Goal: Task Accomplishment & Management: Complete application form

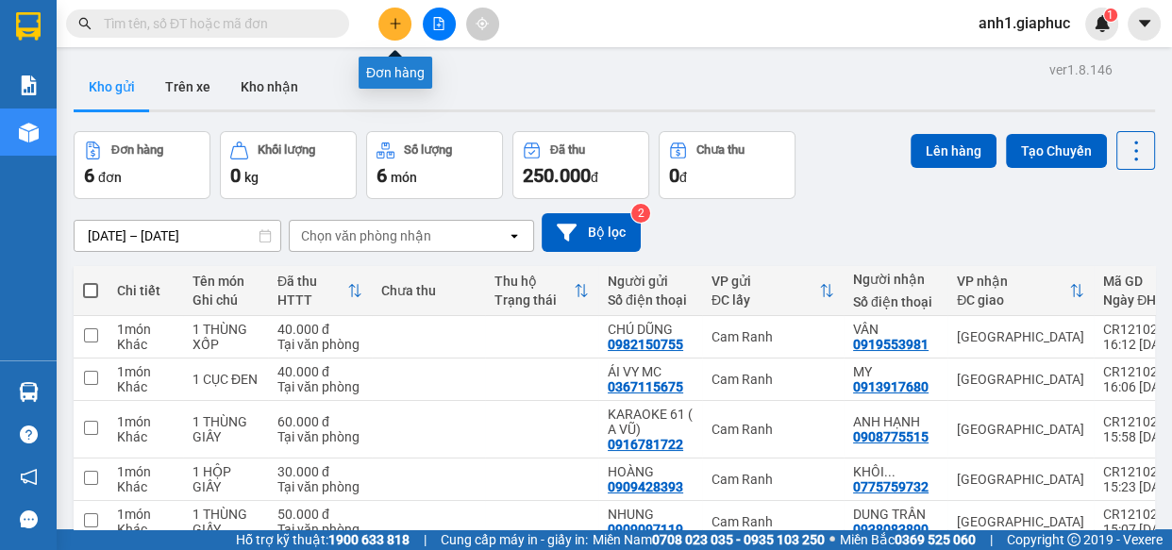
click at [386, 28] on button at bounding box center [394, 24] width 33 height 33
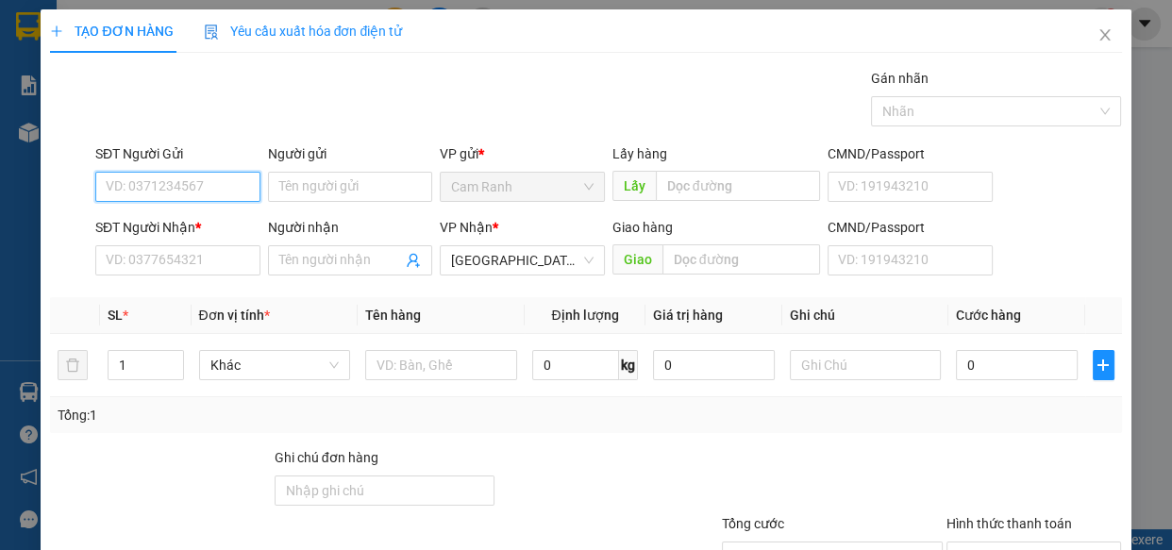
click at [183, 184] on input "SĐT Người Gửi" at bounding box center [177, 187] width 165 height 30
click at [1097, 38] on icon "close" at bounding box center [1104, 34] width 15 height 15
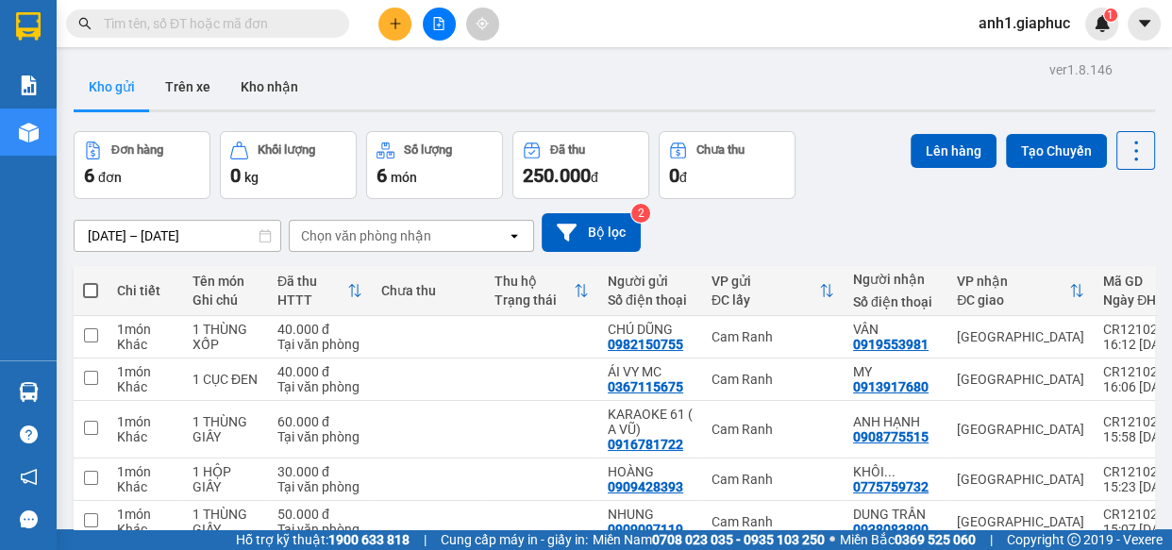
click at [254, 28] on input "text" at bounding box center [215, 23] width 223 height 21
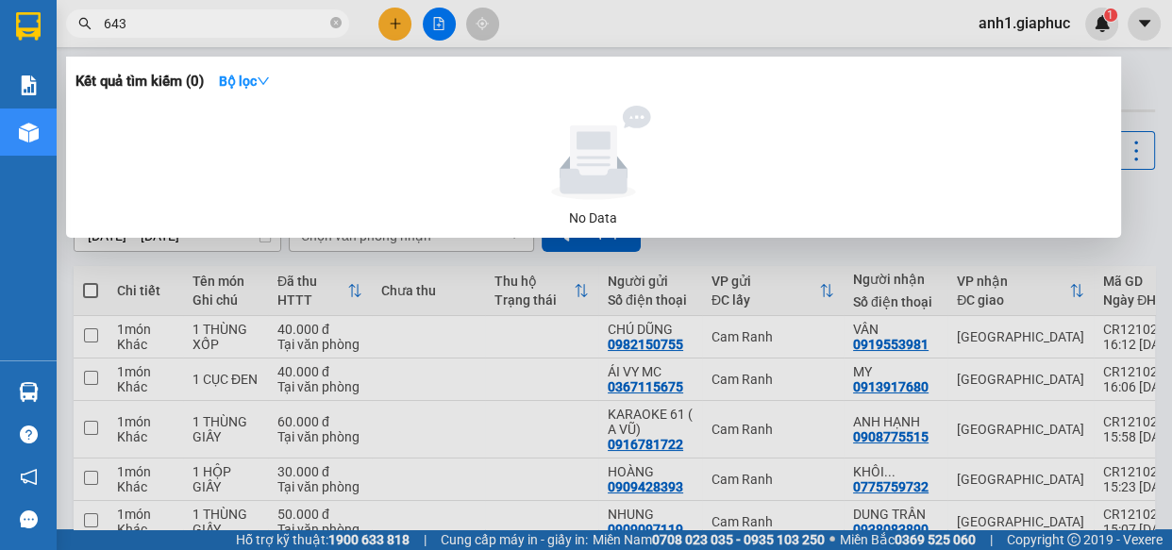
type input "6433"
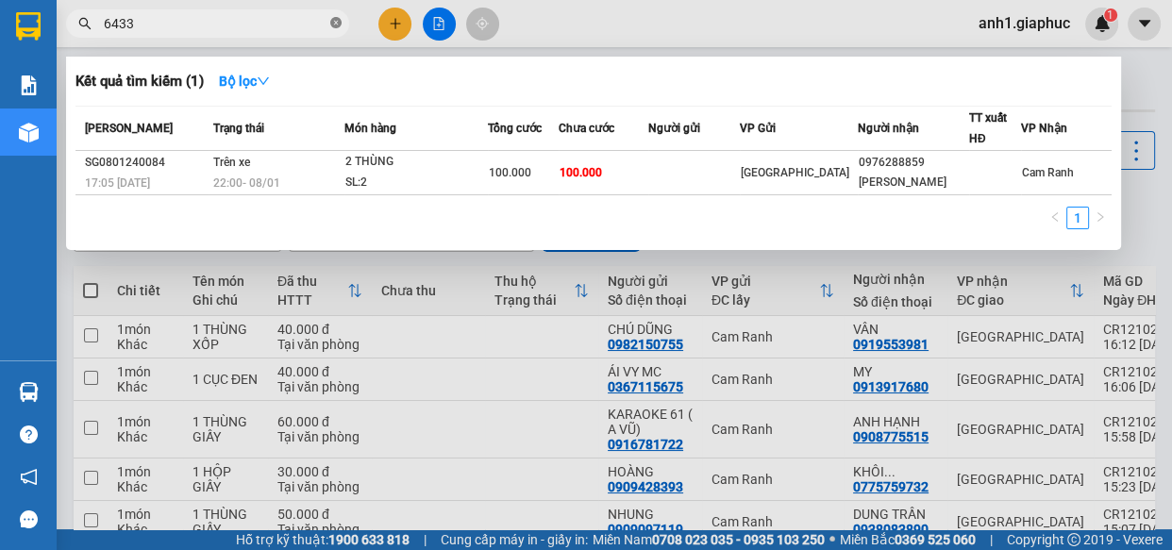
click at [334, 22] on icon "close-circle" at bounding box center [335, 22] width 11 height 11
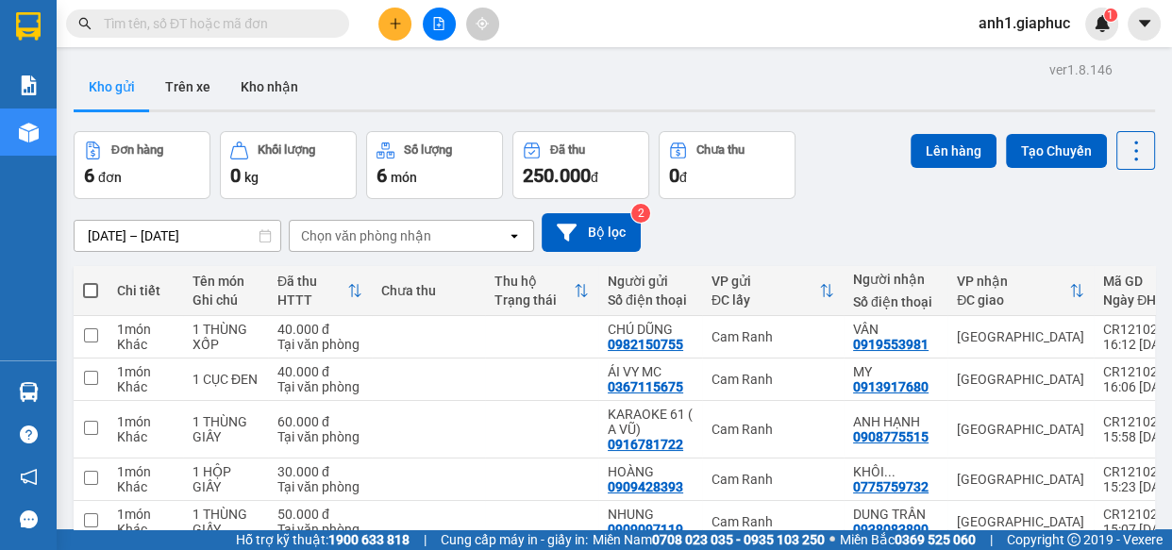
click at [207, 24] on input "text" at bounding box center [215, 23] width 223 height 21
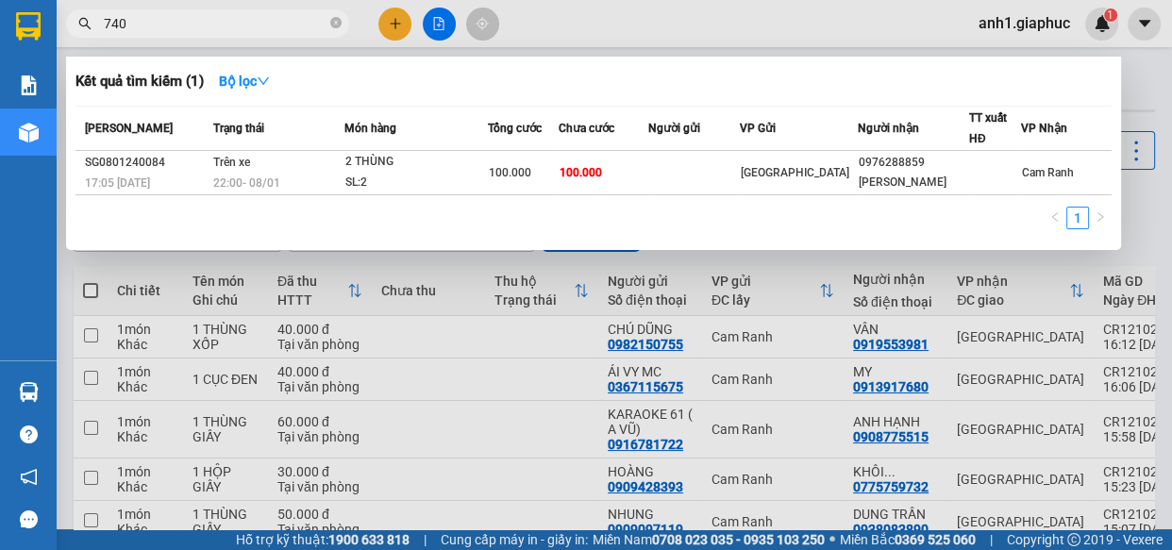
type input "7400"
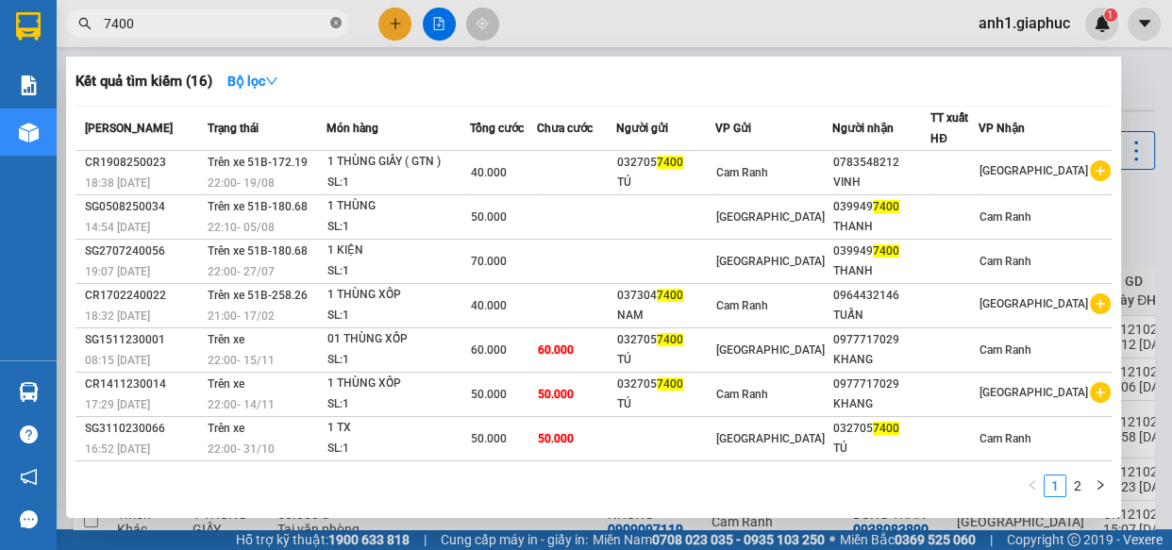
click at [335, 22] on icon "close-circle" at bounding box center [335, 22] width 11 height 11
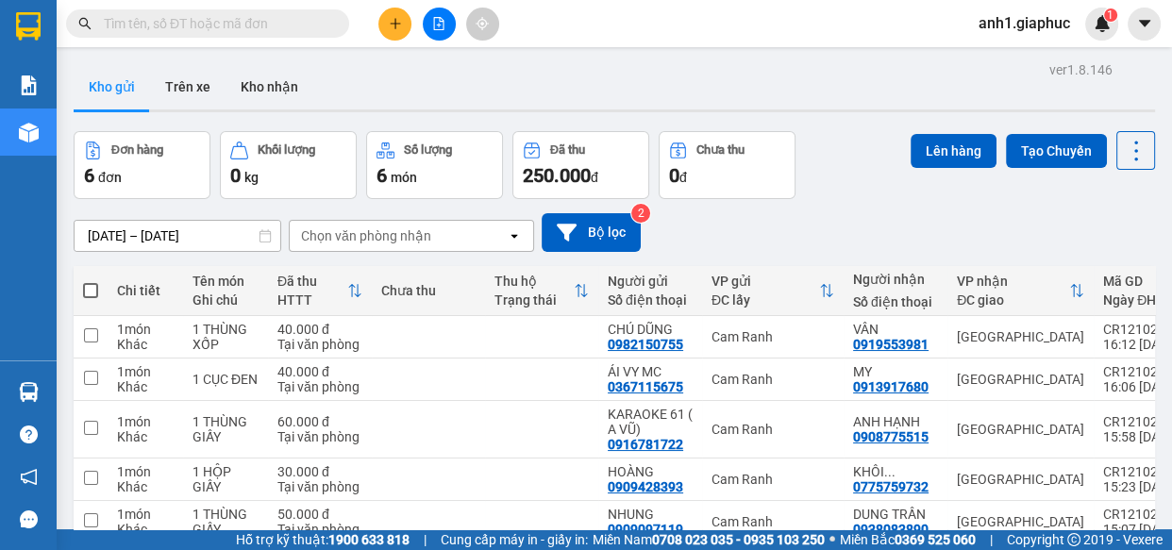
click at [195, 30] on input "text" at bounding box center [215, 23] width 223 height 21
click at [392, 23] on icon "plus" at bounding box center [395, 23] width 10 height 1
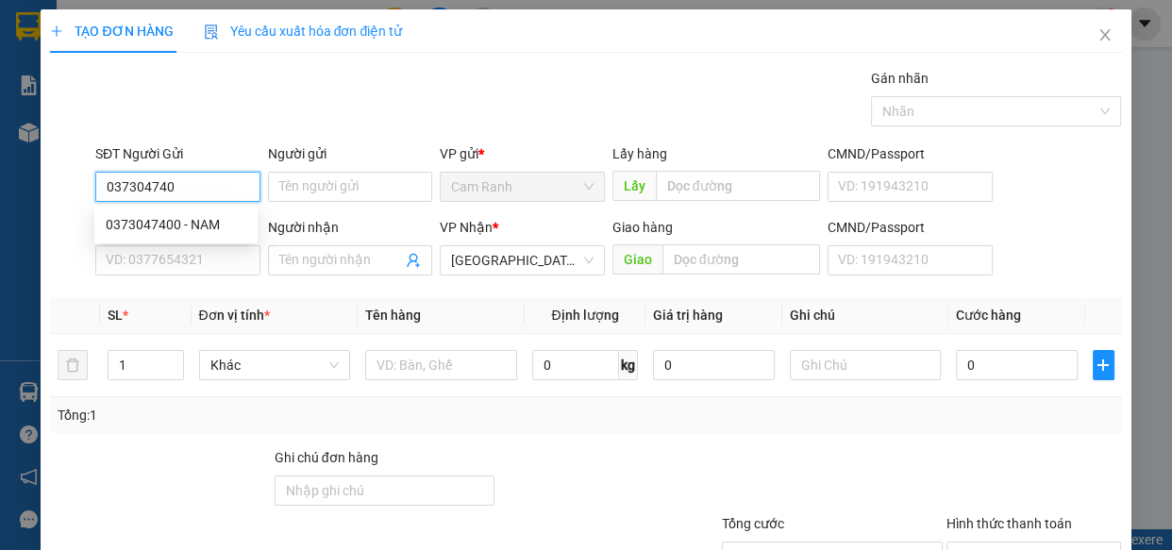
type input "0373047400"
click at [216, 219] on div "0373047400 - NAM" at bounding box center [176, 224] width 141 height 21
type input "NAM"
type input "0373047400"
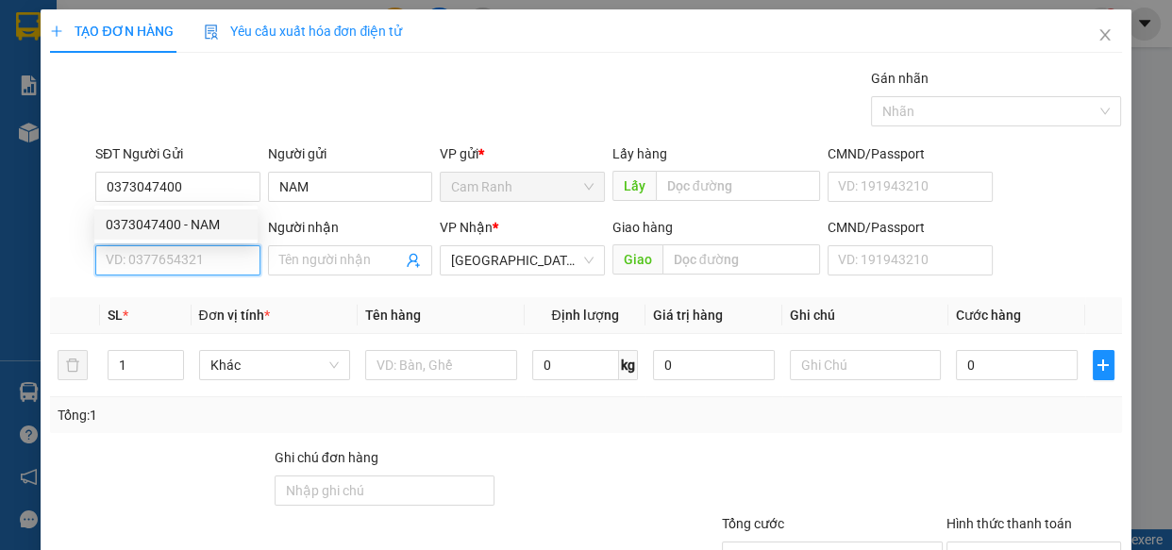
click at [197, 258] on input "SĐT Người Nhận *" at bounding box center [177, 260] width 165 height 30
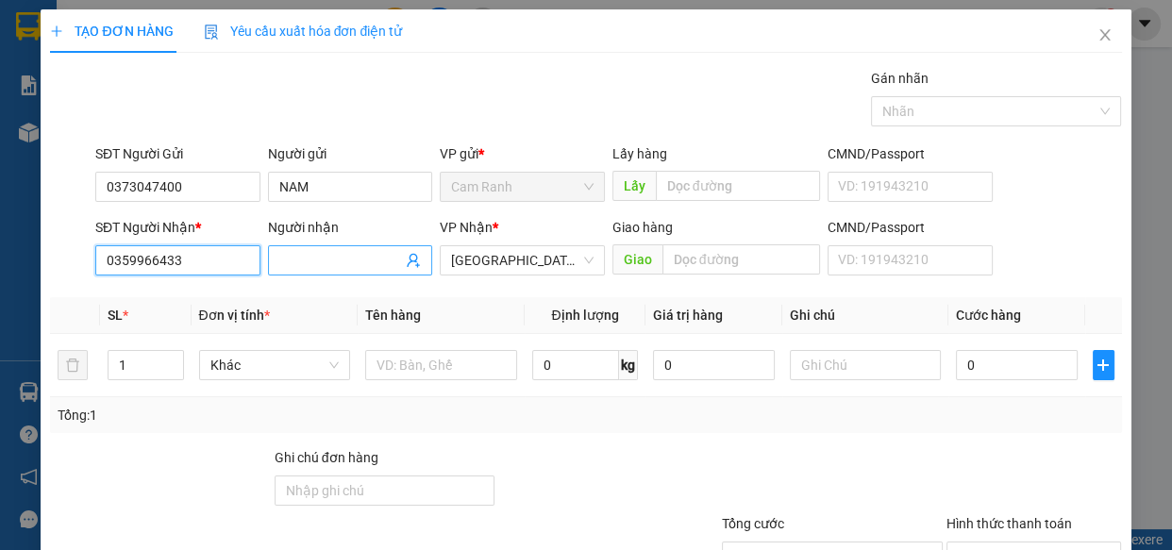
type input "0359966433"
click at [314, 263] on input "Người nhận" at bounding box center [341, 260] width 124 height 21
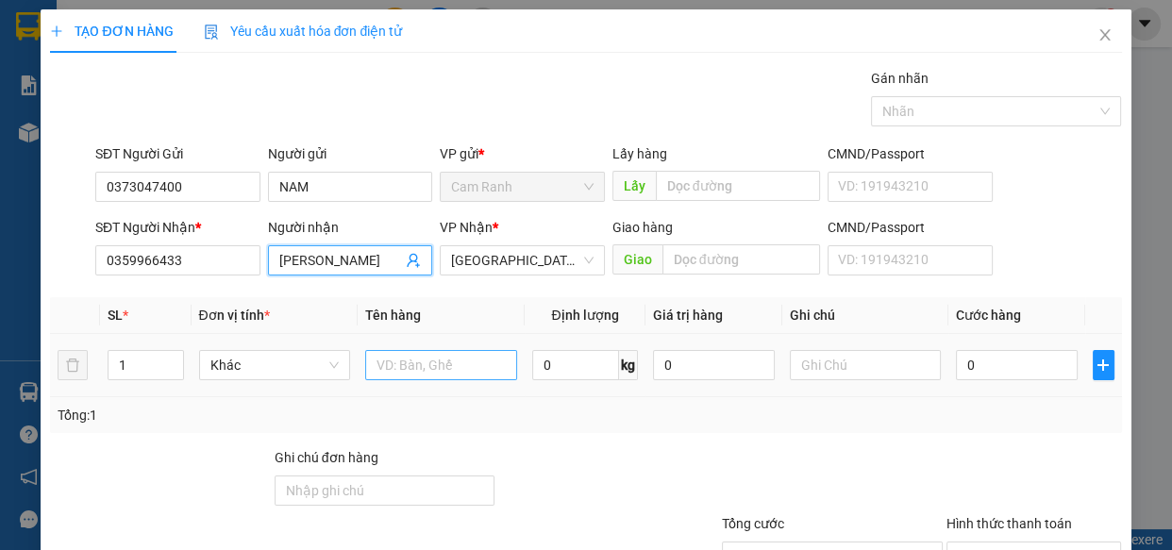
type input "[PERSON_NAME]"
click at [426, 366] on input "text" at bounding box center [441, 365] width 152 height 30
type input "1 giỏ lớn"
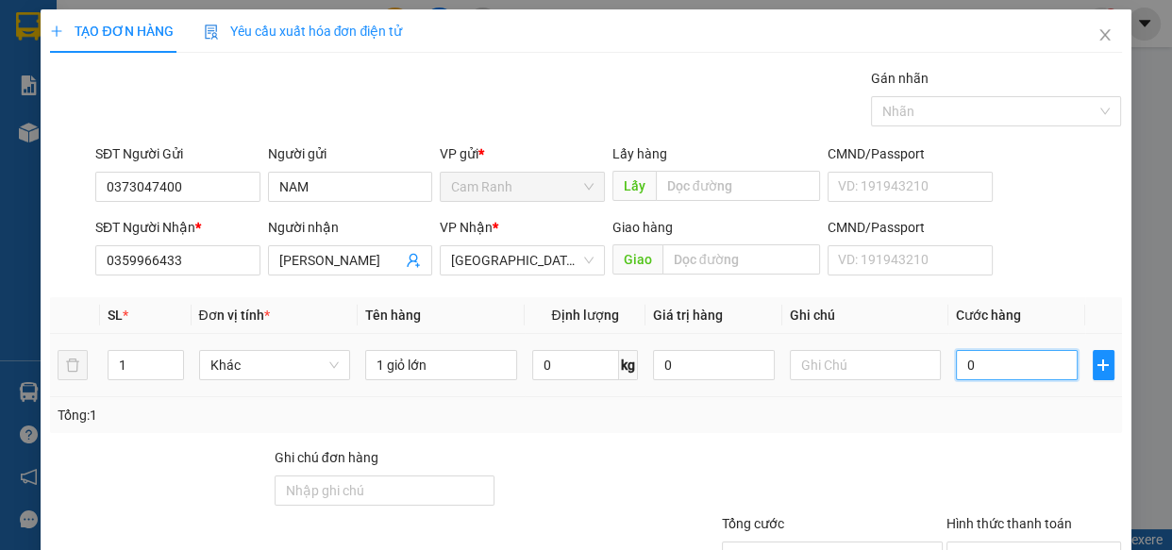
click at [956, 363] on input "0" at bounding box center [1017, 365] width 122 height 30
type input "1"
type input "10"
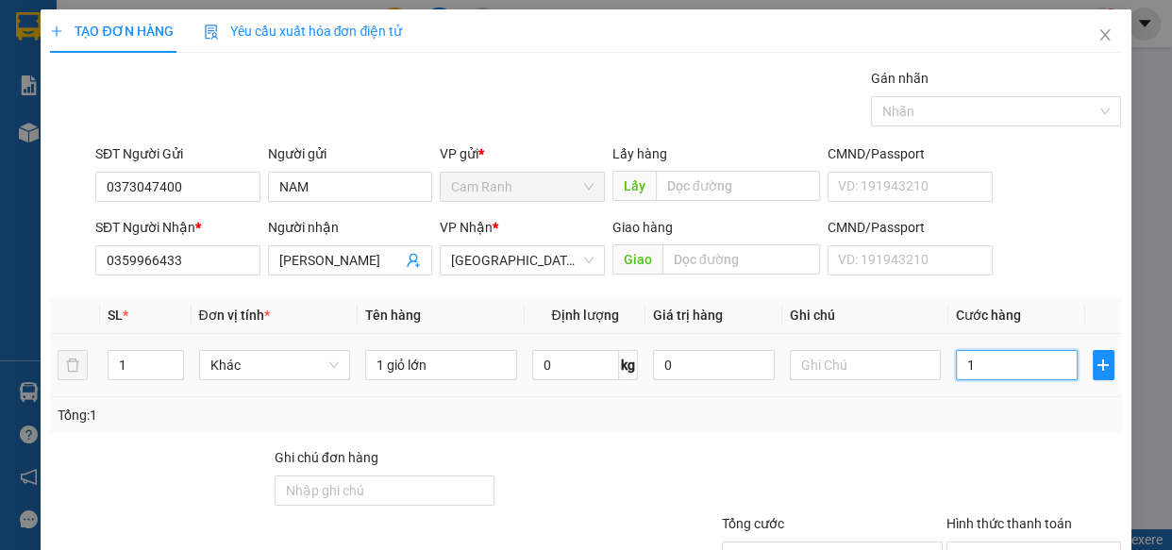
type input "10"
type input "100"
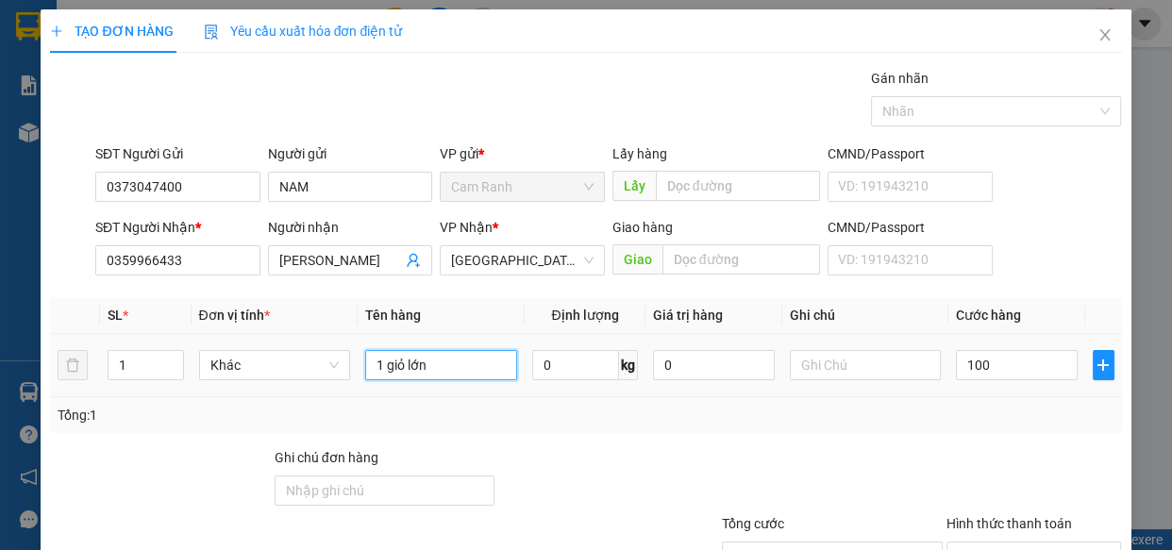
type input "100.000"
click at [443, 355] on input "1 giỏ lớn" at bounding box center [441, 365] width 152 height 30
type input "1 giỏ lớn ( GTN )"
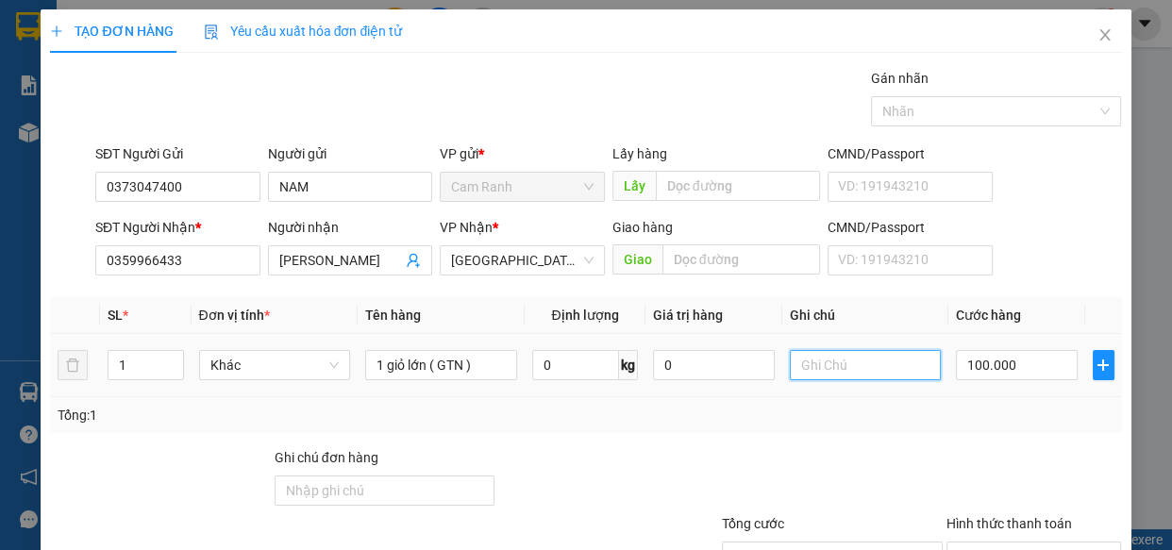
click at [841, 370] on input "text" at bounding box center [866, 365] width 152 height 30
type input "D"
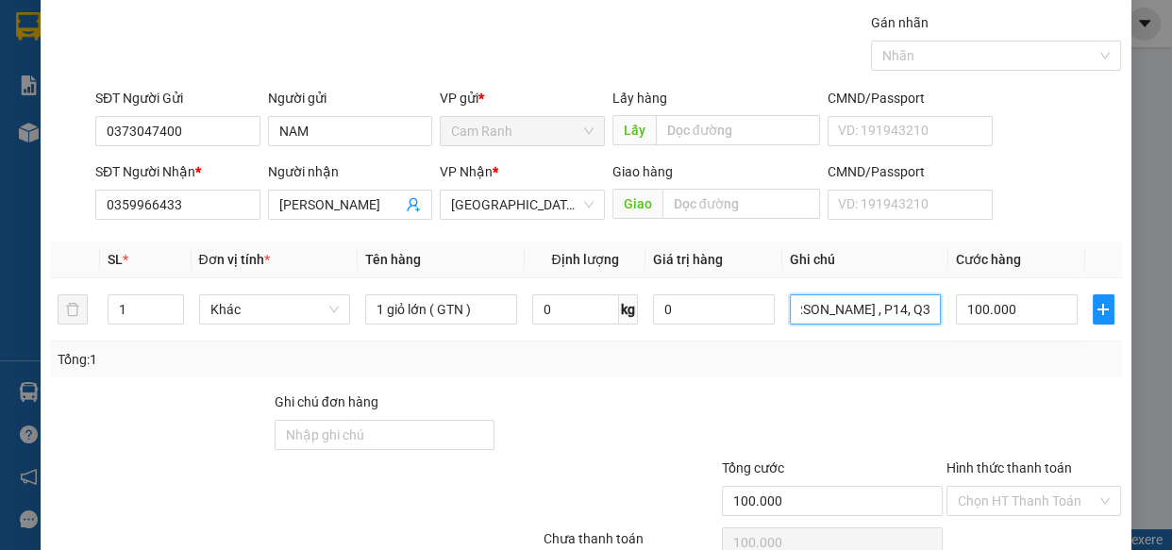
scroll to position [85, 0]
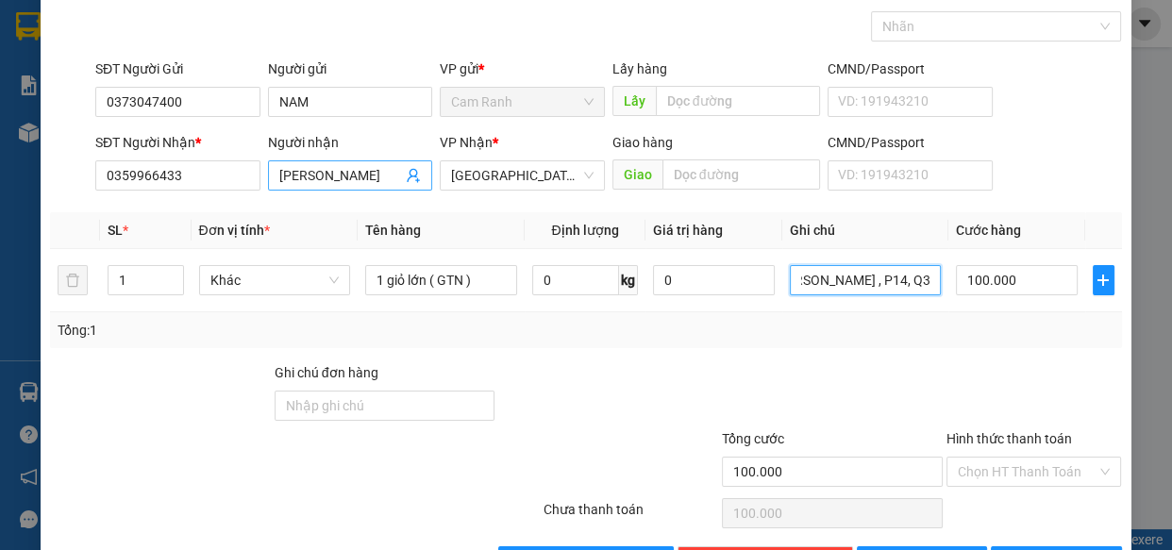
type input "ĐỊA CHỈ : 94 [PERSON_NAME] , P14, Q3"
click at [358, 176] on input "[PERSON_NAME]" at bounding box center [341, 175] width 124 height 21
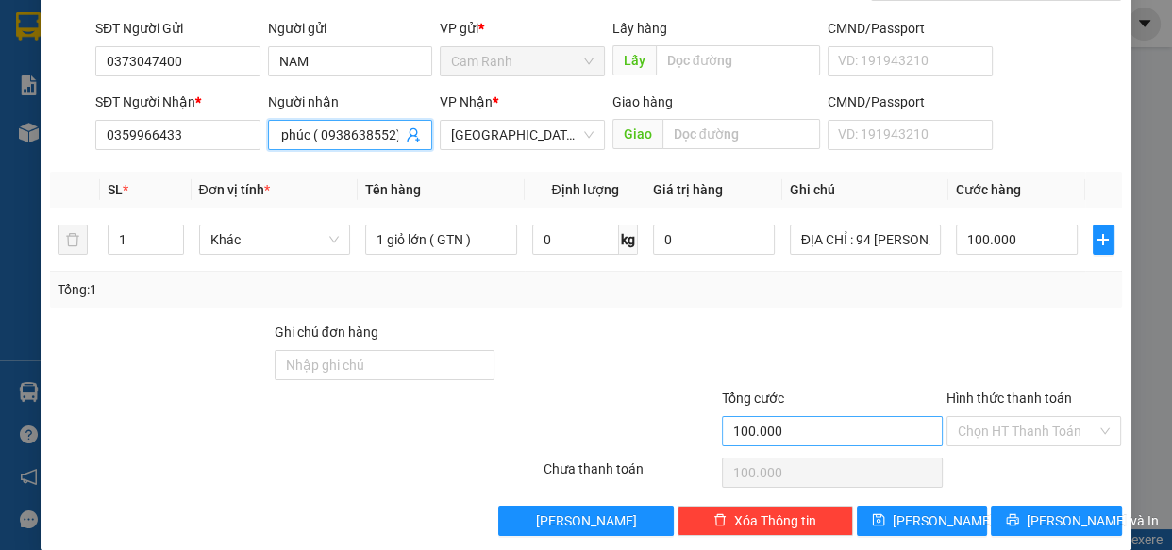
scroll to position [147, 0]
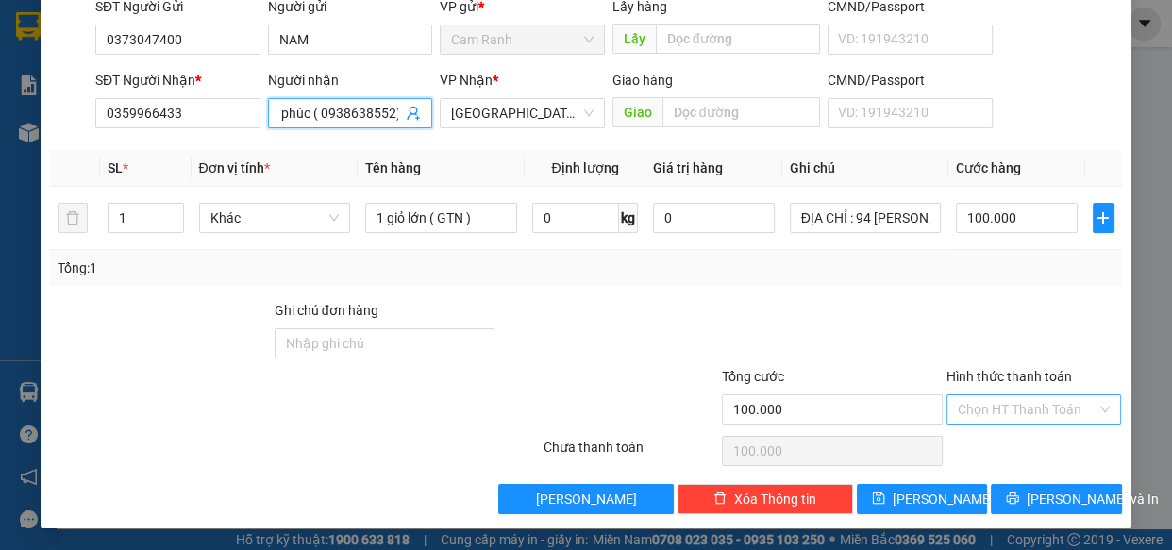
type input "hồng phúc ( 0938638552)"
click at [981, 409] on input "Hình thức thanh toán" at bounding box center [1028, 409] width 140 height 28
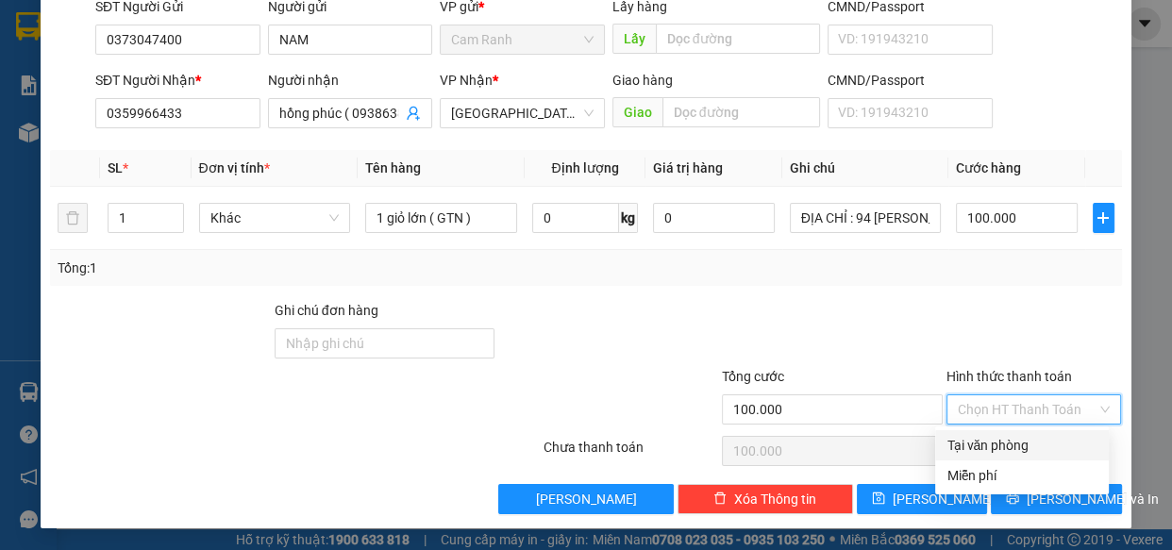
click at [983, 433] on div "Tại văn phòng" at bounding box center [1022, 445] width 174 height 30
type input "0"
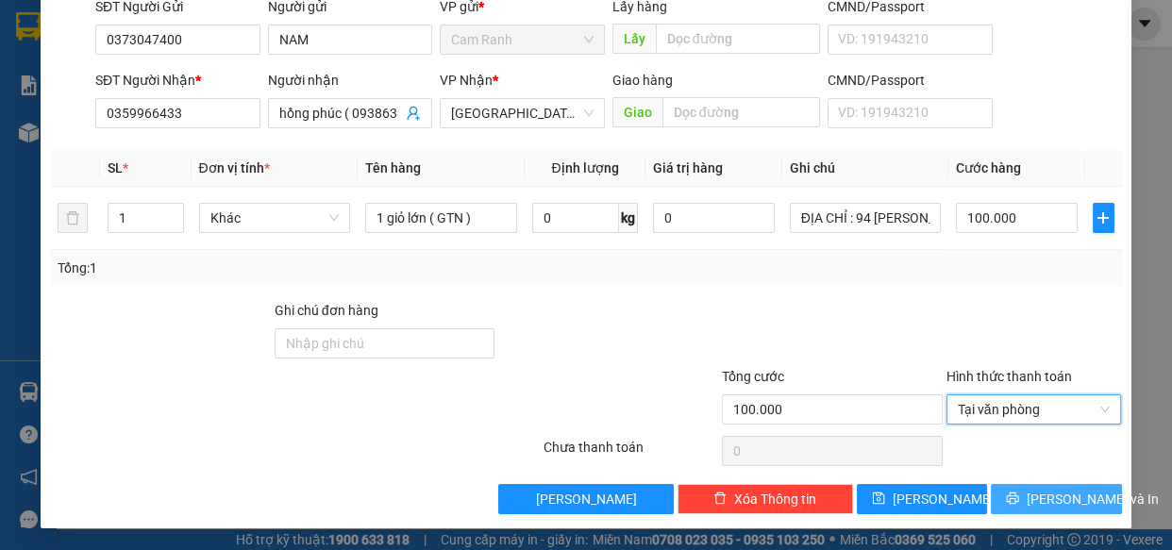
click at [1002, 484] on button "[PERSON_NAME] và In" at bounding box center [1056, 499] width 130 height 30
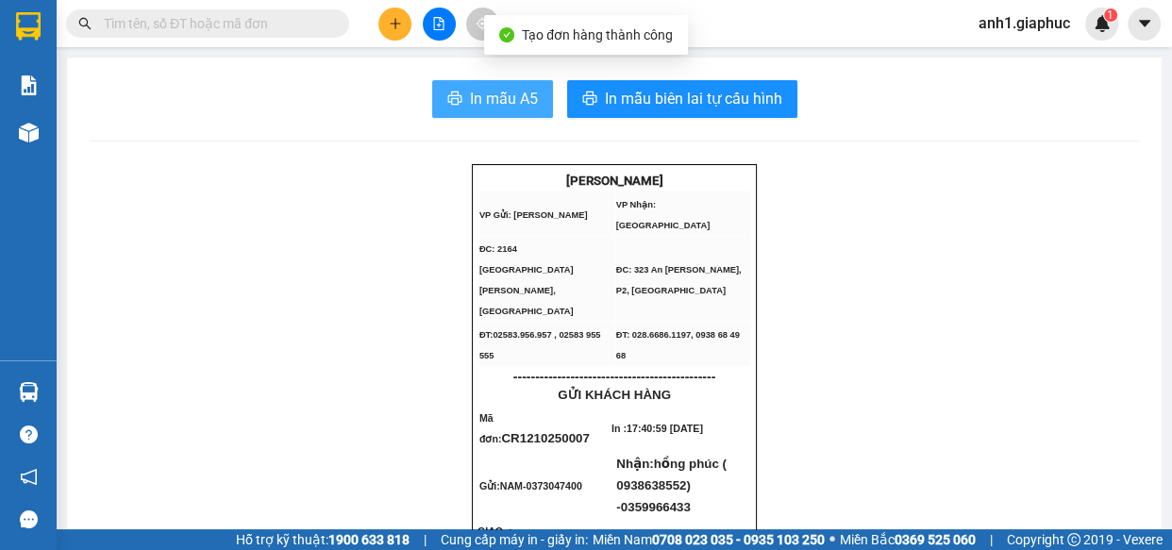
click at [499, 105] on span "In mẫu A5" at bounding box center [504, 99] width 68 height 24
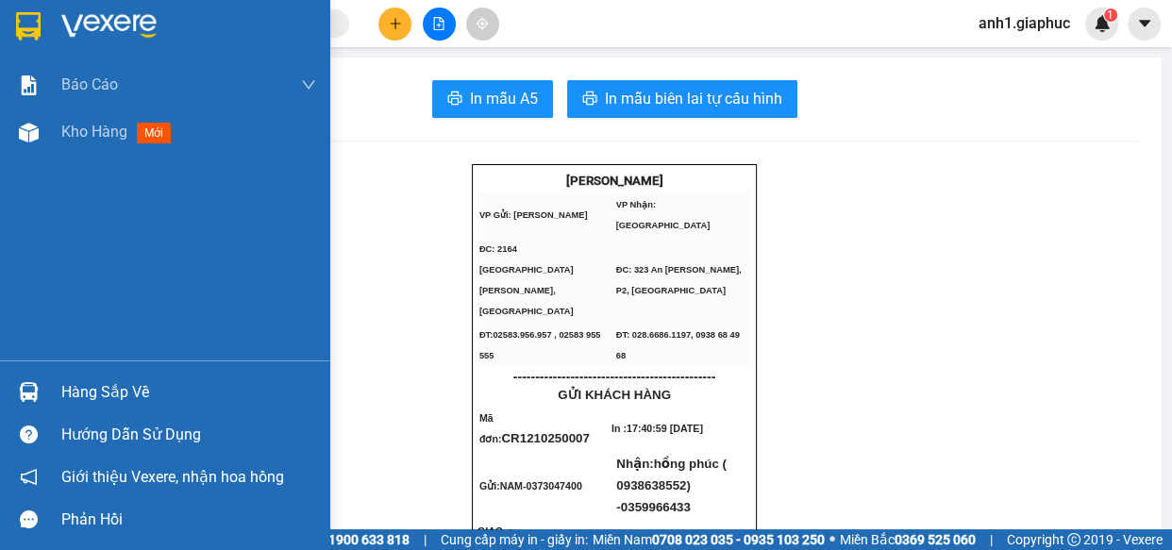
drag, startPoint x: 81, startPoint y: 132, endPoint x: 346, endPoint y: 38, distance: 281.4
click at [81, 133] on span "Kho hàng" at bounding box center [94, 132] width 66 height 18
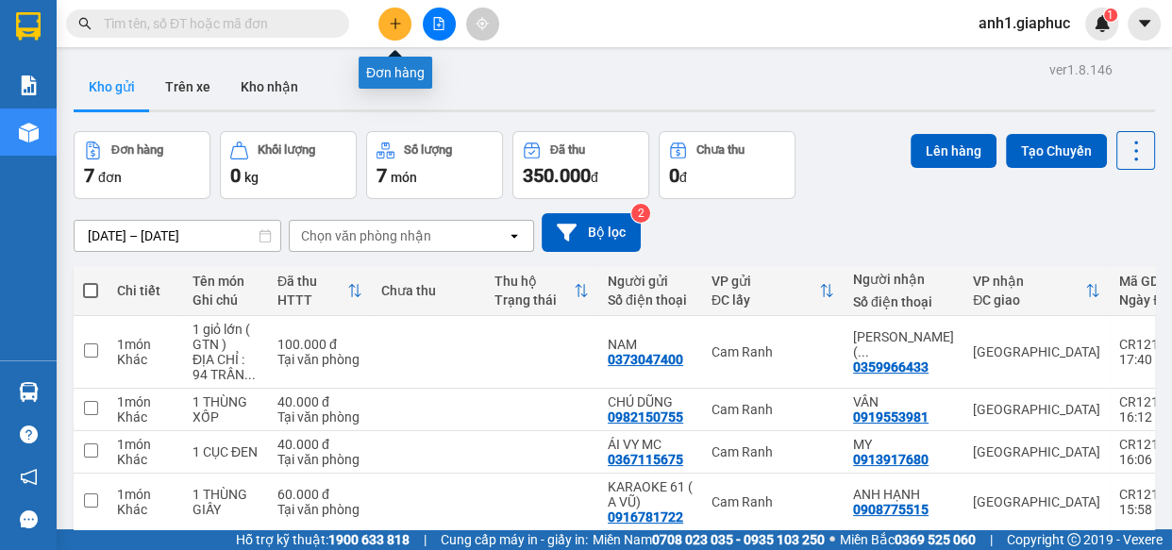
click at [396, 26] on icon "plus" at bounding box center [395, 23] width 13 height 13
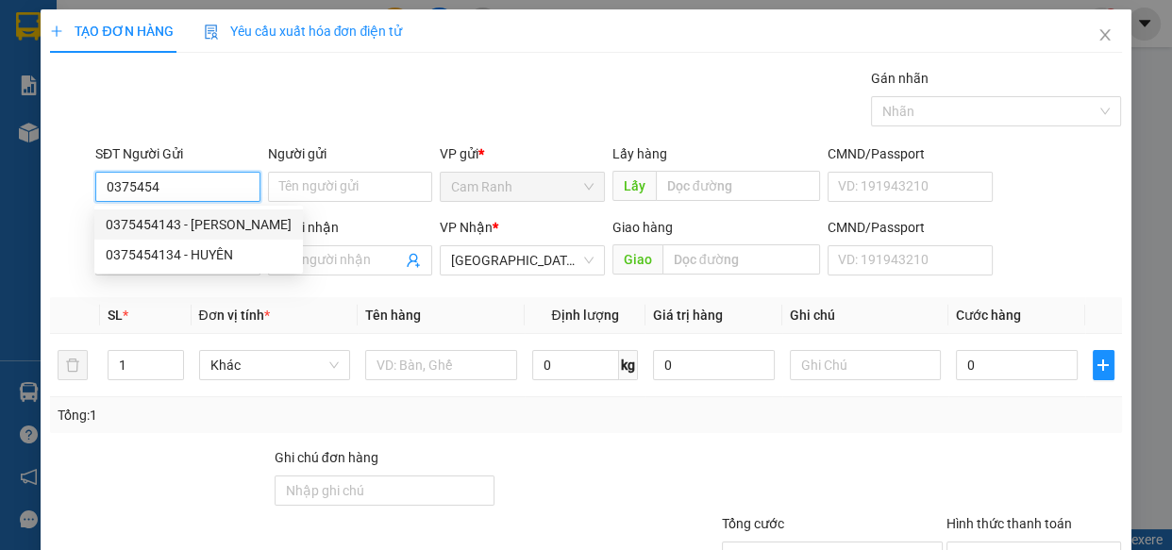
drag, startPoint x: 205, startPoint y: 236, endPoint x: 203, endPoint y: 225, distance: 10.5
click at [203, 225] on div "0375454143 - [PERSON_NAME]" at bounding box center [199, 224] width 186 height 21
type input "0375454143"
type input "[PERSON_NAME]"
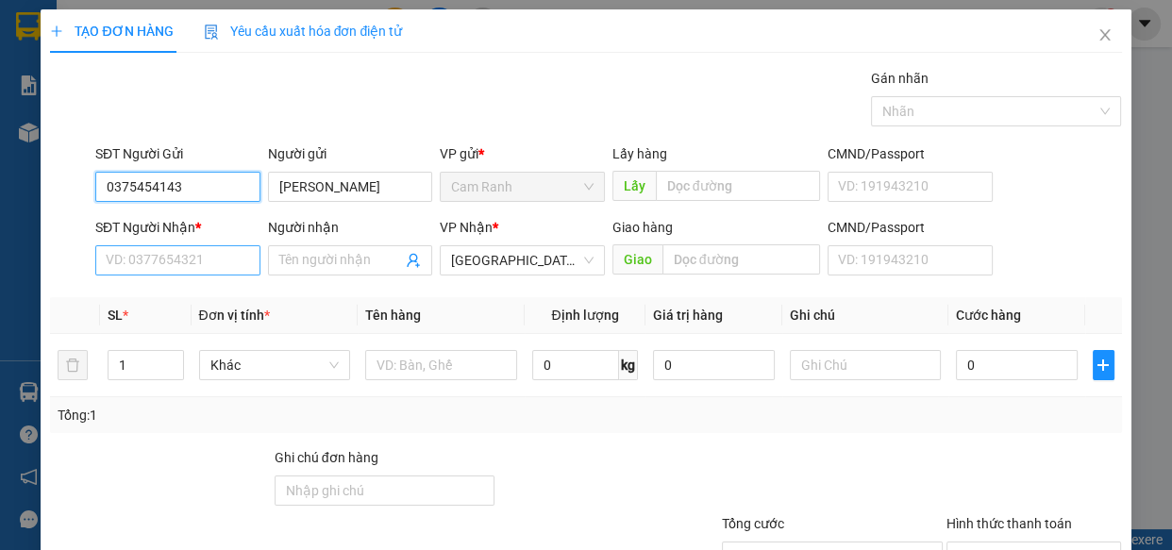
type input "0375454143"
click at [161, 265] on input "SĐT Người Nhận *" at bounding box center [177, 260] width 165 height 30
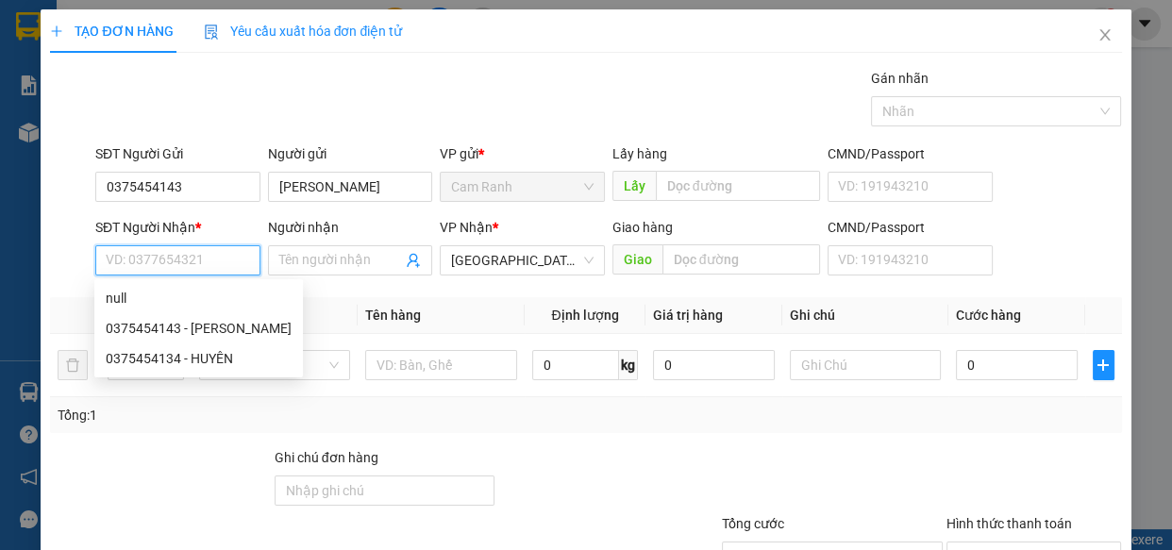
click at [160, 264] on input "SĐT Người Nhận *" at bounding box center [177, 260] width 165 height 30
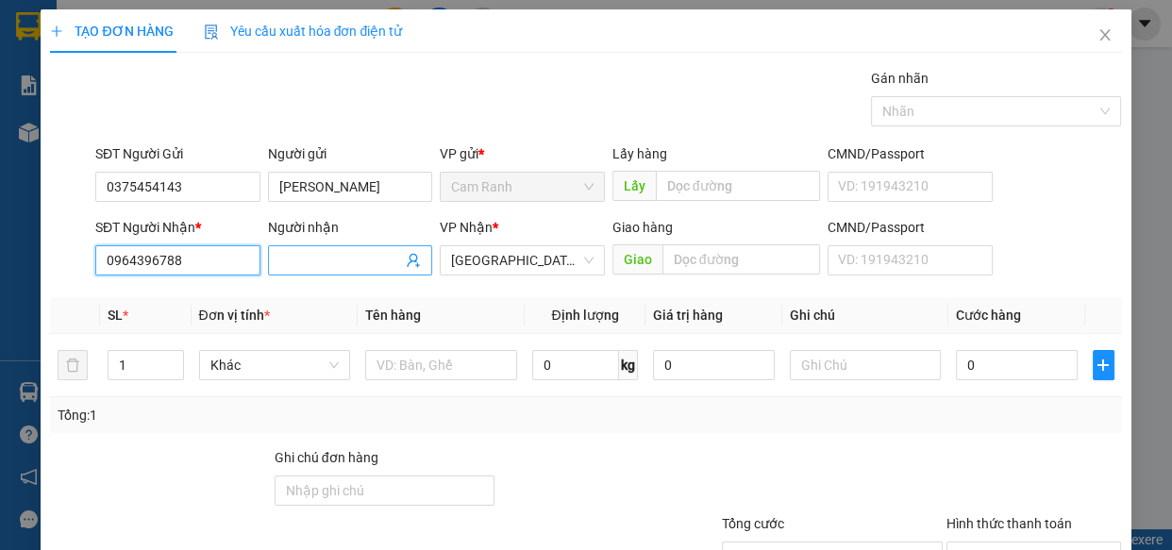
type input "0964396788"
click at [330, 257] on input "Người nhận" at bounding box center [341, 260] width 124 height 21
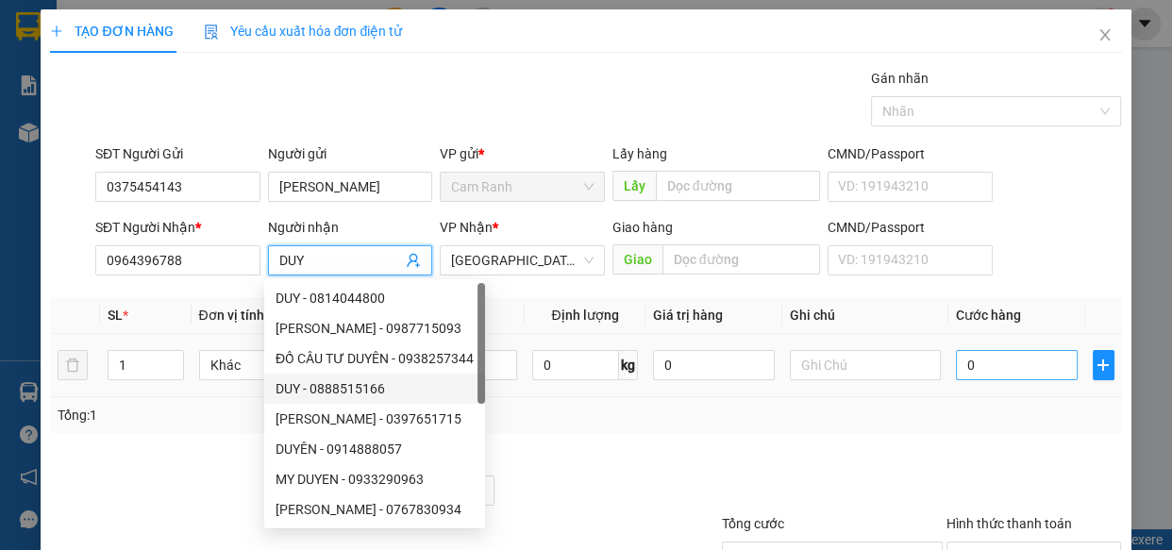
type input "DUY"
click at [998, 370] on input "0" at bounding box center [1017, 365] width 122 height 30
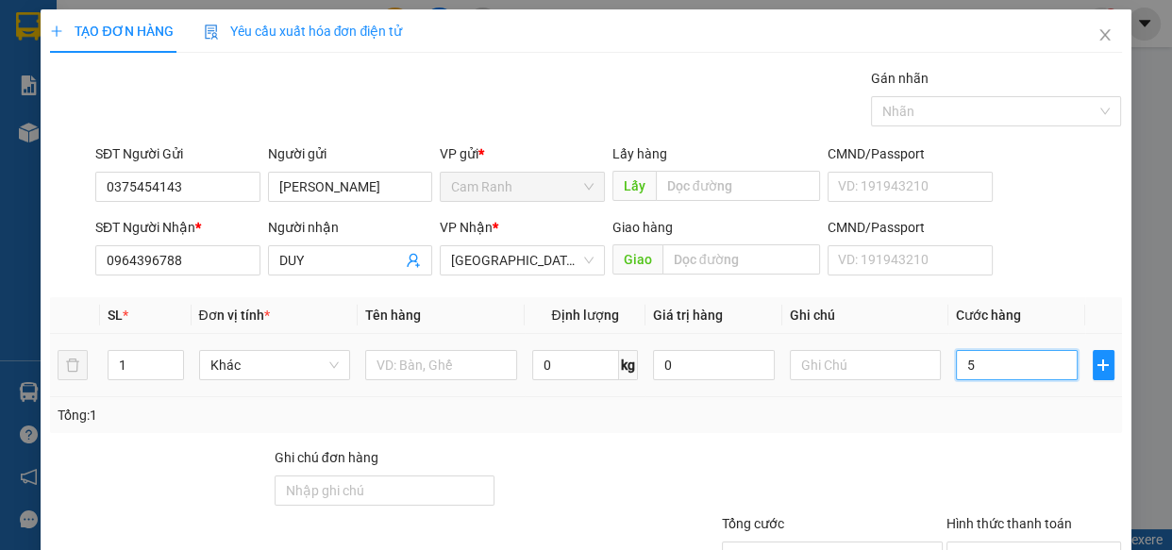
type input "5"
type input "50"
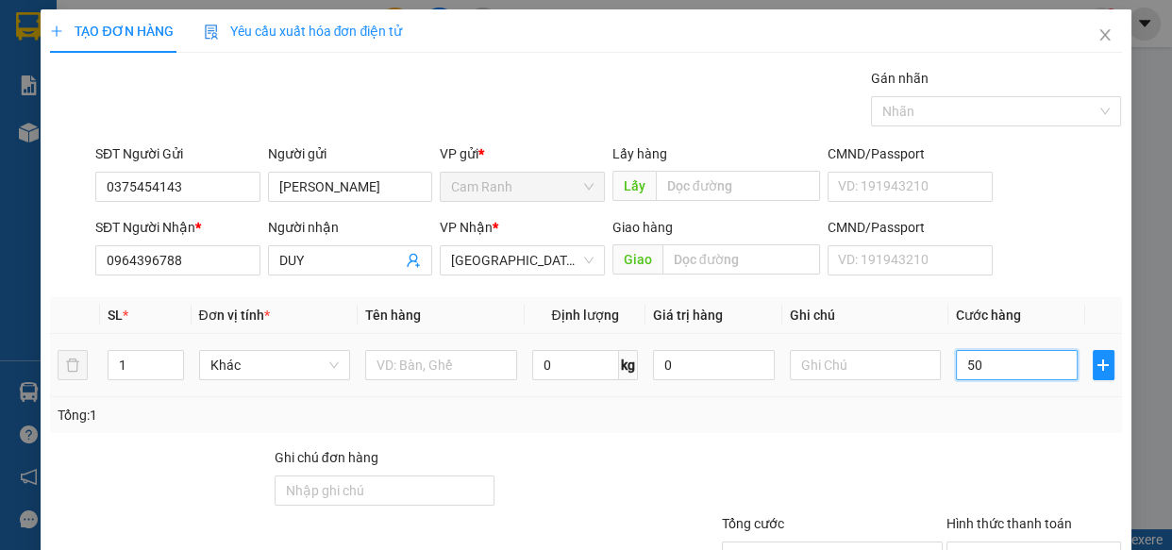
type input "50"
type input "50.000"
click at [401, 366] on input "text" at bounding box center [441, 365] width 152 height 30
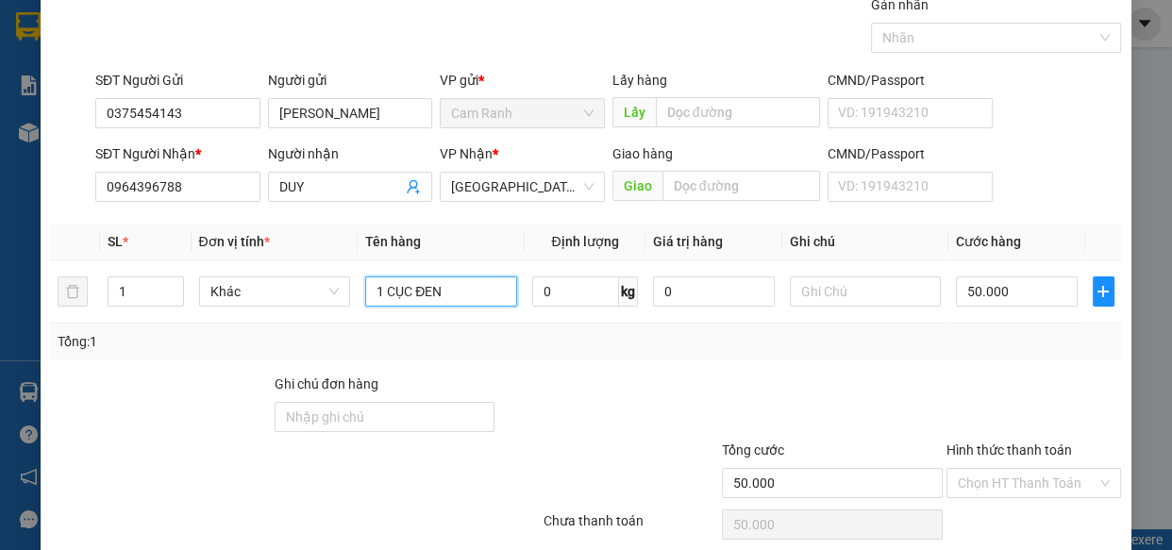
scroll to position [147, 0]
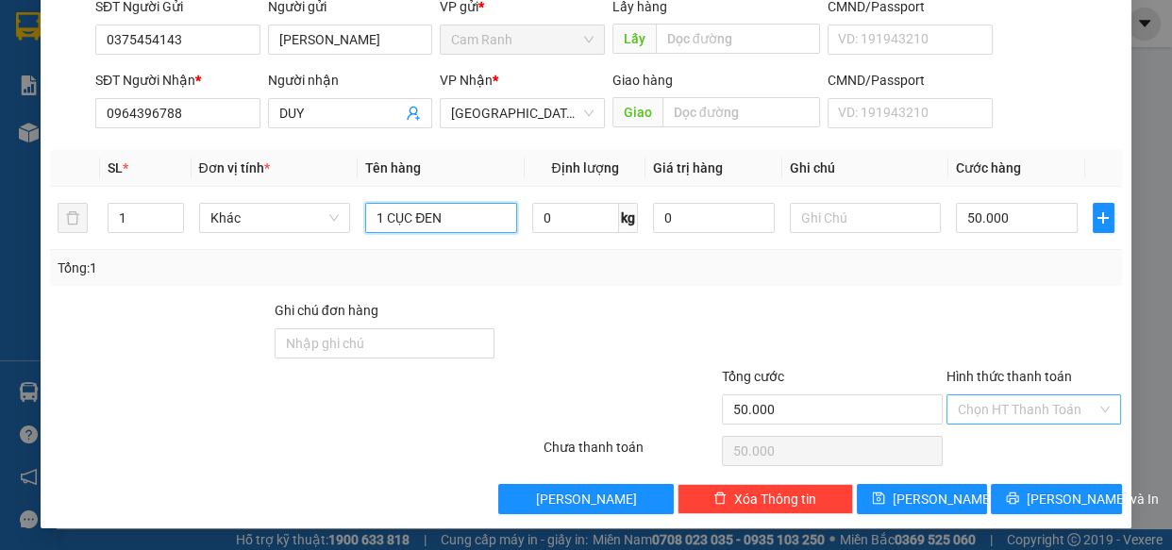
type input "1 CỤC ĐEN"
drag, startPoint x: 1001, startPoint y: 403, endPoint x: 1007, endPoint y: 422, distance: 19.7
click at [1002, 404] on input "Hình thức thanh toán" at bounding box center [1028, 409] width 140 height 28
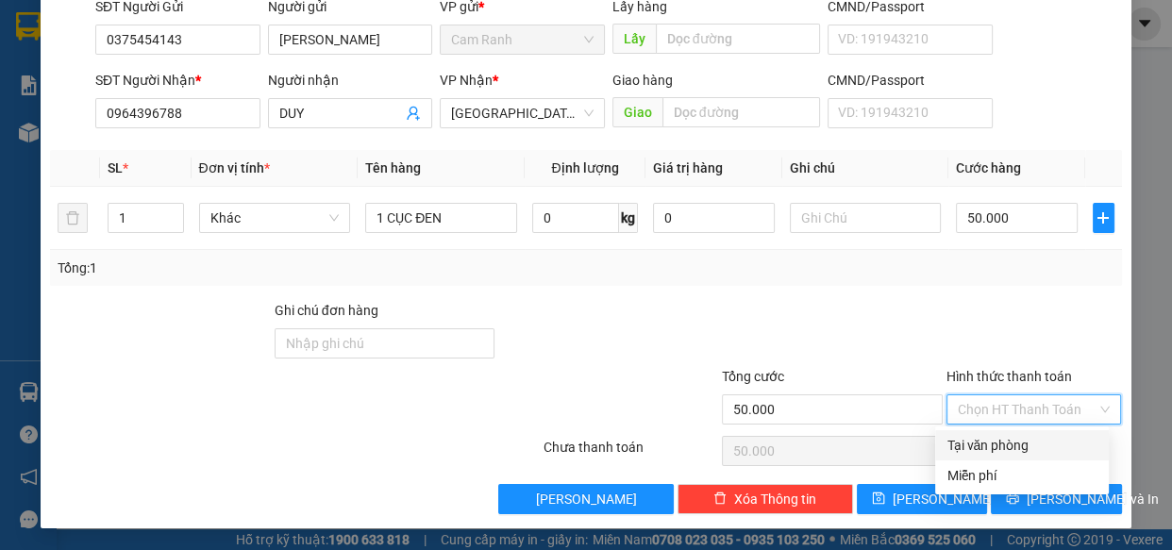
click at [998, 436] on div "Tại văn phòng" at bounding box center [1021, 445] width 151 height 21
type input "0"
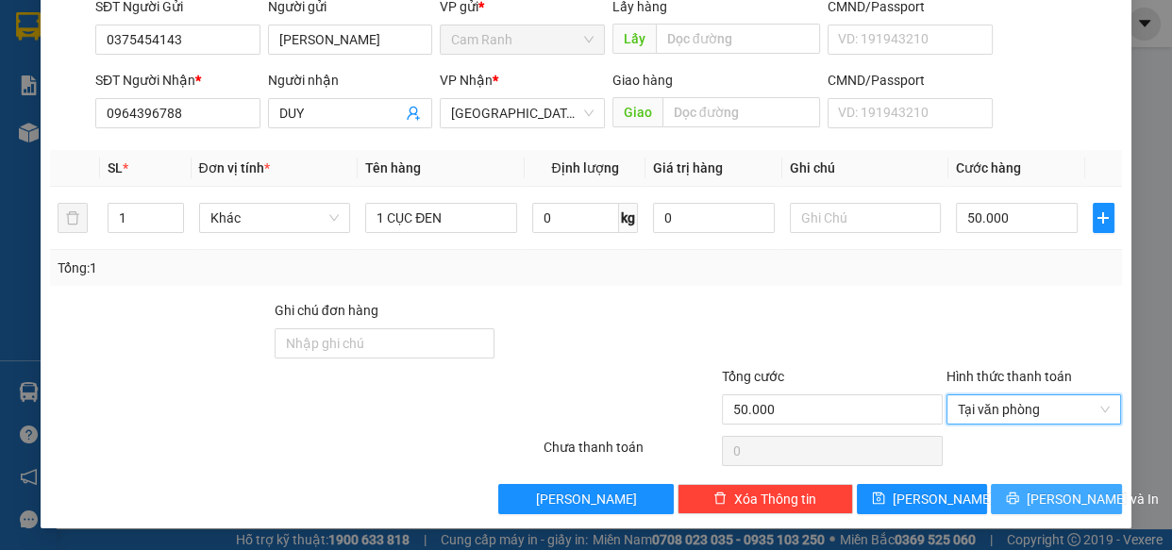
click at [1030, 508] on button "[PERSON_NAME] và In" at bounding box center [1056, 499] width 130 height 30
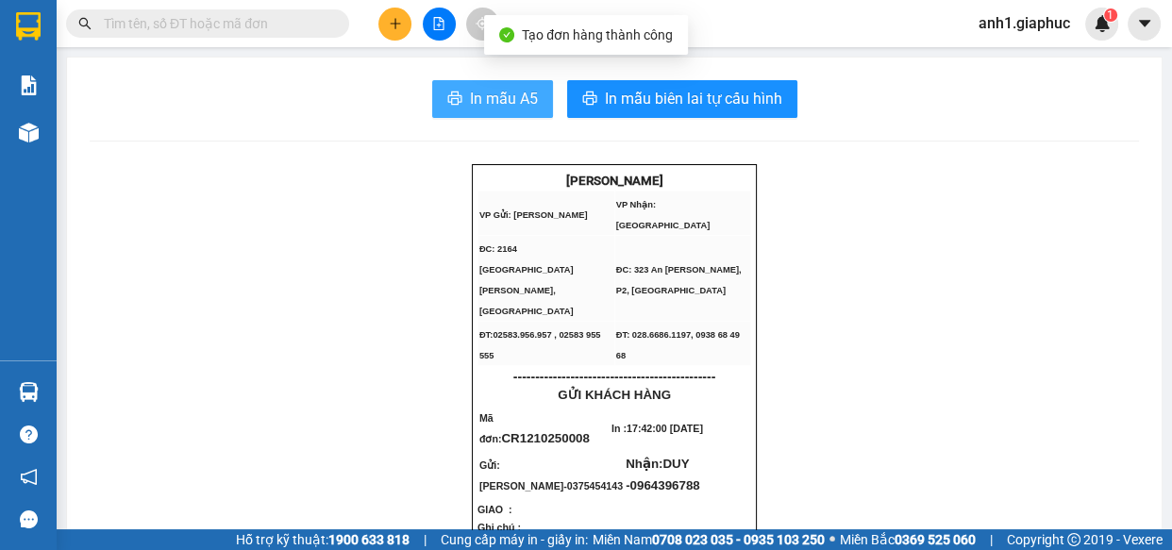
click at [480, 108] on span "In mẫu A5" at bounding box center [504, 99] width 68 height 24
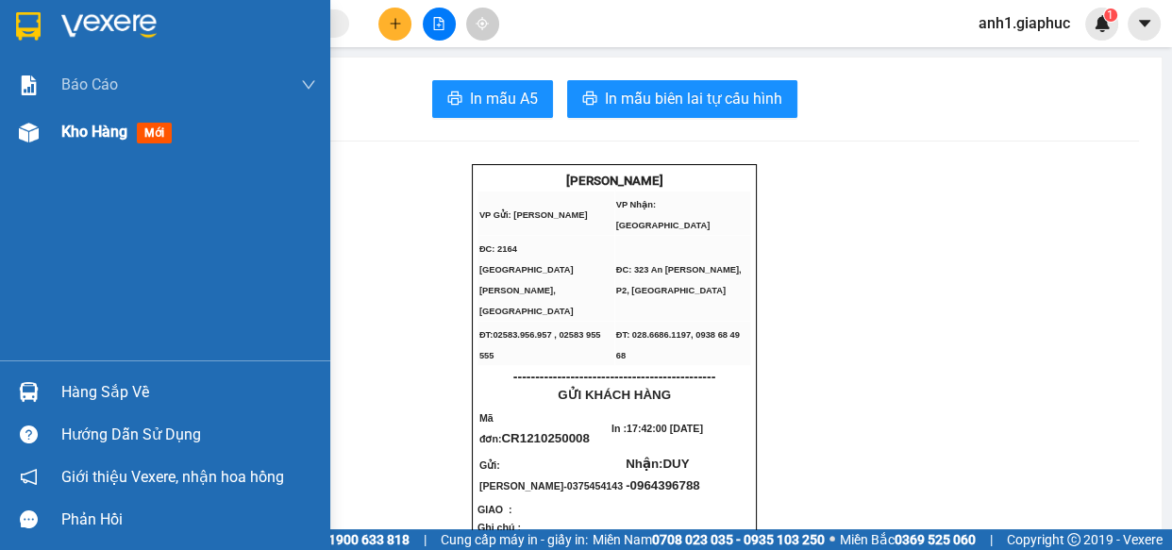
click at [92, 135] on span "Kho hàng" at bounding box center [94, 132] width 66 height 18
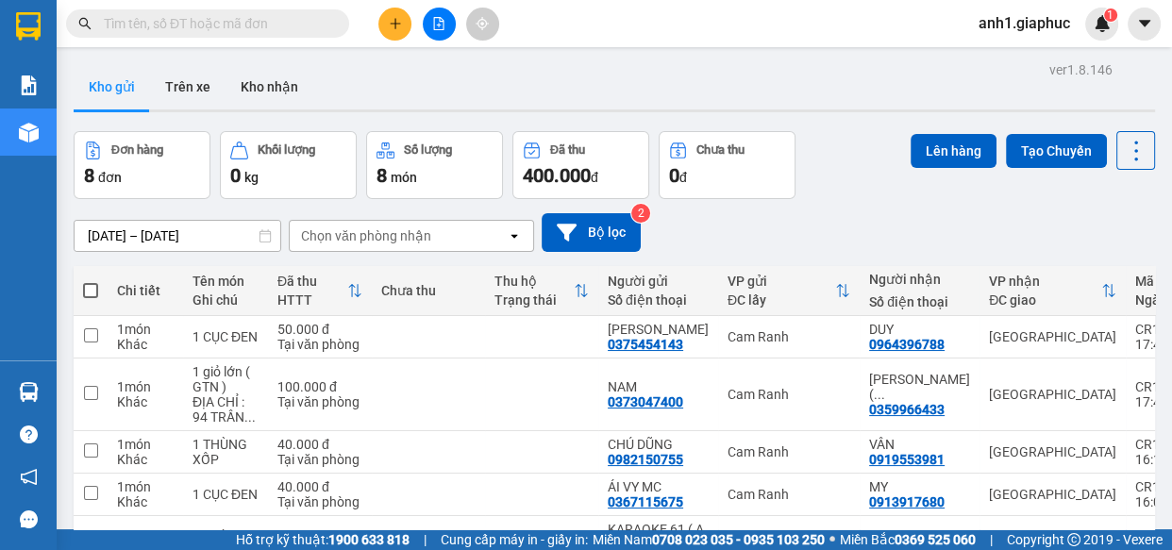
click at [390, 25] on icon "plus" at bounding box center [395, 23] width 13 height 13
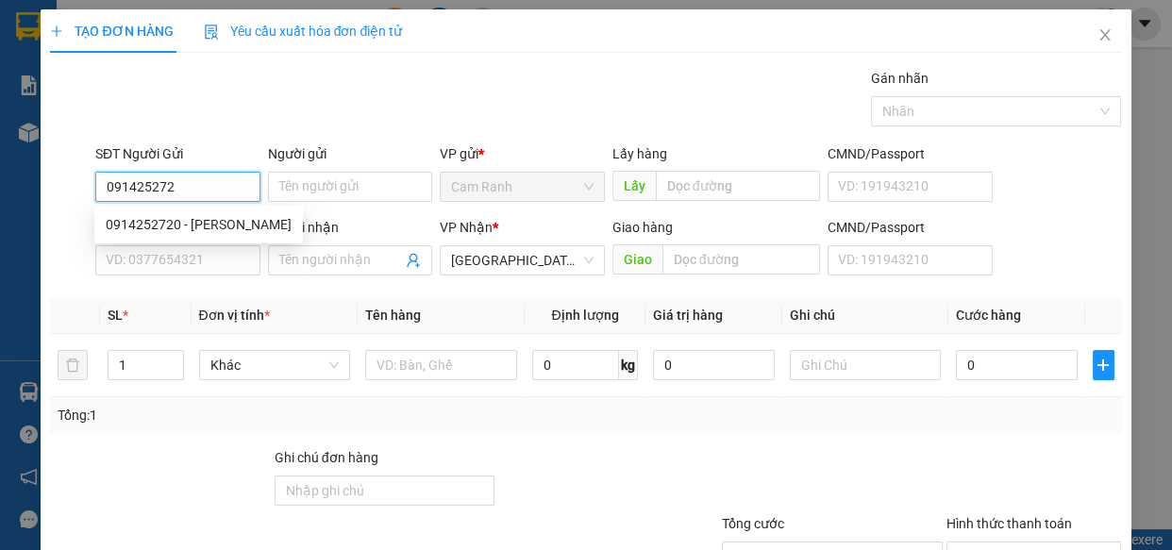
type input "0914252720"
drag, startPoint x: 216, startPoint y: 219, endPoint x: 197, endPoint y: 248, distance: 34.8
click at [216, 220] on div "0914252720 - [PERSON_NAME]" at bounding box center [199, 224] width 186 height 21
type input "[PERSON_NAME]"
type input "0914252720"
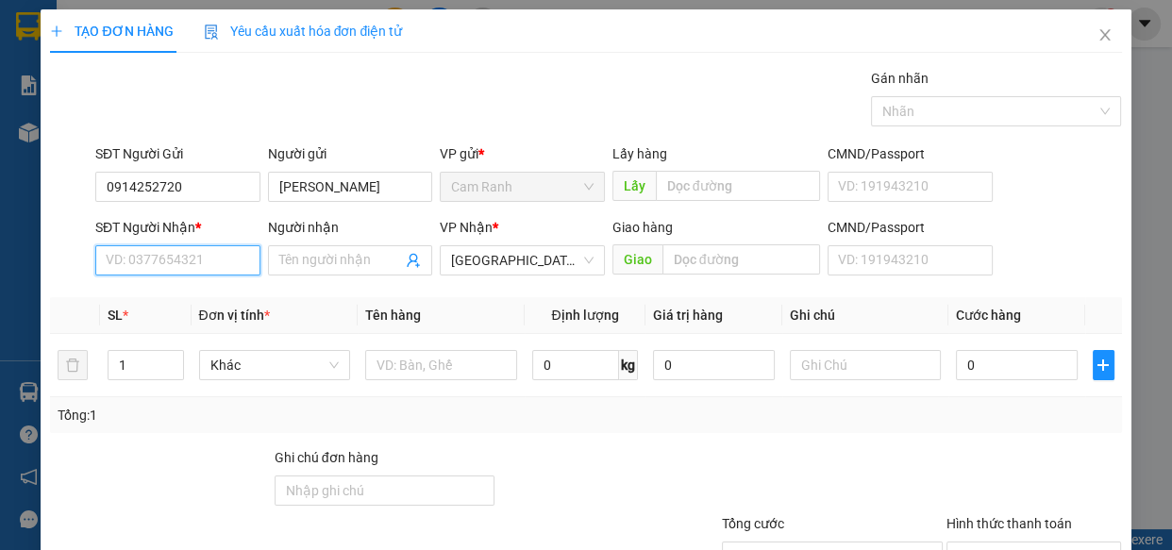
click at [180, 268] on input "SĐT Người Nhận *" at bounding box center [177, 260] width 165 height 30
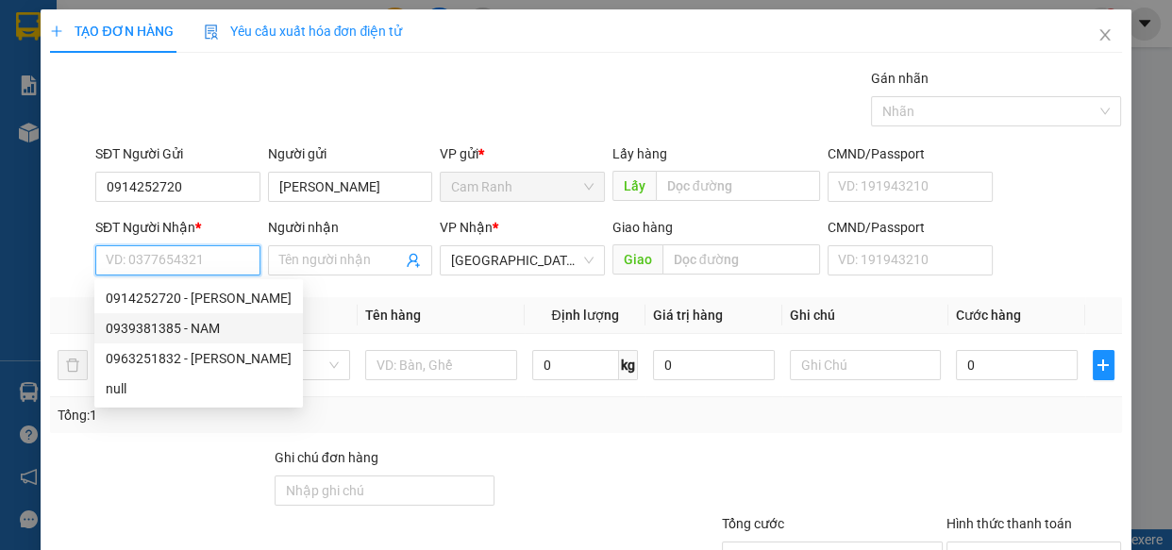
click at [189, 325] on div "0939381385 - NAM" at bounding box center [199, 328] width 186 height 21
type input "0939381385"
type input "NAM"
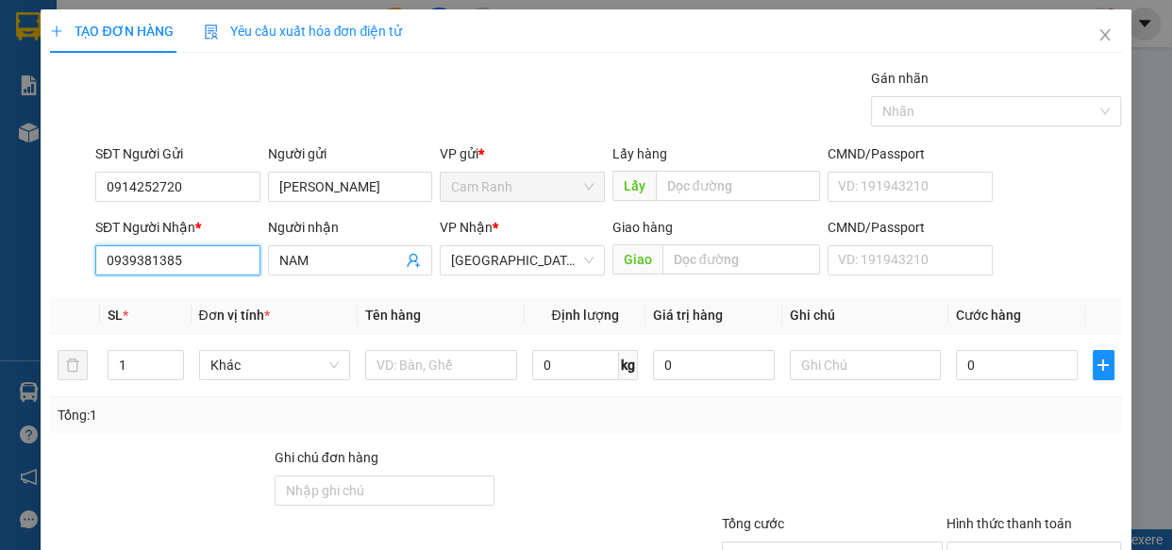
click at [202, 258] on input "0939381385" at bounding box center [177, 260] width 165 height 30
type input "0"
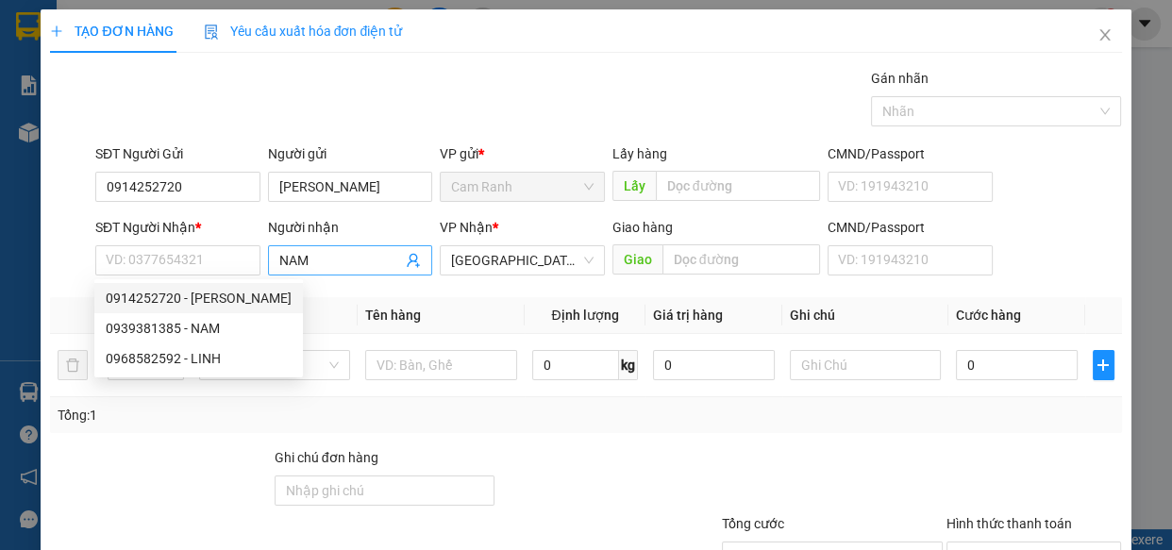
click at [315, 255] on input "NAM" at bounding box center [341, 260] width 124 height 21
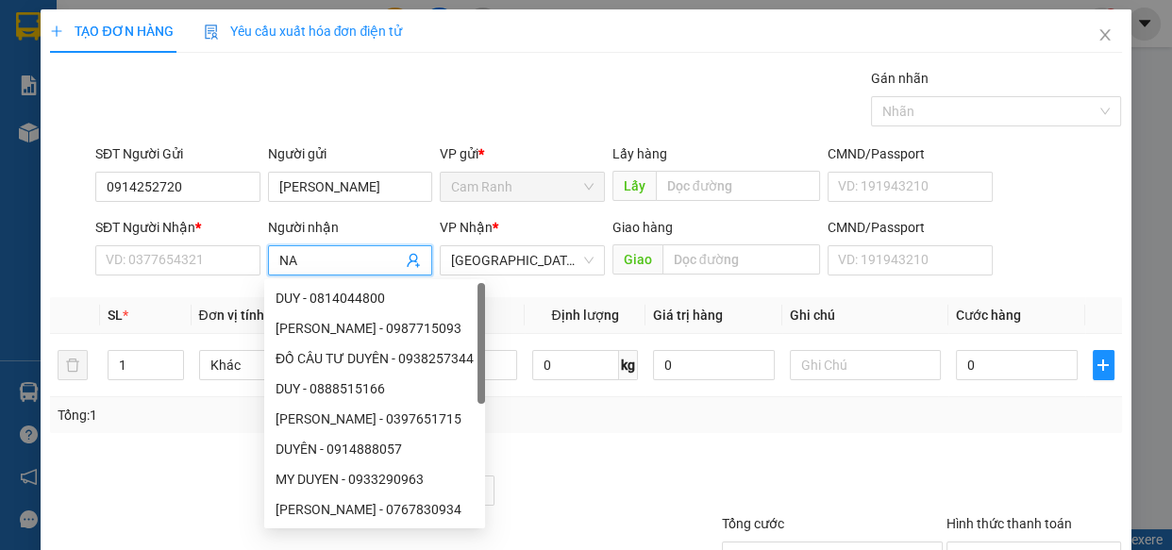
type input "N"
click at [179, 258] on input "SĐT Người Nhận *" at bounding box center [177, 260] width 165 height 30
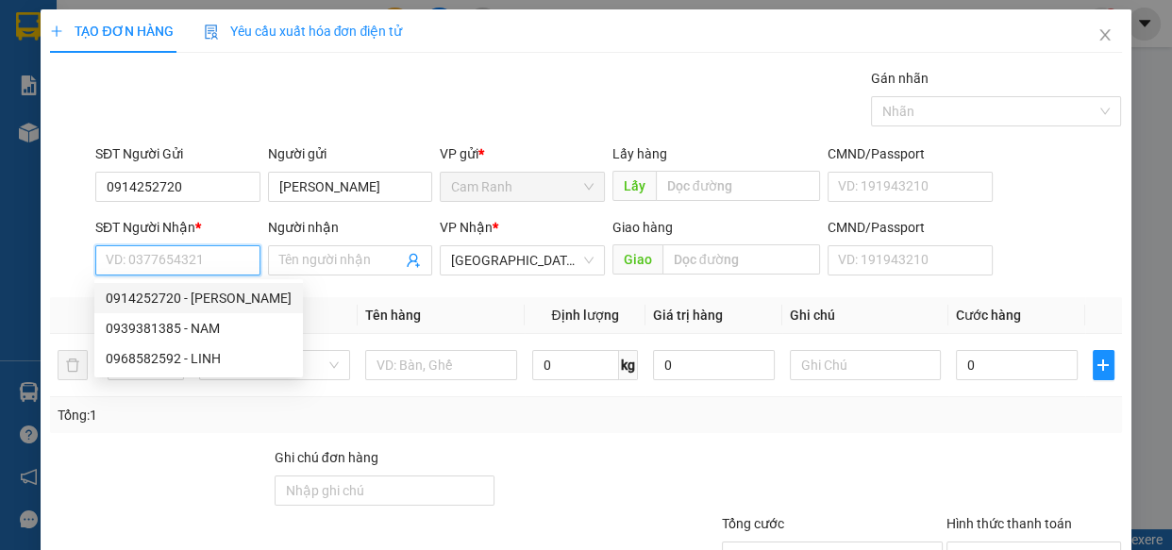
click at [171, 259] on input "SĐT Người Nhận *" at bounding box center [177, 260] width 165 height 30
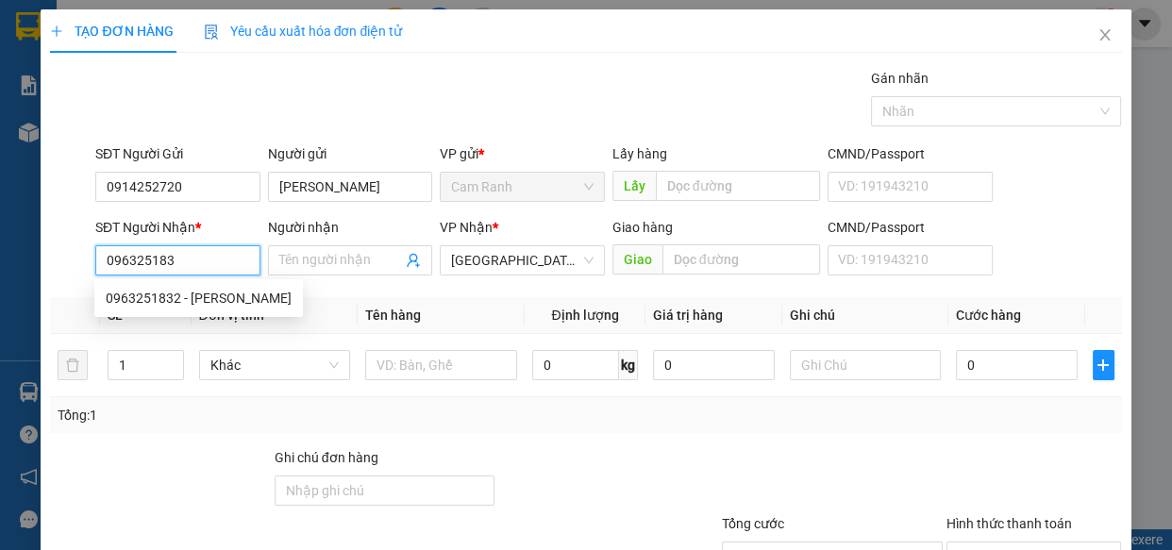
type input "0963251832"
click at [199, 299] on div "0963251832 - [PERSON_NAME]" at bounding box center [199, 298] width 186 height 21
type input "[PERSON_NAME]"
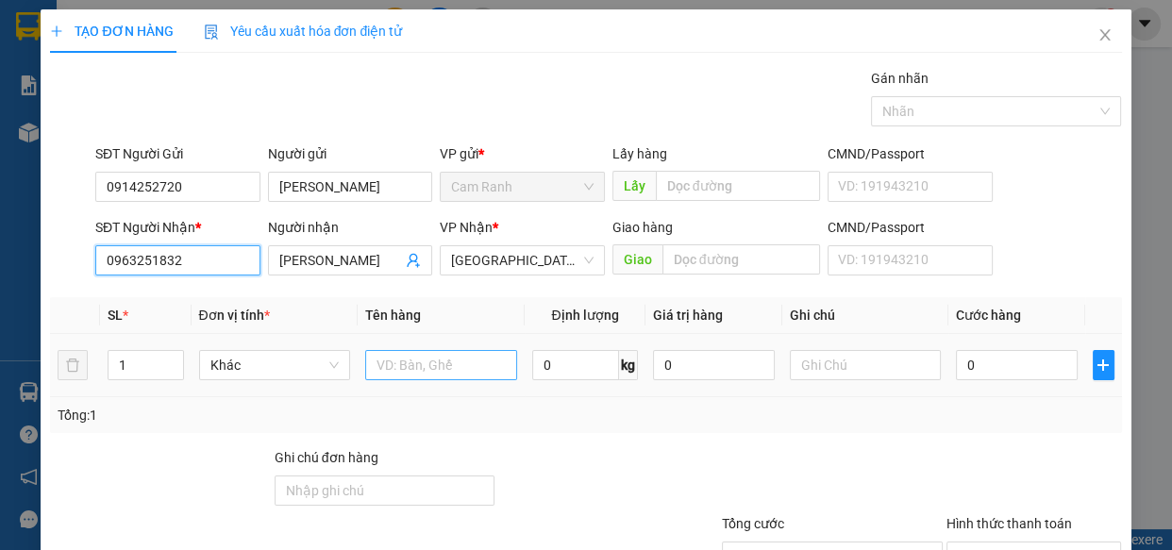
type input "0963251832"
click at [438, 361] on input "text" at bounding box center [441, 365] width 152 height 30
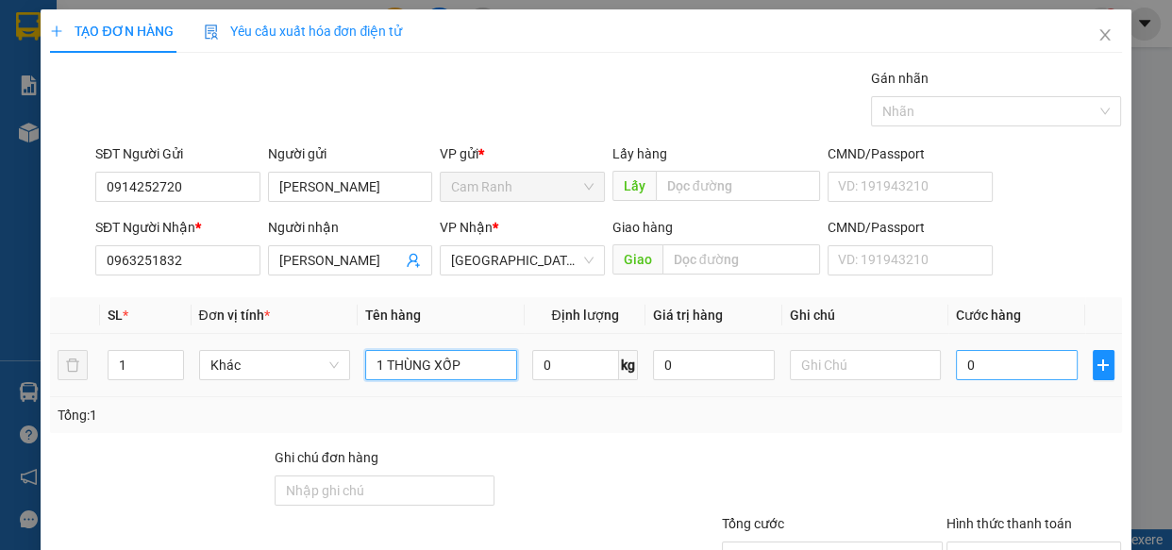
type input "1 THÙNG XỐP"
click at [999, 376] on input "0" at bounding box center [1017, 365] width 122 height 30
type input "5"
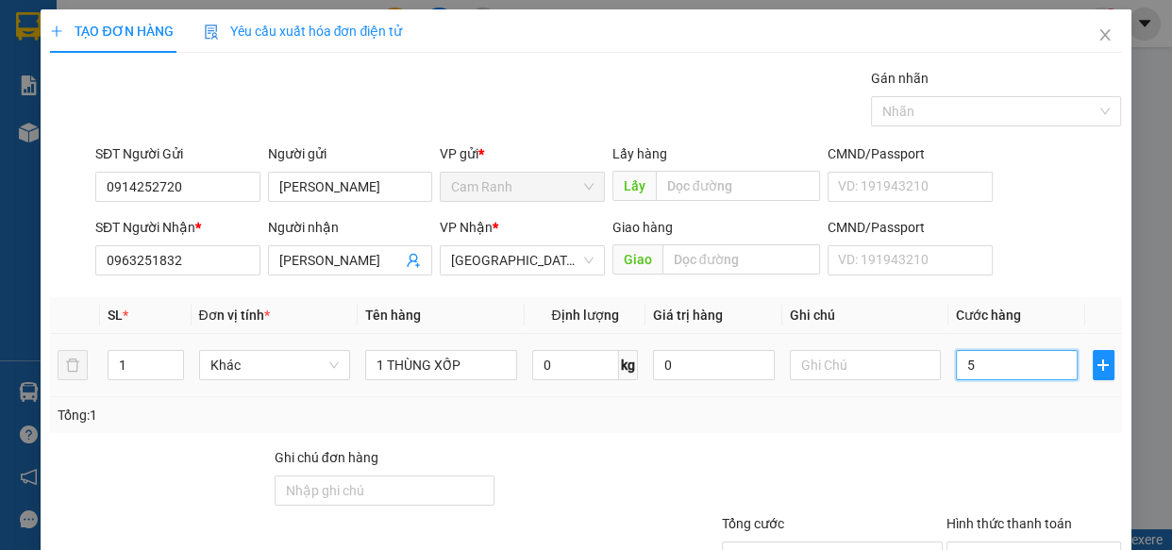
type input "50"
click at [1005, 542] on input "Hình thức thanh toán" at bounding box center [1028, 556] width 140 height 28
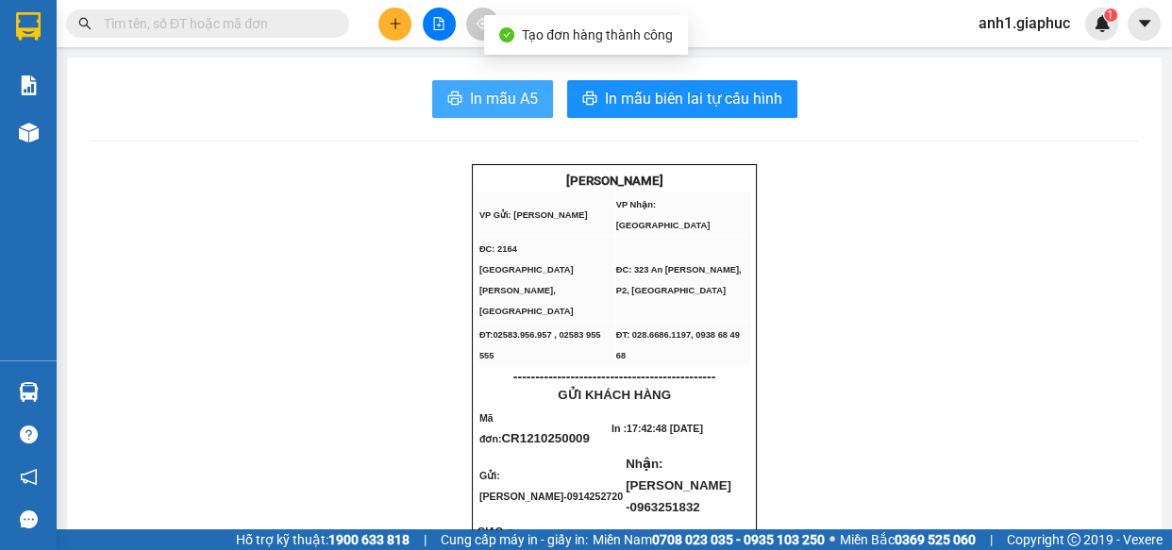
click at [473, 98] on span "In mẫu A5" at bounding box center [504, 99] width 68 height 24
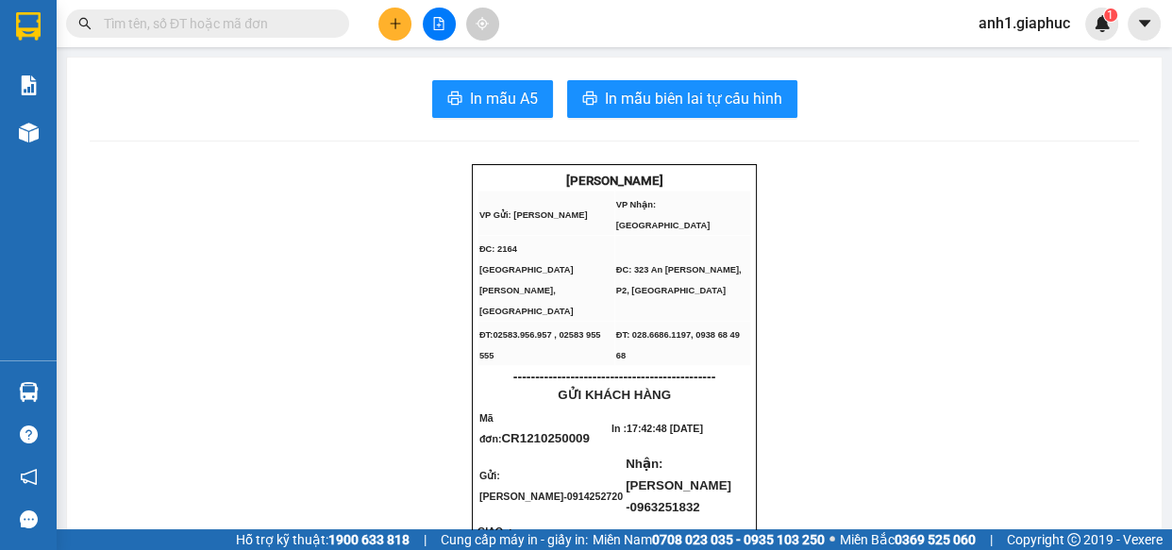
click at [395, 26] on icon "plus" at bounding box center [394, 23] width 1 height 10
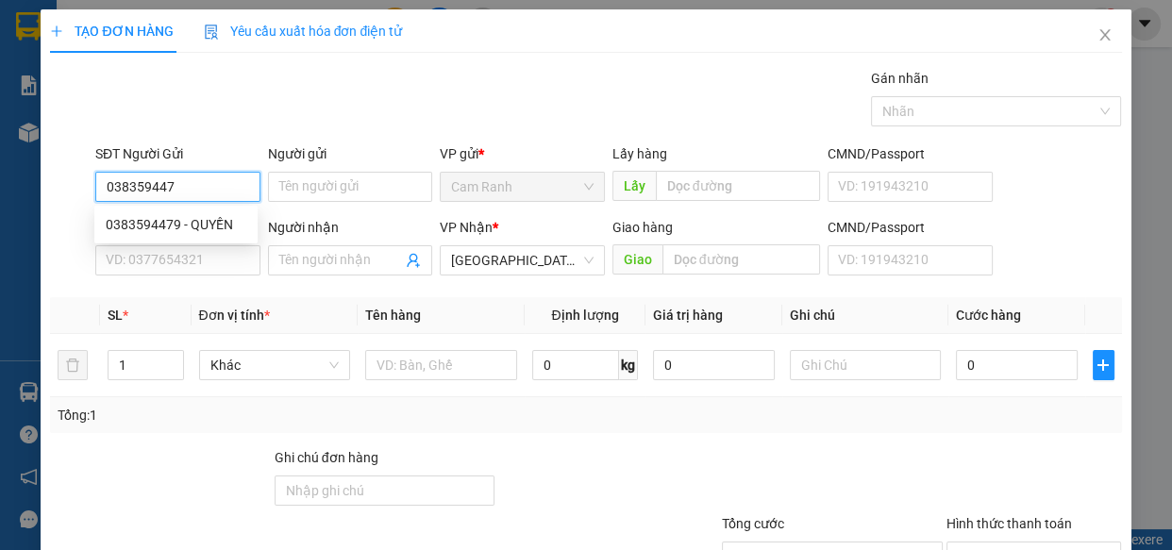
type input "0383594479"
click at [148, 221] on div "0383594479 - QUYỀN" at bounding box center [176, 224] width 141 height 21
type input "QUYỀN"
type input "0383594479"
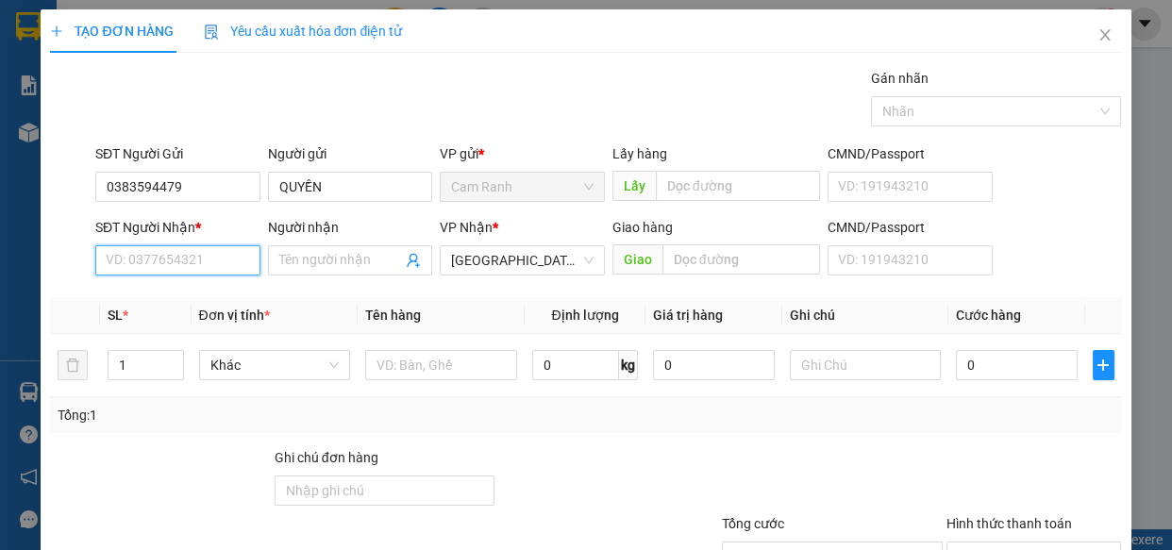
click at [157, 273] on input "SĐT Người Nhận *" at bounding box center [177, 260] width 165 height 30
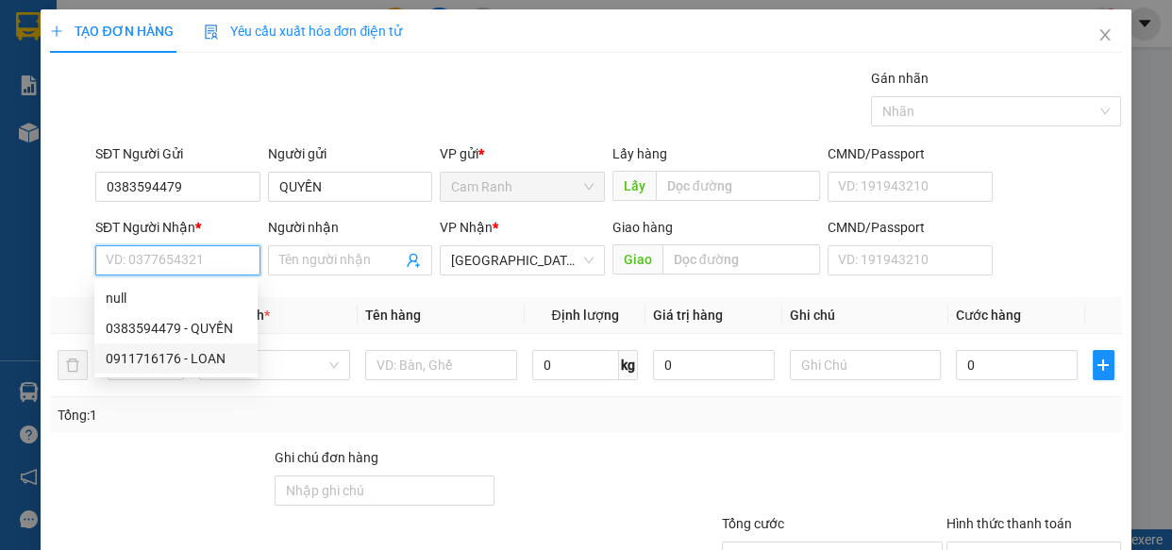
click at [175, 358] on div "0911716176 - LOAN" at bounding box center [176, 358] width 141 height 21
type input "0911716176"
type input "LOAN"
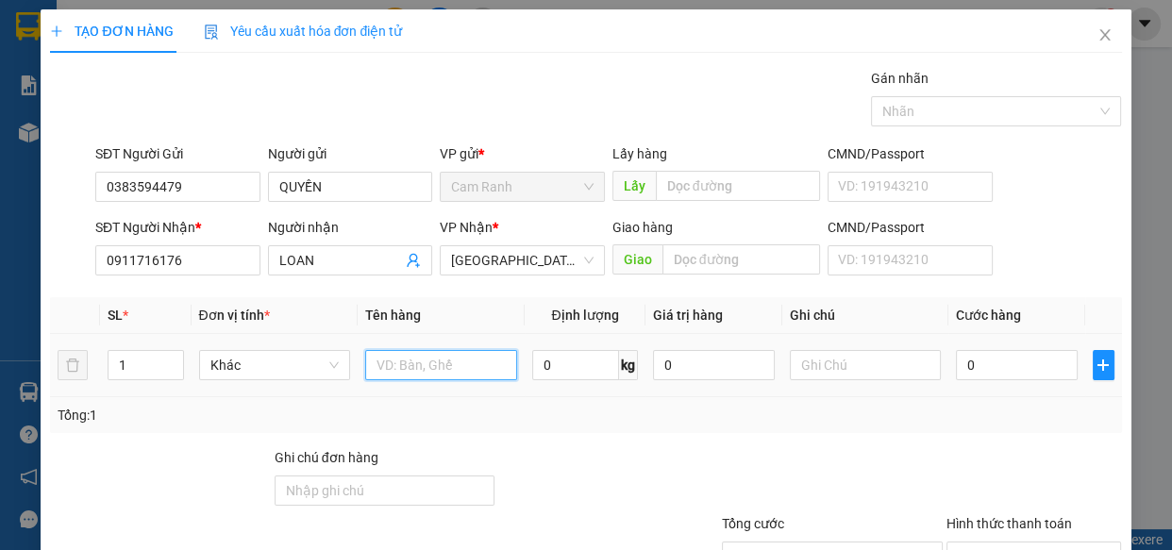
click at [429, 360] on input "text" at bounding box center [441, 365] width 152 height 30
type input "1 THÙNG GIẤY NHỎ"
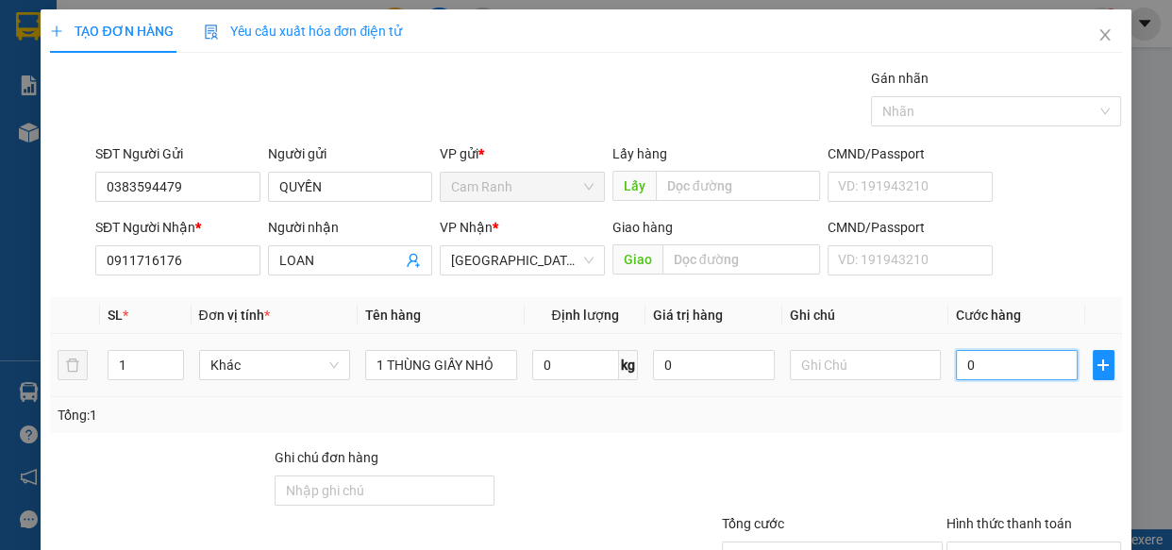
click at [990, 375] on input "0" at bounding box center [1017, 365] width 122 height 30
type input "3"
type input "30"
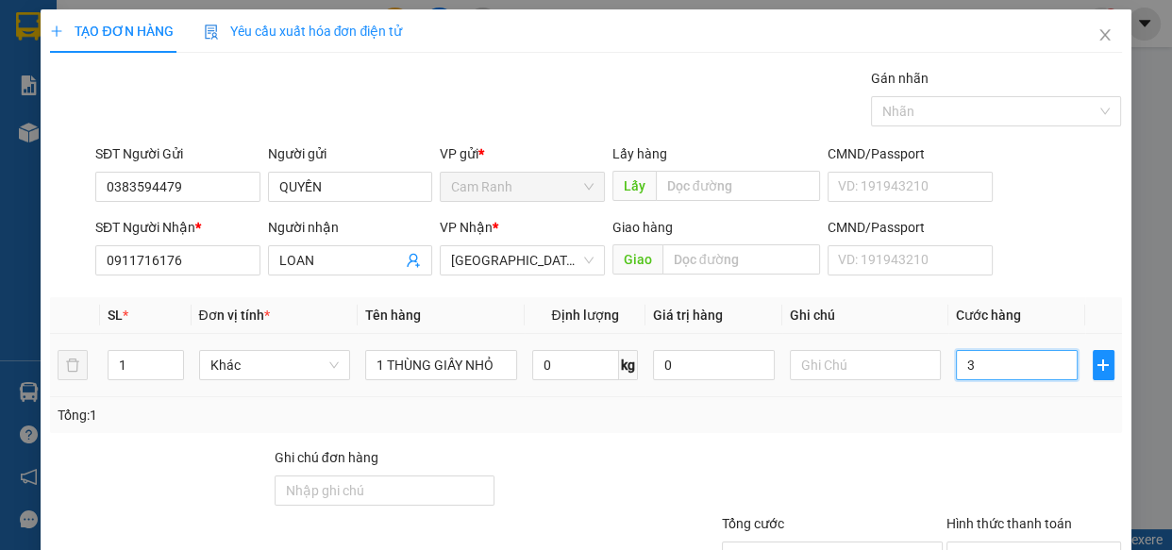
type input "30"
type input "30.000"
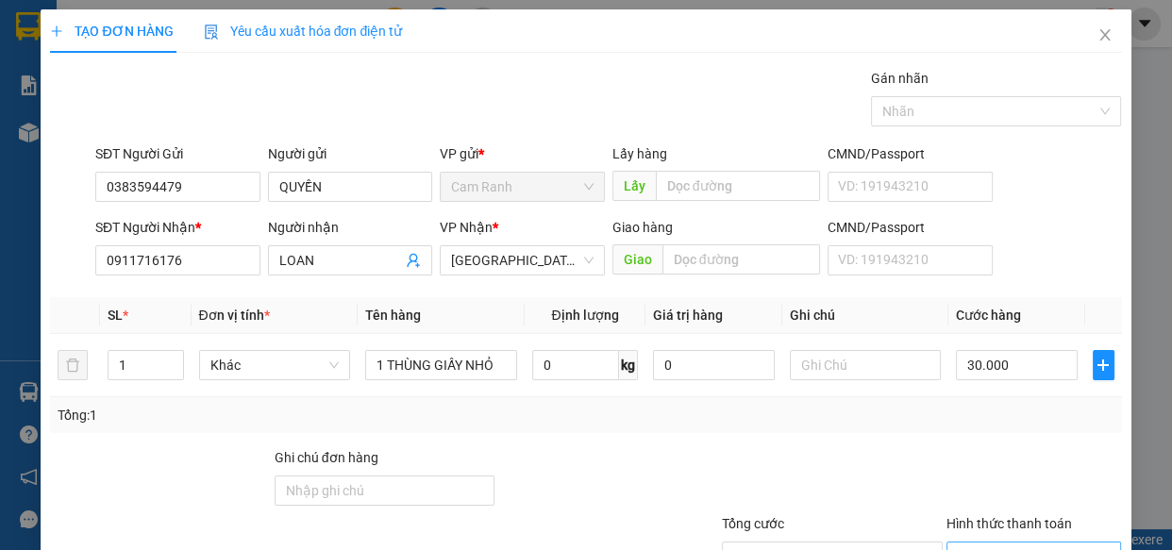
click at [1003, 542] on input "Hình thức thanh toán" at bounding box center [1028, 556] width 140 height 28
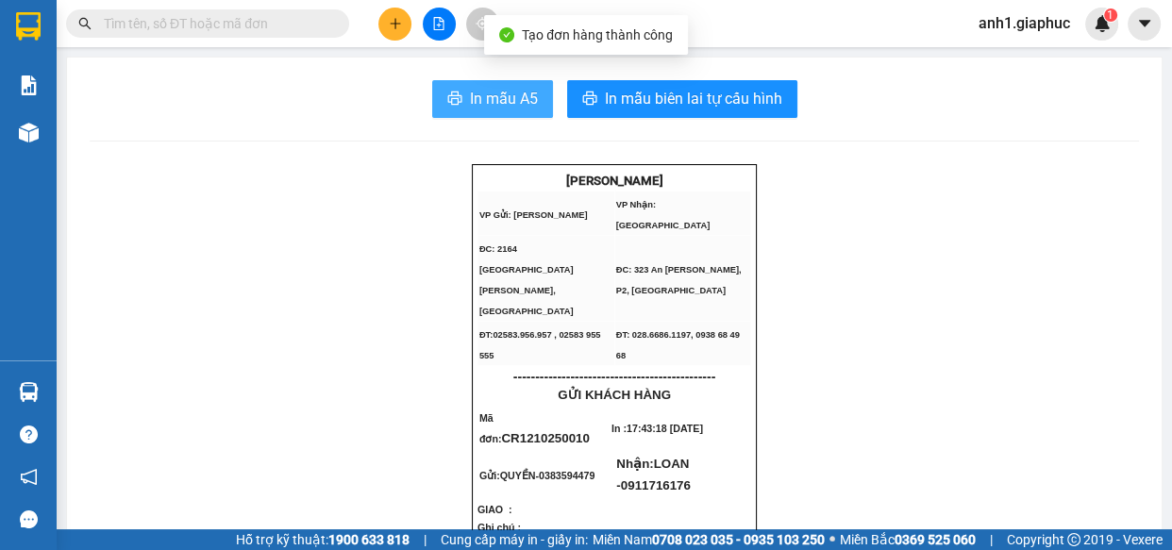
click at [476, 104] on span "In mẫu A5" at bounding box center [504, 99] width 68 height 24
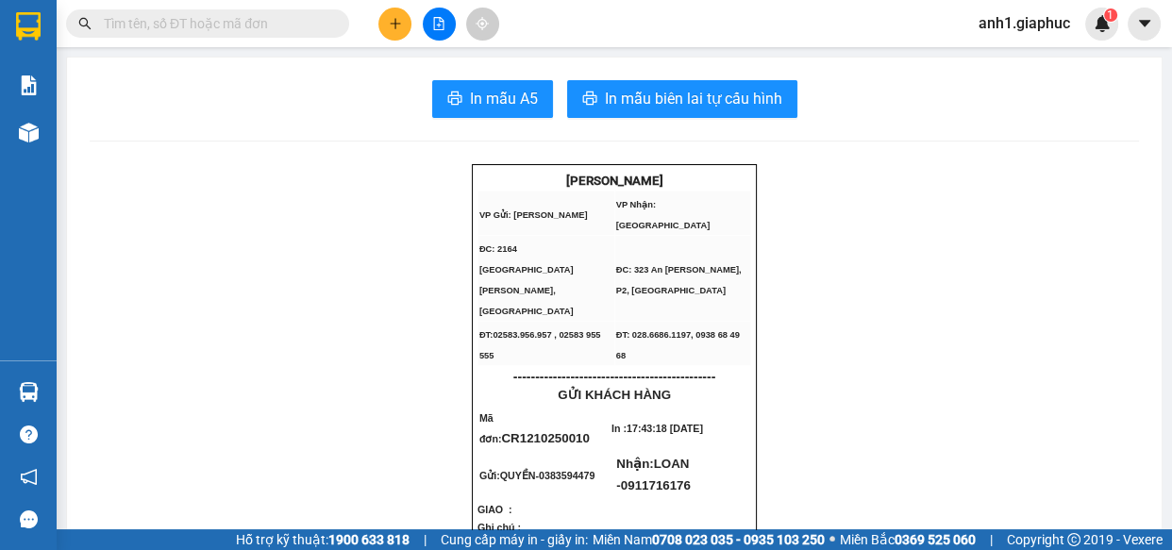
click at [389, 22] on icon "plus" at bounding box center [395, 23] width 13 height 13
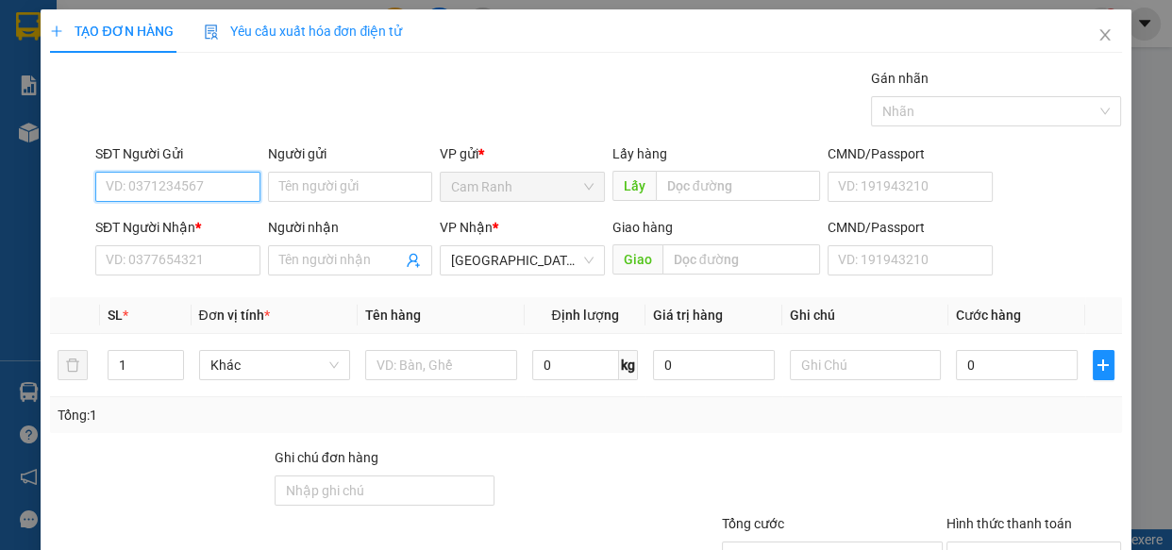
click at [132, 186] on input "SĐT Người Gửi" at bounding box center [177, 187] width 165 height 30
type input "0986525434"
click at [154, 225] on div "0986525434 - TRONG" at bounding box center [176, 224] width 141 height 21
type input "TRONG"
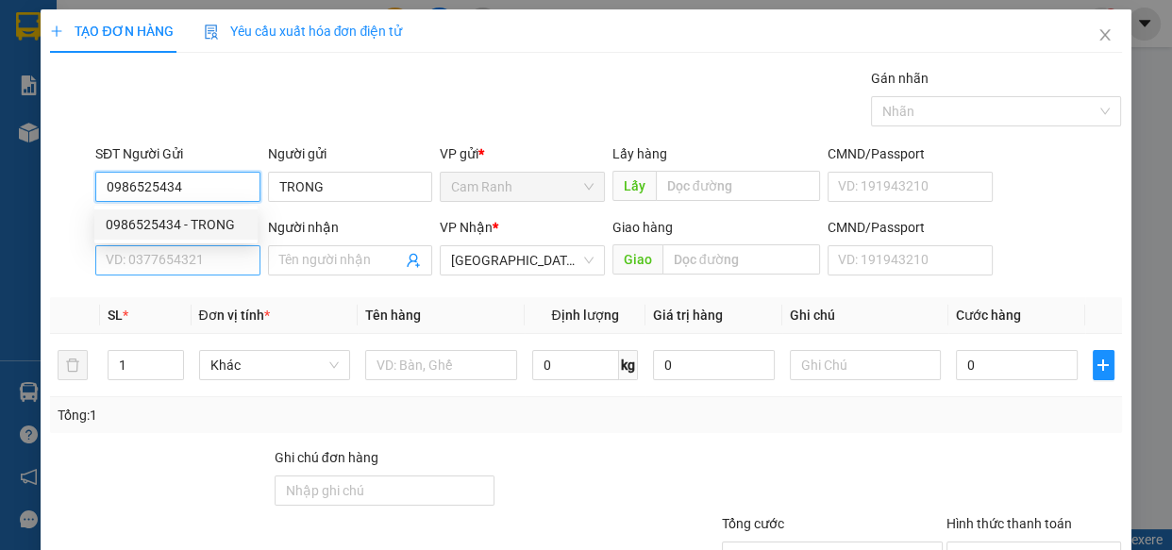
type input "0986525434"
click at [152, 258] on input "SĐT Người Nhận *" at bounding box center [177, 260] width 165 height 30
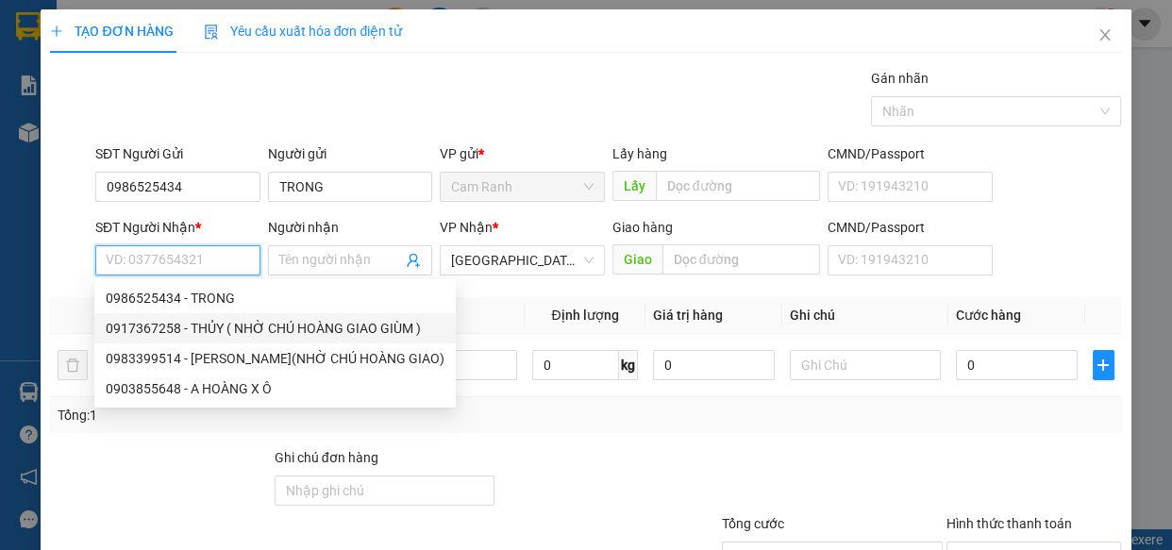
click at [200, 324] on div "0917367258 - THỦY ( NHỜ CHÚ HOÀNG GIAO GIÙM )" at bounding box center [275, 328] width 339 height 21
type input "0917367258"
type input "THỦY ( NHỜ CHÚ HOÀNG GIAO GIÙM )"
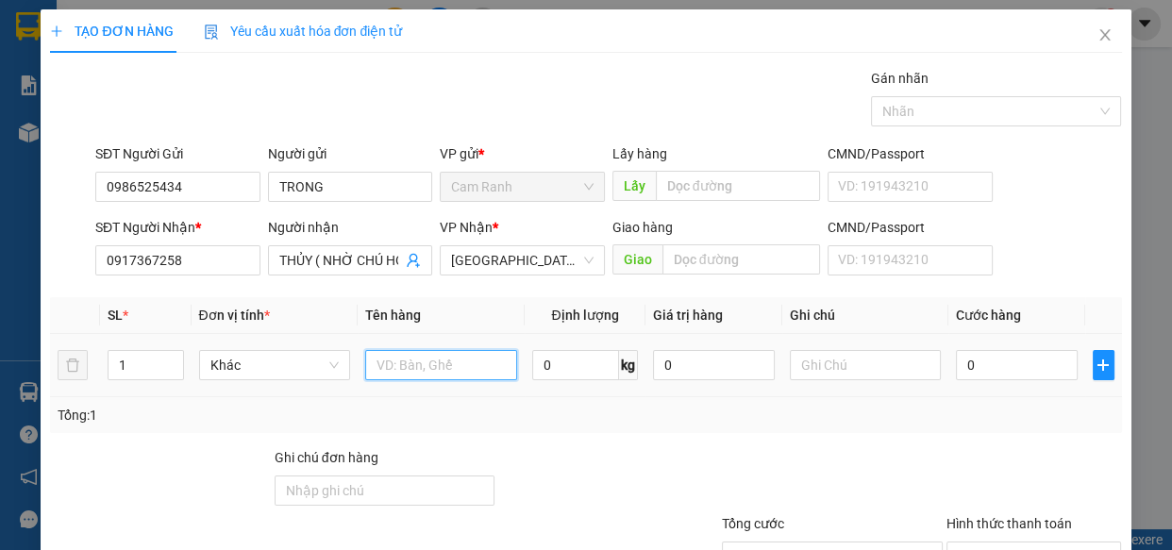
click at [420, 359] on input "text" at bounding box center [441, 365] width 152 height 30
type input "1 THÙNG XỐP"
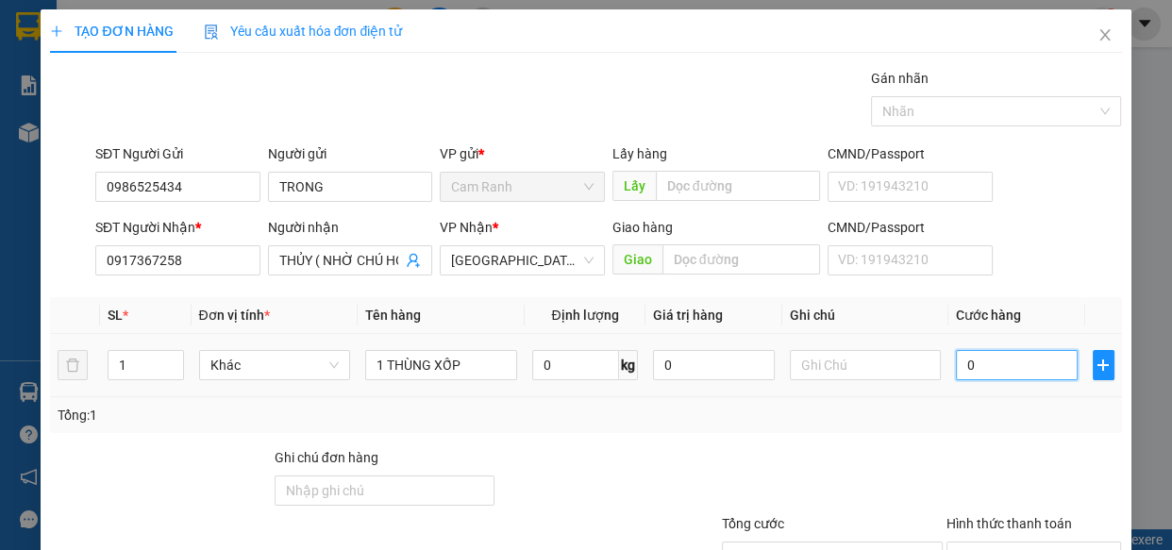
click at [974, 361] on input "0" at bounding box center [1017, 365] width 122 height 30
type input "8"
type input "80"
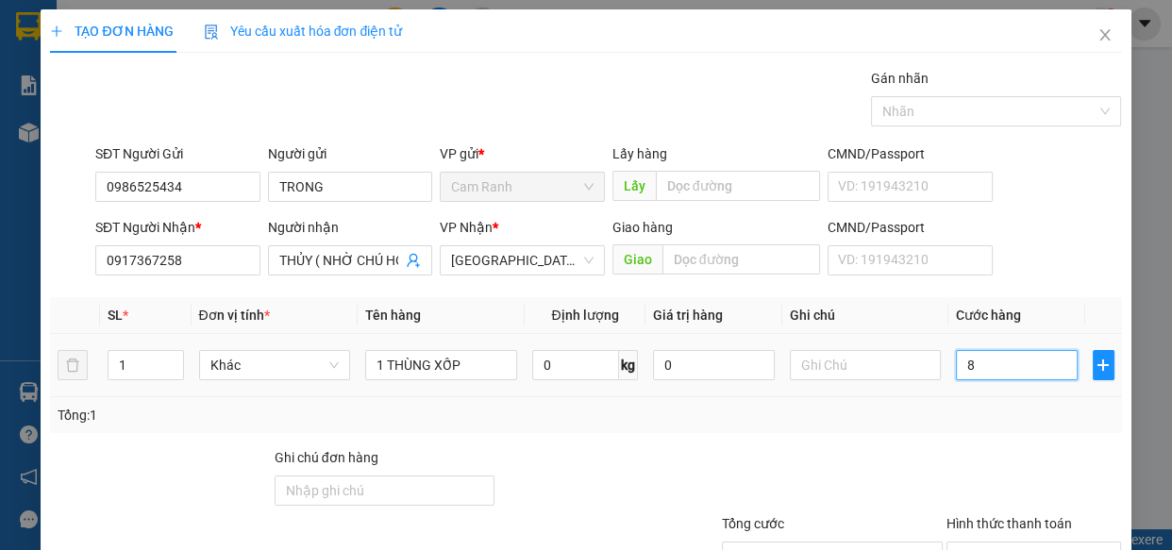
type input "80"
type input "80.000"
click at [1038, 542] on input "Hình thức thanh toán" at bounding box center [1028, 556] width 140 height 28
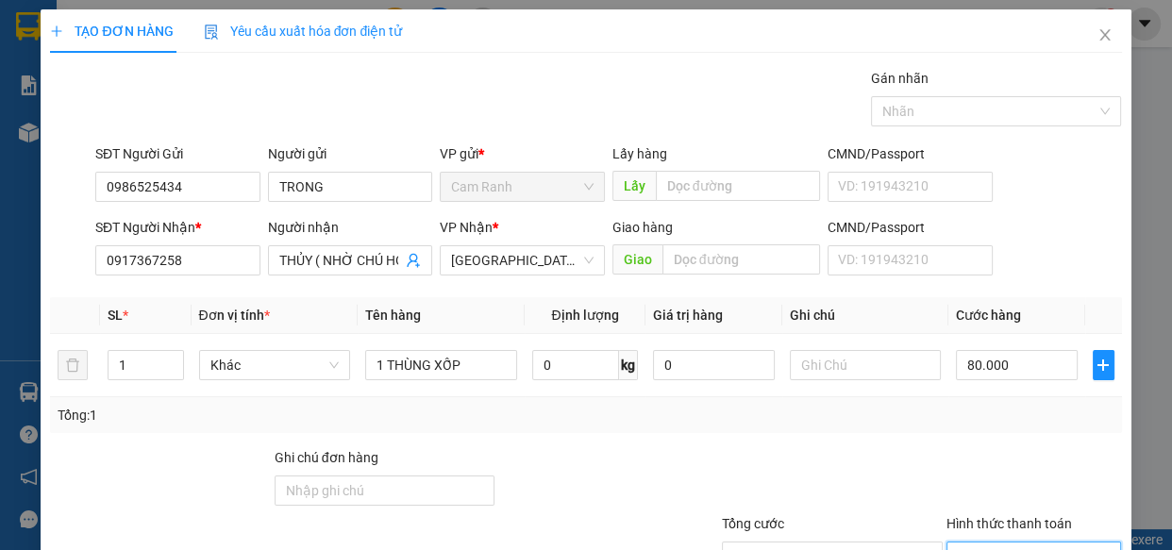
type input "0"
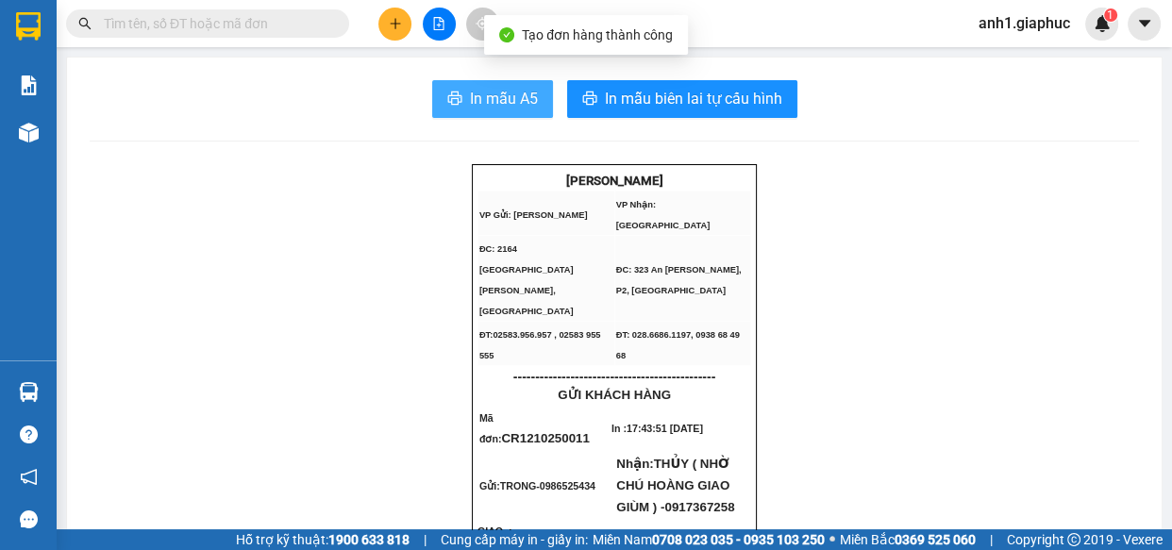
click at [508, 107] on span "In mẫu A5" at bounding box center [504, 99] width 68 height 24
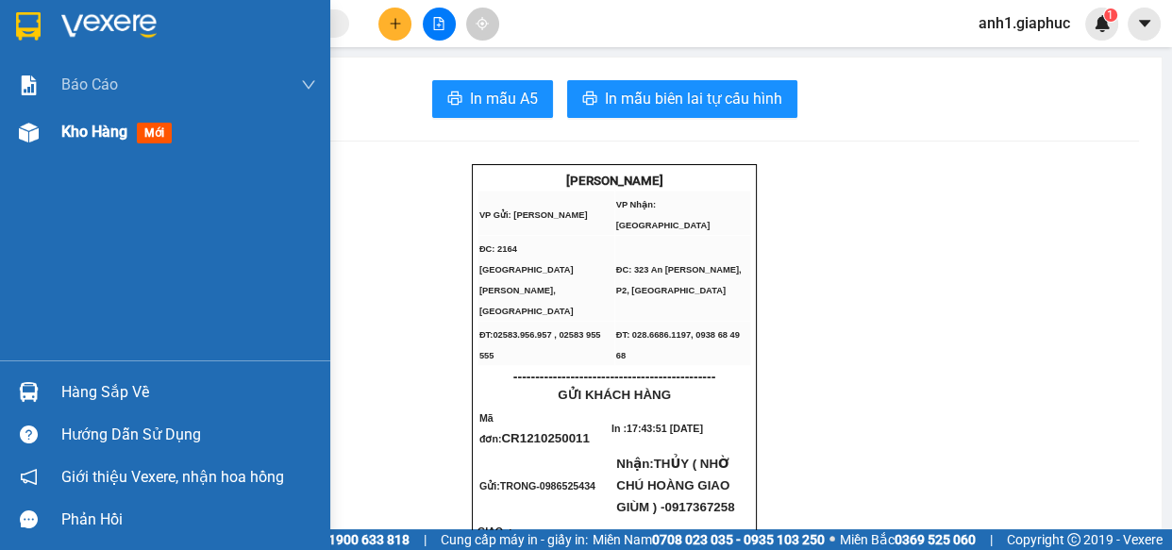
click at [82, 134] on span "Kho hàng" at bounding box center [94, 132] width 66 height 18
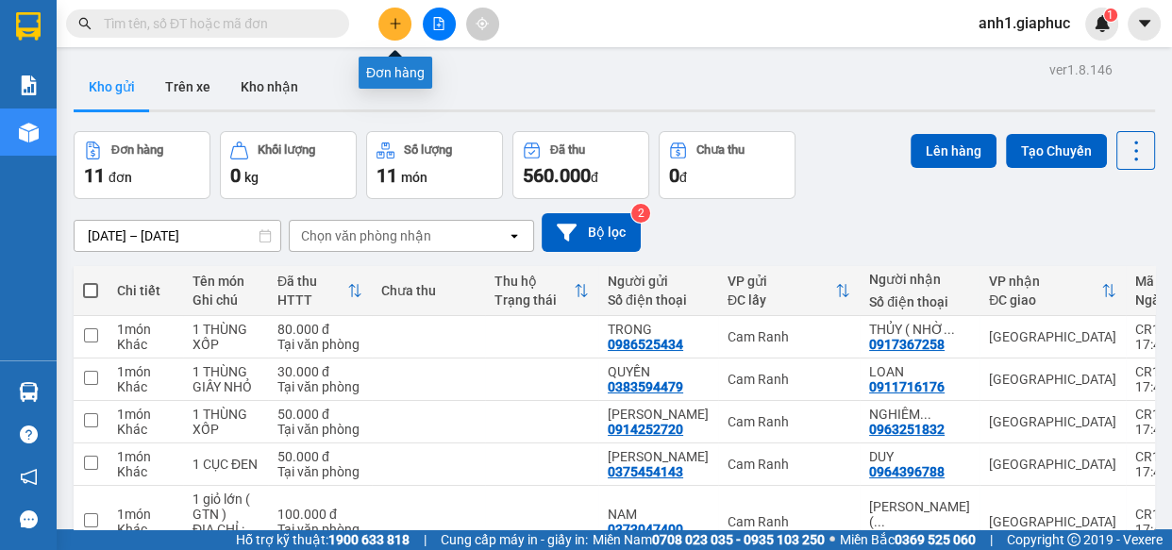
click at [390, 27] on icon "plus" at bounding box center [395, 23] width 13 height 13
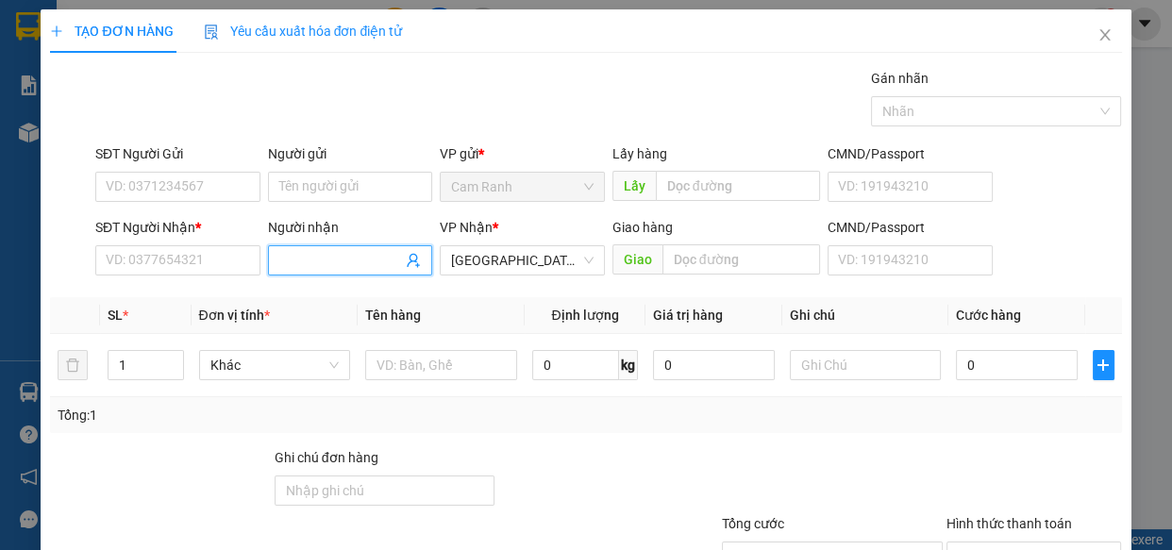
click at [308, 258] on input "Người nhận" at bounding box center [341, 260] width 124 height 21
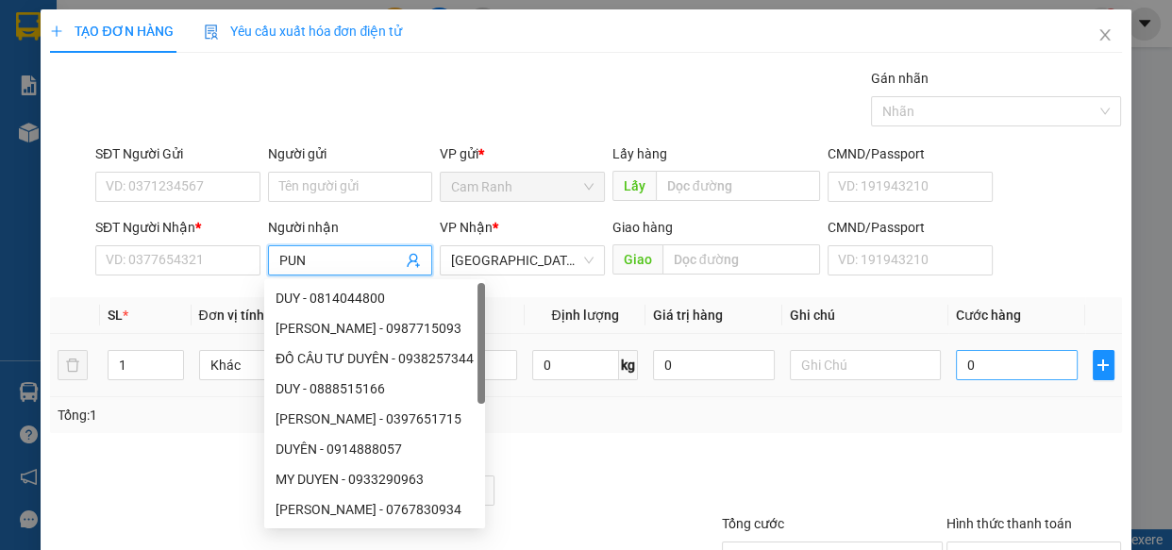
type input "PUN"
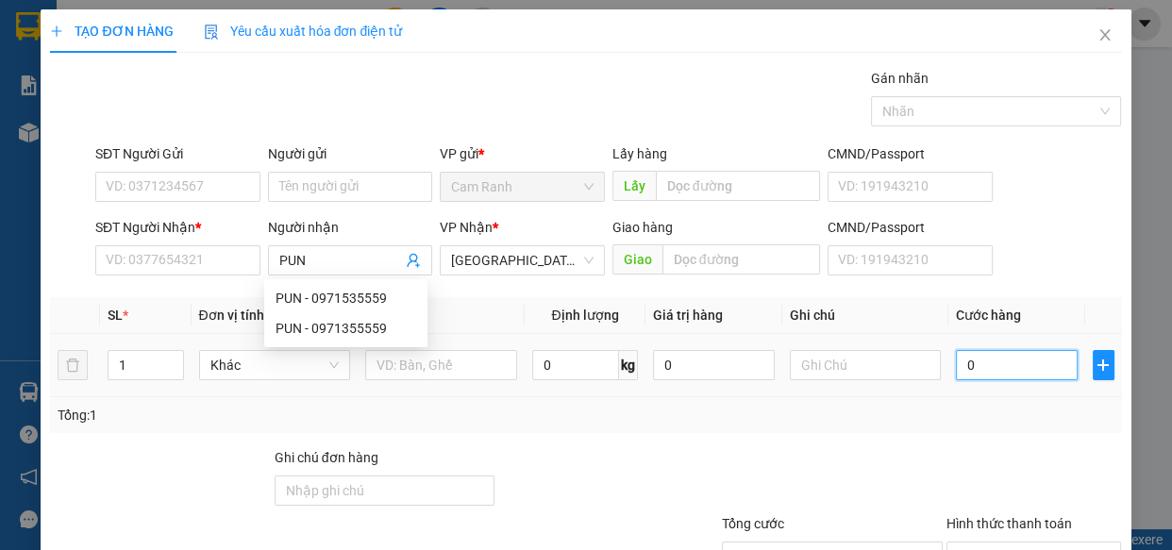
click at [975, 375] on input "0" at bounding box center [1017, 365] width 122 height 30
type input "8"
type input "80"
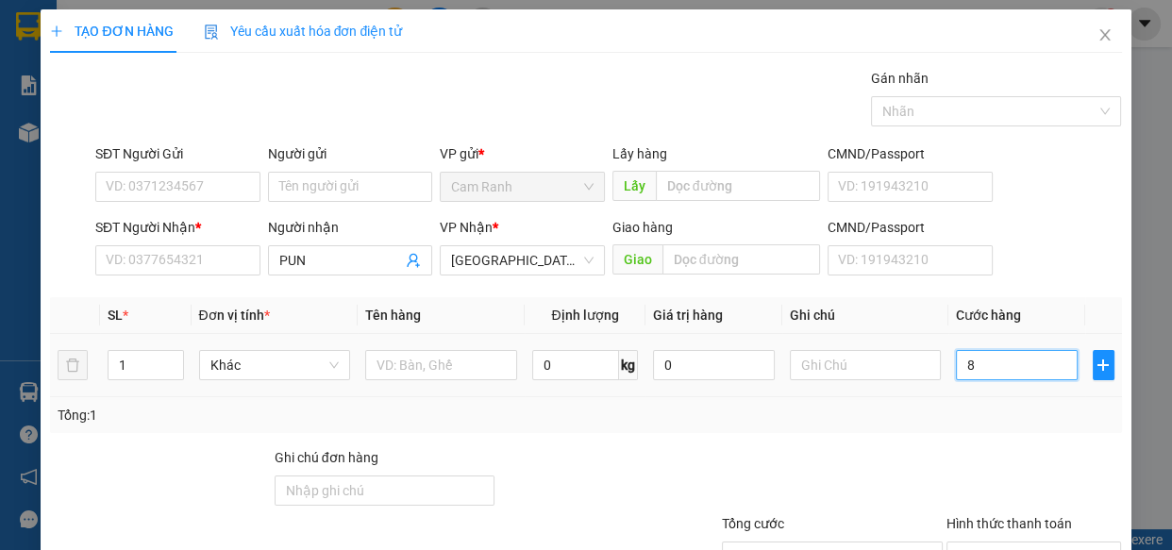
type input "80"
type input "80.000"
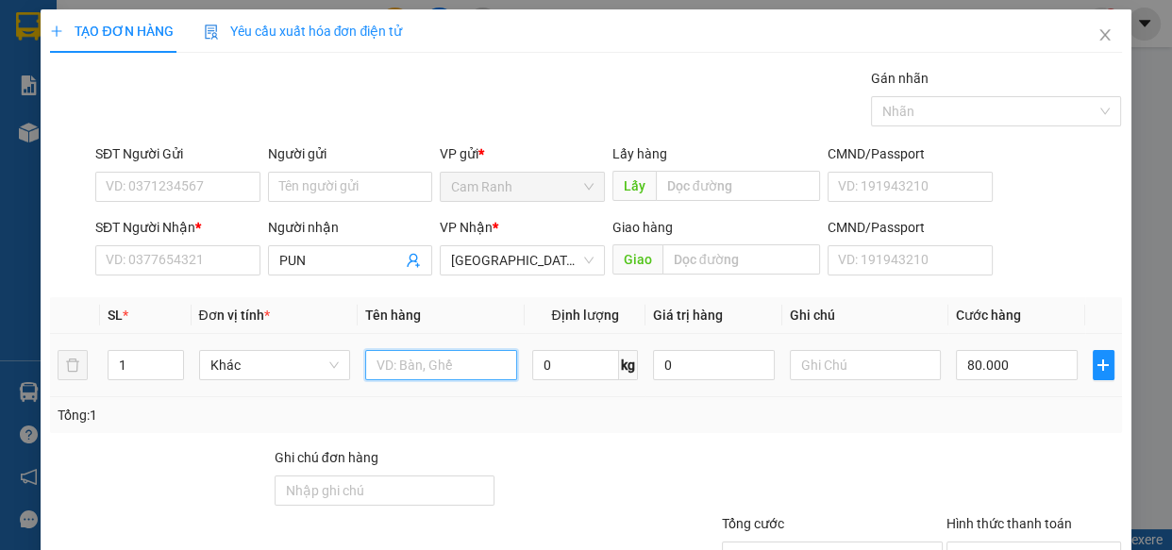
click at [430, 364] on input "text" at bounding box center [441, 365] width 152 height 30
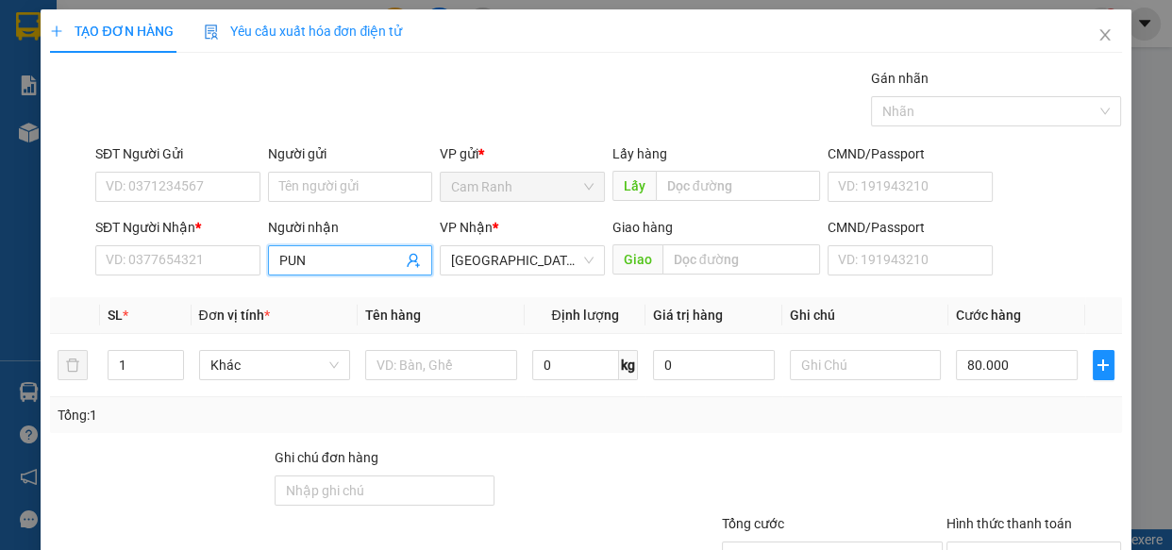
click at [309, 260] on input "PUN" at bounding box center [341, 260] width 124 height 21
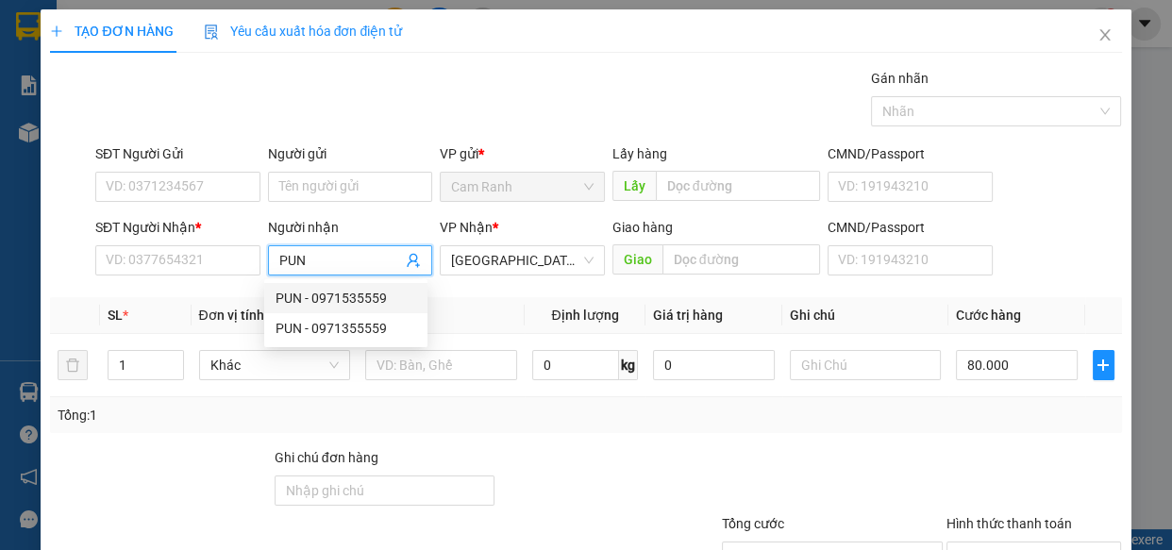
click at [324, 297] on div "PUN - 0971535559" at bounding box center [345, 298] width 141 height 21
type input "0971535559"
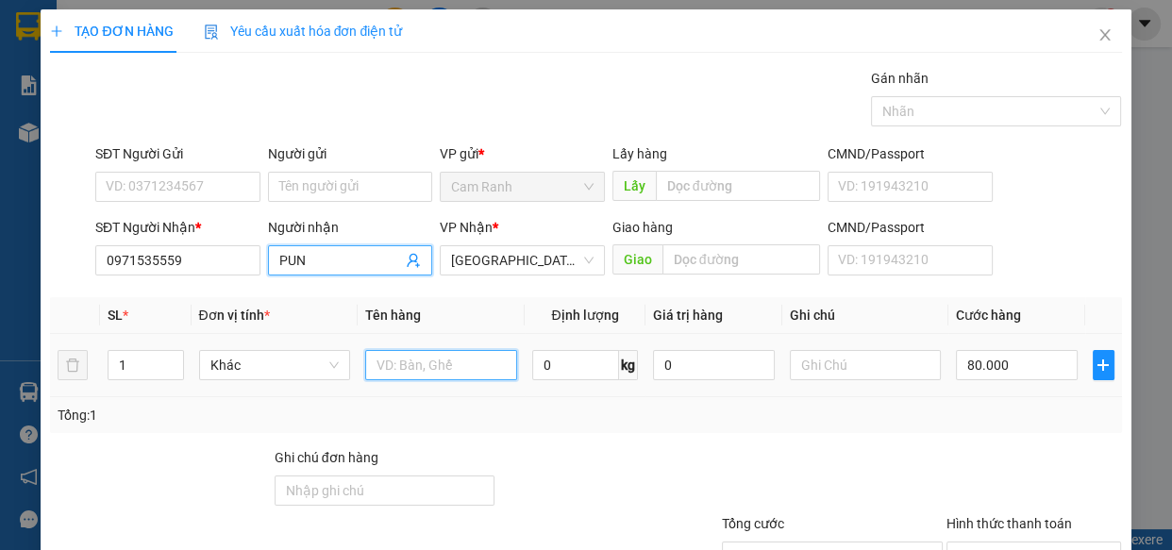
click at [417, 368] on input "text" at bounding box center [441, 365] width 152 height 30
type input "1 T"
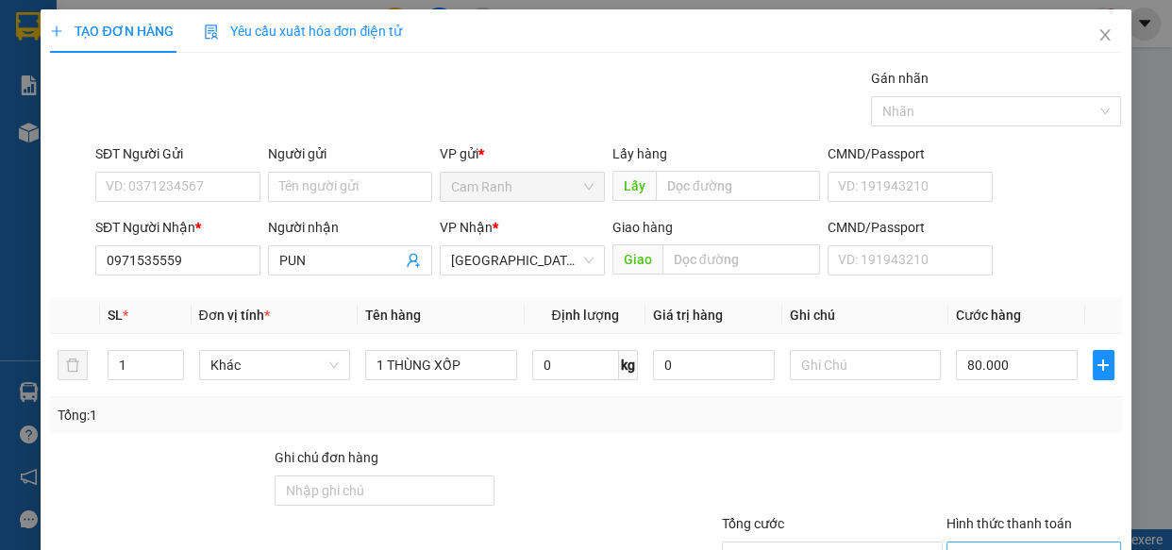
click at [1019, 542] on input "Hình thức thanh toán" at bounding box center [1028, 556] width 140 height 28
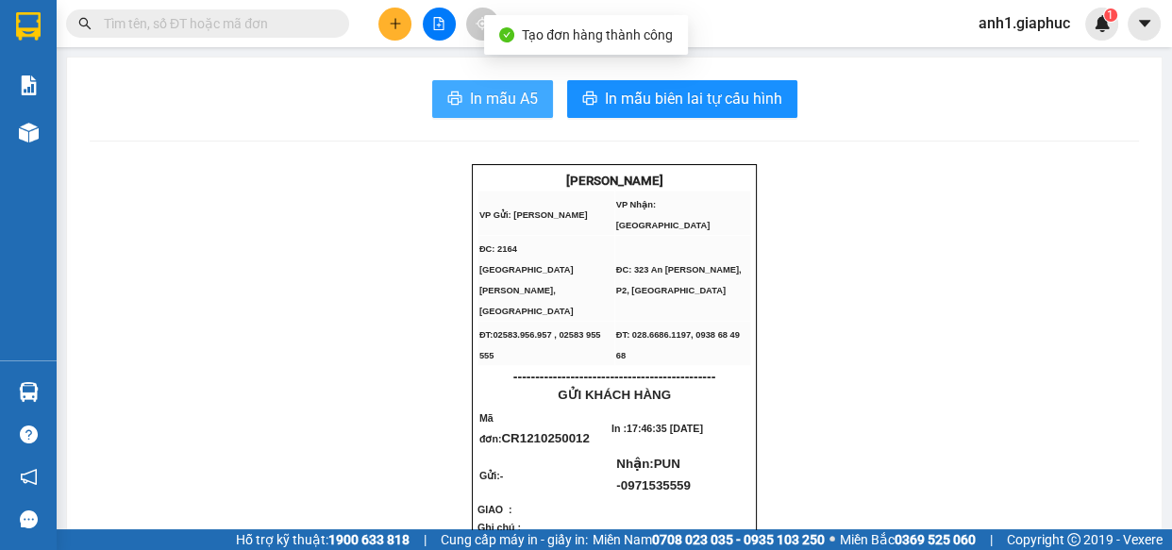
click at [492, 105] on span "In mẫu A5" at bounding box center [504, 99] width 68 height 24
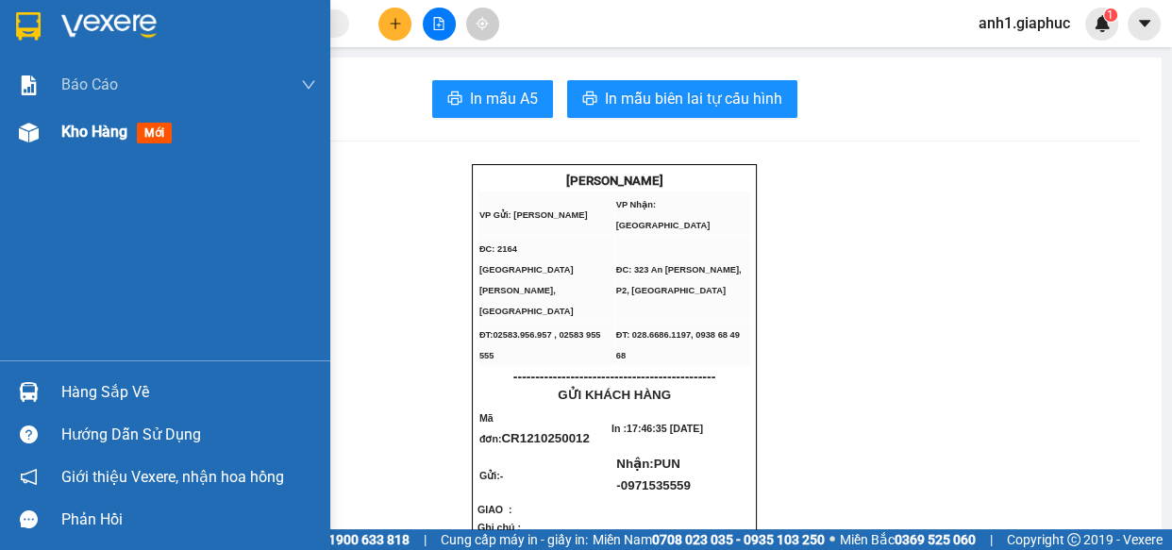
click at [95, 131] on span "Kho hàng" at bounding box center [94, 132] width 66 height 18
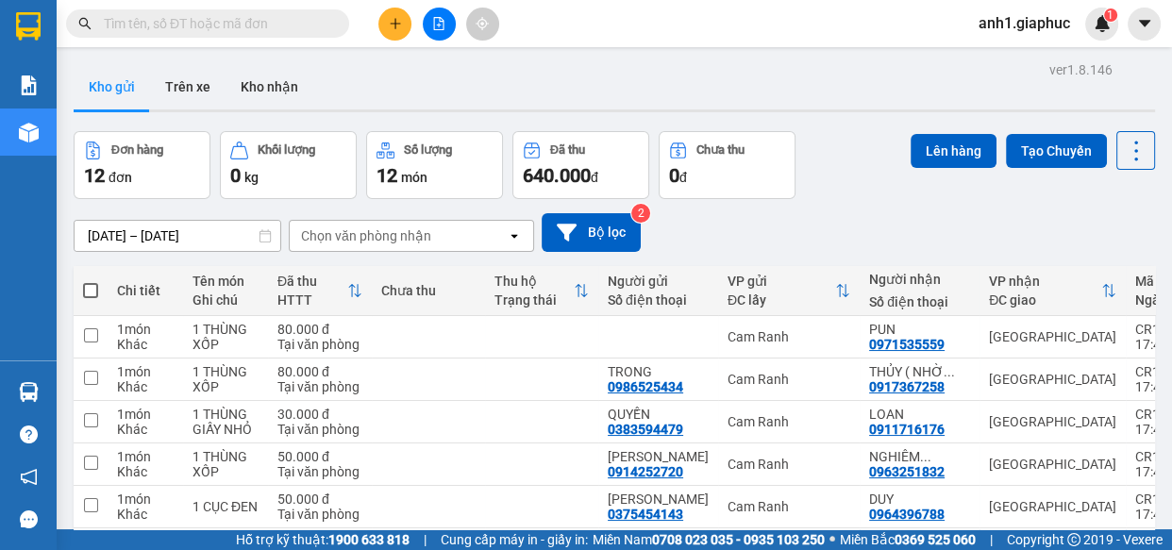
click at [183, 20] on input "text" at bounding box center [215, 23] width 223 height 21
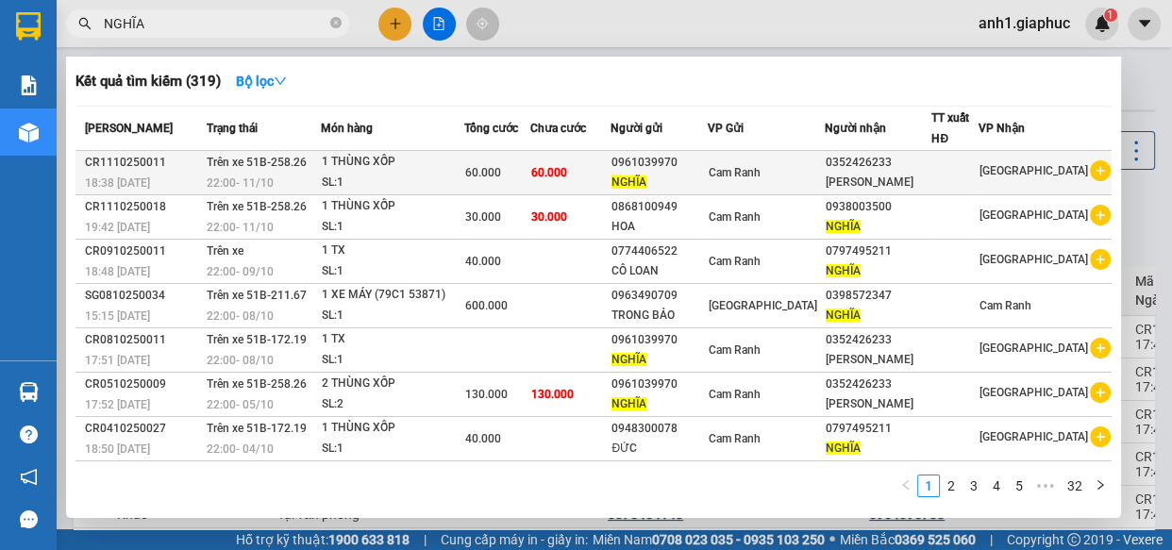
type input "NGHĨA"
click at [824, 178] on div "Cam Ranh" at bounding box center [765, 172] width 115 height 21
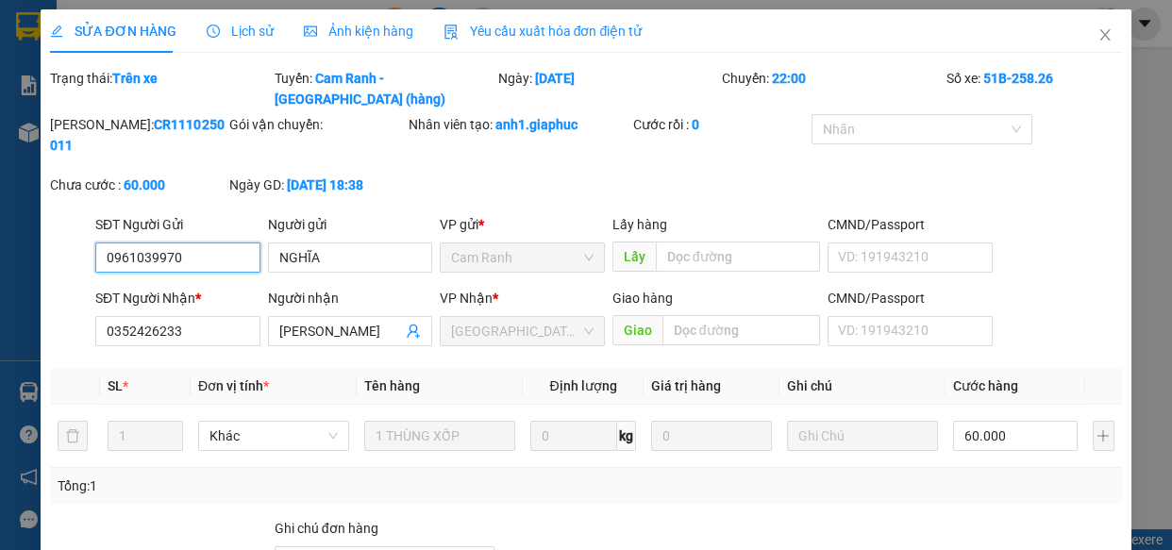
drag, startPoint x: 102, startPoint y: 229, endPoint x: 204, endPoint y: 239, distance: 102.3
click at [204, 242] on input "0961039970" at bounding box center [177, 257] width 165 height 30
click at [1099, 36] on icon "close" at bounding box center [1104, 34] width 10 height 11
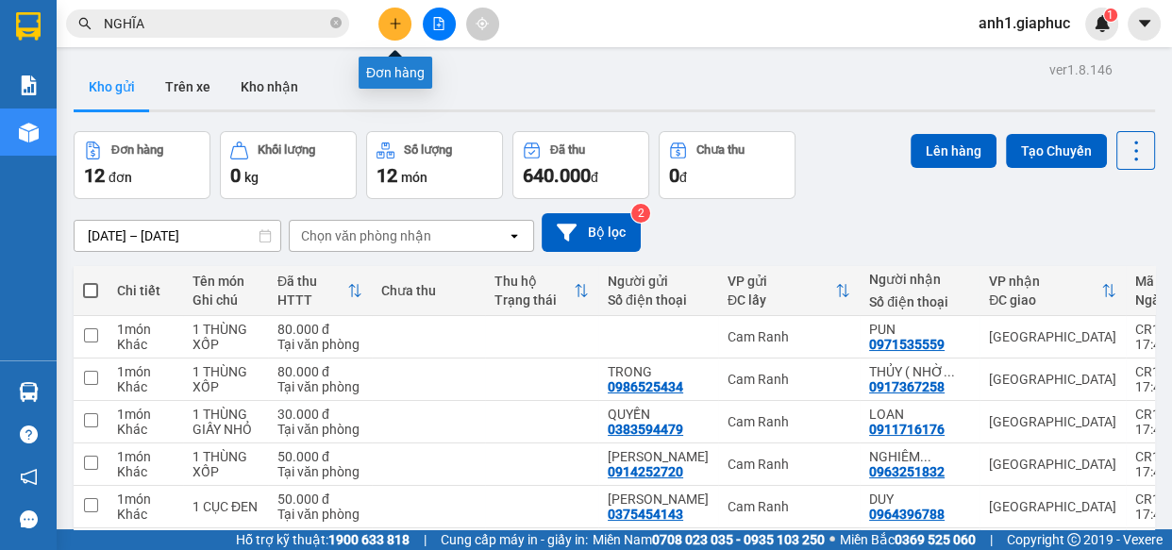
click at [387, 23] on button at bounding box center [394, 24] width 33 height 33
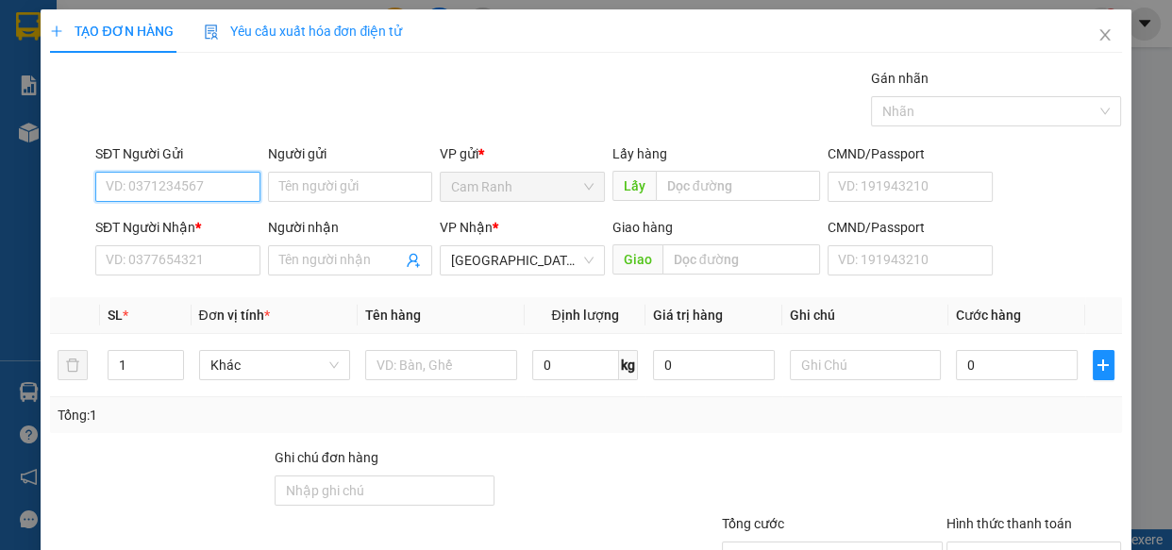
paste input "0961039970"
type input "0961039970"
click at [187, 217] on div "0961039970 - NGHĨA" at bounding box center [176, 224] width 141 height 21
type input "NGHĨA"
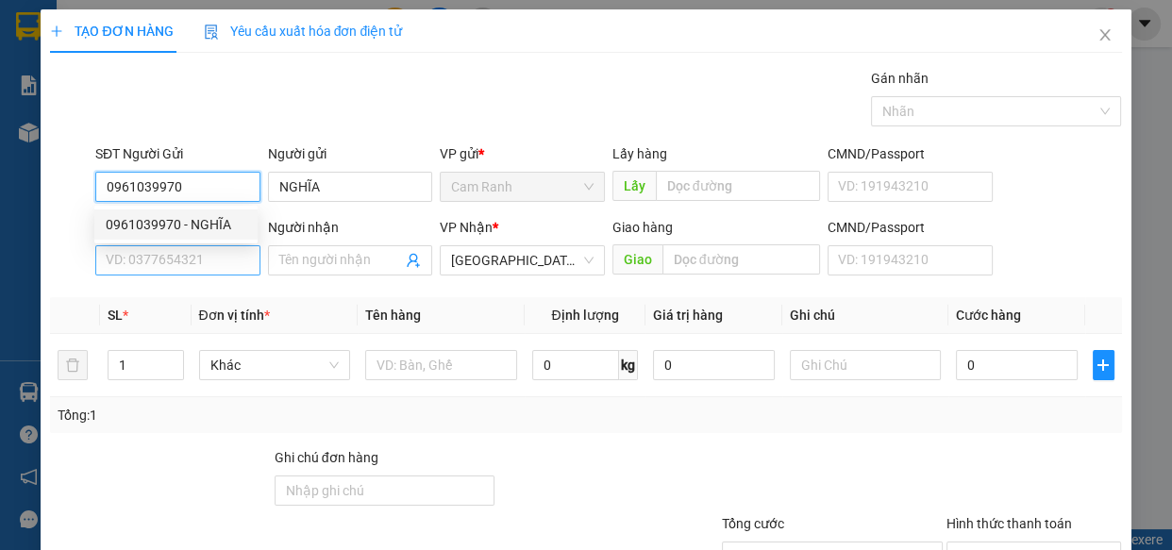
type input "0961039970"
click at [198, 260] on input "SĐT Người Nhận *" at bounding box center [177, 260] width 165 height 30
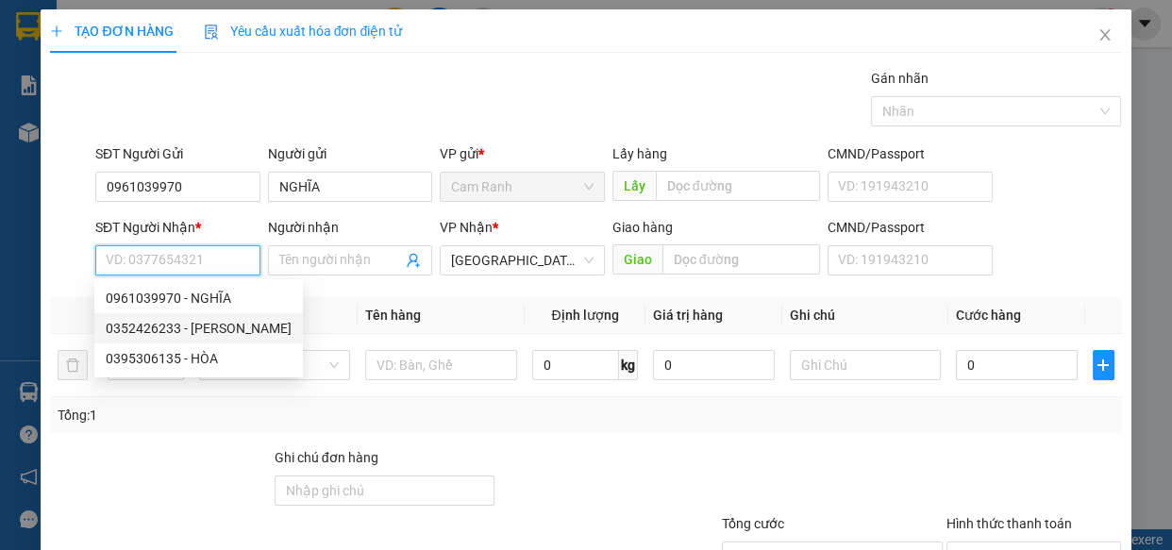
click at [209, 329] on div "0352426233 - [PERSON_NAME]" at bounding box center [199, 328] width 186 height 21
type input "0352426233"
type input "[PERSON_NAME]"
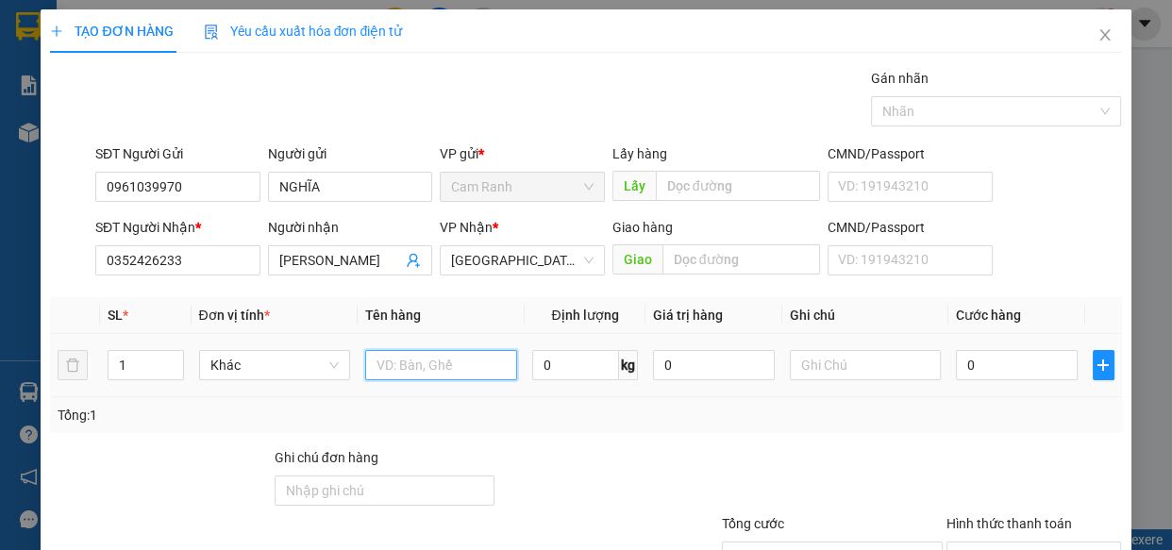
click at [420, 369] on input "text" at bounding box center [441, 365] width 152 height 30
type input "1 THÙNG XỐP"
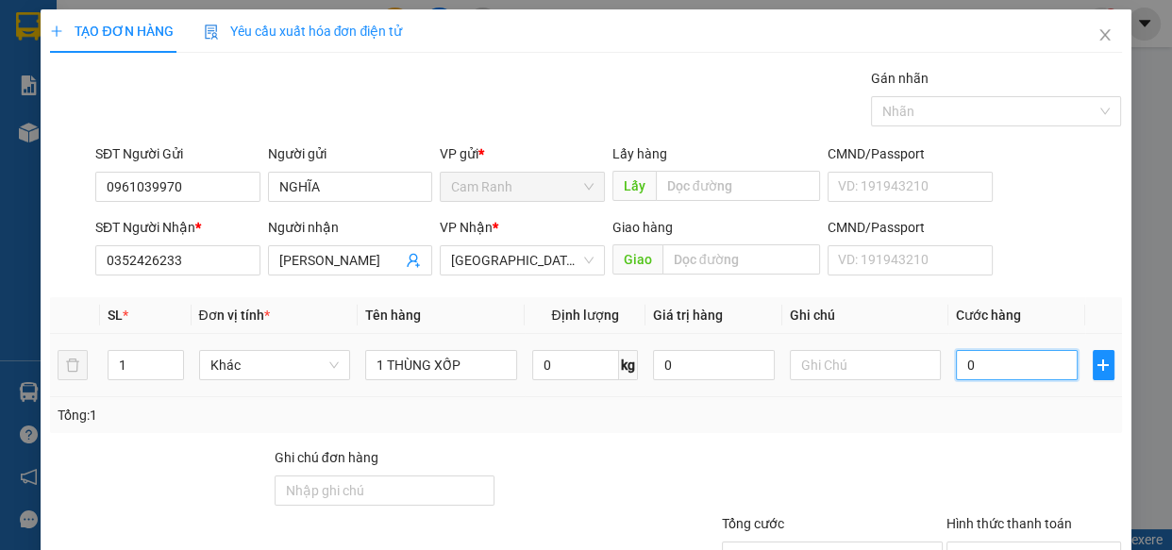
click at [979, 355] on input "0" at bounding box center [1017, 365] width 122 height 30
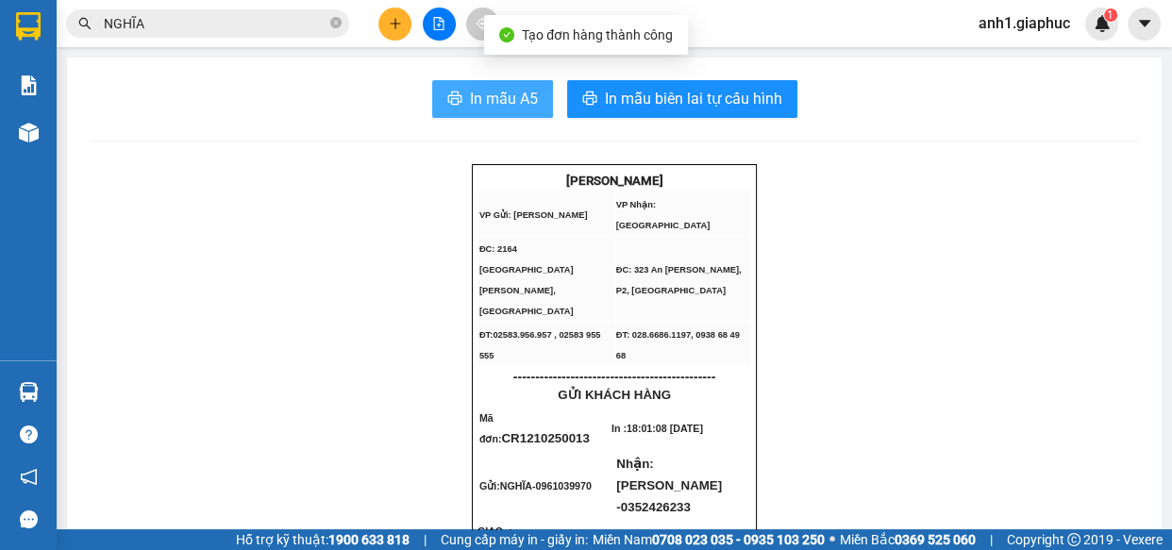
click at [522, 101] on span "In mẫu A5" at bounding box center [504, 99] width 68 height 24
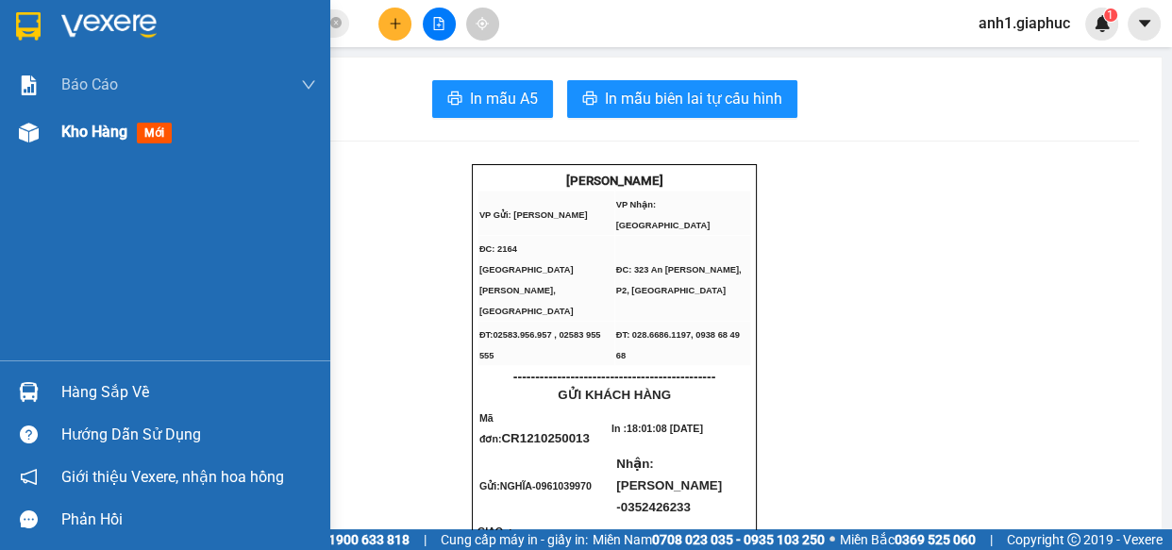
click at [58, 132] on div "Kho hàng mới" at bounding box center [165, 131] width 330 height 47
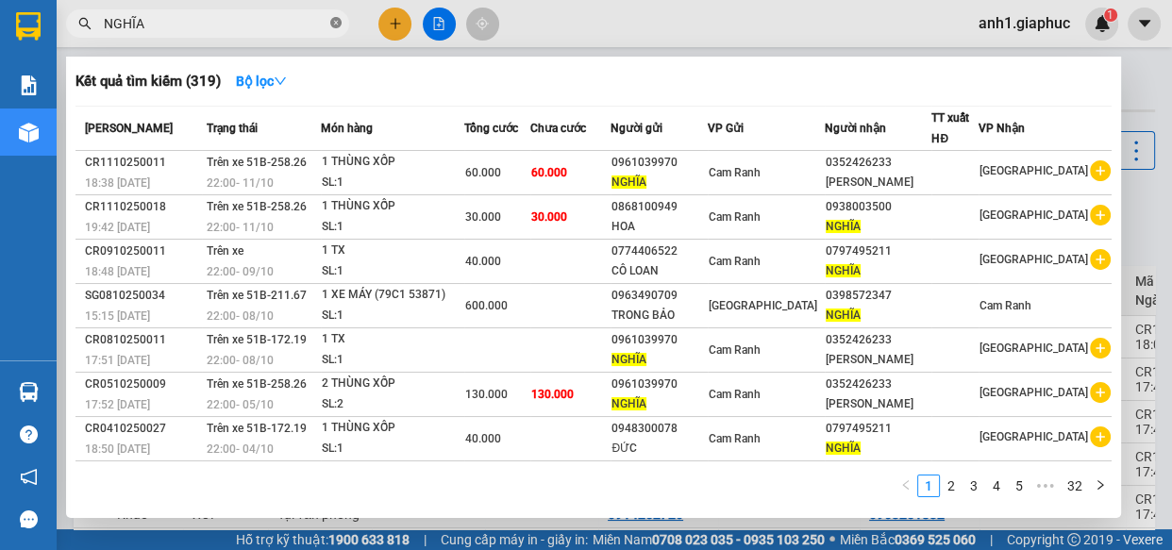
click at [337, 21] on icon "close-circle" at bounding box center [335, 22] width 11 height 11
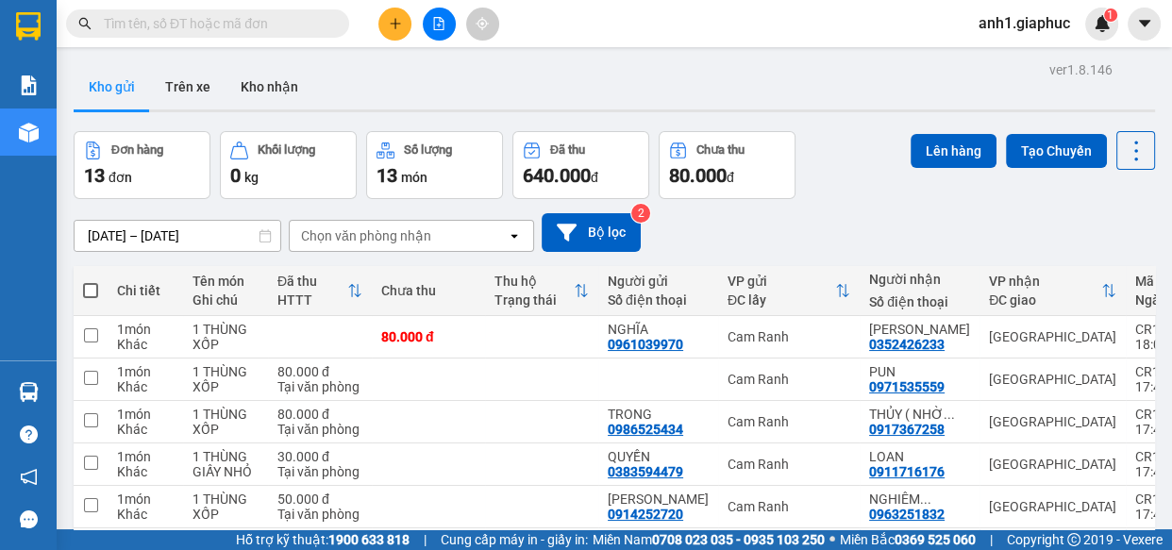
click at [175, 19] on input "text" at bounding box center [215, 23] width 223 height 21
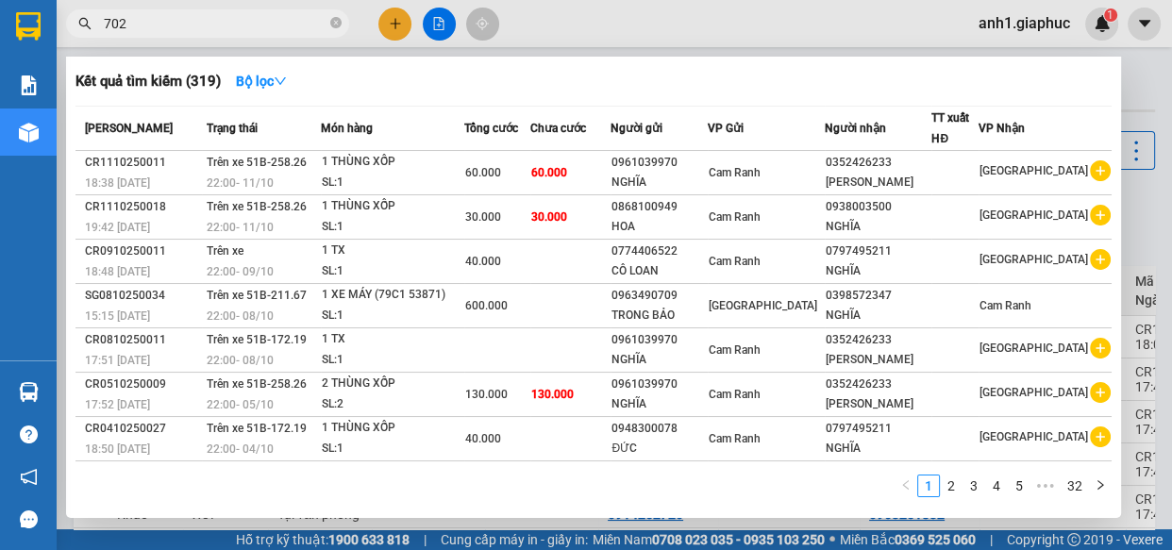
type input "7025"
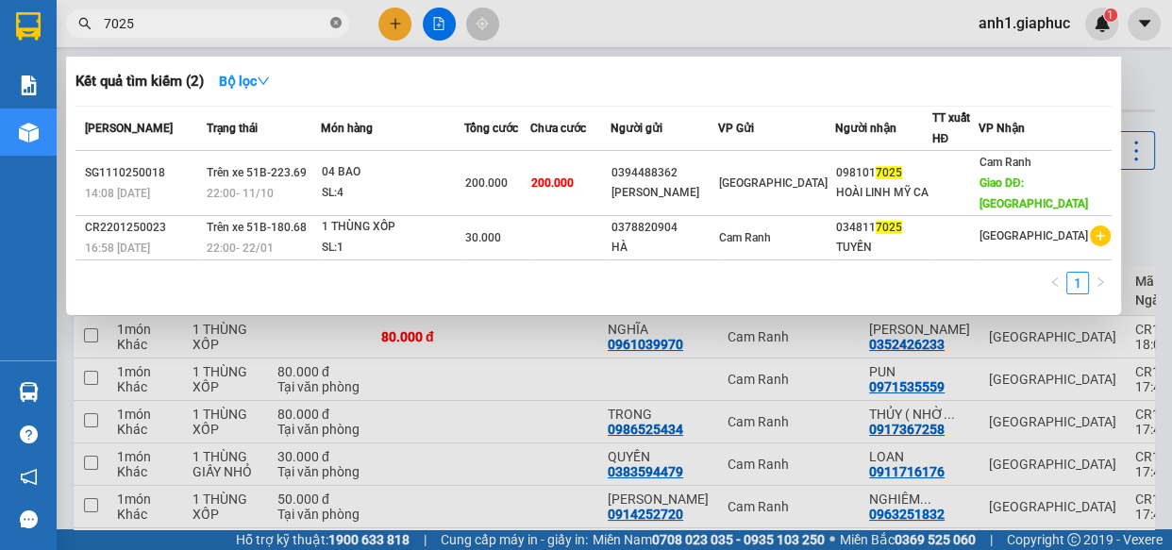
click at [333, 21] on icon "close-circle" at bounding box center [335, 22] width 11 height 11
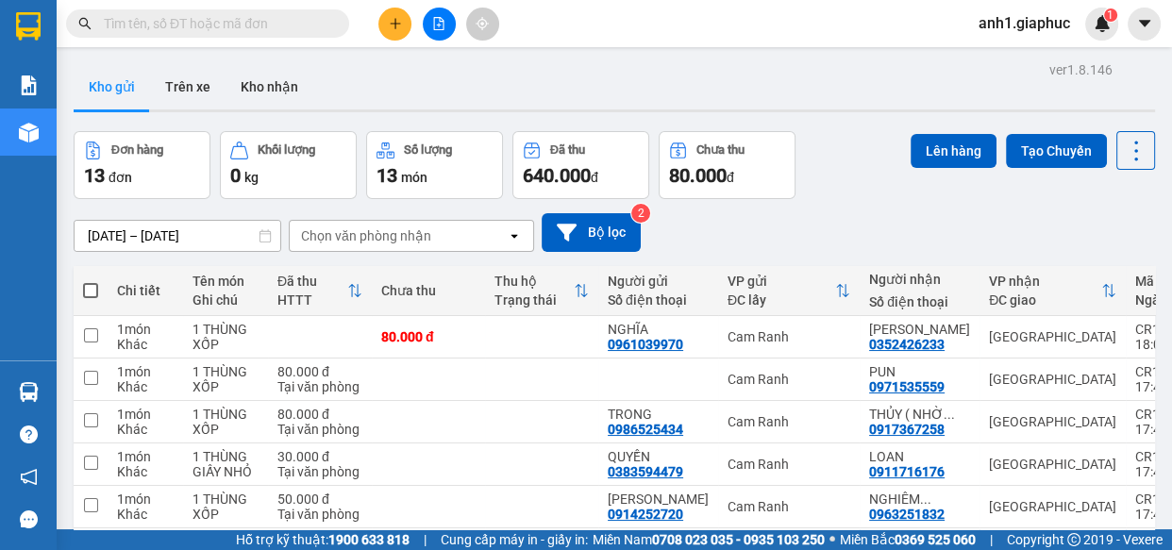
click at [209, 22] on input "text" at bounding box center [215, 23] width 223 height 21
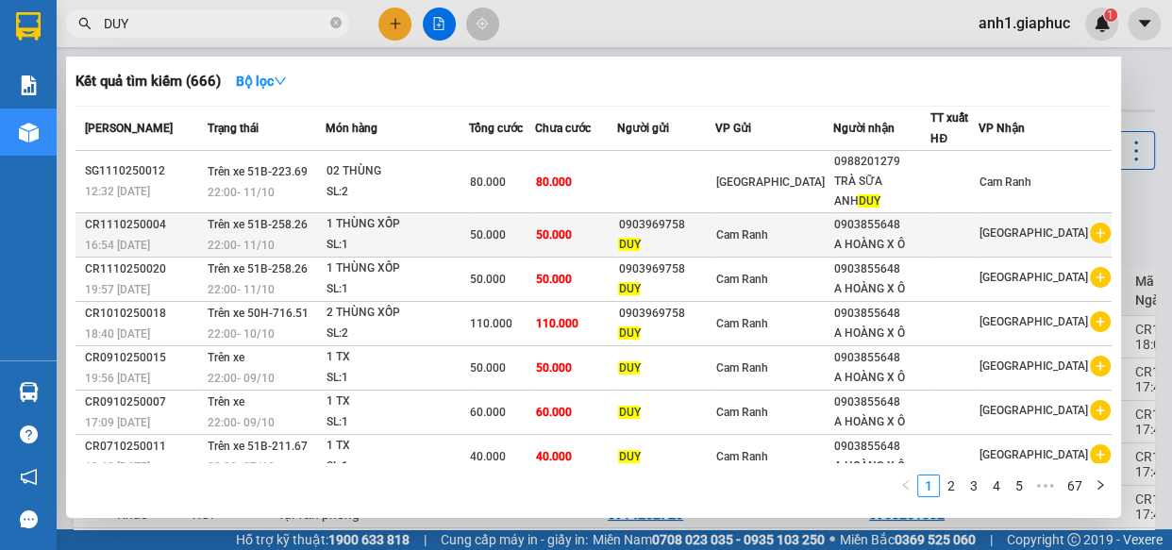
type input "DUY"
click at [640, 238] on span "DUY" at bounding box center [629, 244] width 22 height 13
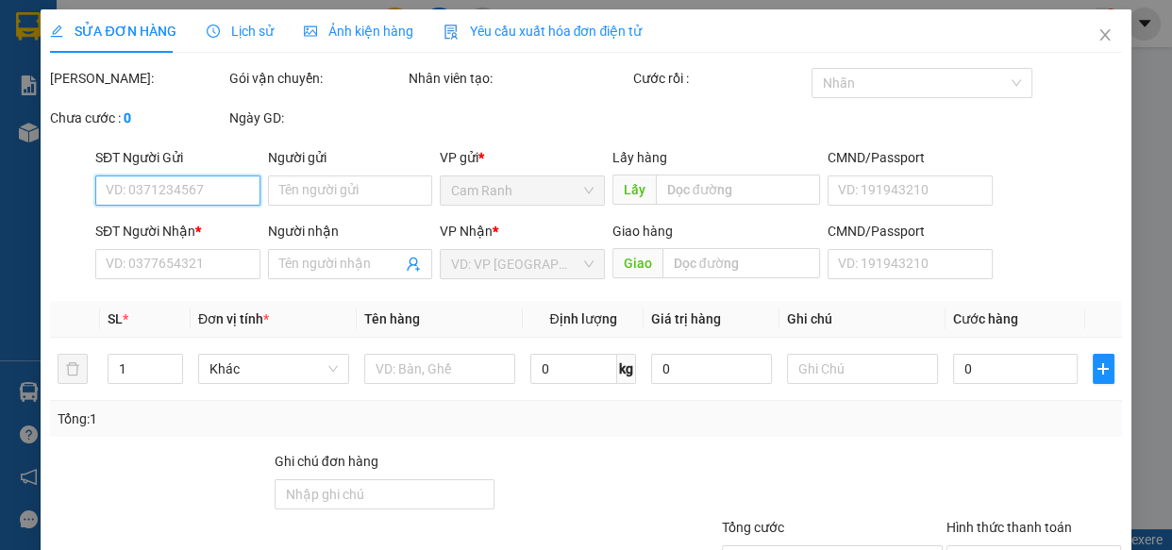
type input "0903969758"
type input "DUY"
type input "0903855648"
type input "A HOÀNG X Ô"
type input "50.000"
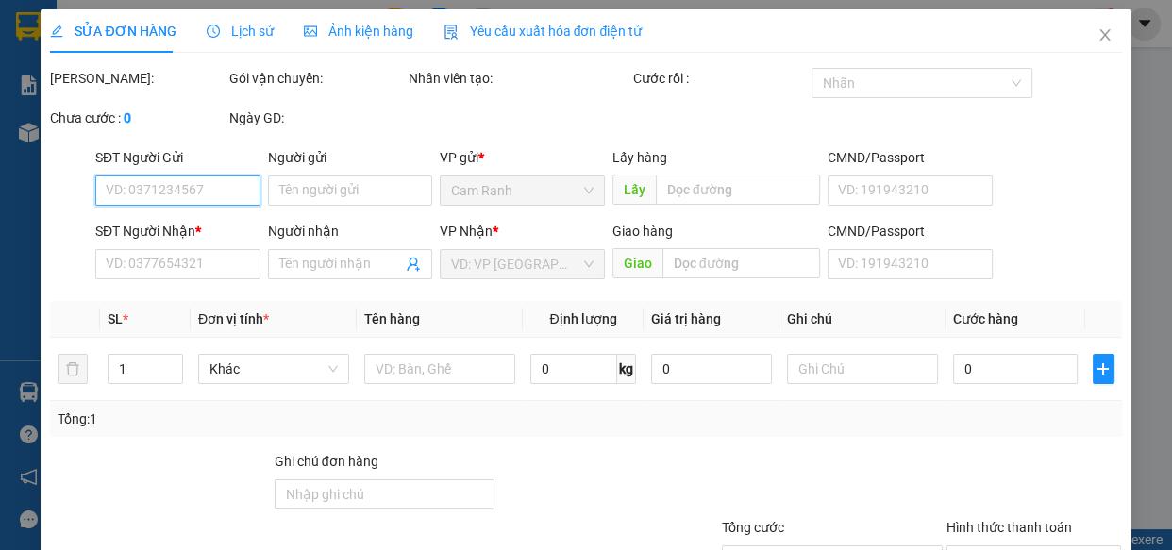
type input "50.000"
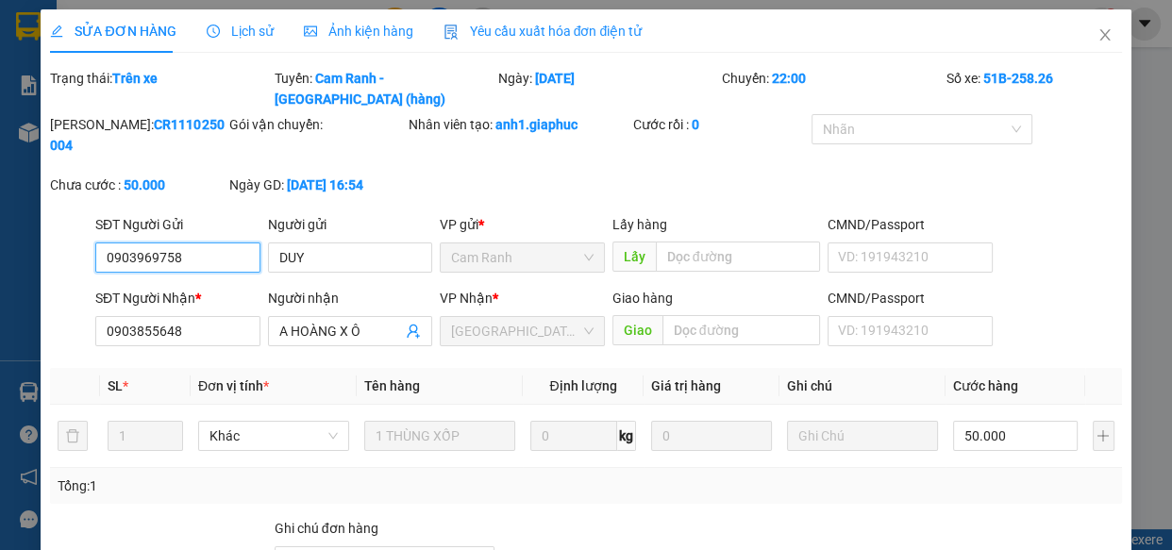
drag, startPoint x: 102, startPoint y: 239, endPoint x: 182, endPoint y: 239, distance: 80.2
click at [182, 242] on input "0903969758" at bounding box center [177, 257] width 165 height 30
click at [1097, 33] on icon "close" at bounding box center [1104, 34] width 15 height 15
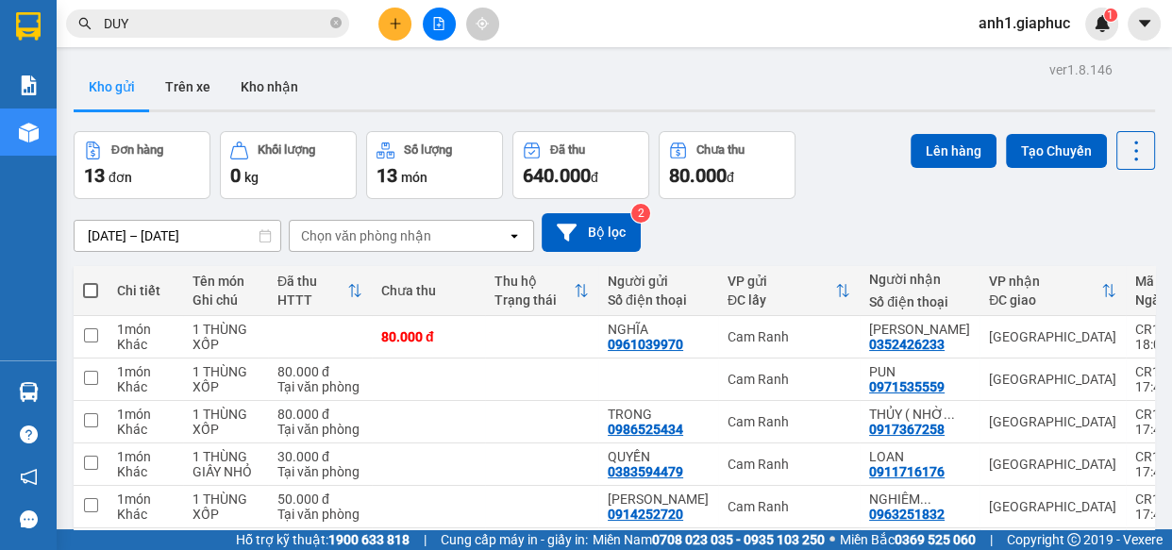
click at [404, 31] on button at bounding box center [394, 24] width 33 height 33
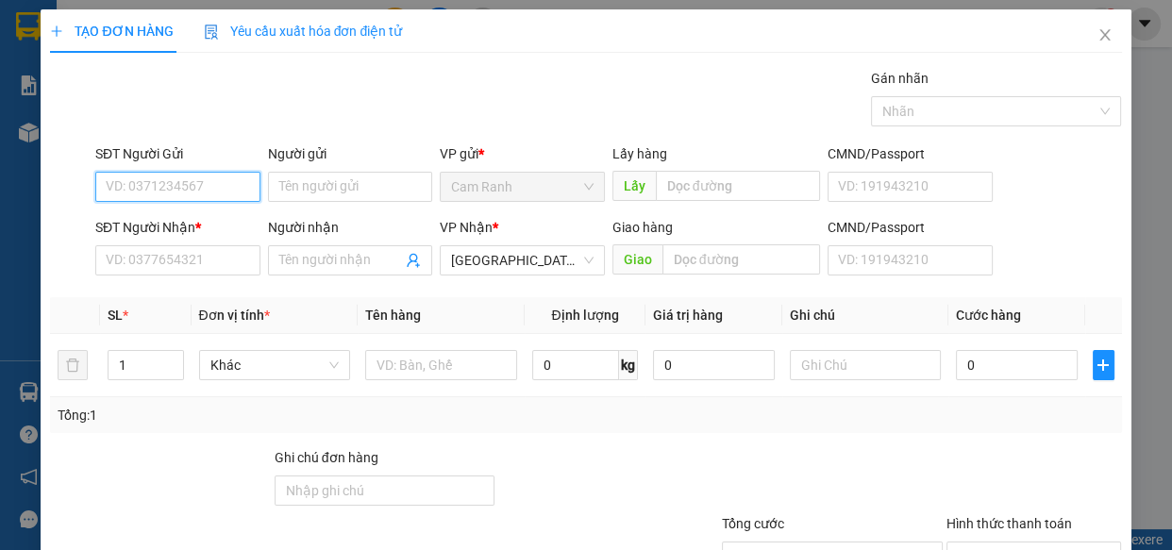
paste input "0903969758"
type input "0903969758"
click at [186, 226] on div "0903969758 - DUY" at bounding box center [176, 224] width 141 height 21
type input "DUY"
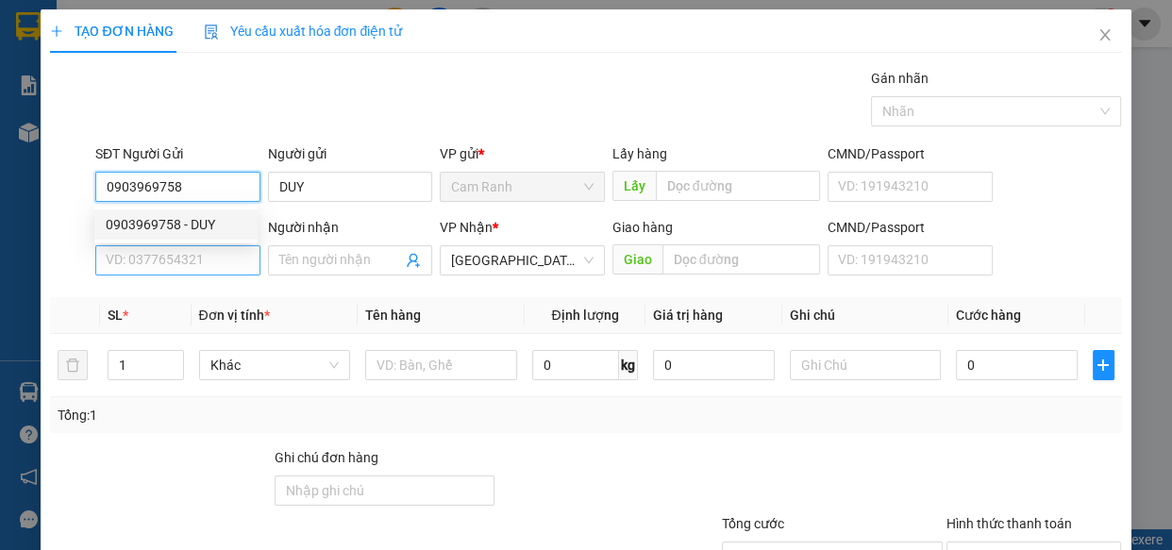
type input "0903969758"
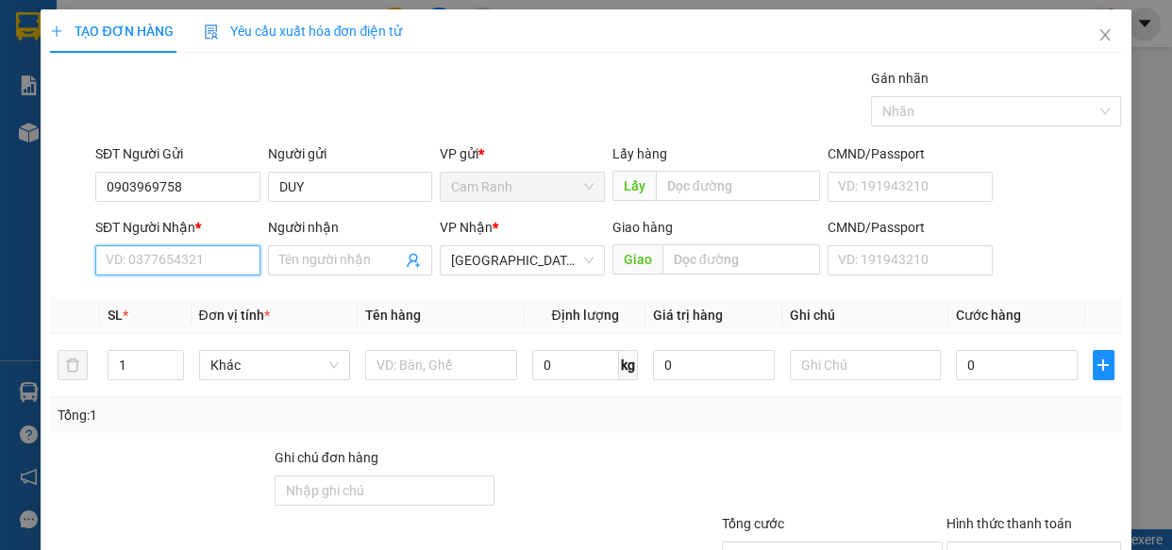
click at [181, 269] on input "SĐT Người Nhận *" at bounding box center [177, 260] width 165 height 30
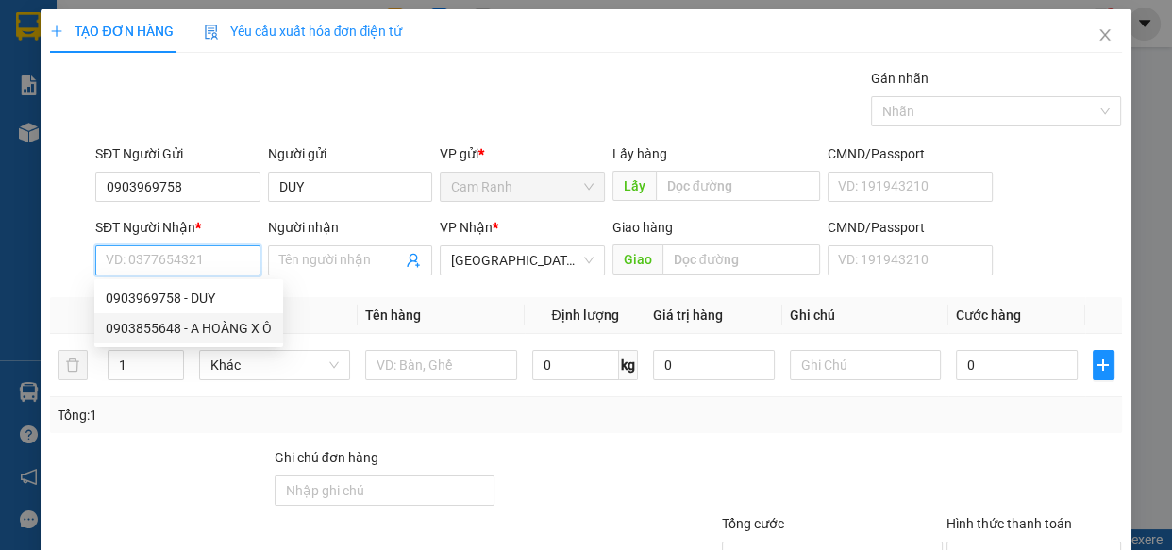
click at [223, 328] on div "0903855648 - A HOÀNG X Ô" at bounding box center [189, 328] width 166 height 21
type input "0903855648"
type input "A HOÀNG X Ô"
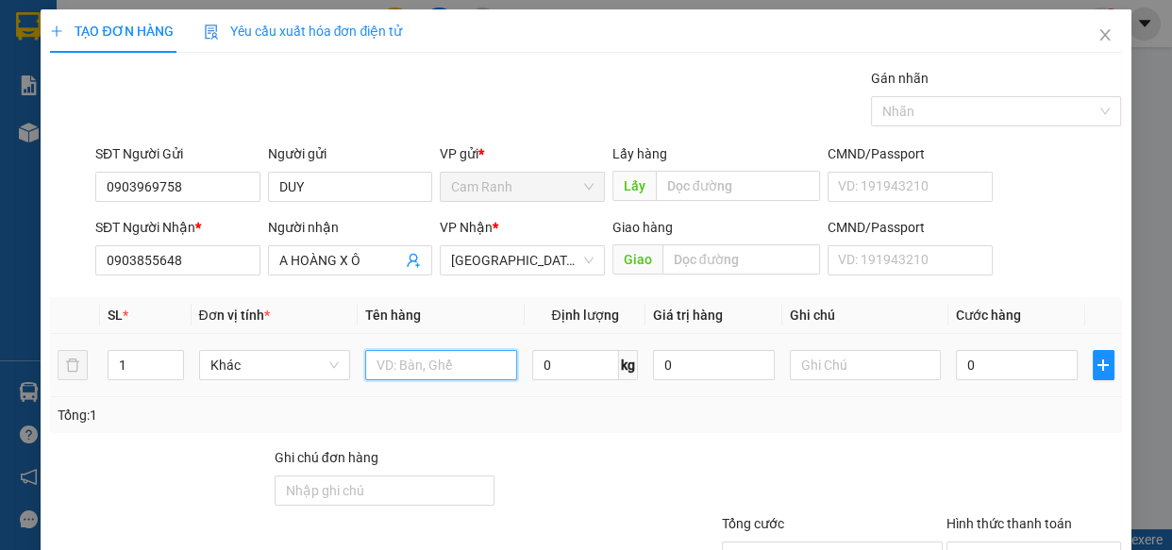
click at [386, 358] on input "text" at bounding box center [441, 365] width 152 height 30
type input "1 THÙNG XỐP"
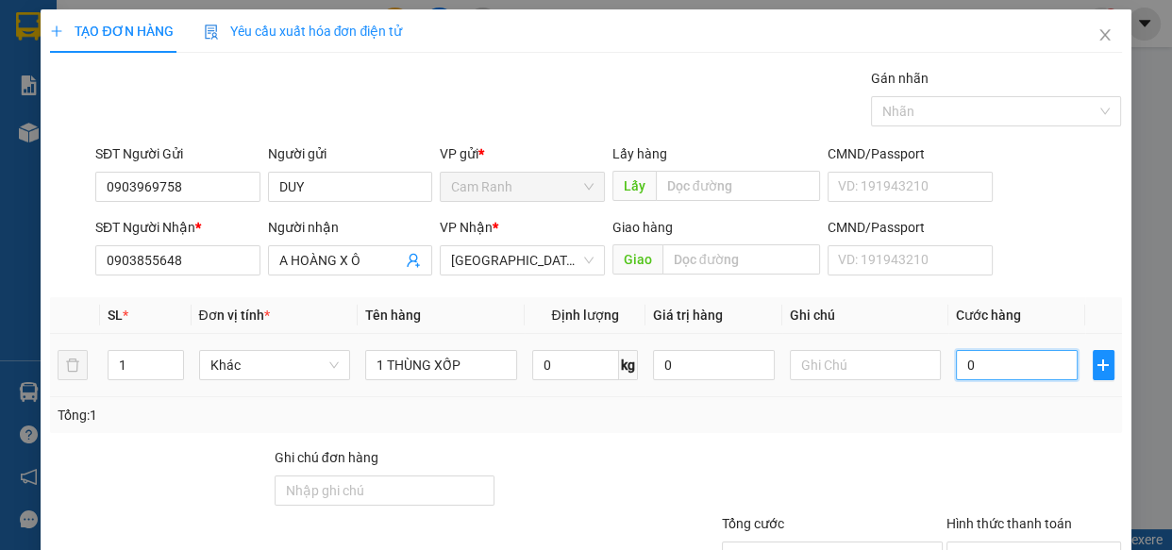
click at [956, 359] on input "0" at bounding box center [1017, 365] width 122 height 30
type input "6"
type input "60"
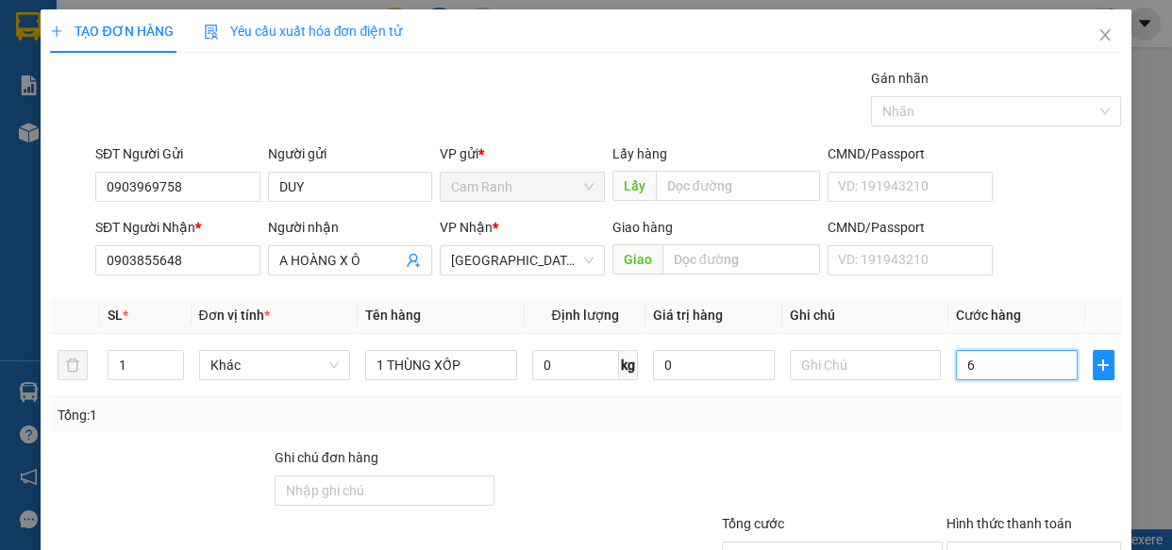
type input "60"
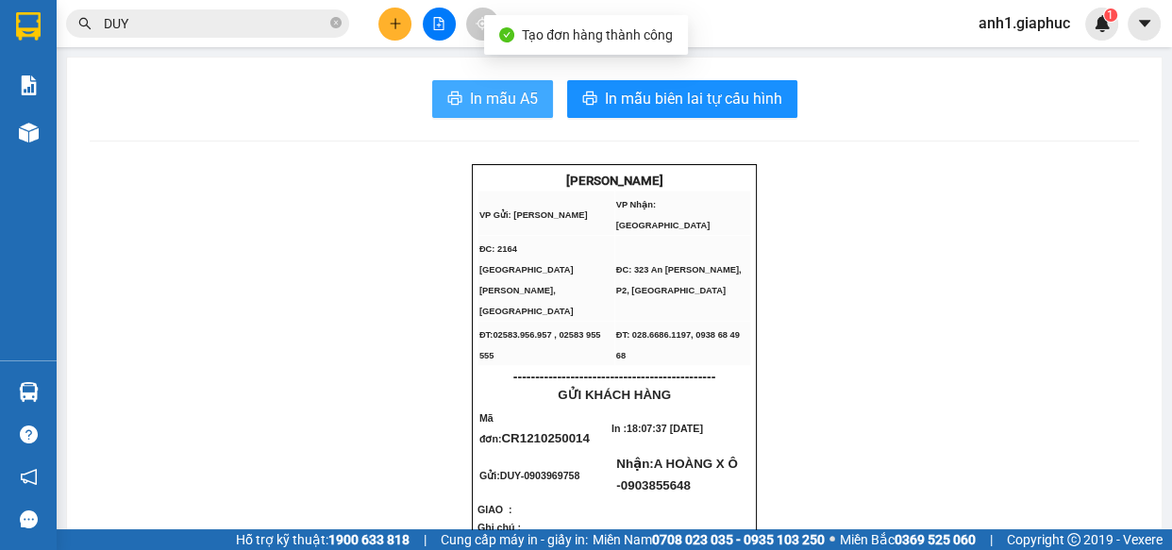
click at [512, 111] on button "In mẫu A5" at bounding box center [492, 99] width 121 height 38
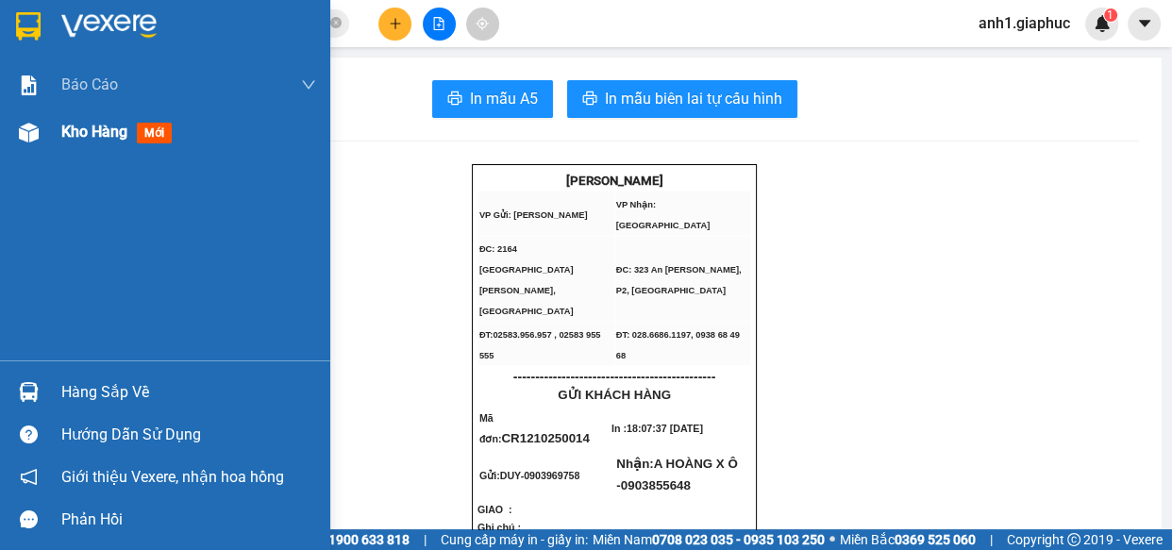
click at [61, 138] on span "Kho hàng" at bounding box center [94, 132] width 66 height 18
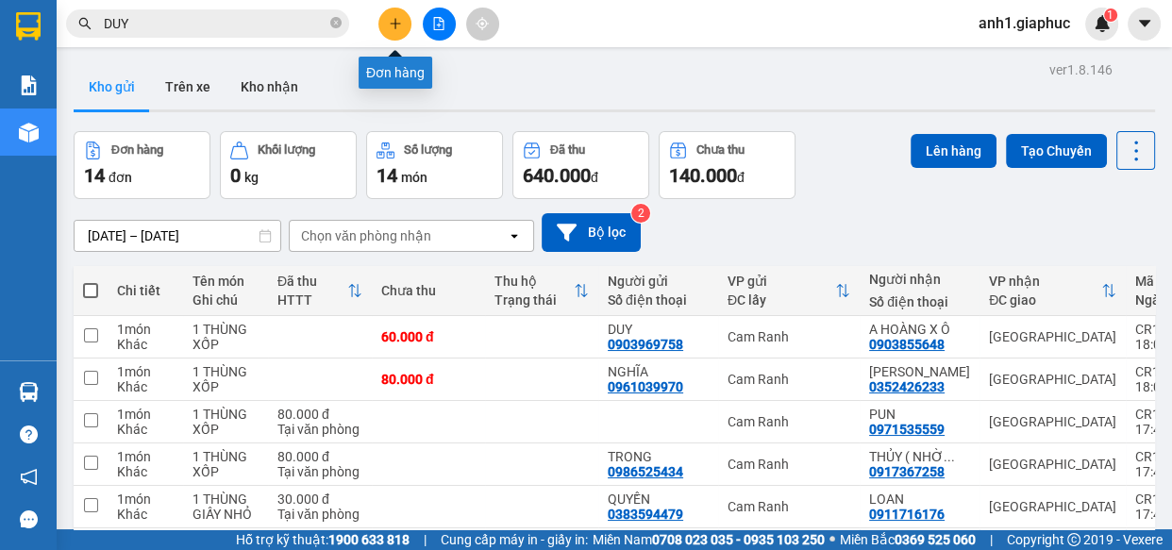
click at [396, 31] on button at bounding box center [394, 24] width 33 height 33
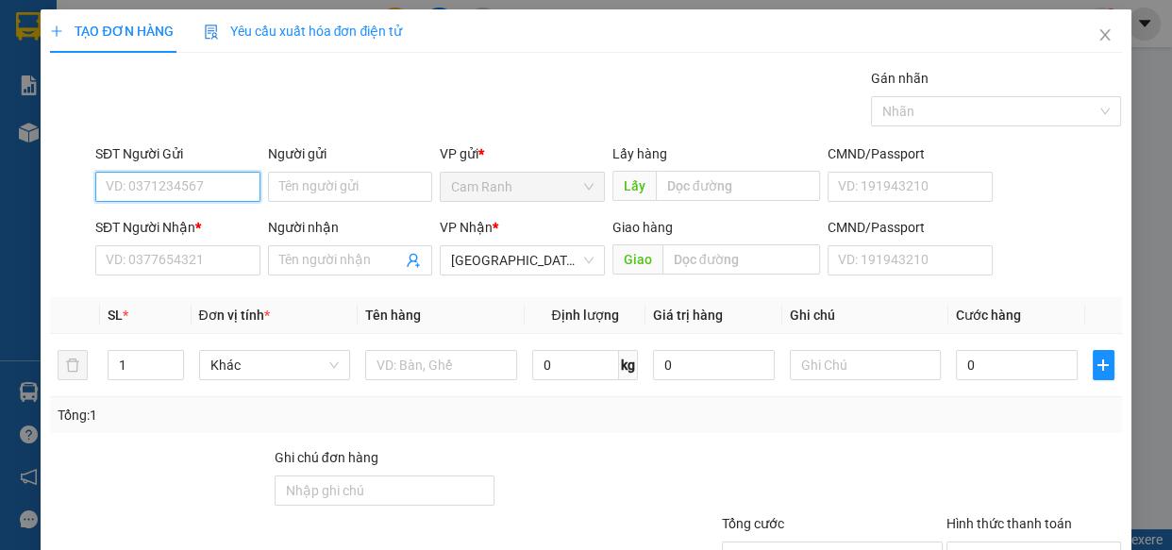
click at [158, 190] on input "SĐT Người Gửi" at bounding box center [177, 187] width 165 height 30
type input "0708907641"
click at [198, 216] on div "0708907641 - HẬU CR" at bounding box center [176, 224] width 141 height 21
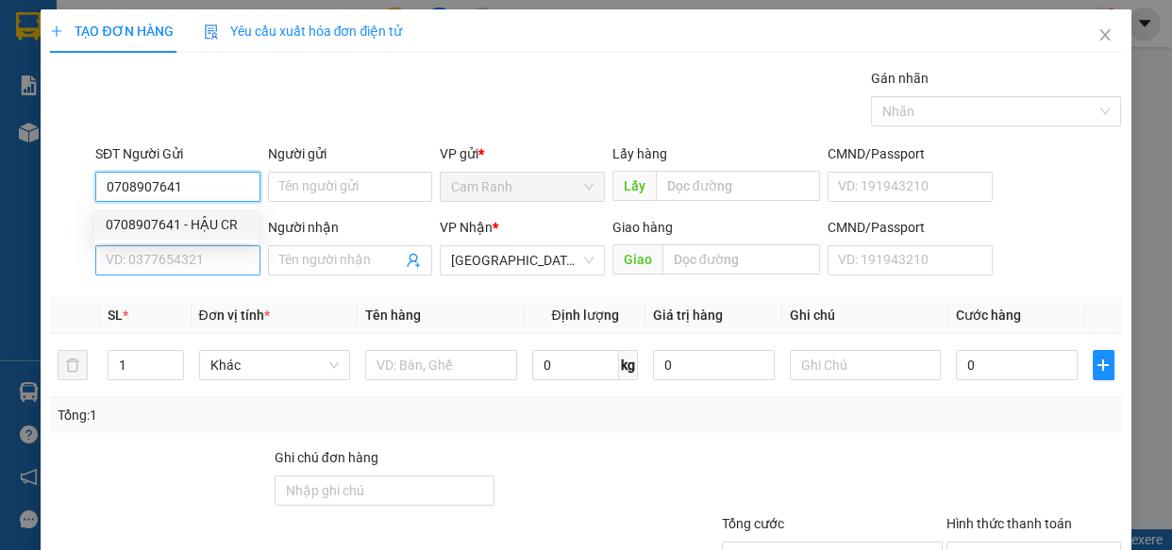
type input "HẬU CR"
type input "0708907641"
click at [179, 274] on input "SĐT Người Nhận *" at bounding box center [177, 260] width 165 height 30
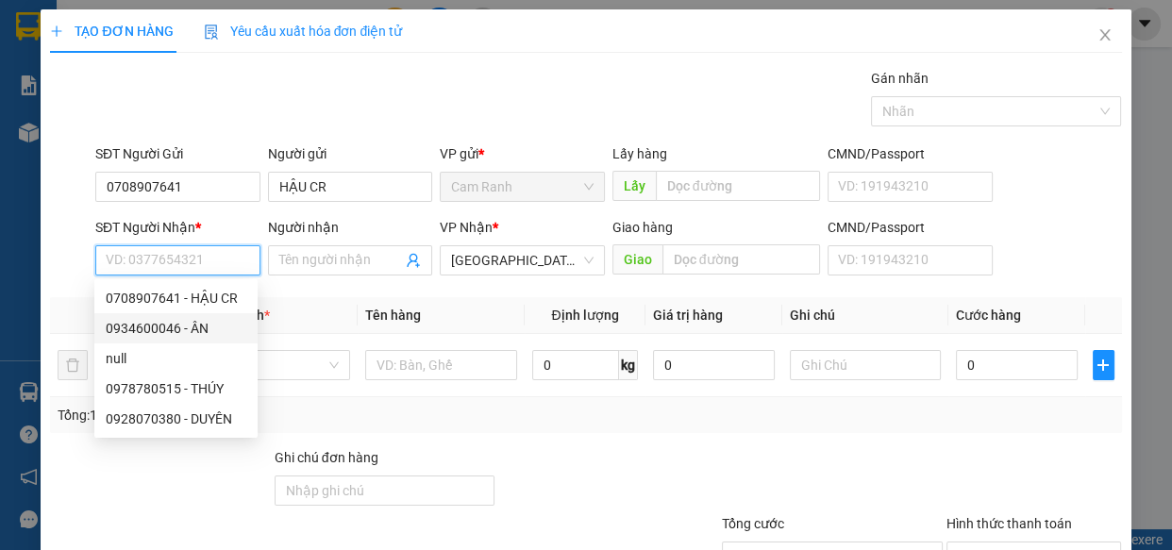
click at [196, 325] on div "0934600046 - ÂN" at bounding box center [176, 328] width 141 height 21
type input "0934600046"
type input "ÂN"
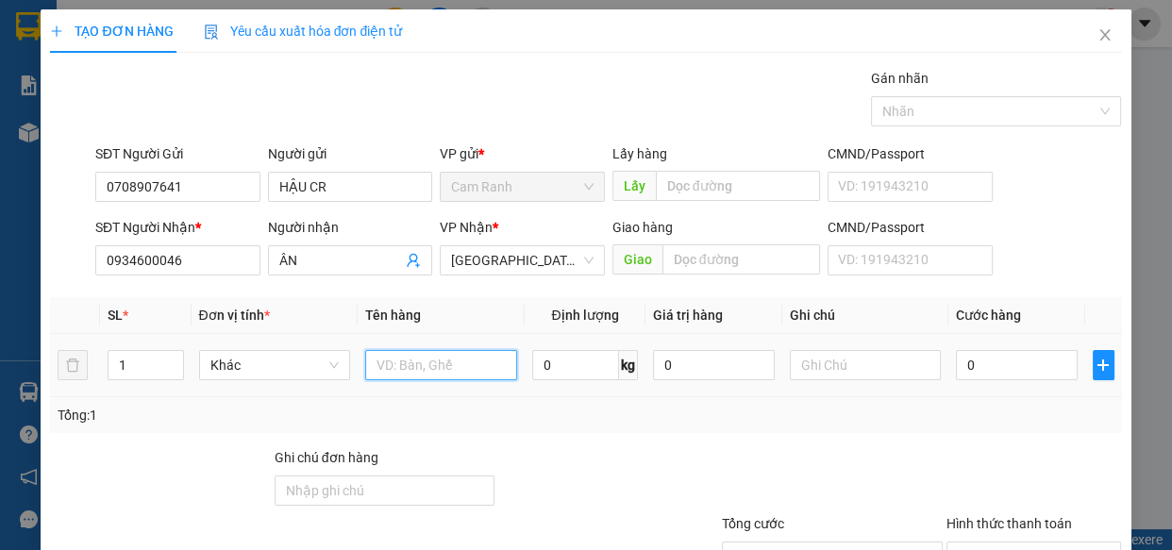
click at [410, 366] on input "text" at bounding box center [441, 365] width 152 height 30
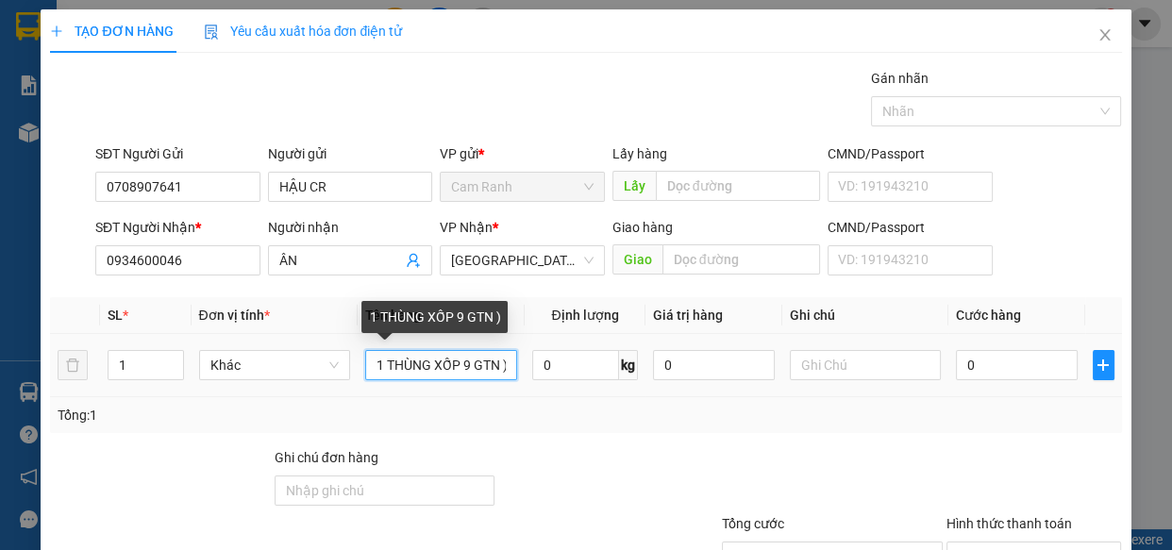
click at [461, 364] on input "1 THÙNG XỐP 9 GTN )" at bounding box center [441, 365] width 152 height 30
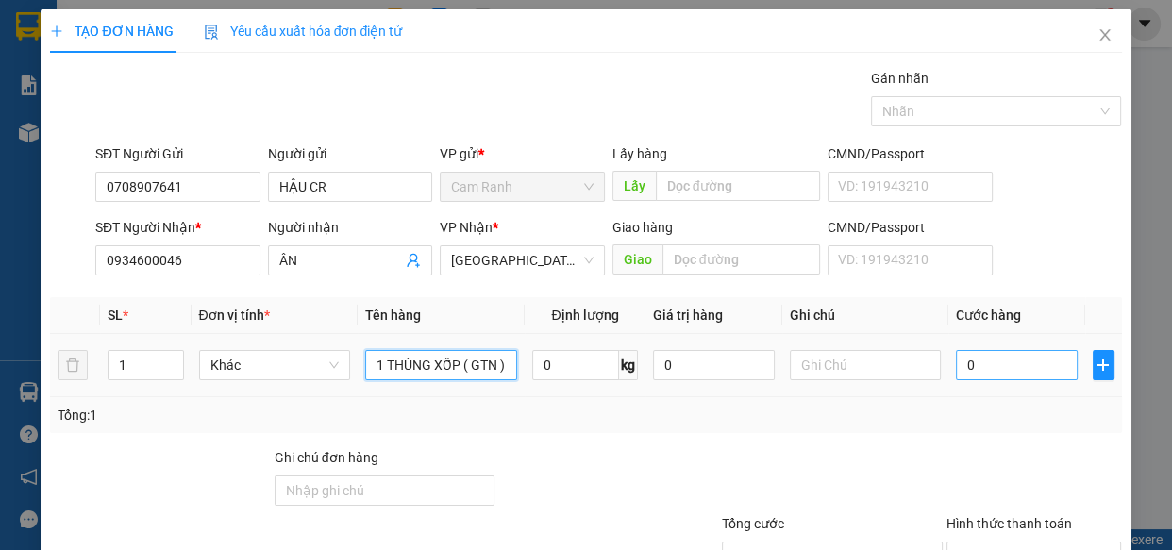
type input "1 THÙNG XỐP ( GTN )"
click at [979, 367] on input "0" at bounding box center [1017, 365] width 122 height 30
type input "6"
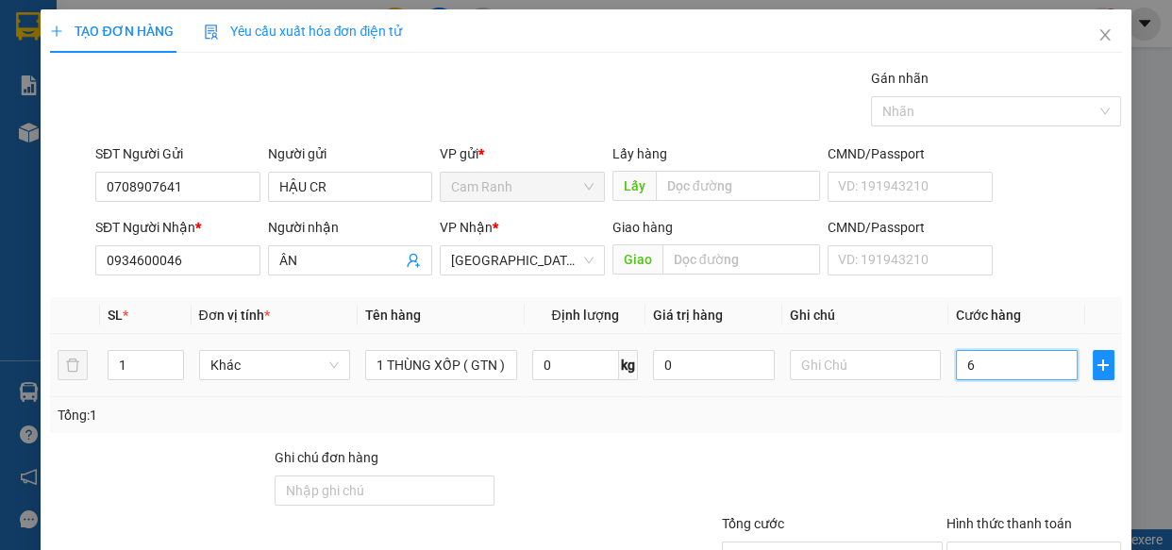
type input "60"
click at [1010, 542] on input "Hình thức thanh toán" at bounding box center [1028, 556] width 140 height 28
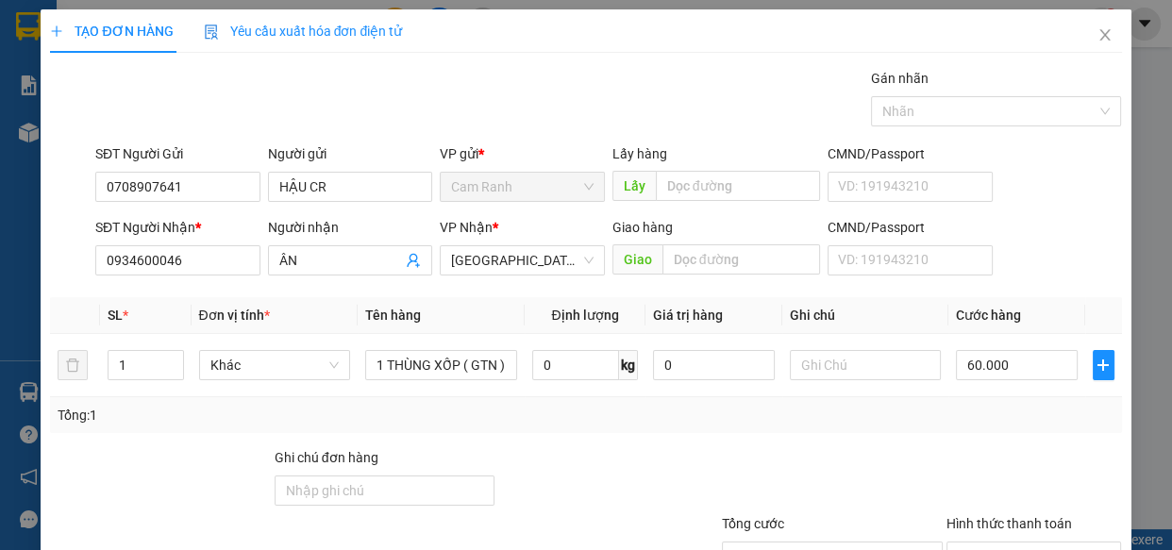
drag, startPoint x: 1028, startPoint y: 490, endPoint x: 563, endPoint y: 292, distance: 505.2
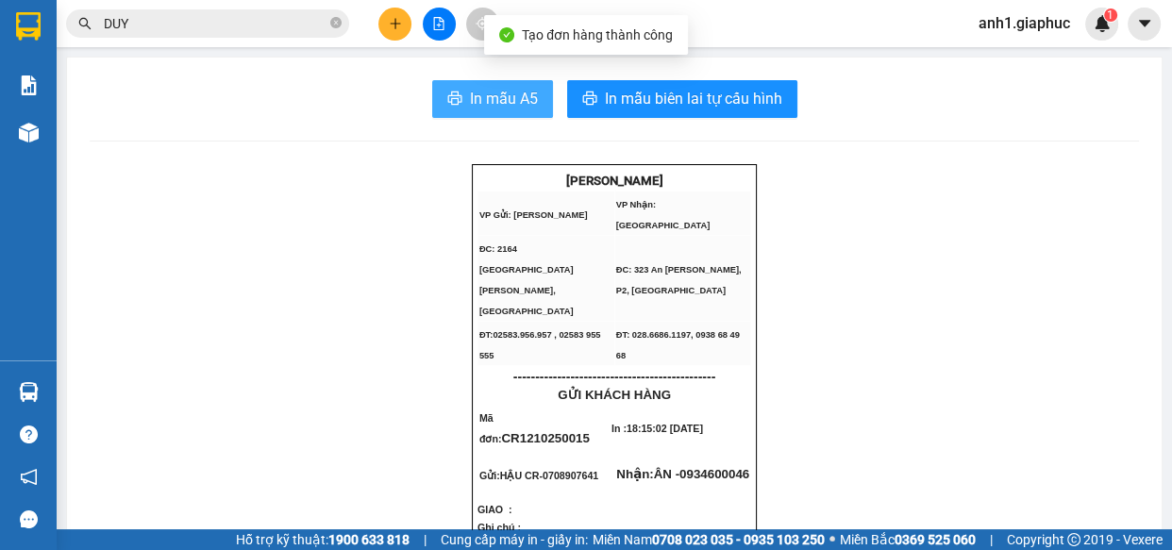
click at [483, 92] on span "In mẫu A5" at bounding box center [504, 99] width 68 height 24
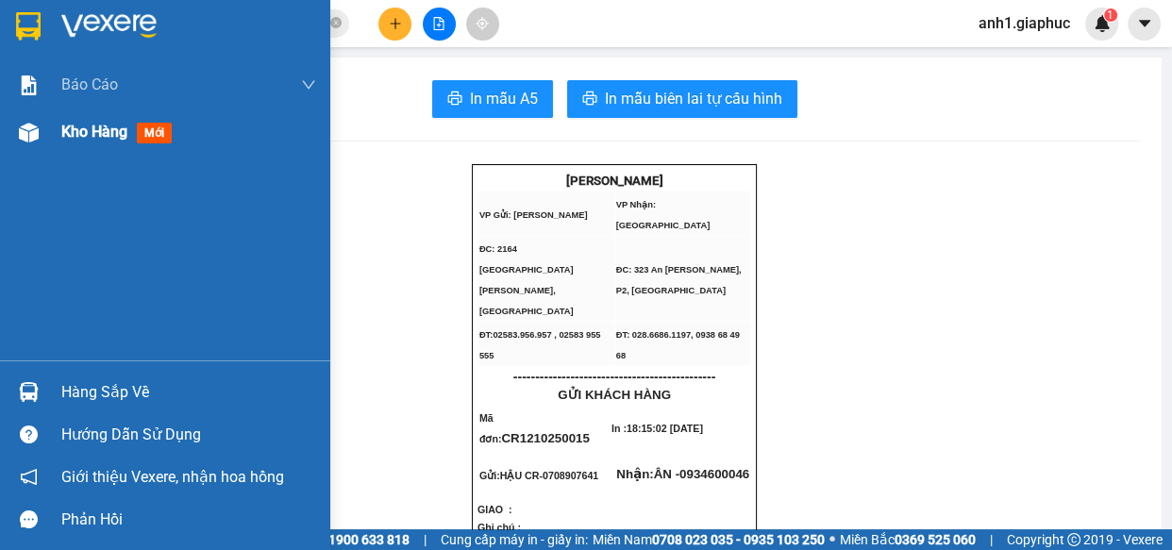
click at [85, 133] on span "Kho hàng" at bounding box center [94, 132] width 66 height 18
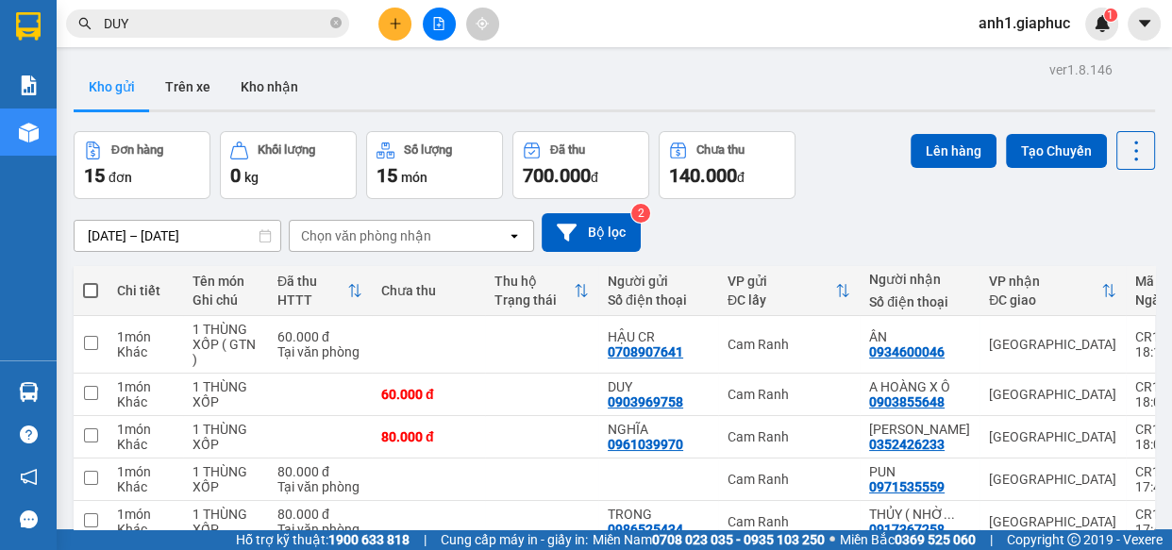
click at [398, 26] on icon "plus" at bounding box center [395, 23] width 13 height 13
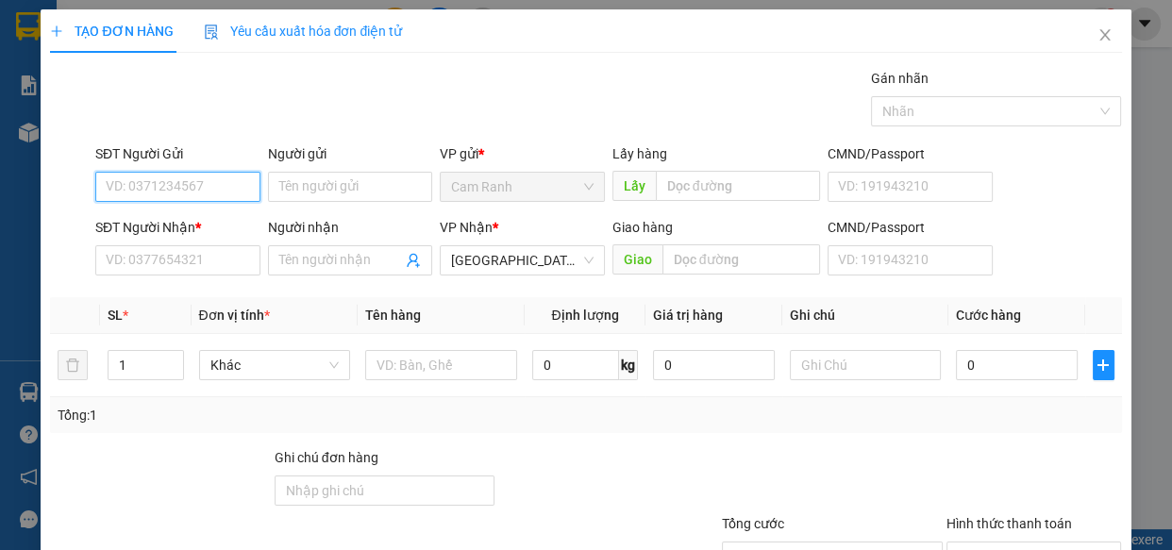
click at [142, 182] on input "SĐT Người Gửi" at bounding box center [177, 187] width 165 height 30
type input "0939823866"
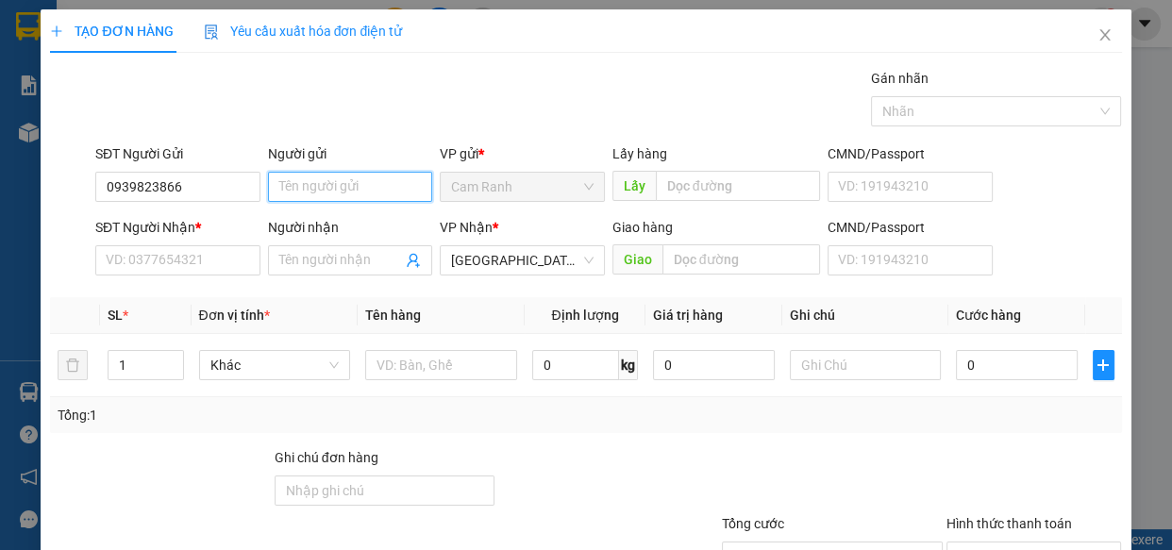
click at [331, 187] on input "Người gửi" at bounding box center [350, 187] width 165 height 30
type input "T"
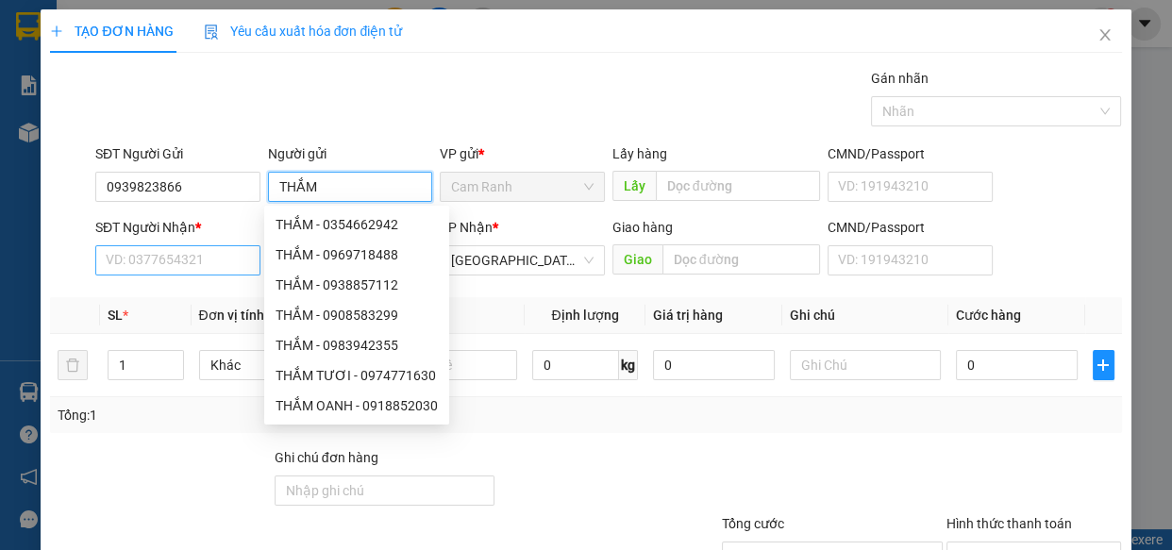
type input "THẮM"
click at [123, 259] on input "SĐT Người Nhận *" at bounding box center [177, 260] width 165 height 30
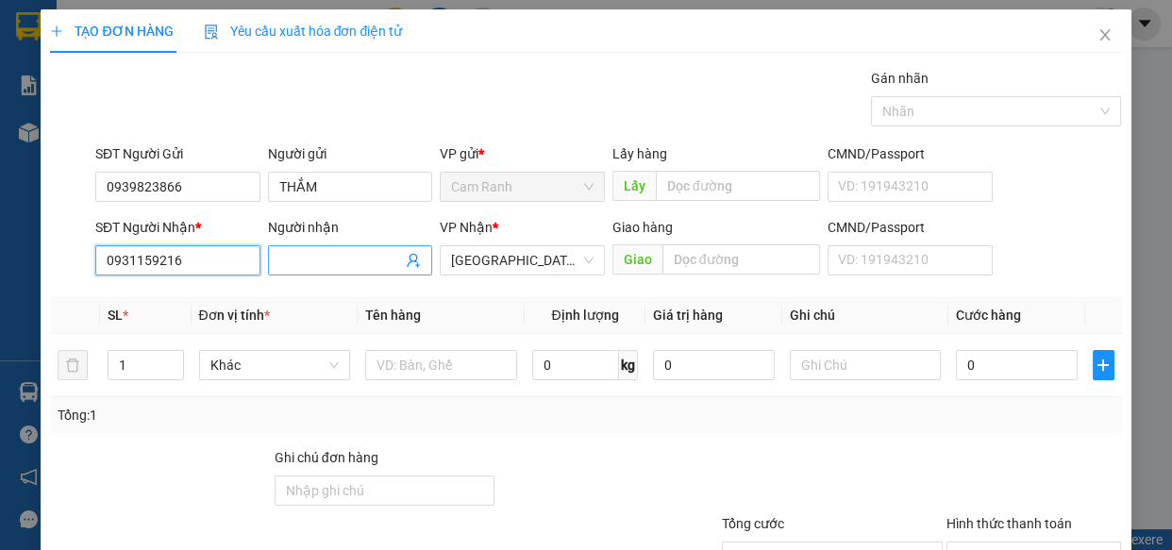
type input "0931159216"
click at [327, 264] on input "Người nhận" at bounding box center [341, 260] width 124 height 21
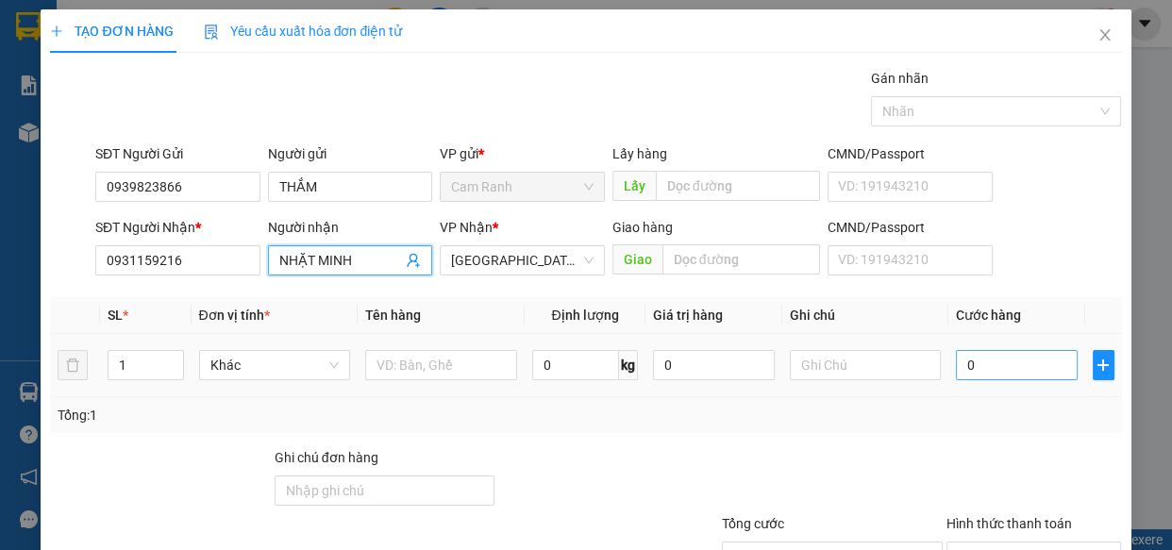
type input "NHẶT MINH"
click at [981, 357] on input "0" at bounding box center [1017, 365] width 122 height 30
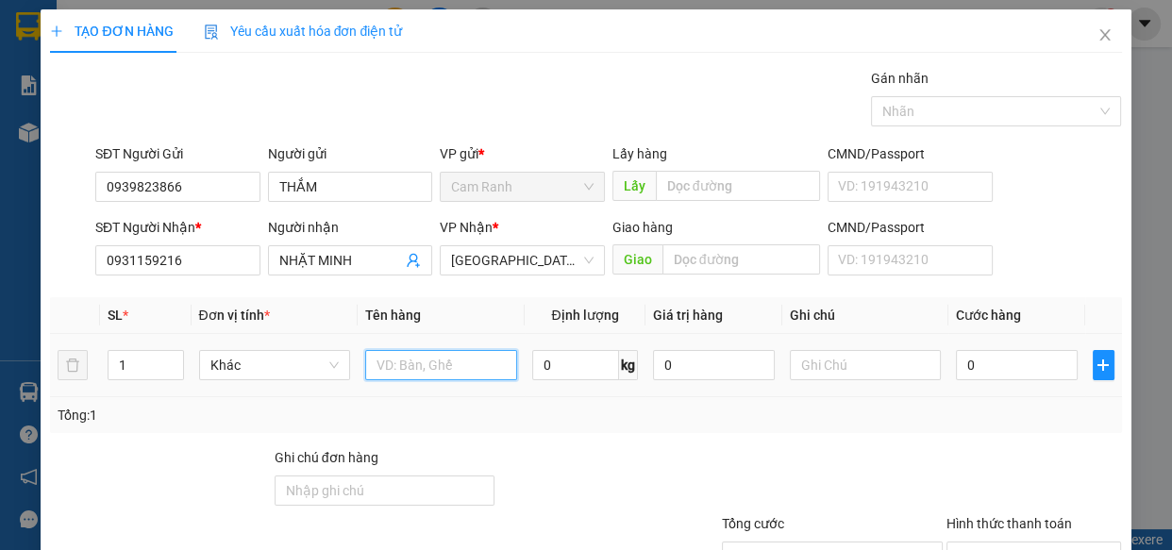
click at [386, 371] on input "text" at bounding box center [441, 365] width 152 height 30
type input "1 XE SH NỮ ( 63B6- 56566 )"
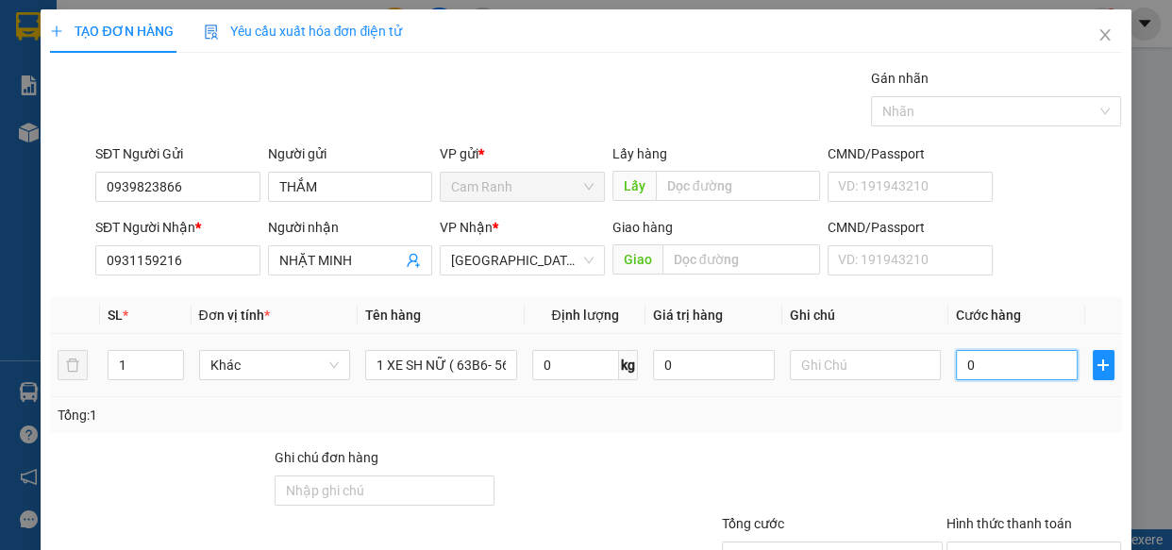
click at [978, 361] on input "0" at bounding box center [1017, 365] width 122 height 30
type input "7"
type input "70"
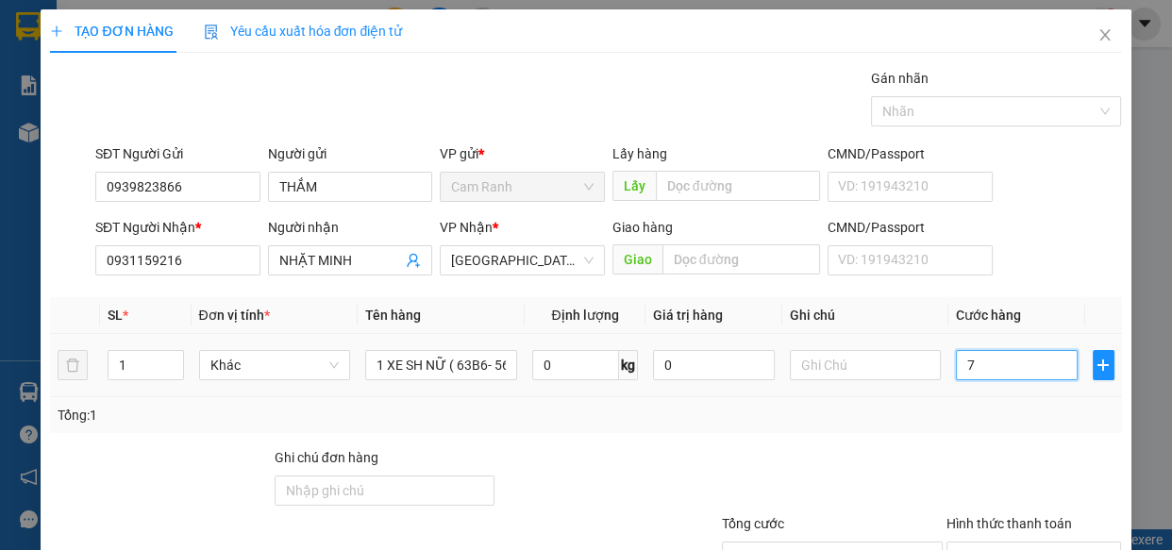
type input "70"
type input "700"
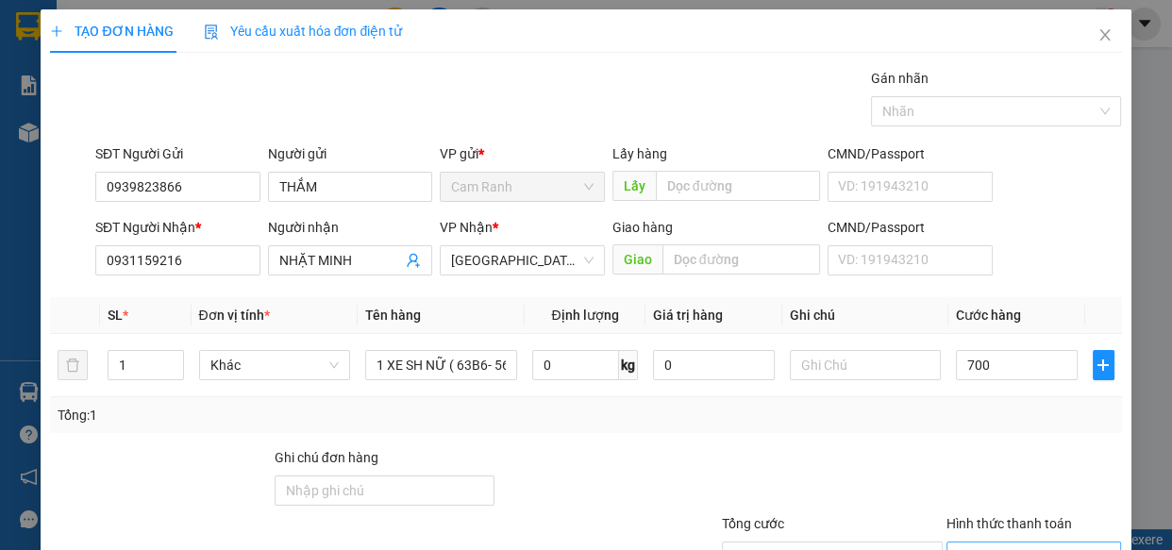
type input "700.000"
click at [963, 542] on input "Hình thức thanh toán" at bounding box center [1028, 556] width 140 height 28
type input "0"
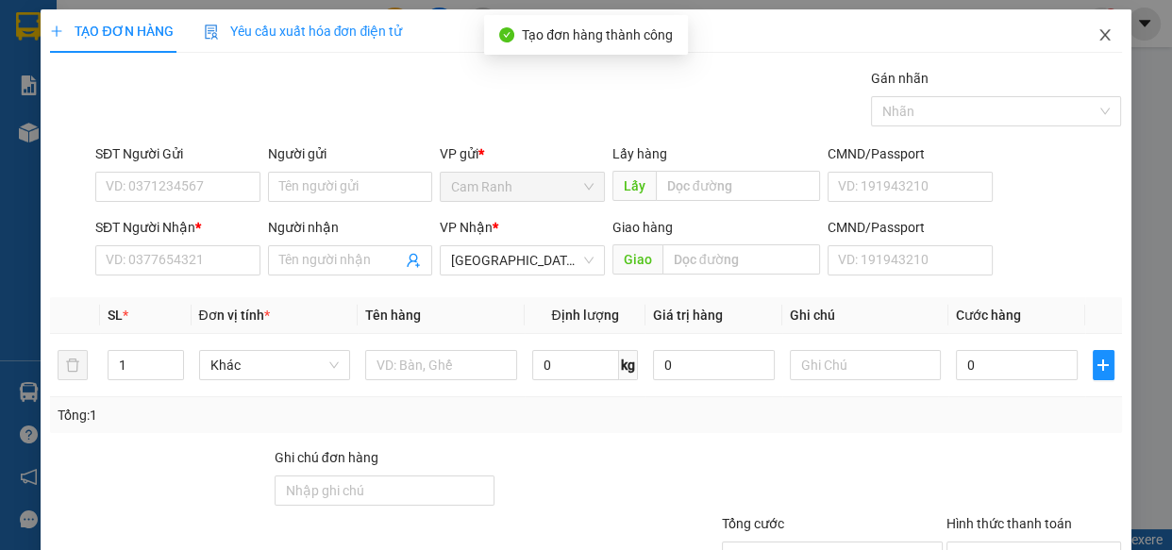
click at [1097, 37] on icon "close" at bounding box center [1104, 34] width 15 height 15
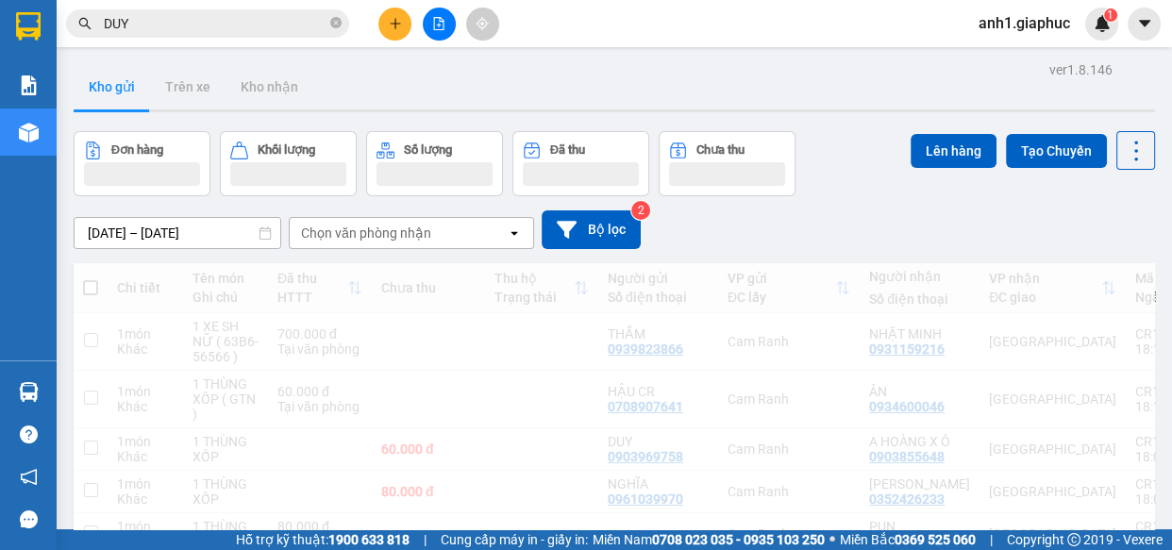
click at [396, 25] on icon "plus" at bounding box center [395, 23] width 13 height 13
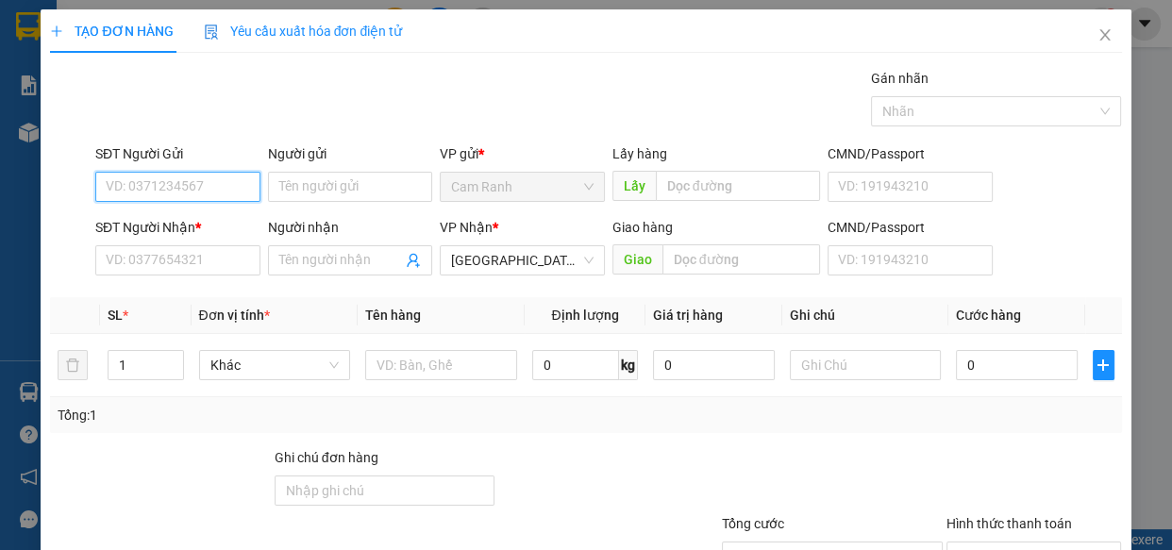
click at [158, 190] on input "SĐT Người Gửi" at bounding box center [177, 187] width 165 height 30
type input "0358403827"
click at [205, 221] on div "0358403827 - THÚY" at bounding box center [176, 224] width 141 height 21
type input "THÚY"
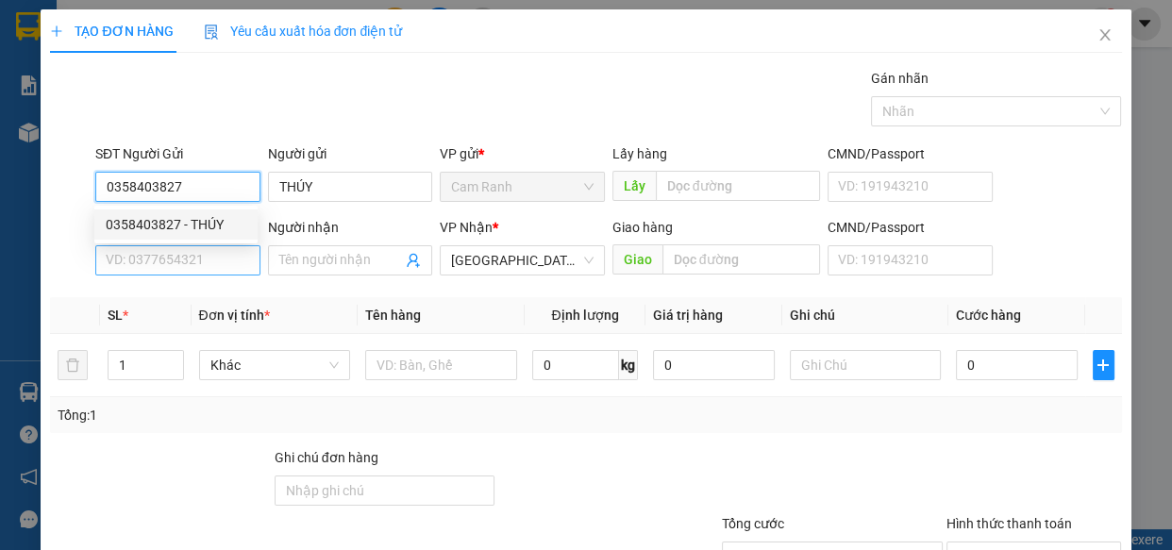
type input "0358403827"
click at [202, 251] on input "SĐT Người Nhận *" at bounding box center [177, 260] width 165 height 30
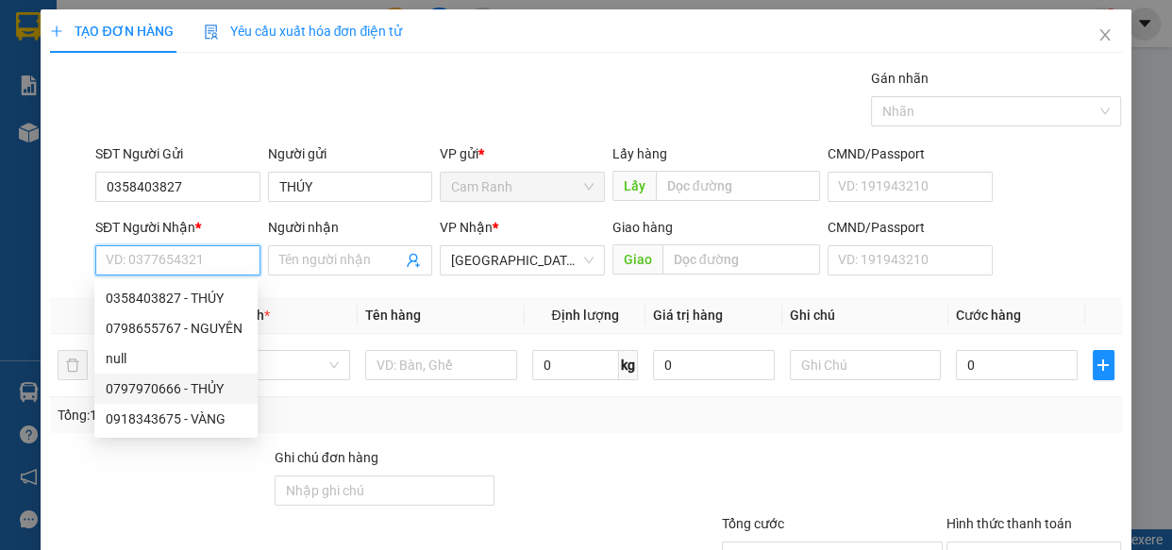
click at [198, 385] on div "0797970666 - THỦY" at bounding box center [176, 388] width 141 height 21
type input "0797970666"
type input "THỦY"
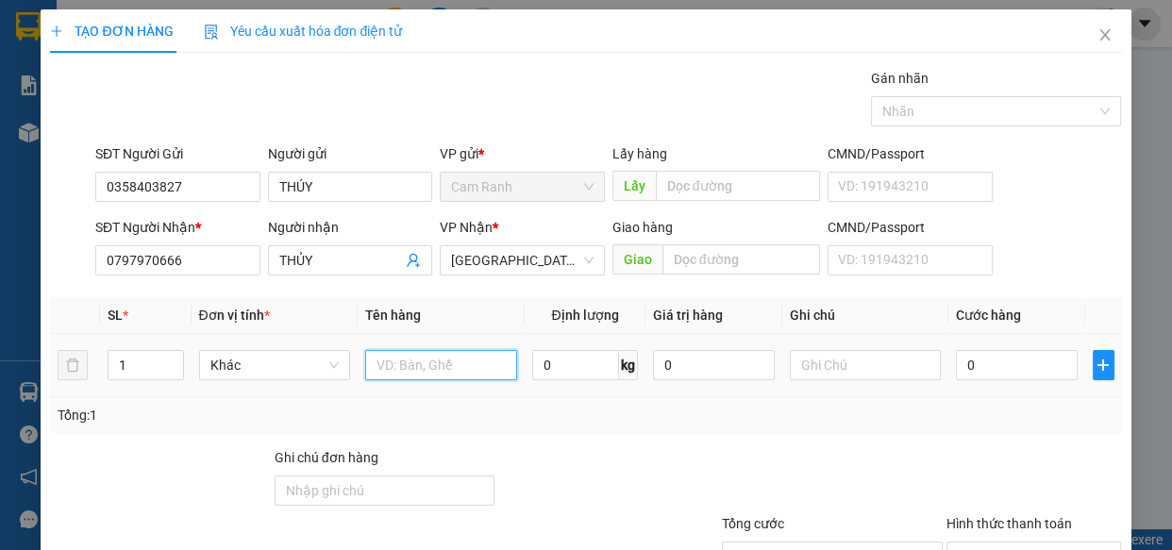
click at [371, 370] on input "text" at bounding box center [441, 365] width 152 height 30
type input "1 THÙNG XỐP"
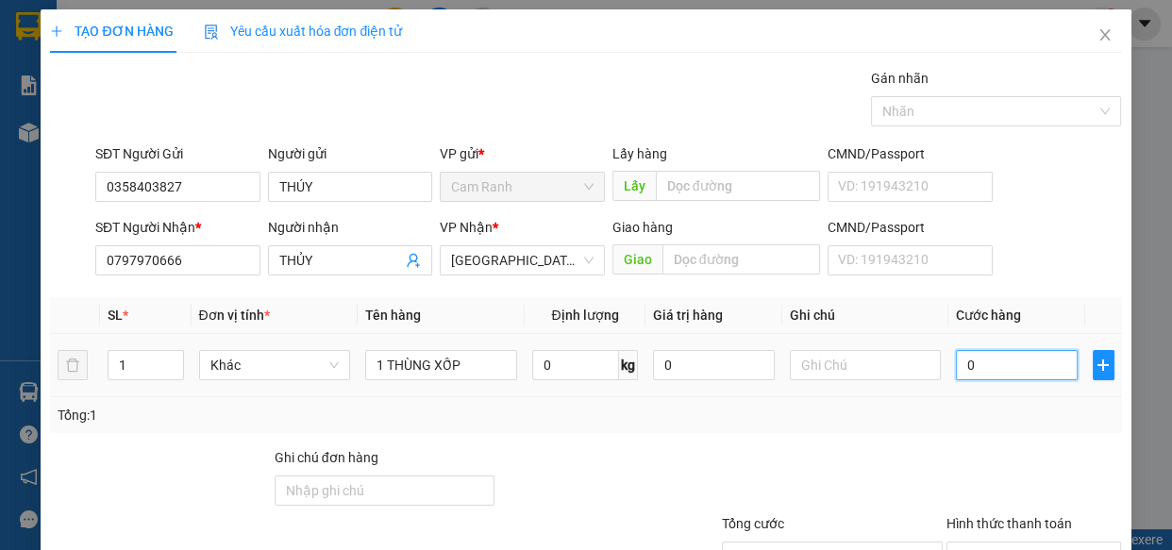
click at [986, 377] on input "0" at bounding box center [1017, 365] width 122 height 30
type input "4"
type input "40"
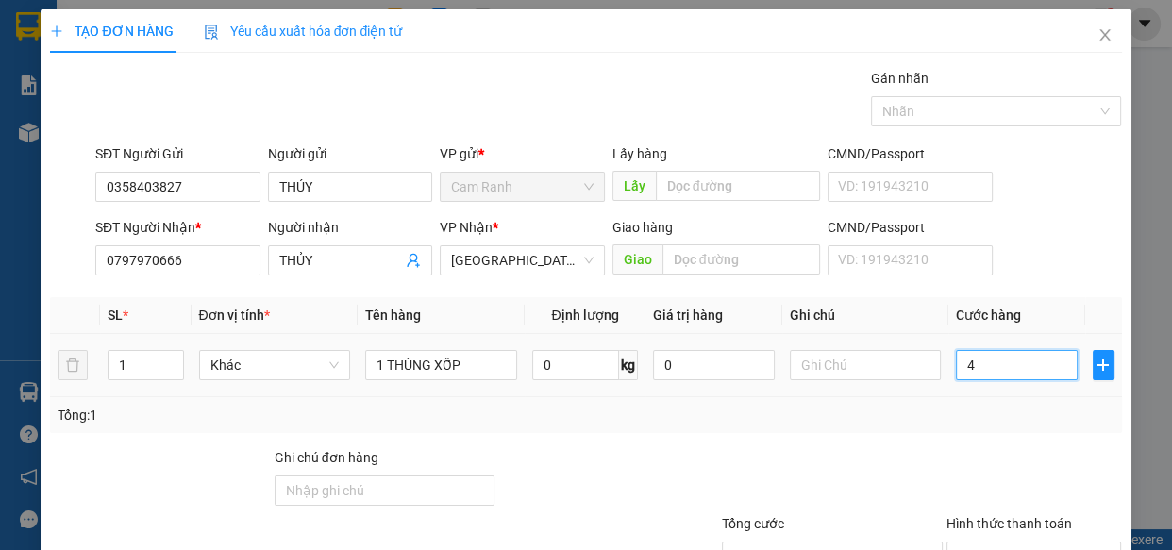
type input "40"
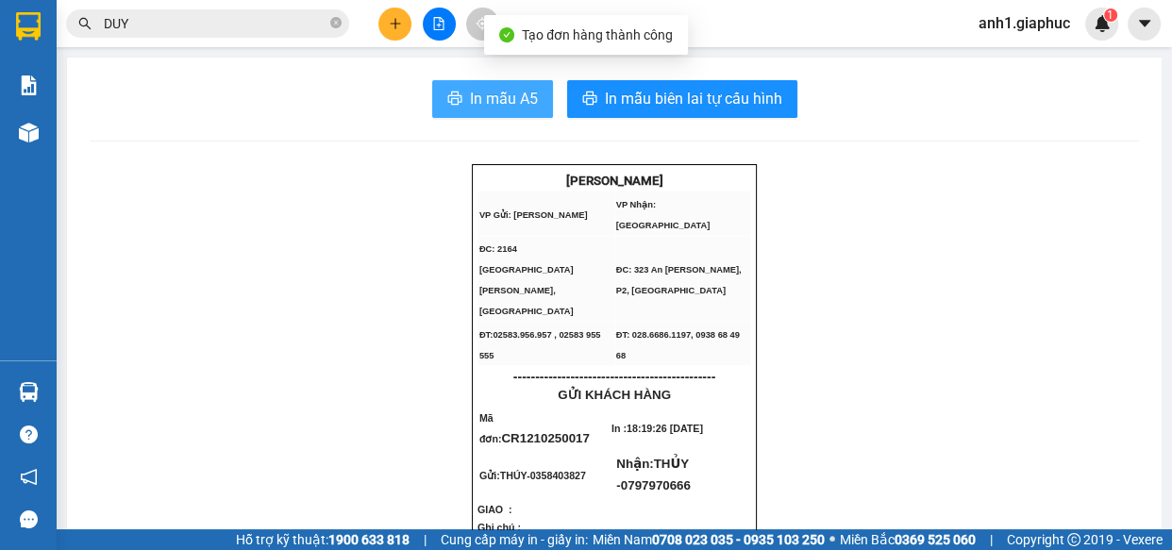
click at [488, 105] on span "In mẫu A5" at bounding box center [504, 99] width 68 height 24
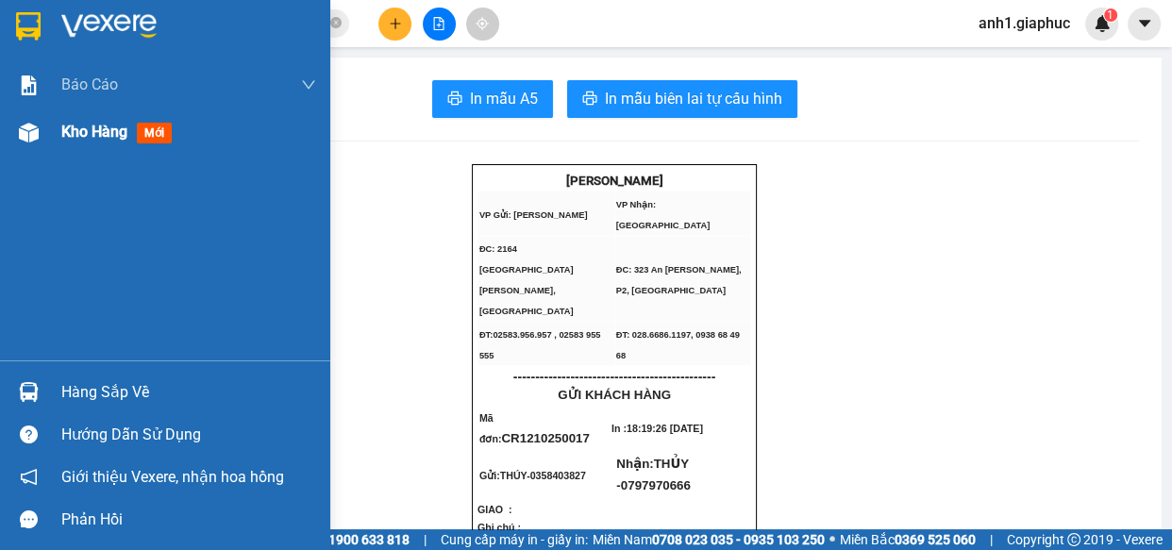
click at [75, 125] on span "Kho hàng" at bounding box center [94, 132] width 66 height 18
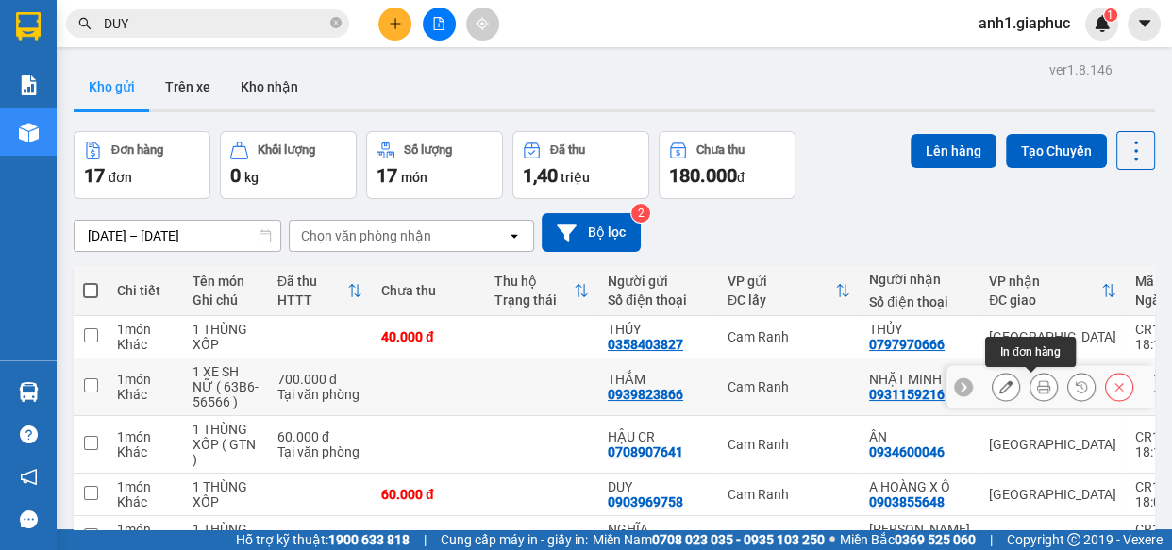
click at [1030, 390] on button at bounding box center [1043, 387] width 26 height 33
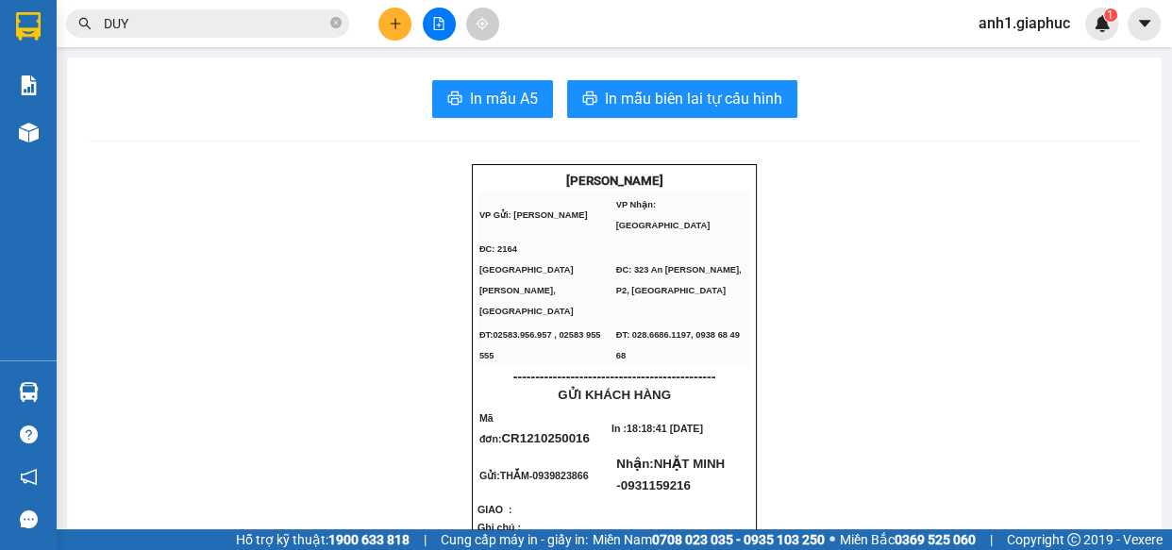
drag, startPoint x: 63, startPoint y: 137, endPoint x: 197, endPoint y: 164, distance: 136.7
click at [66, 136] on main "In mẫu A5 In mẫu biên lai tự cấu hình GIA PHÚC CAM RANH VP Gửi: Cam Ranh VP Nh…" at bounding box center [586, 264] width 1172 height 529
click at [491, 100] on span "In mẫu A5" at bounding box center [504, 99] width 68 height 24
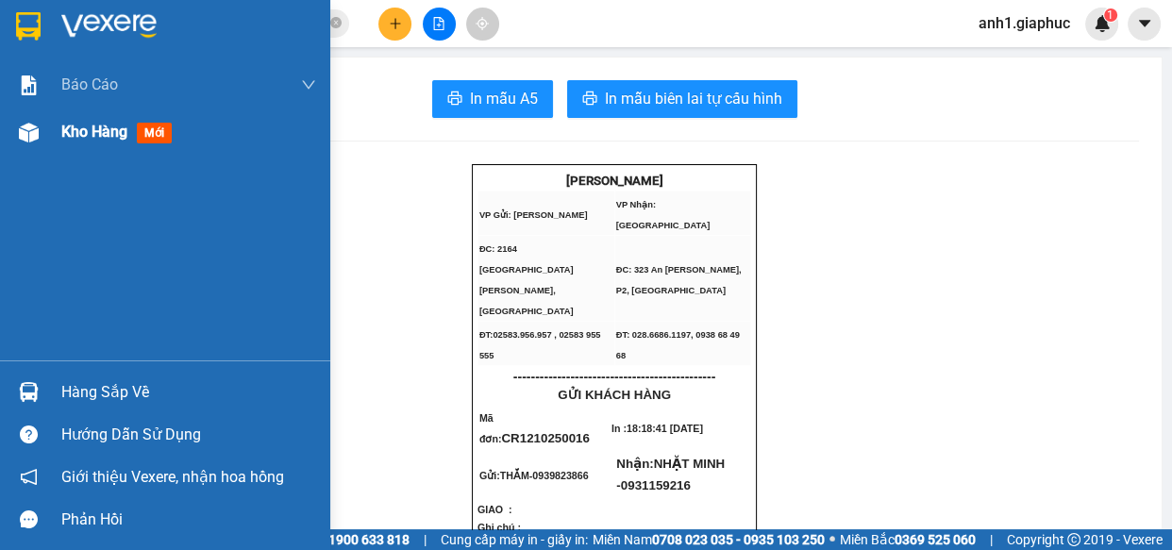
click at [122, 126] on span "Kho hàng" at bounding box center [94, 132] width 66 height 18
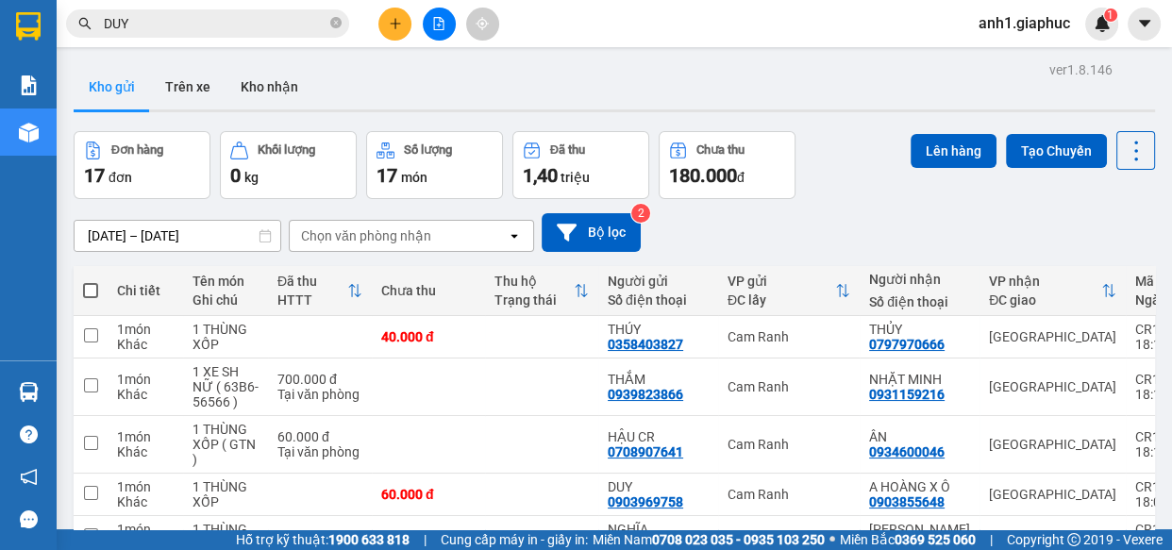
click at [334, 24] on icon "close-circle" at bounding box center [335, 22] width 11 height 11
click at [141, 18] on input "text" at bounding box center [215, 23] width 223 height 21
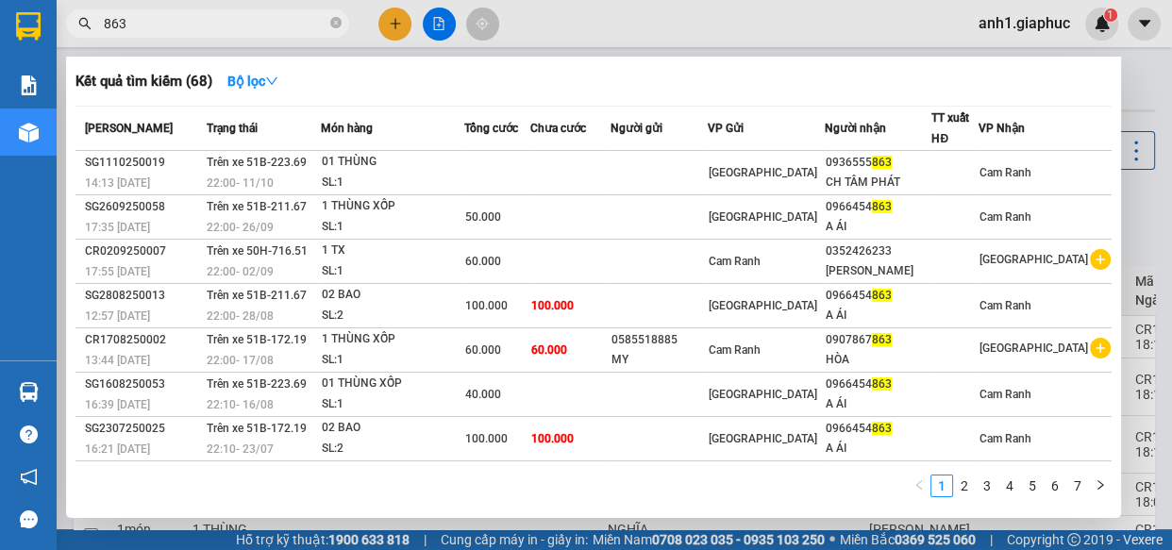
type input "863"
click at [336, 23] on icon "close-circle" at bounding box center [335, 22] width 11 height 11
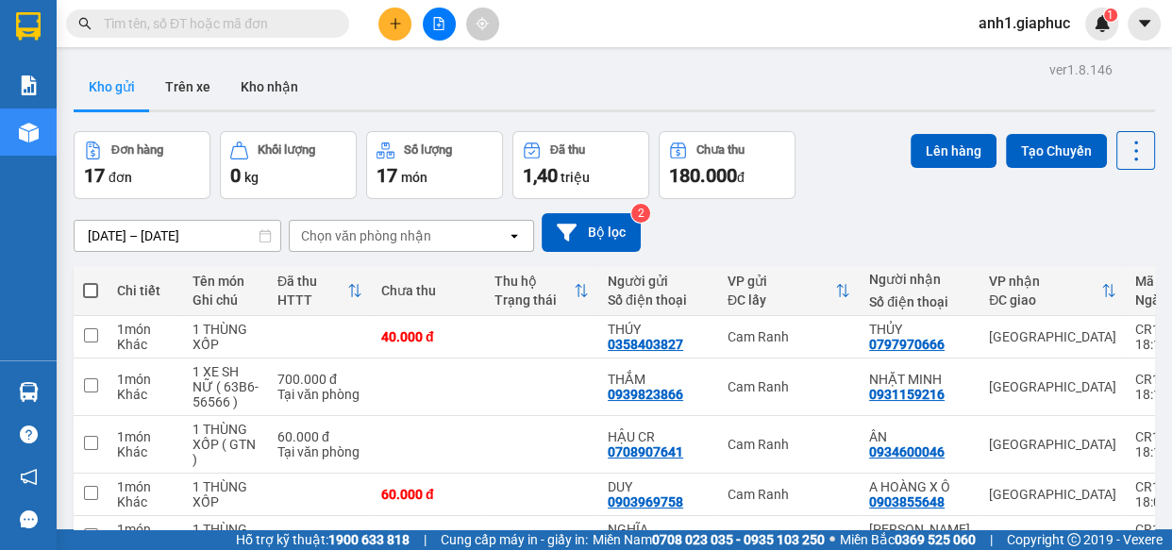
click at [396, 25] on icon "plus" at bounding box center [395, 23] width 13 height 13
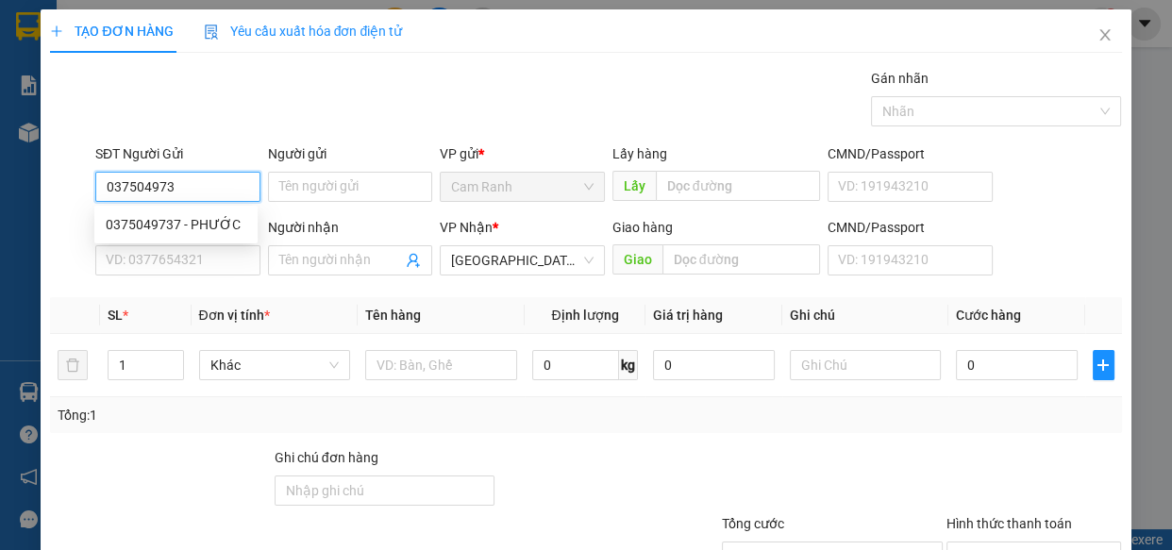
type input "0375049737"
click at [215, 229] on div "0375049737 - PHƯỚC" at bounding box center [176, 224] width 141 height 21
type input "PHƯỚC"
type input "0375049737"
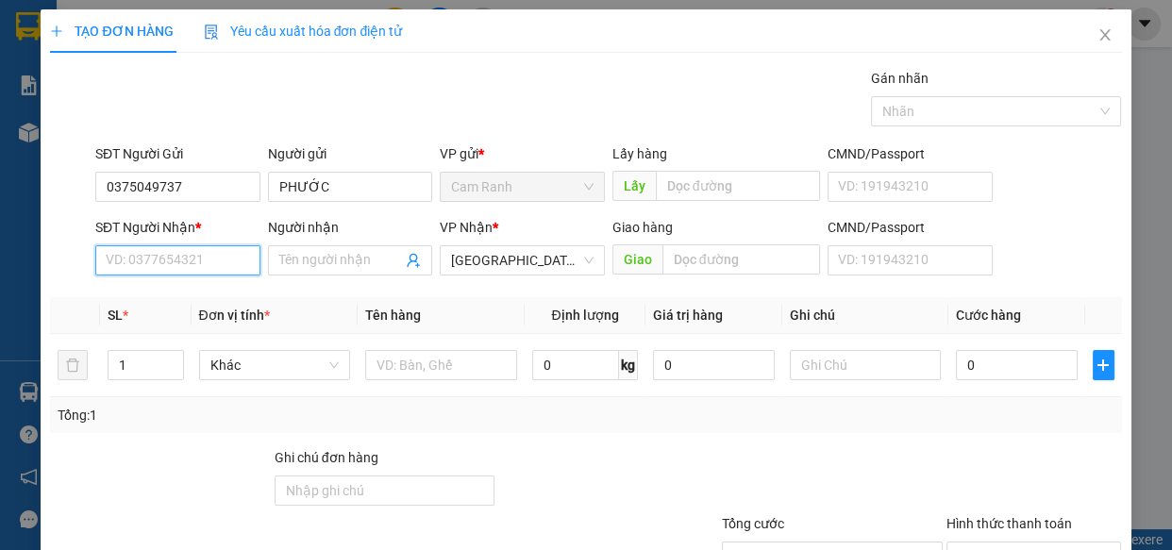
click at [197, 256] on input "SĐT Người Nhận *" at bounding box center [177, 260] width 165 height 30
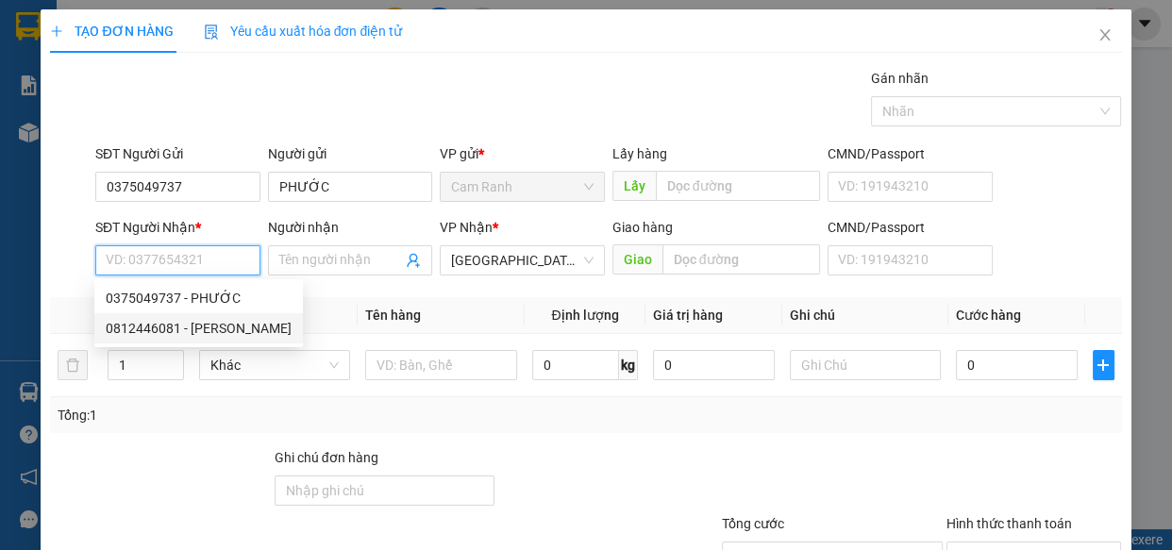
click at [207, 329] on div "0812446081 - [PERSON_NAME]" at bounding box center [199, 328] width 186 height 21
type input "0812446081"
type input "THANH"
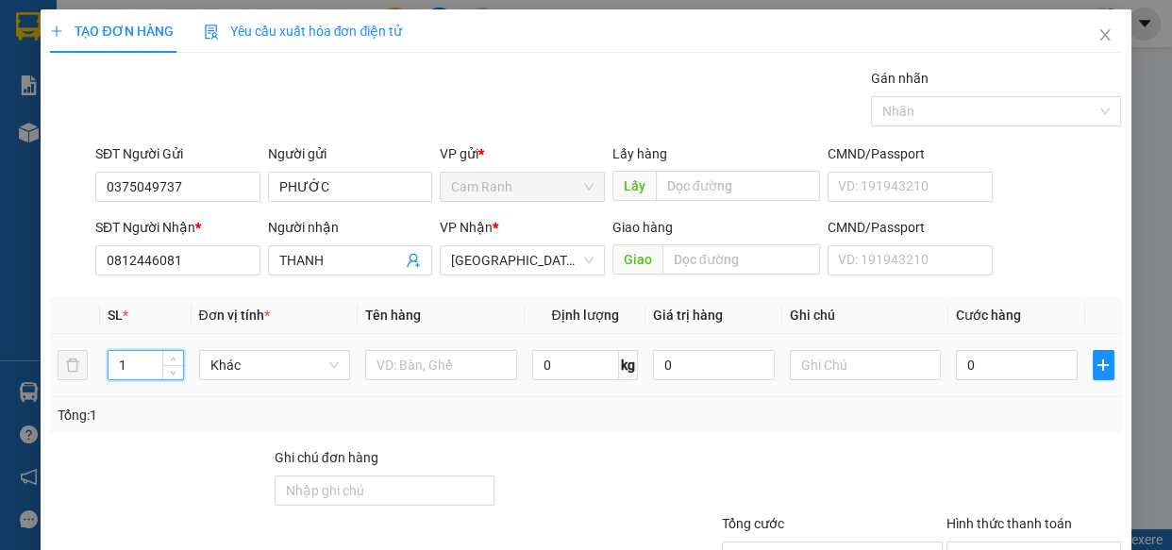
click at [125, 363] on input "1" at bounding box center [145, 365] width 74 height 28
type input "3"
click at [412, 369] on input "text" at bounding box center [441, 365] width 152 height 30
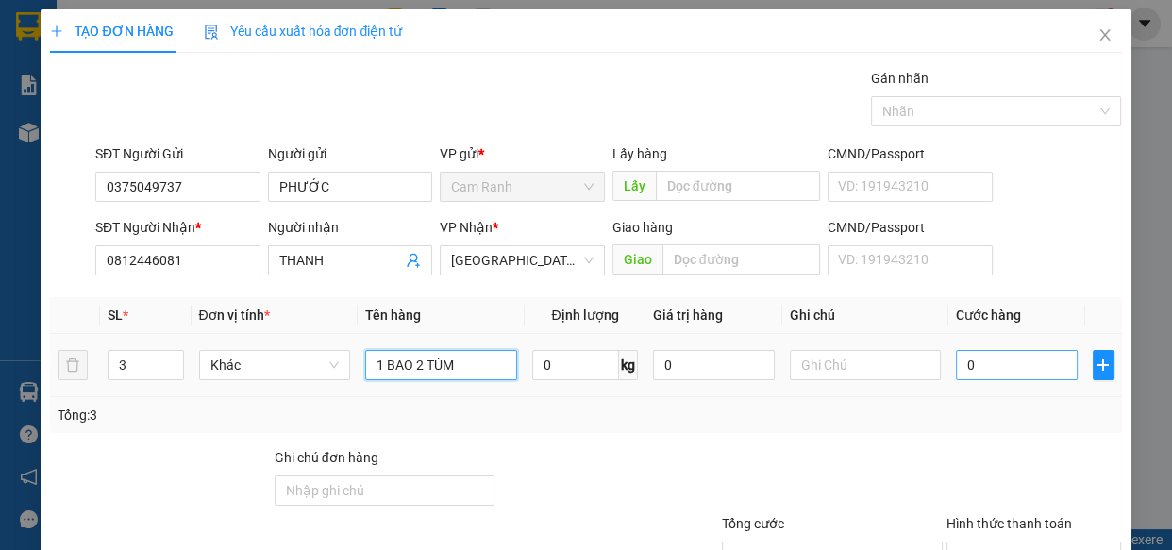
type input "1 BAO 2 TÚM"
click at [991, 352] on input "0" at bounding box center [1017, 365] width 122 height 30
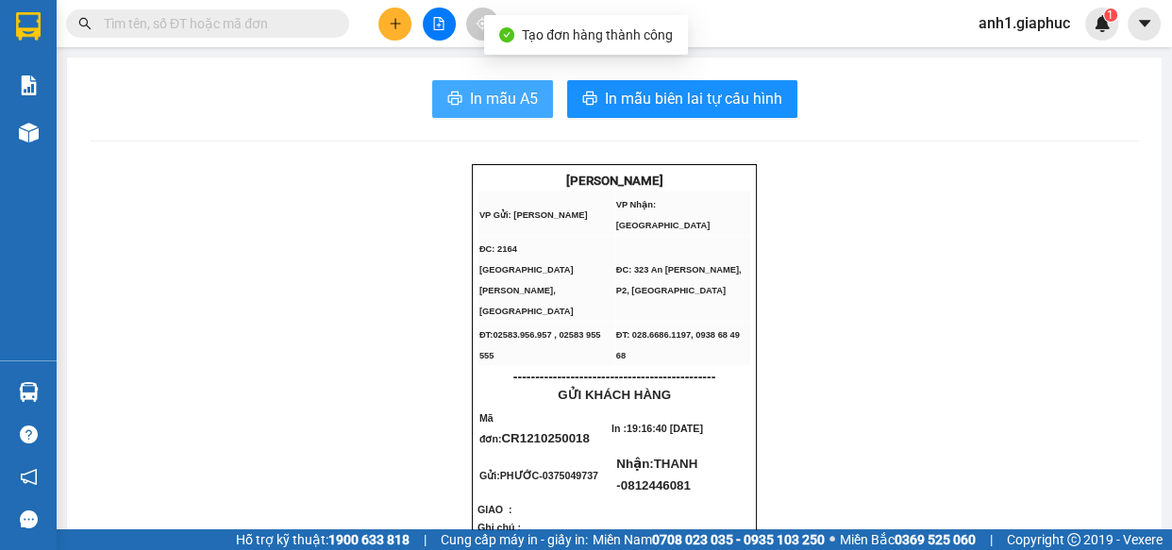
click at [499, 96] on span "In mẫu A5" at bounding box center [504, 99] width 68 height 24
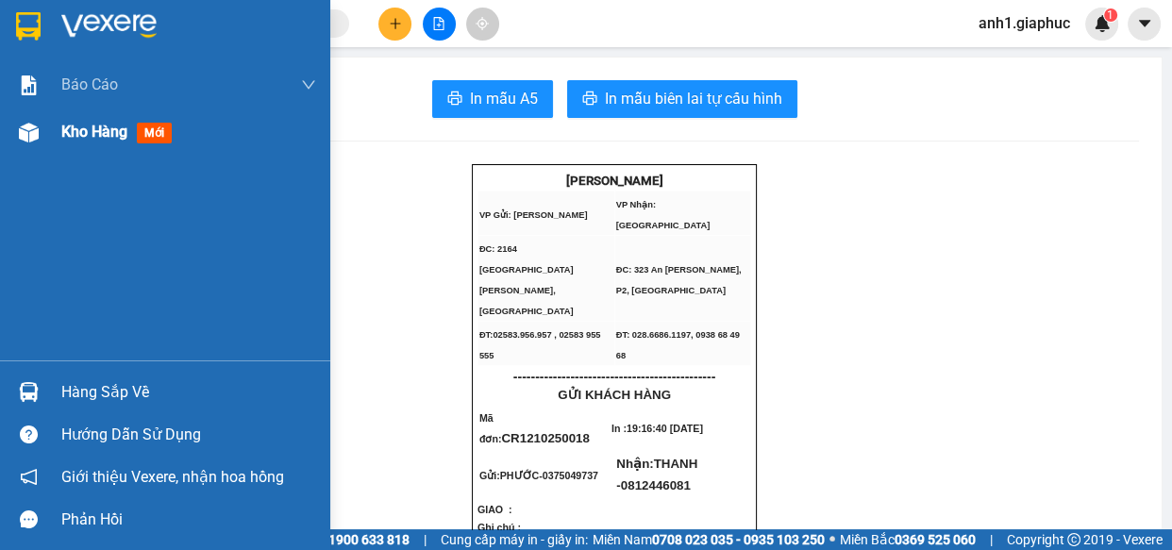
click at [76, 133] on span "Kho hàng" at bounding box center [94, 132] width 66 height 18
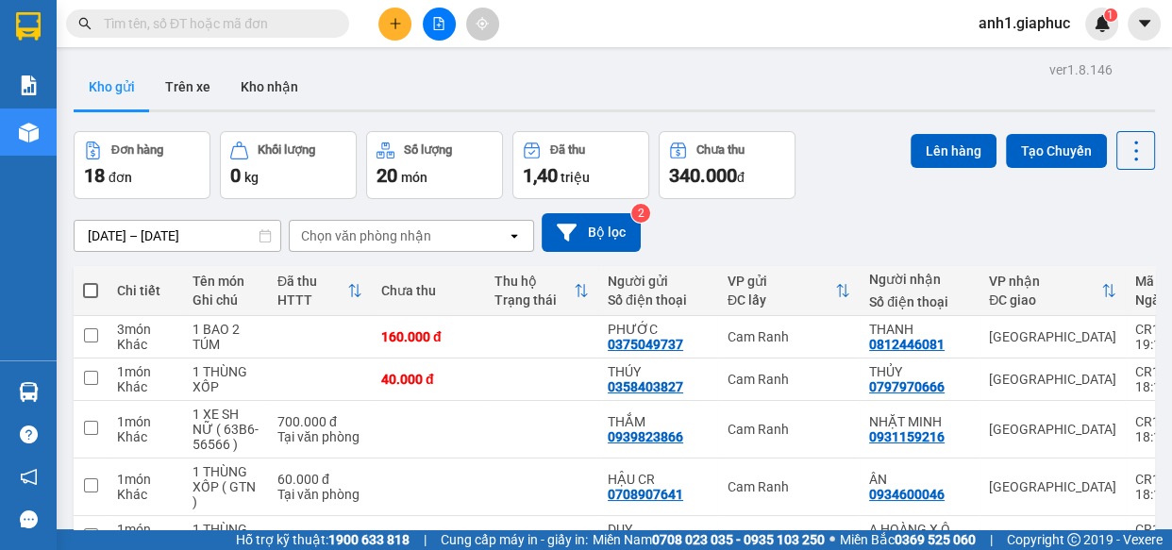
click at [133, 25] on input "text" at bounding box center [215, 23] width 223 height 21
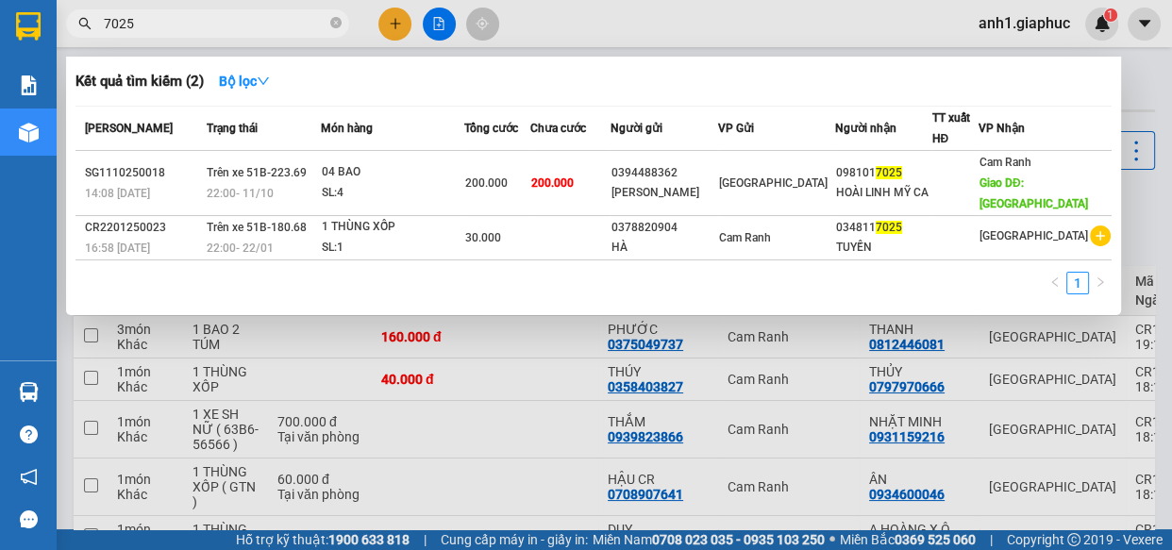
type input "7025"
click at [343, 22] on span "7025" at bounding box center [207, 23] width 283 height 28
click at [336, 23] on icon "close-circle" at bounding box center [335, 22] width 11 height 11
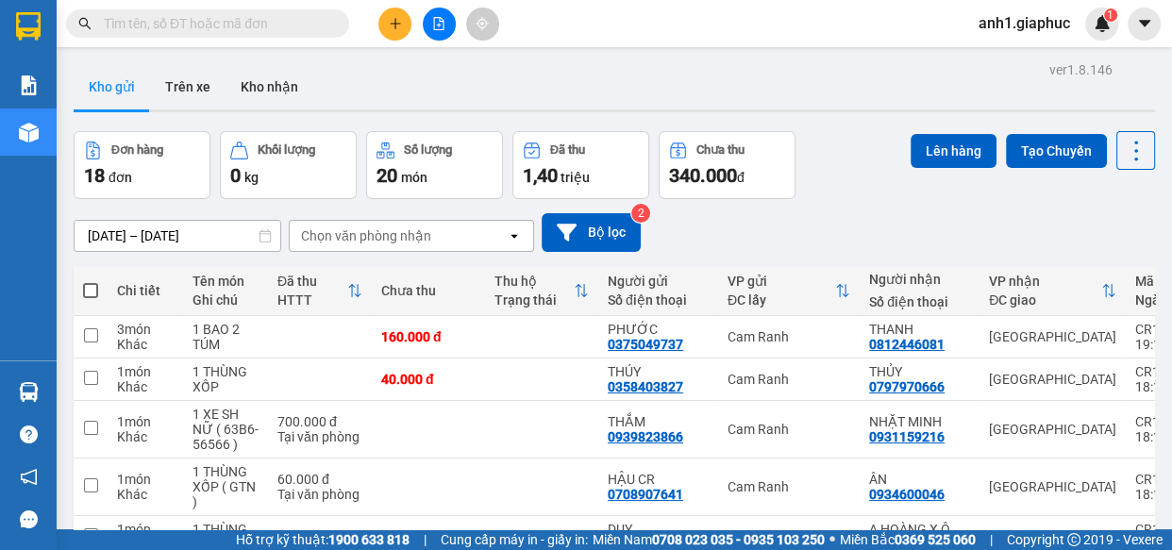
click at [174, 22] on input "text" at bounding box center [215, 23] width 223 height 21
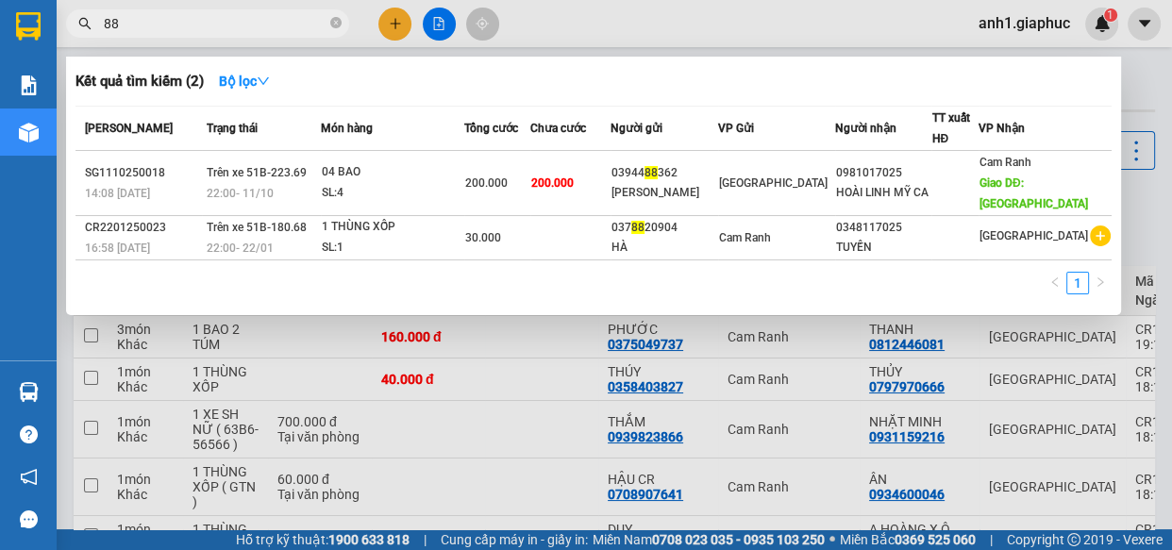
type input "885"
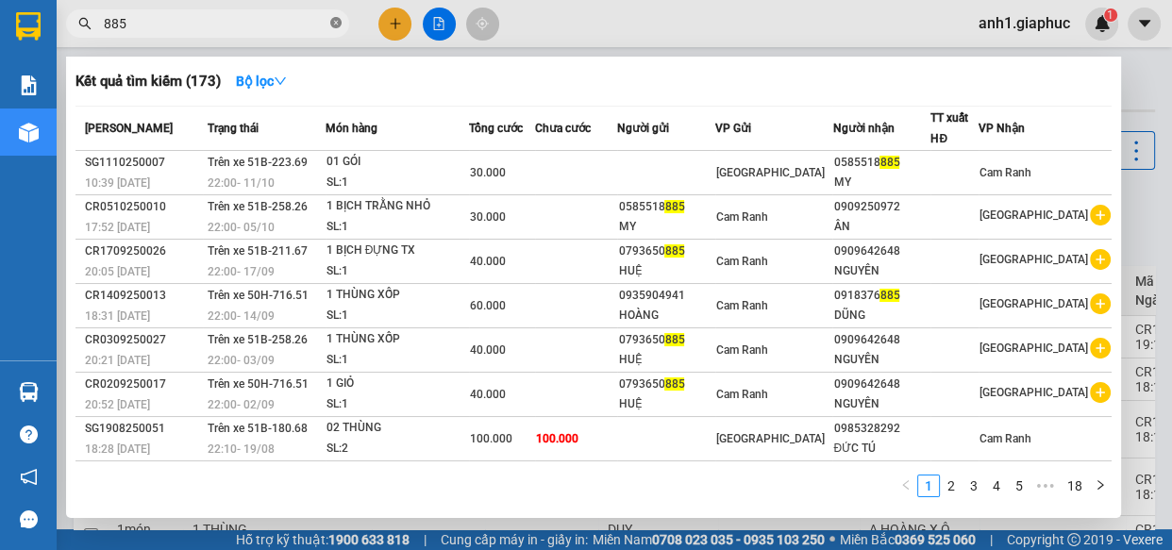
click at [335, 21] on icon "close-circle" at bounding box center [335, 22] width 11 height 11
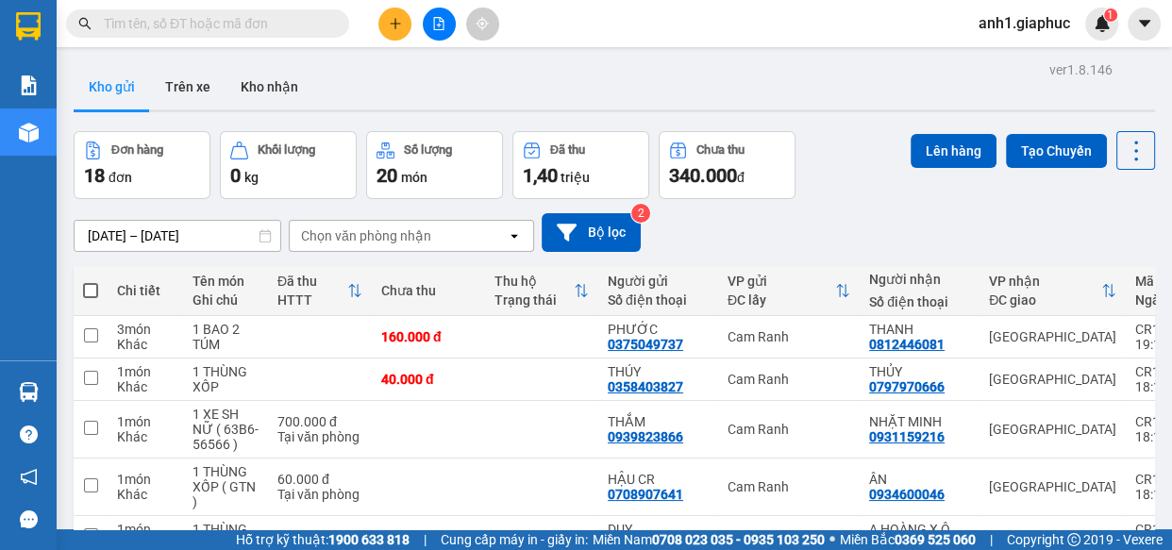
click at [393, 25] on icon "plus" at bounding box center [395, 23] width 13 height 13
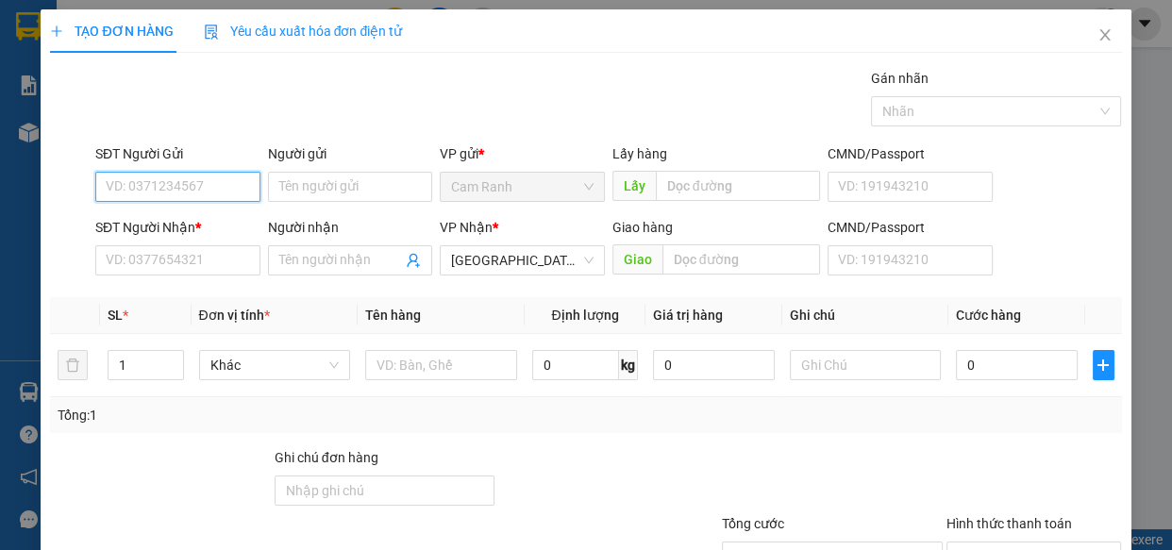
click at [155, 197] on input "SĐT Người Gửi" at bounding box center [177, 187] width 165 height 30
click at [214, 217] on div "0944424125 - THÚY (BS VINH)" at bounding box center [196, 224] width 180 height 21
type input "0944424125"
type input "THÚY (BS VINH)"
type input "0944424125"
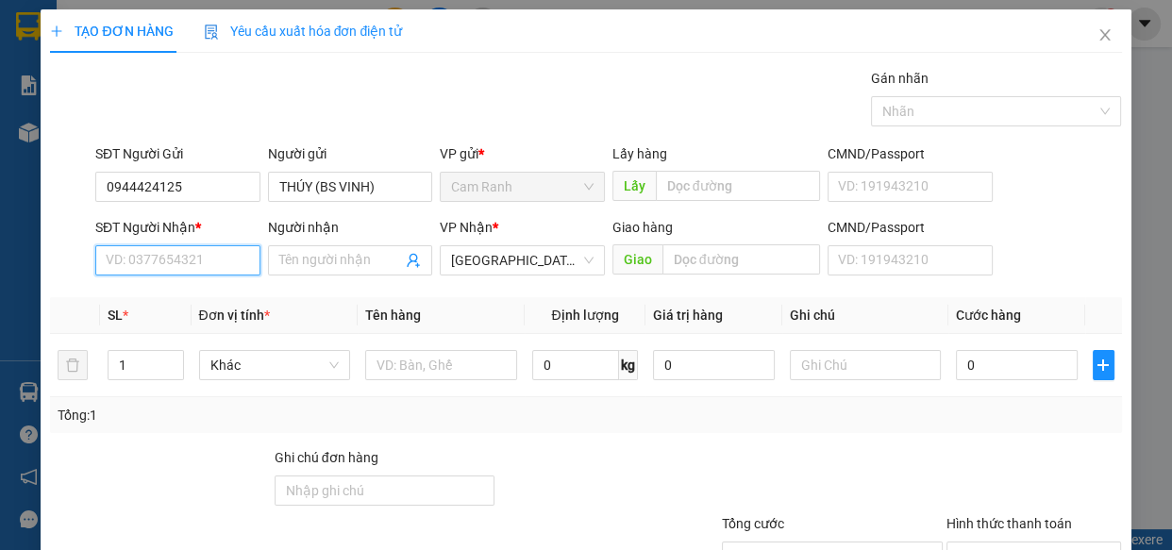
click at [199, 246] on input "SĐT Người Nhận *" at bounding box center [177, 260] width 165 height 30
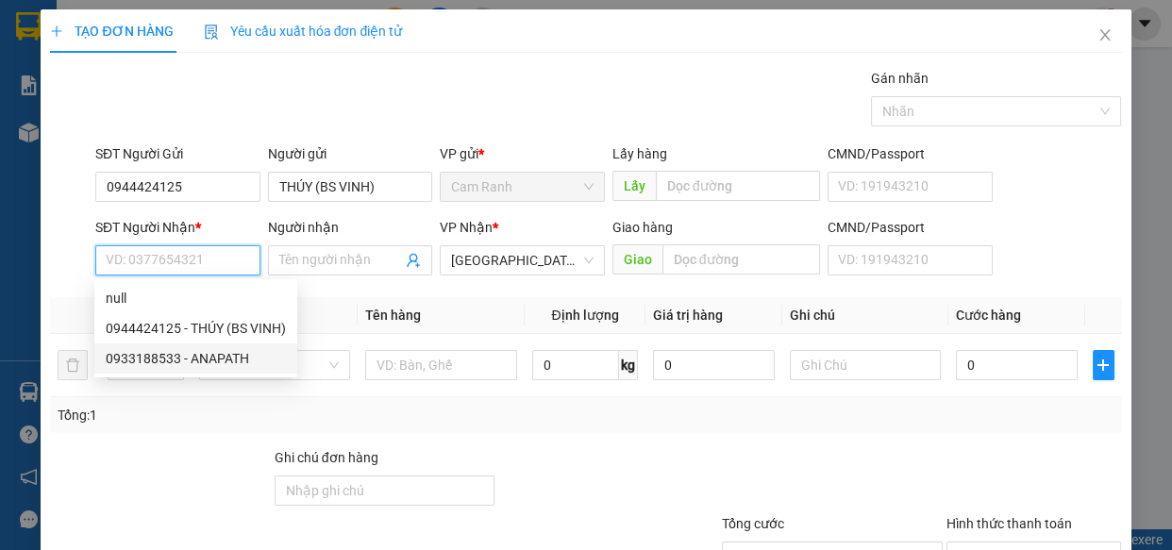
click at [218, 358] on div "0933188533 - ANAPATH" at bounding box center [196, 358] width 180 height 21
type input "0933188533"
type input "ANAPATH"
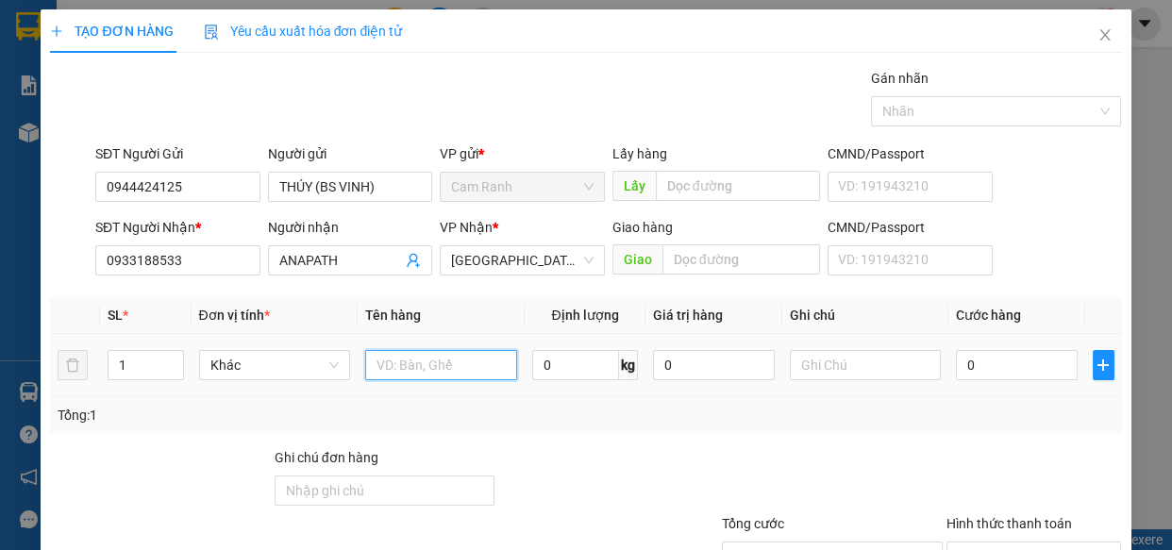
click at [405, 370] on input "text" at bounding box center [441, 365] width 152 height 30
type input "1 THÙNG ỐP"
click at [433, 364] on input "1 THÙNG ỐP" at bounding box center [441, 365] width 152 height 30
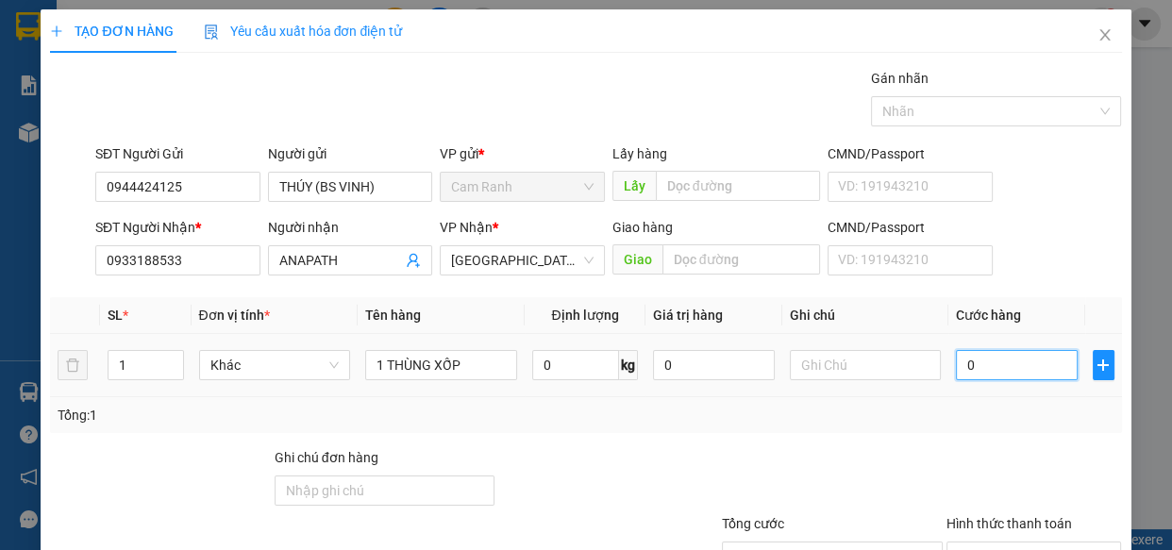
click at [998, 372] on input "0" at bounding box center [1017, 365] width 122 height 30
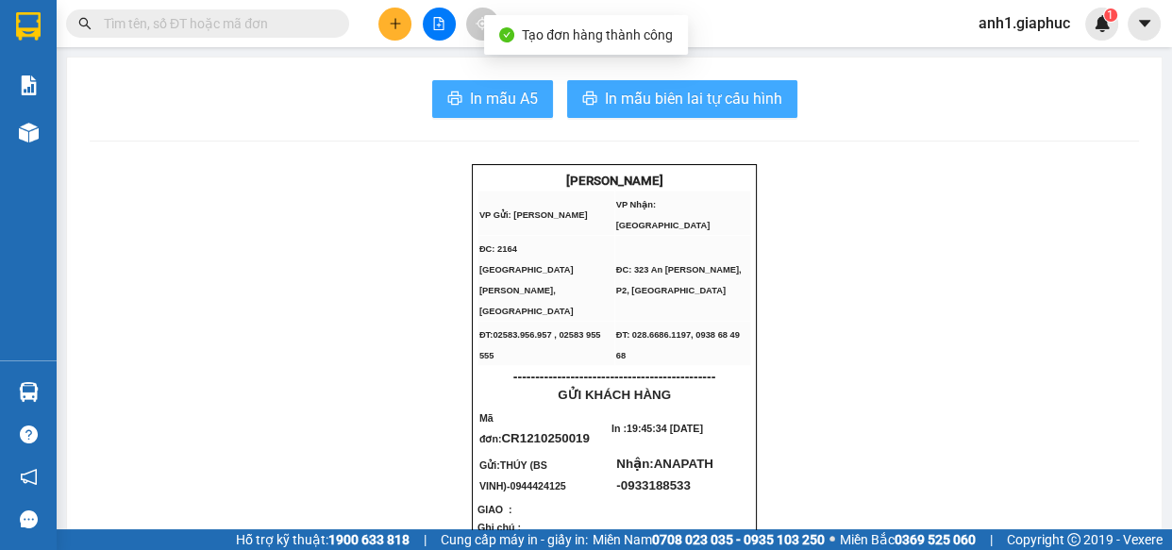
click at [510, 92] on span "In mẫu A5" at bounding box center [504, 99] width 68 height 24
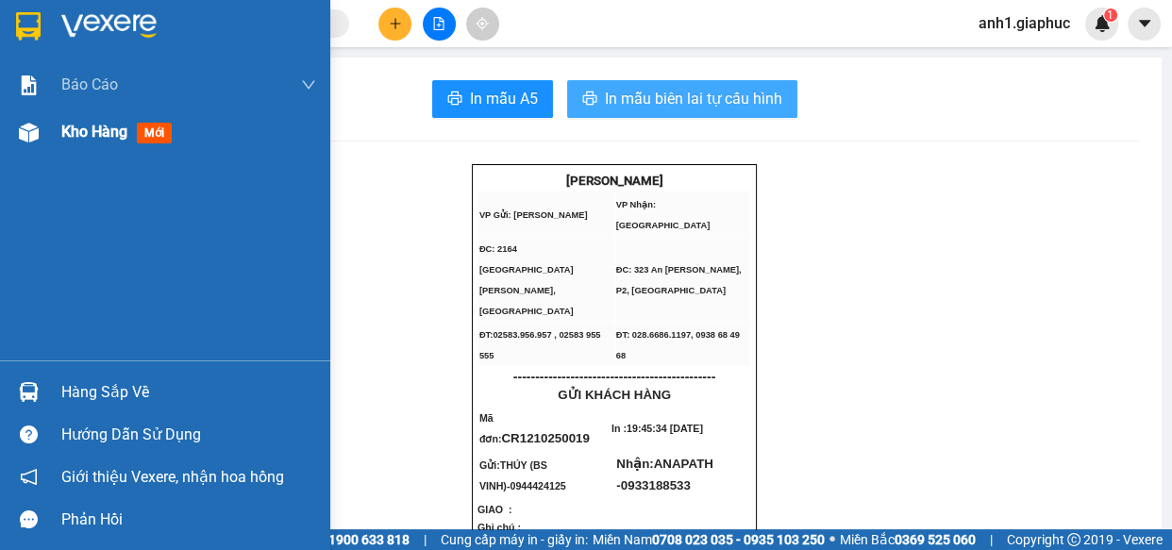
click at [76, 141] on span "Kho hàng" at bounding box center [94, 132] width 66 height 18
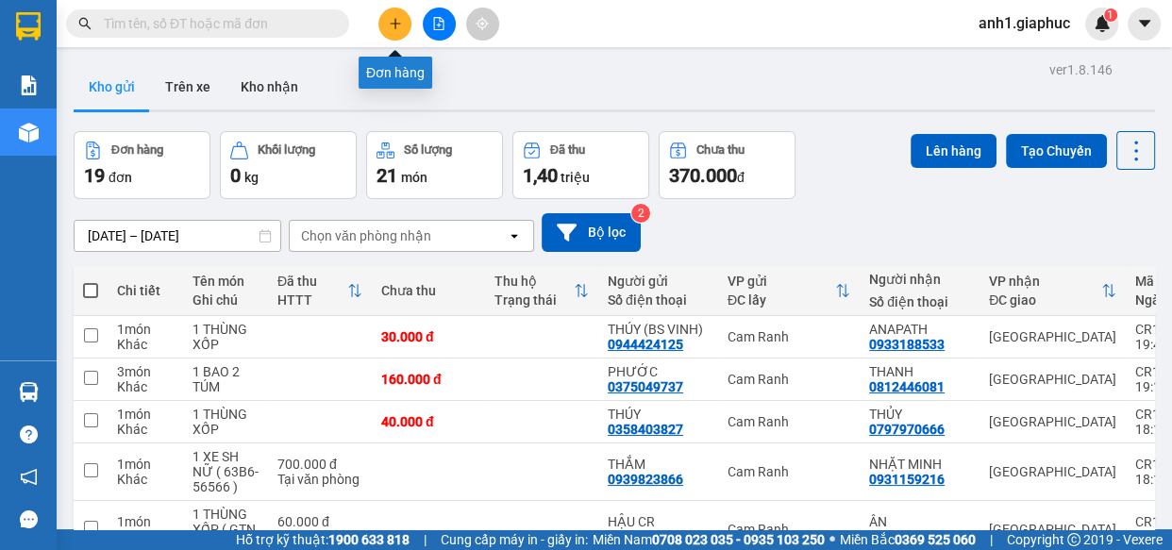
click at [392, 10] on button at bounding box center [394, 24] width 33 height 33
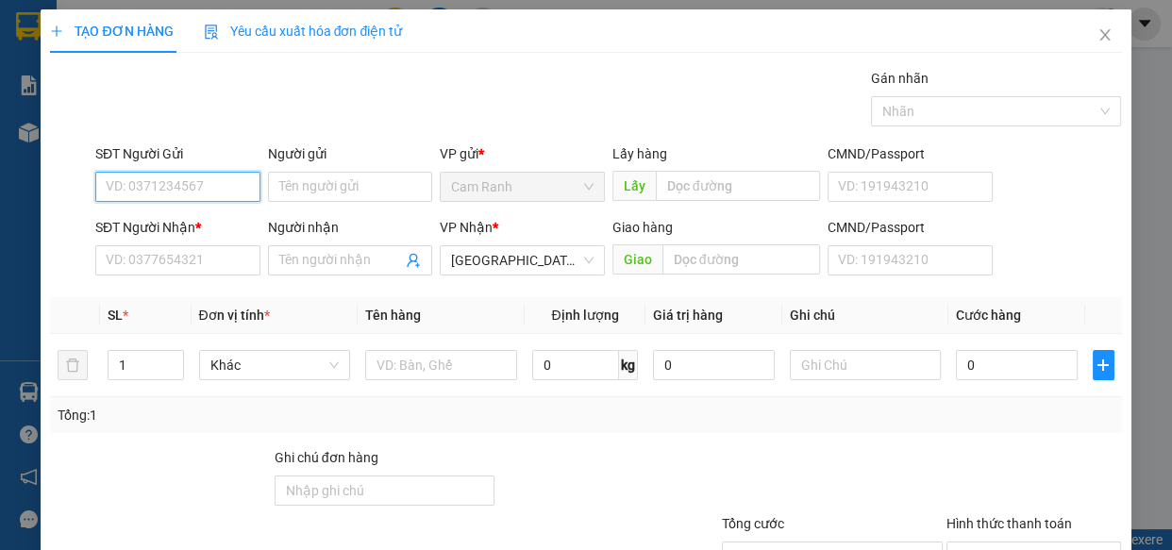
click at [110, 190] on input "SĐT Người Gửi" at bounding box center [177, 187] width 165 height 30
type input "0398497476"
click at [195, 224] on div "0398497476 - ĐANG" at bounding box center [176, 224] width 141 height 21
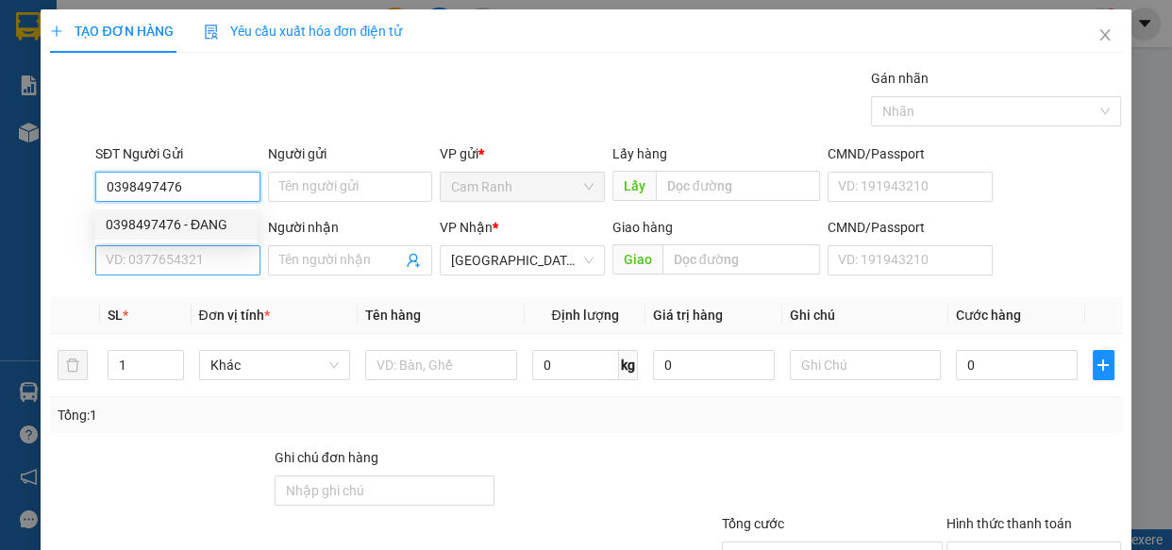
type input "ĐANG"
type input "0398497476"
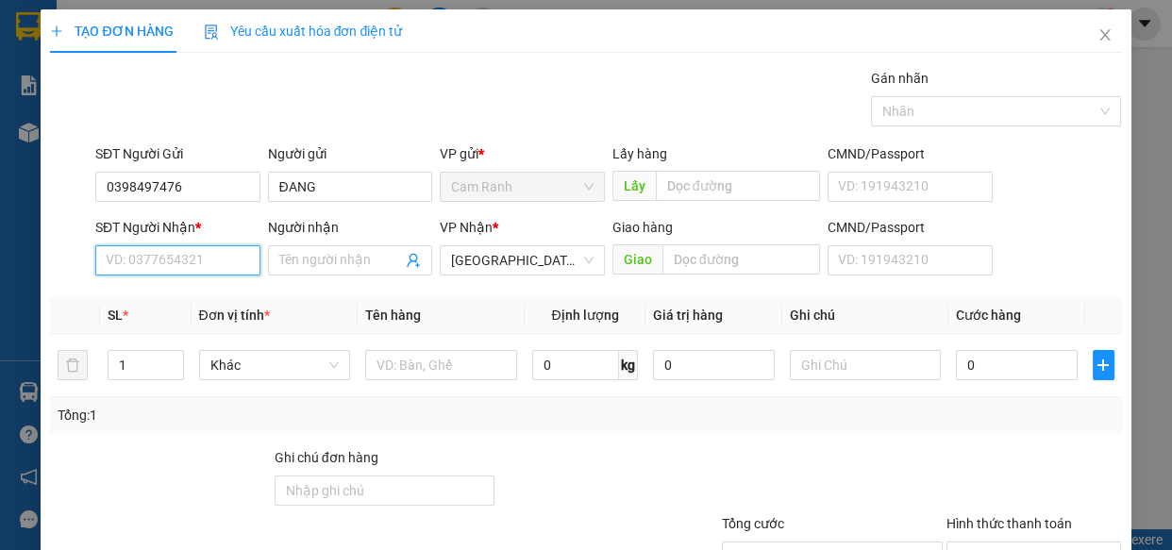
click at [196, 264] on input "SĐT Người Nhận *" at bounding box center [177, 260] width 165 height 30
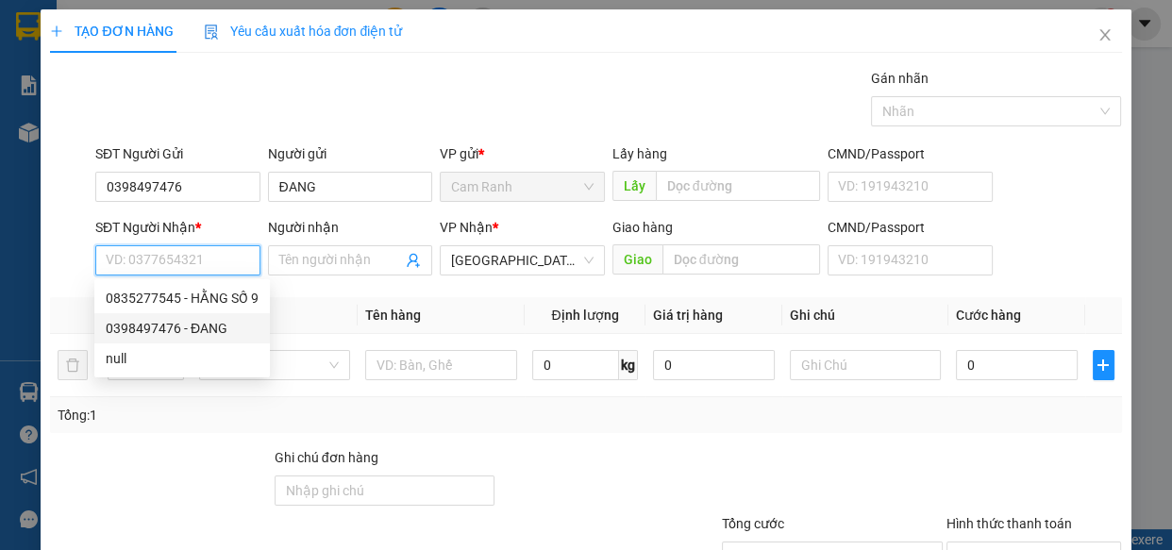
click at [198, 325] on div "0398497476 - ĐANG" at bounding box center [182, 328] width 153 height 21
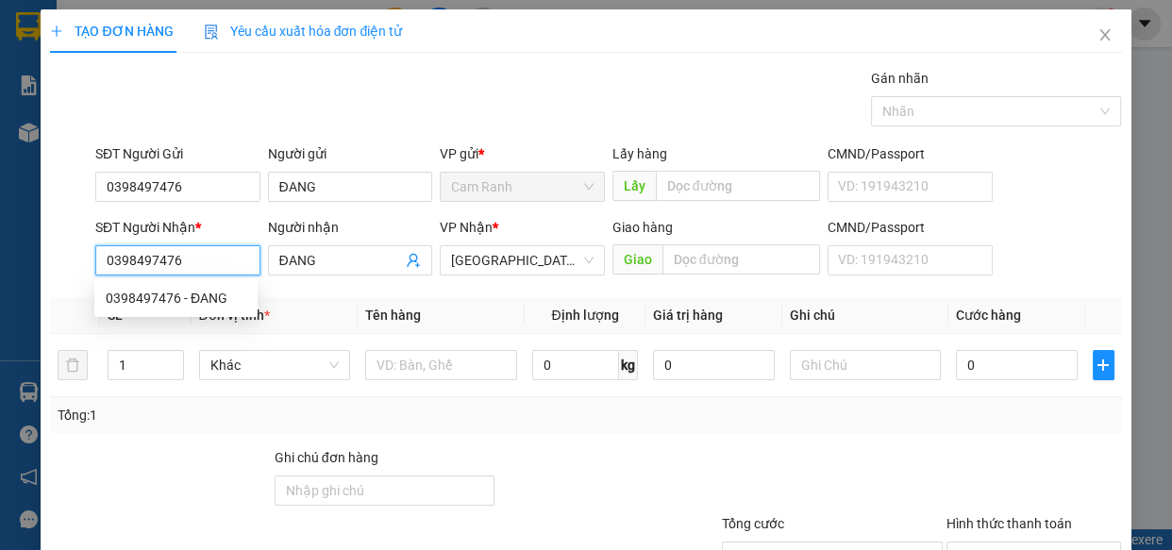
type input "0398497476"
type input "ĐANG"
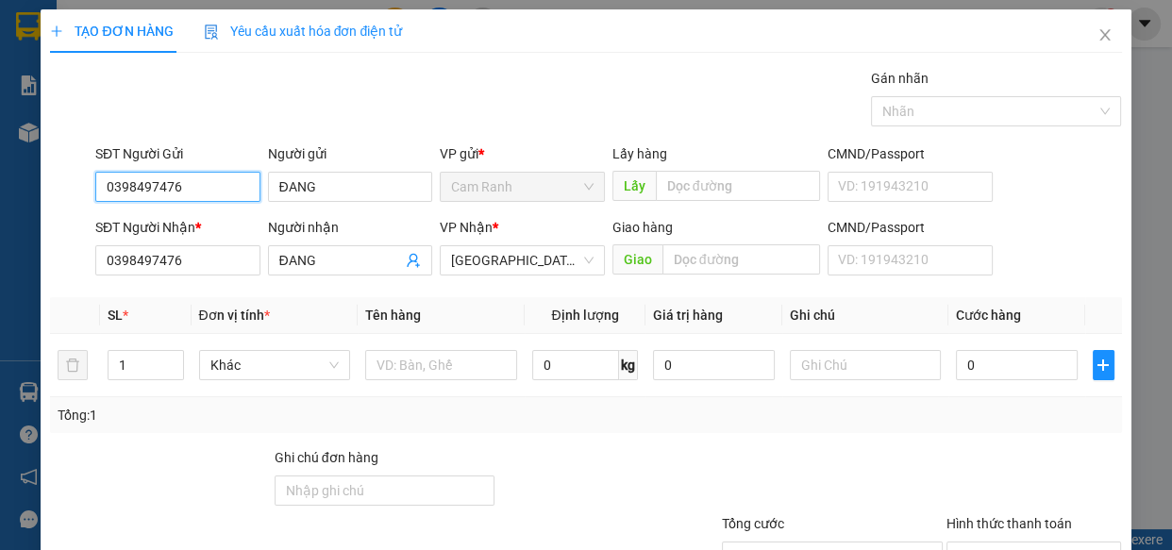
click at [195, 183] on input "0398497476" at bounding box center [177, 187] width 165 height 30
type input "0"
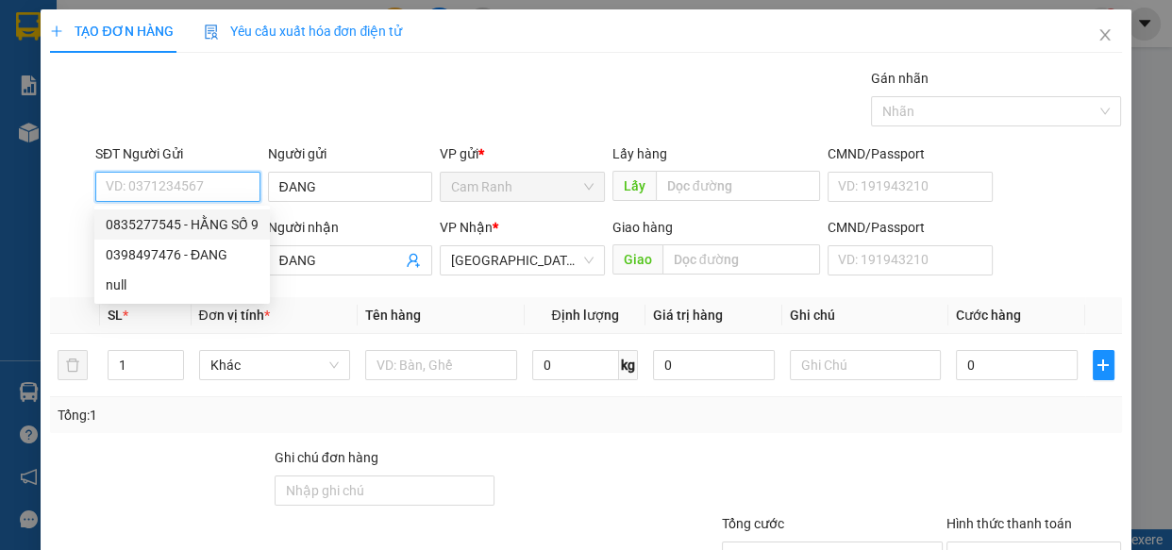
click at [202, 225] on div "0835277545 - HẰNG SỐ 9" at bounding box center [182, 224] width 153 height 21
type input "0835277545"
type input "HẰNG SỐ 9"
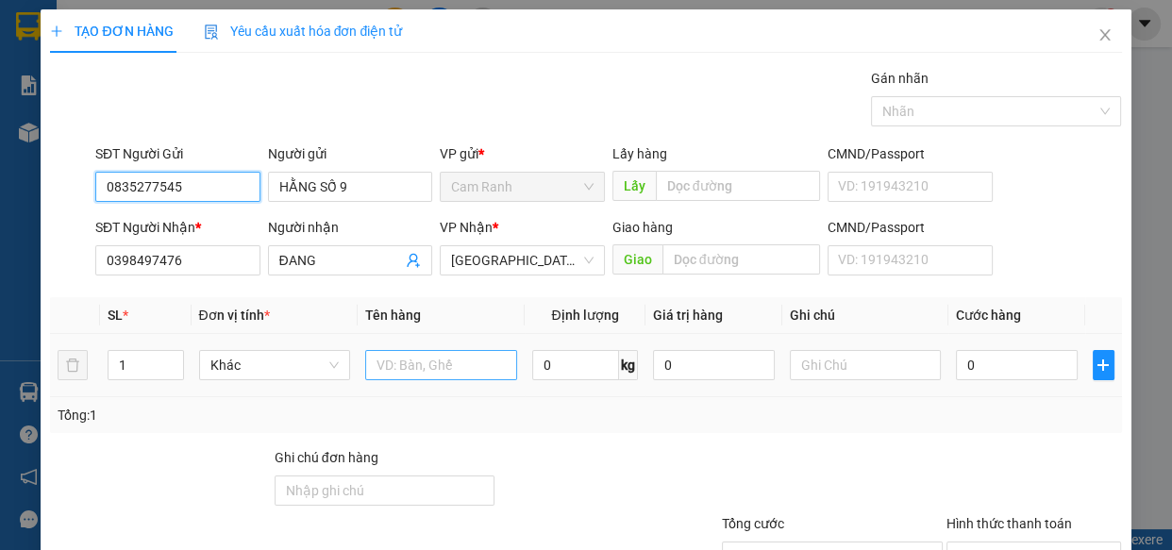
type input "0835277545"
click at [388, 367] on input "text" at bounding box center [441, 365] width 152 height 30
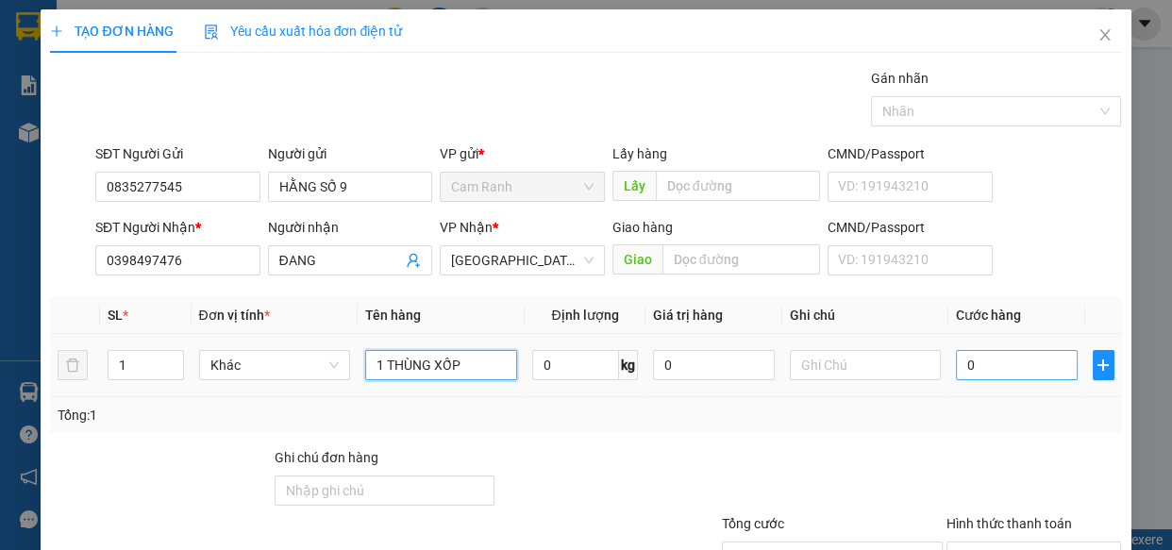
type input "1 THÙNG XỐP"
click at [982, 370] on input "0" at bounding box center [1017, 365] width 122 height 30
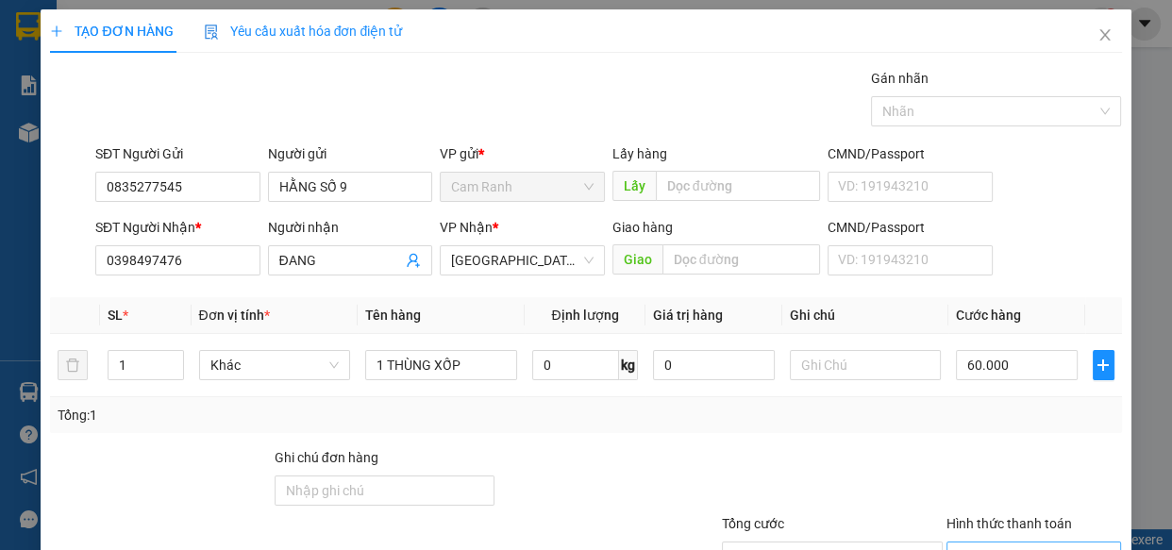
click at [1002, 542] on input "Hình thức thanh toán" at bounding box center [1028, 556] width 140 height 28
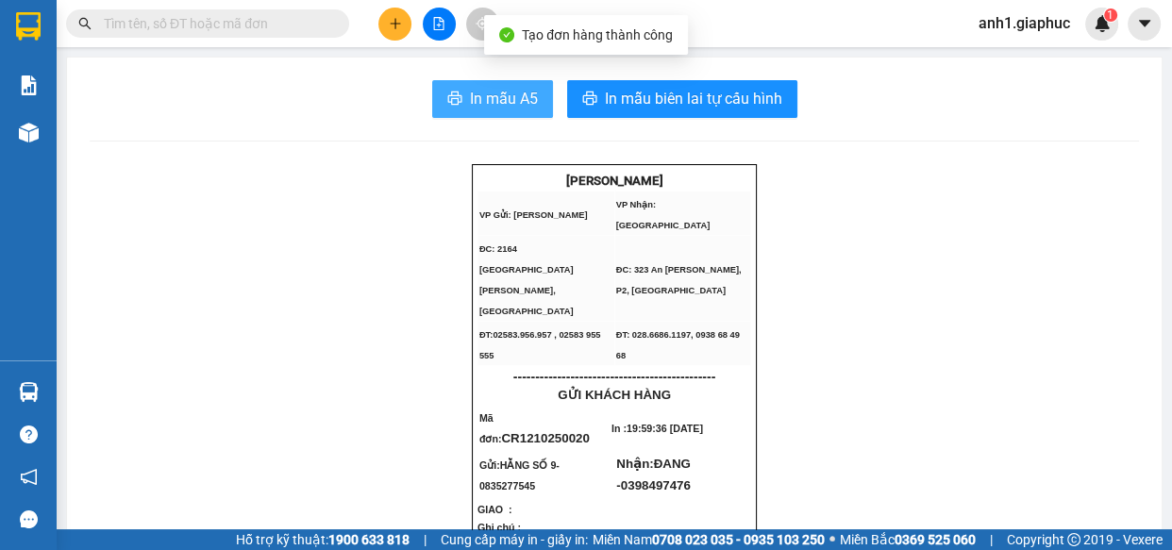
drag, startPoint x: 479, startPoint y: 96, endPoint x: 684, endPoint y: 176, distance: 219.9
click at [480, 96] on span "In mẫu A5" at bounding box center [504, 99] width 68 height 24
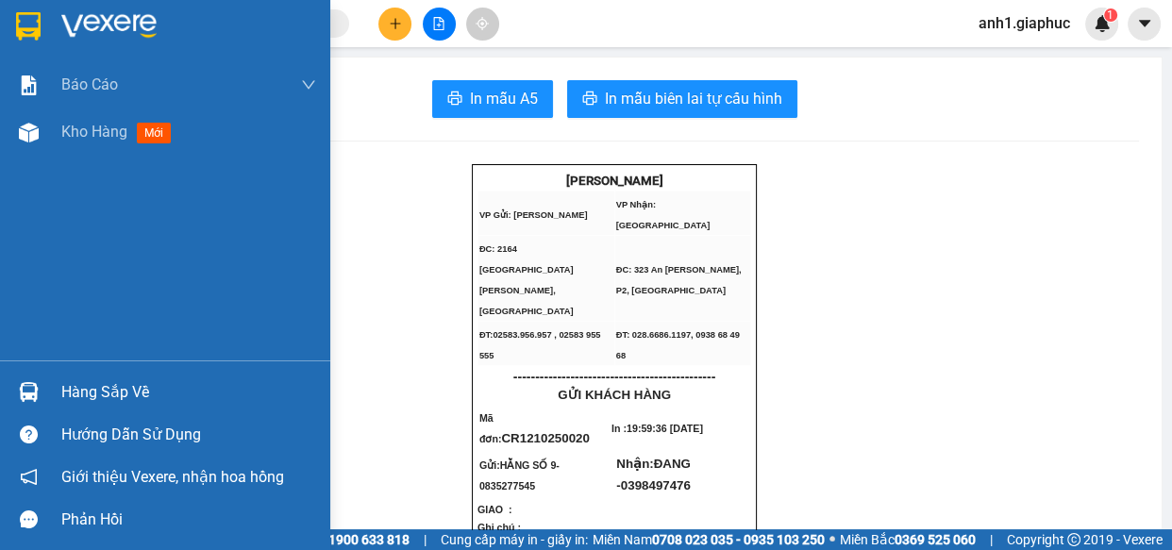
click at [78, 131] on span "Kho hàng" at bounding box center [94, 132] width 66 height 18
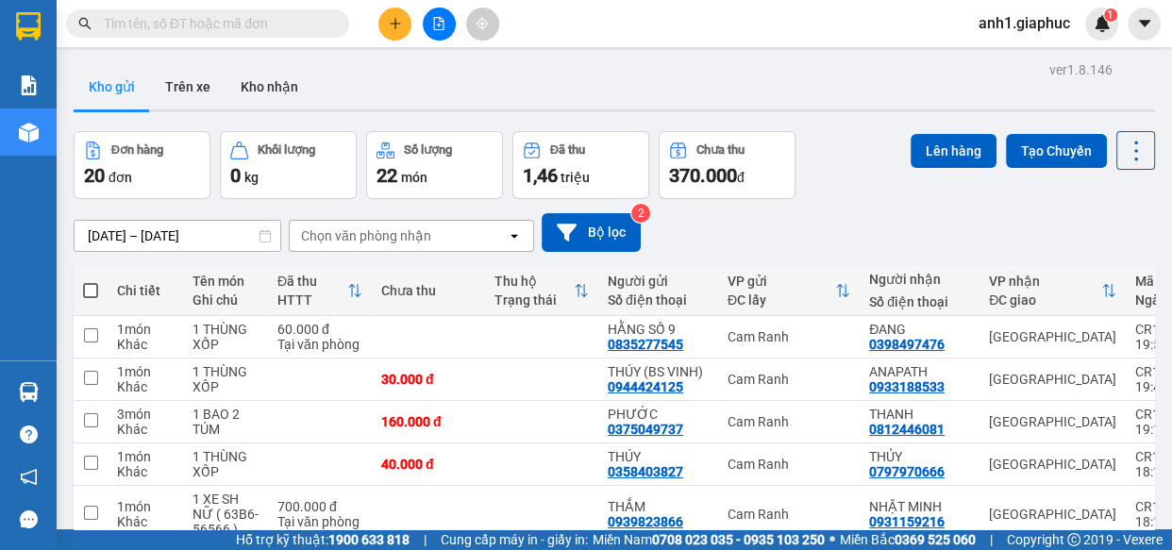
click at [405, 20] on button at bounding box center [394, 24] width 33 height 33
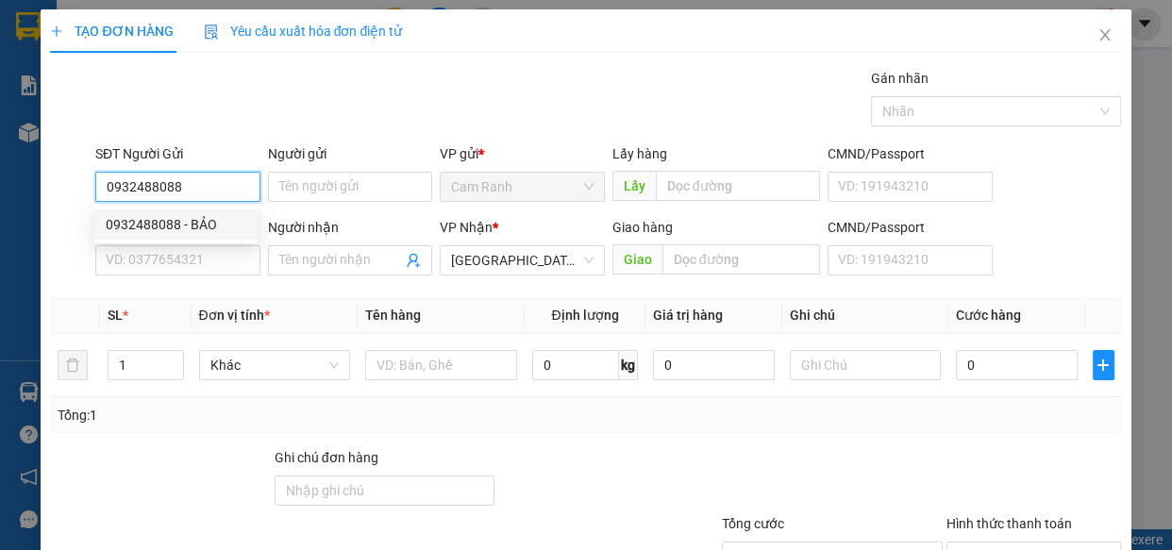
click at [175, 224] on div "0932488088 - BẢO" at bounding box center [176, 224] width 141 height 21
click at [170, 276] on div "SĐT Người Nhận * VD: 0377654321" at bounding box center [177, 250] width 165 height 66
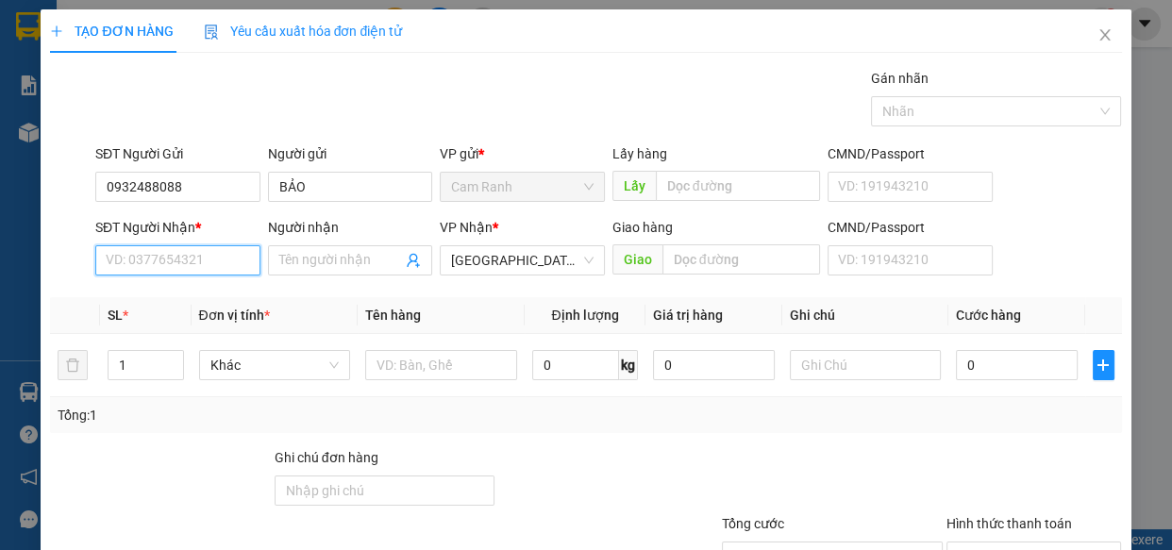
click at [173, 267] on input "SĐT Người Nhận *" at bounding box center [177, 260] width 165 height 30
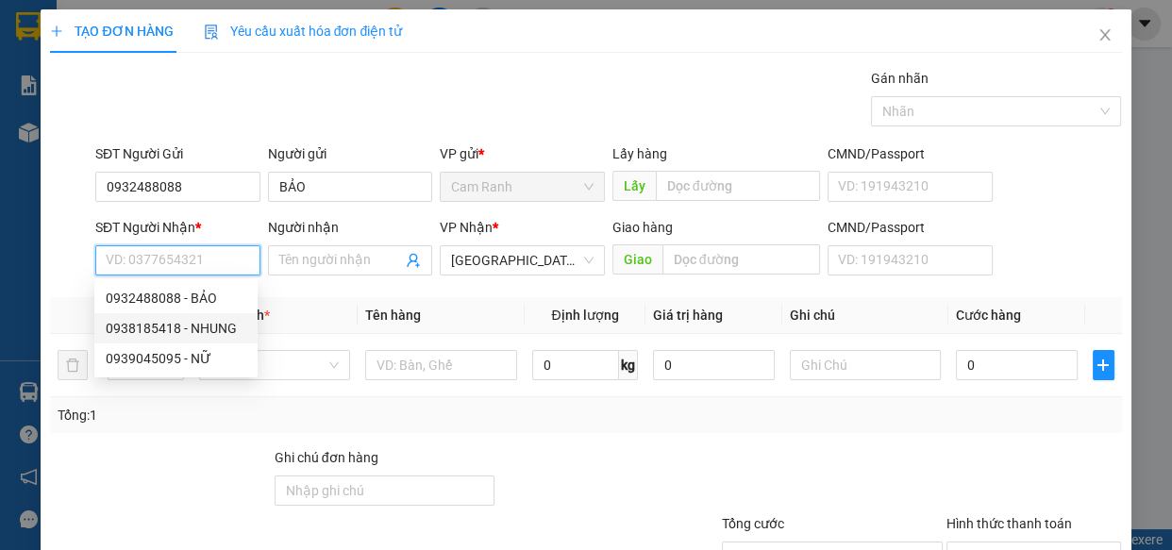
click at [206, 323] on div "0938185418 - NHUNG" at bounding box center [176, 328] width 141 height 21
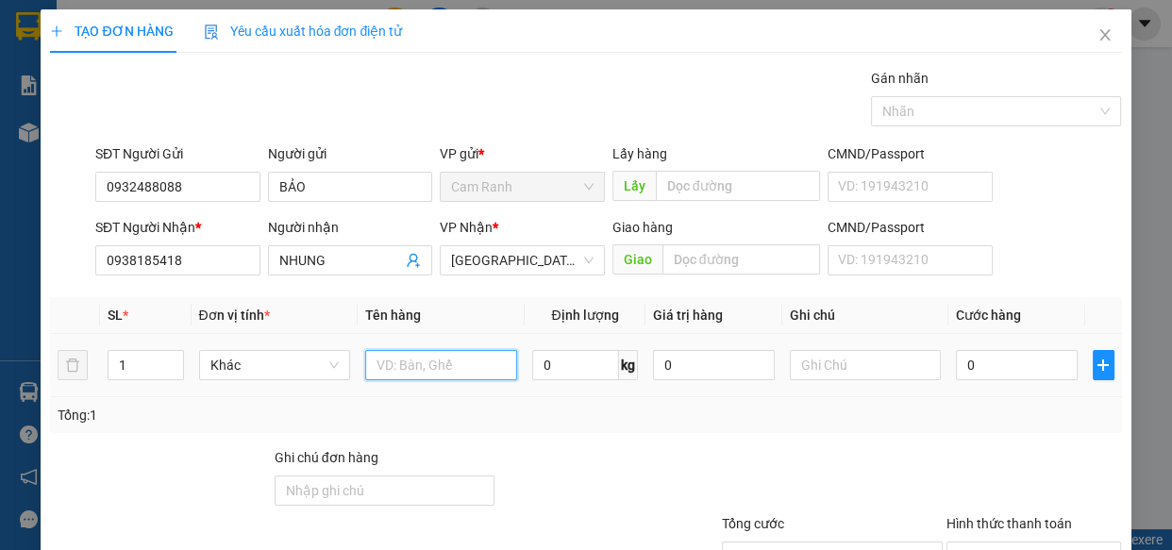
click at [387, 368] on input "text" at bounding box center [441, 365] width 152 height 30
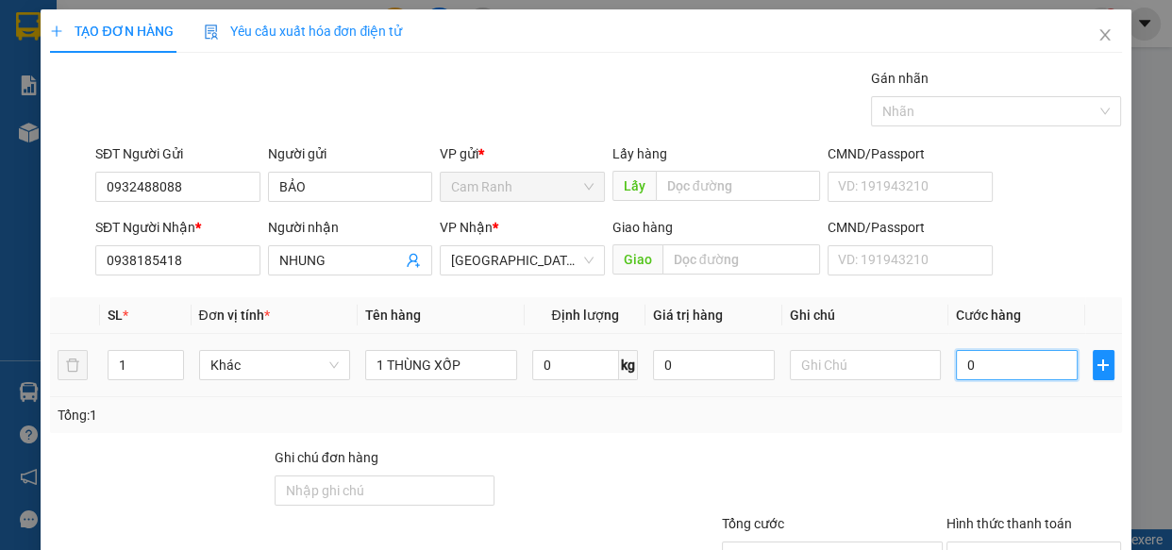
click at [975, 362] on input "0" at bounding box center [1017, 365] width 122 height 30
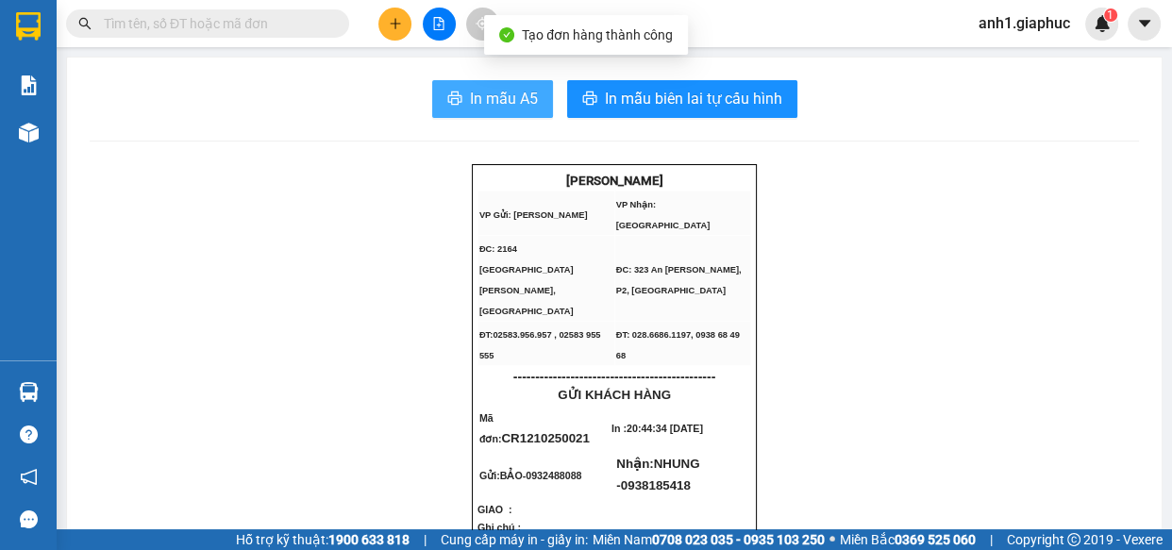
click at [511, 103] on span "In mẫu A5" at bounding box center [504, 99] width 68 height 24
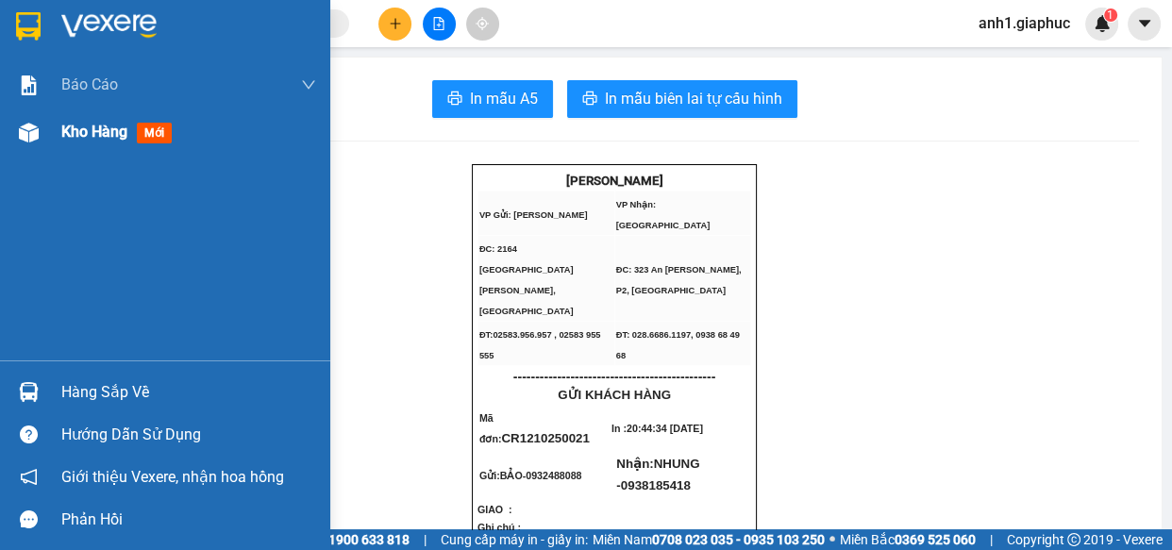
click at [92, 135] on span "Kho hàng" at bounding box center [94, 132] width 66 height 18
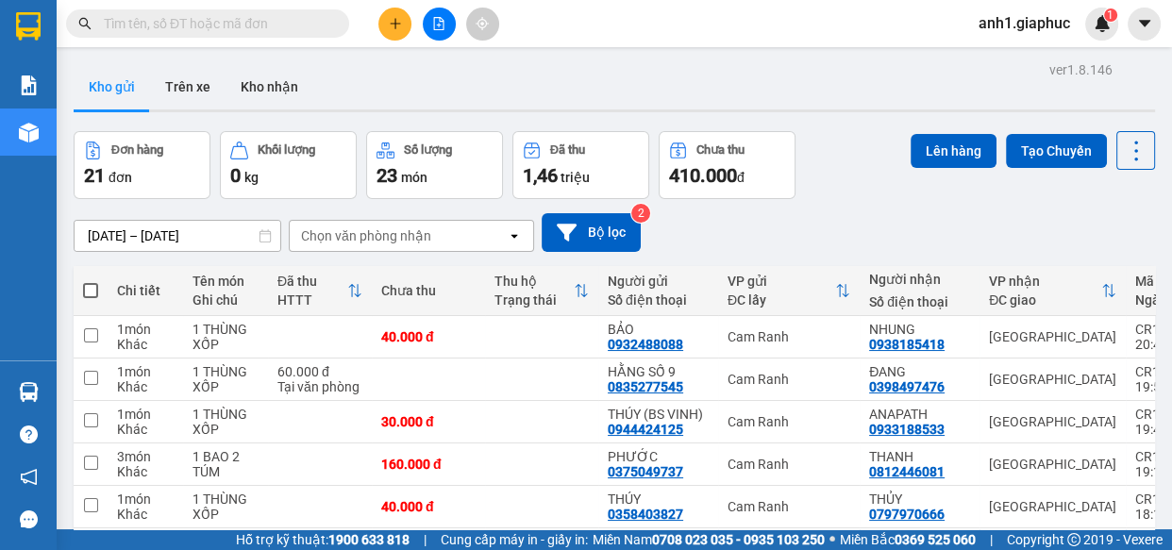
click at [94, 289] on span at bounding box center [90, 290] width 15 height 15
click at [91, 281] on input "checkbox" at bounding box center [91, 281] width 0 height 0
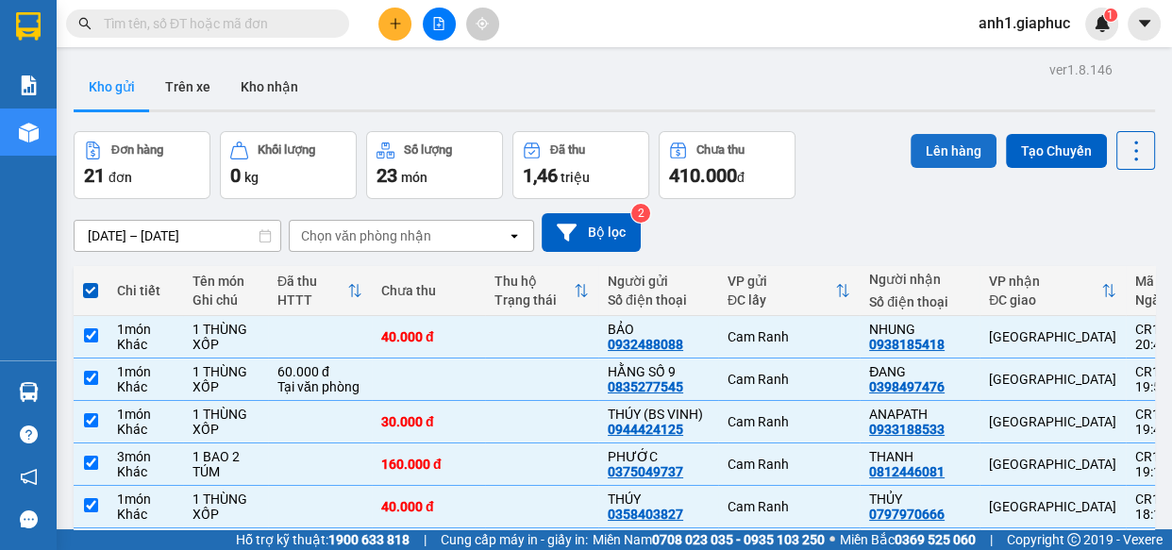
click at [915, 147] on button "Lên hàng" at bounding box center [953, 151] width 86 height 34
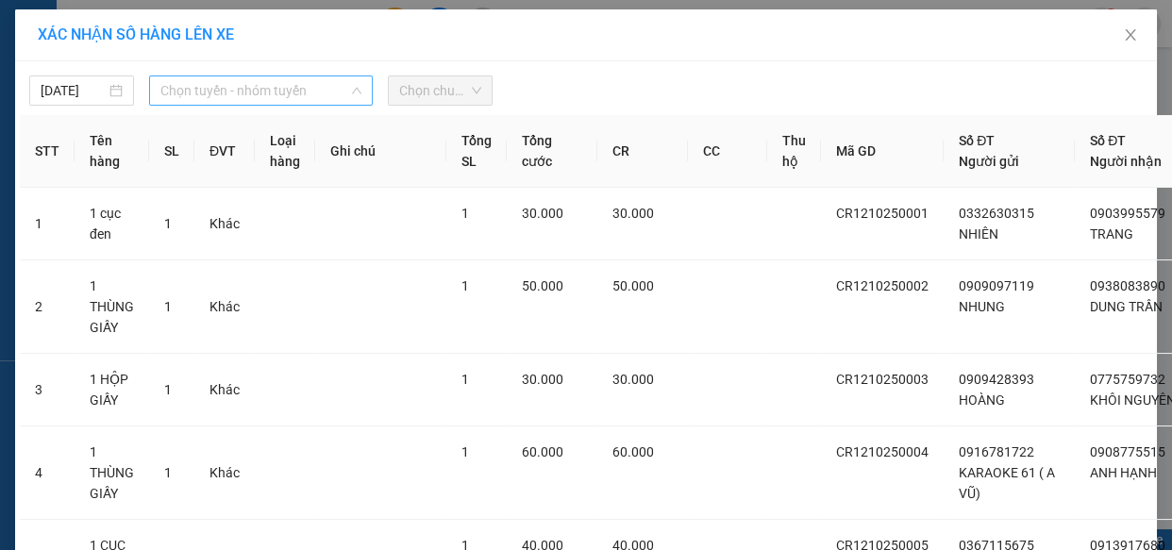
drag, startPoint x: 225, startPoint y: 87, endPoint x: 242, endPoint y: 99, distance: 20.2
click at [226, 87] on span "Chọn tuyến - nhóm tuyến" at bounding box center [260, 90] width 201 height 28
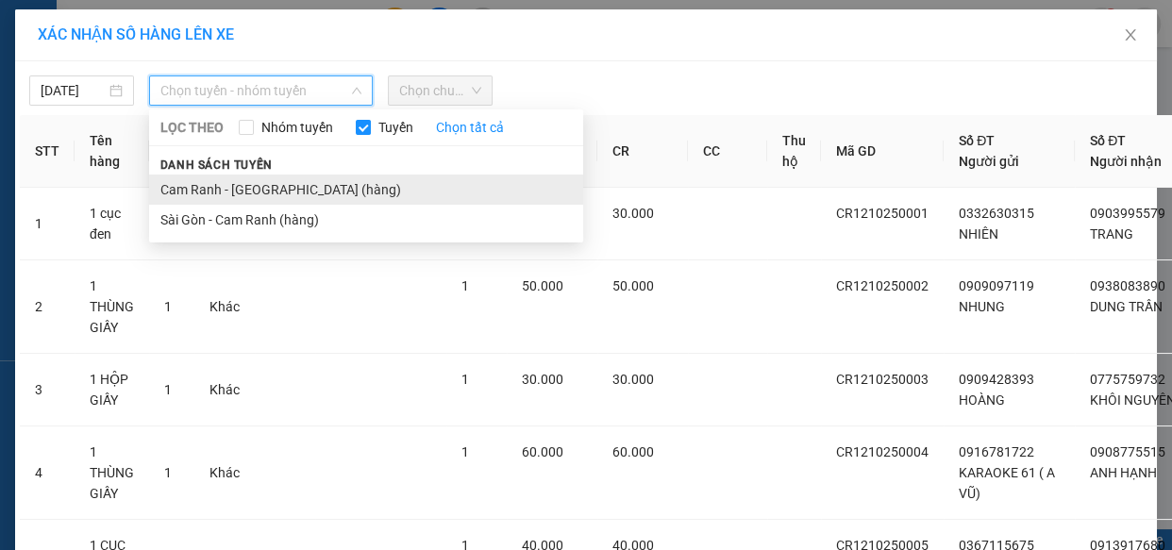
click at [198, 192] on li "Cam Ranh - [GEOGRAPHIC_DATA] (hàng)" at bounding box center [366, 190] width 434 height 30
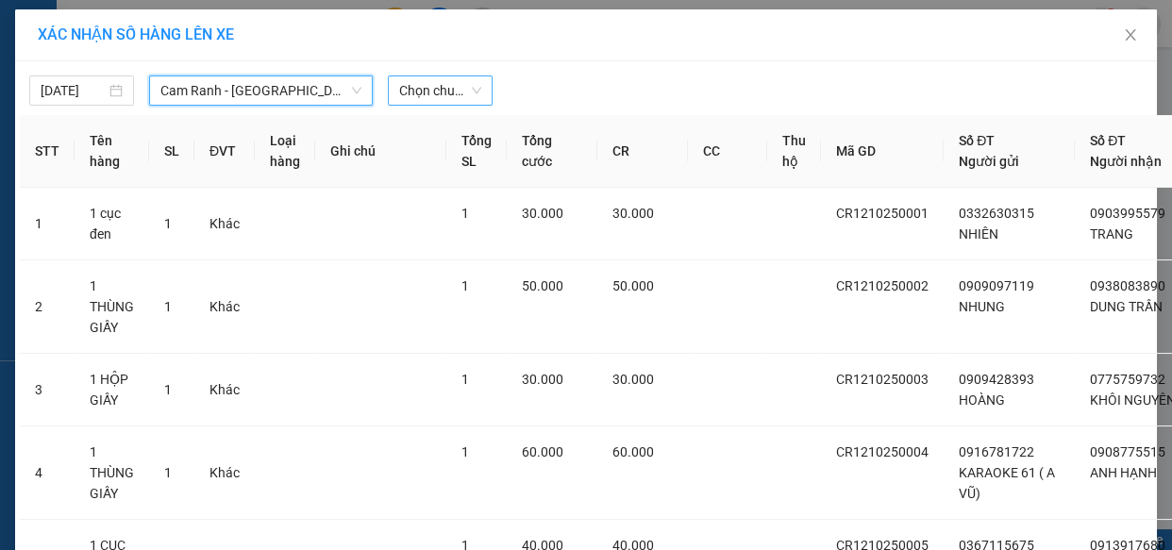
click at [455, 94] on span "Chọn chuyến" at bounding box center [440, 90] width 82 height 28
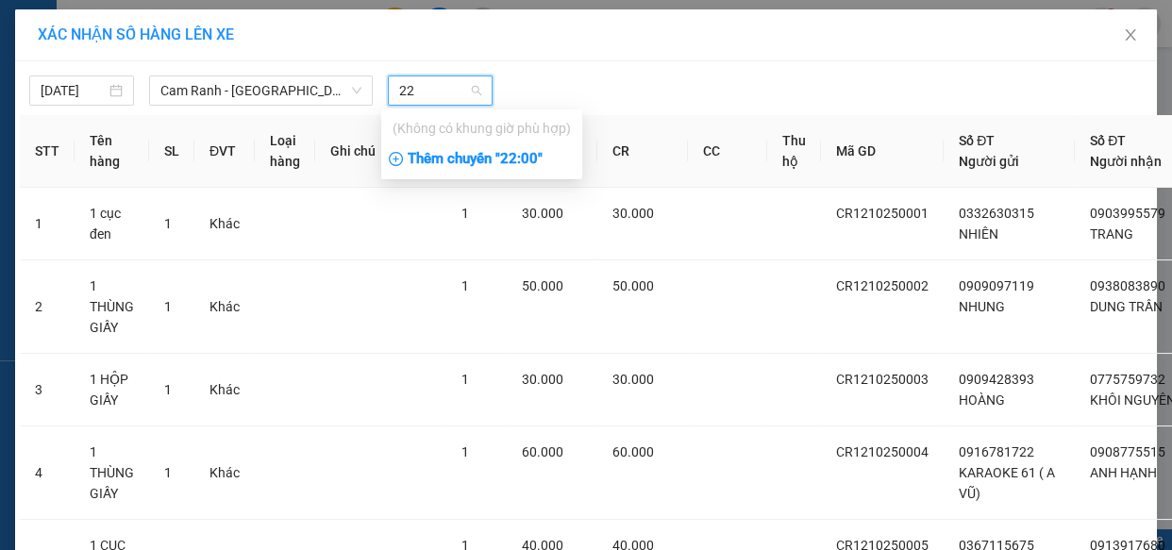
click at [514, 160] on div "Thêm chuyến " 22:00 "" at bounding box center [481, 159] width 201 height 32
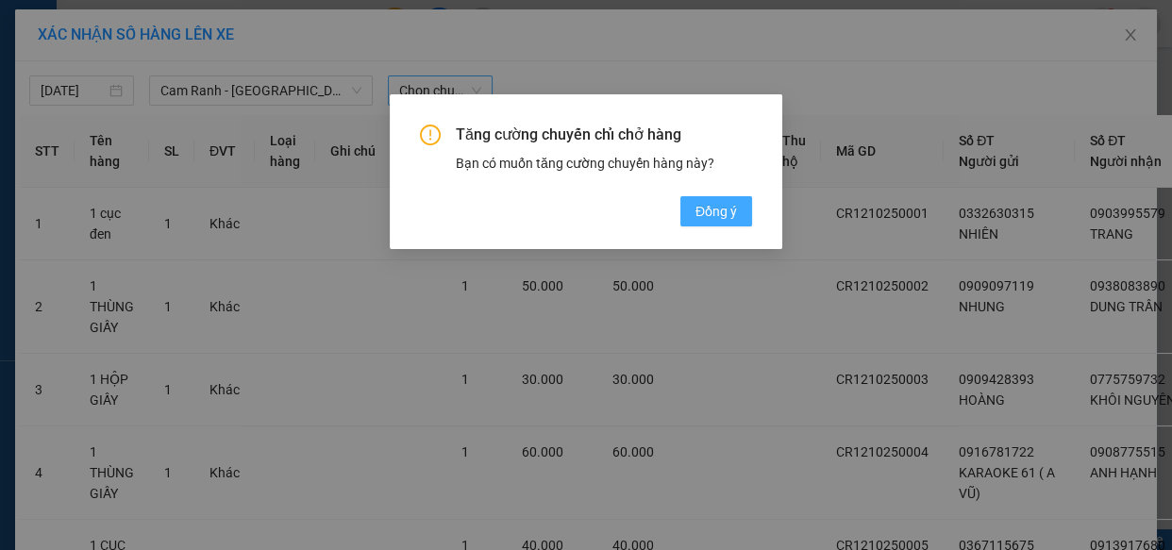
click at [718, 209] on span "Đồng ý" at bounding box center [716, 211] width 42 height 21
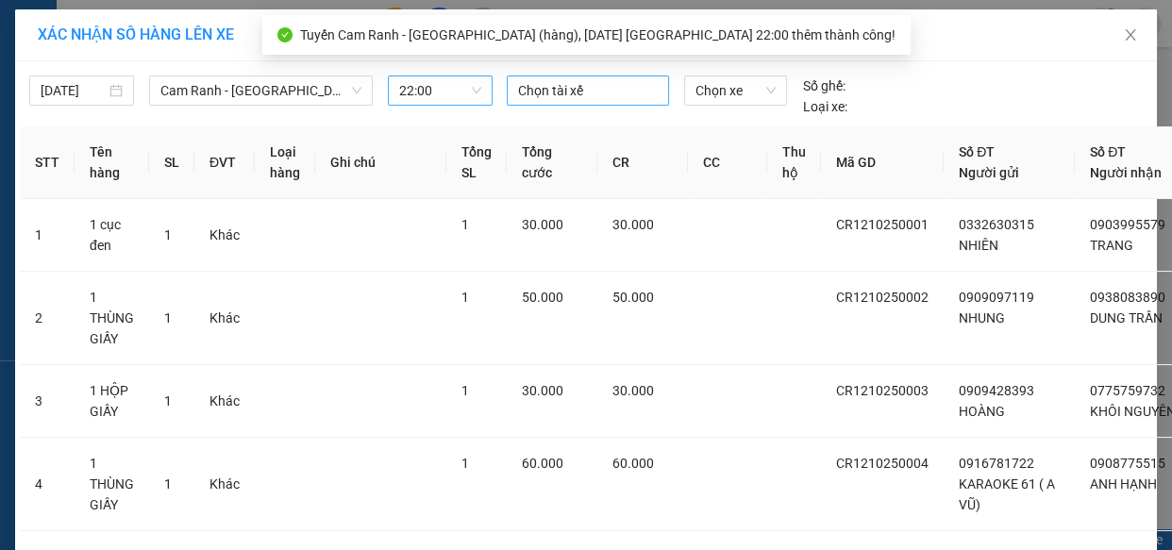
click at [591, 93] on div at bounding box center [587, 90] width 153 height 23
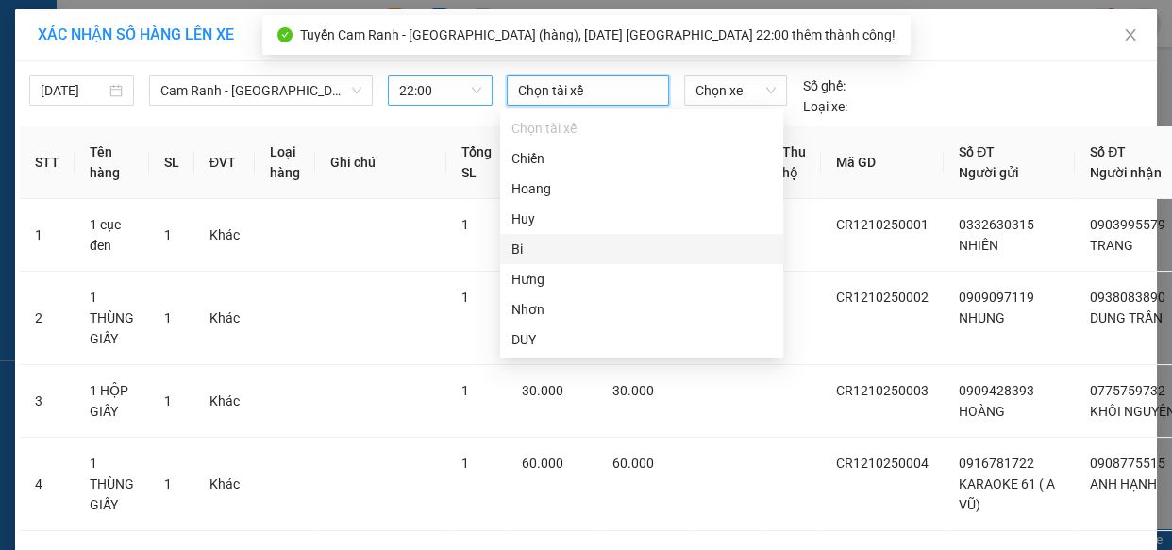
click at [513, 250] on div "Bi" at bounding box center [641, 249] width 260 height 21
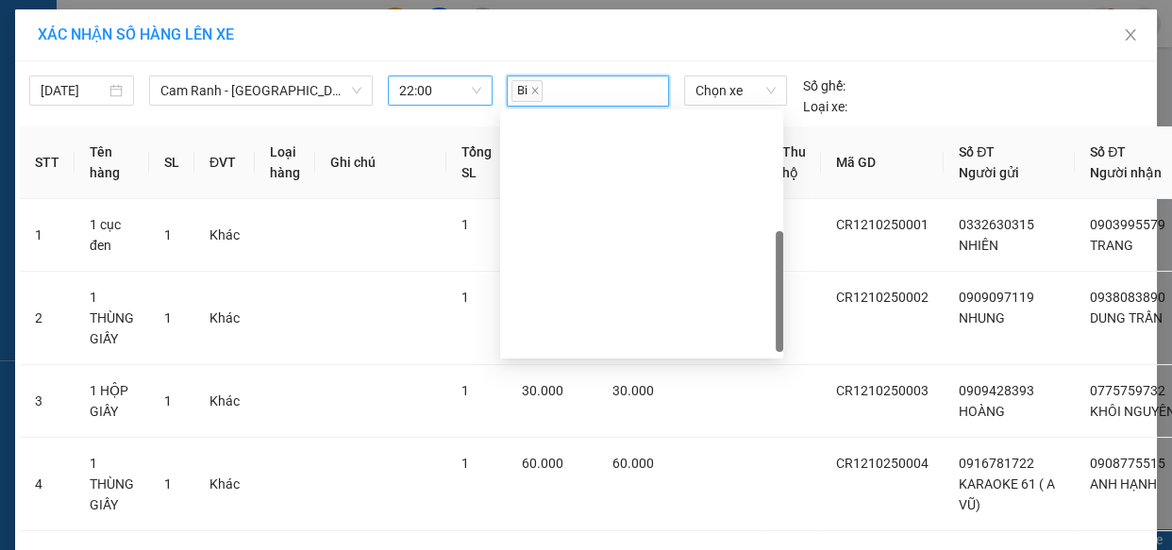
click at [541, 420] on div "BẢO" at bounding box center [641, 430] width 260 height 21
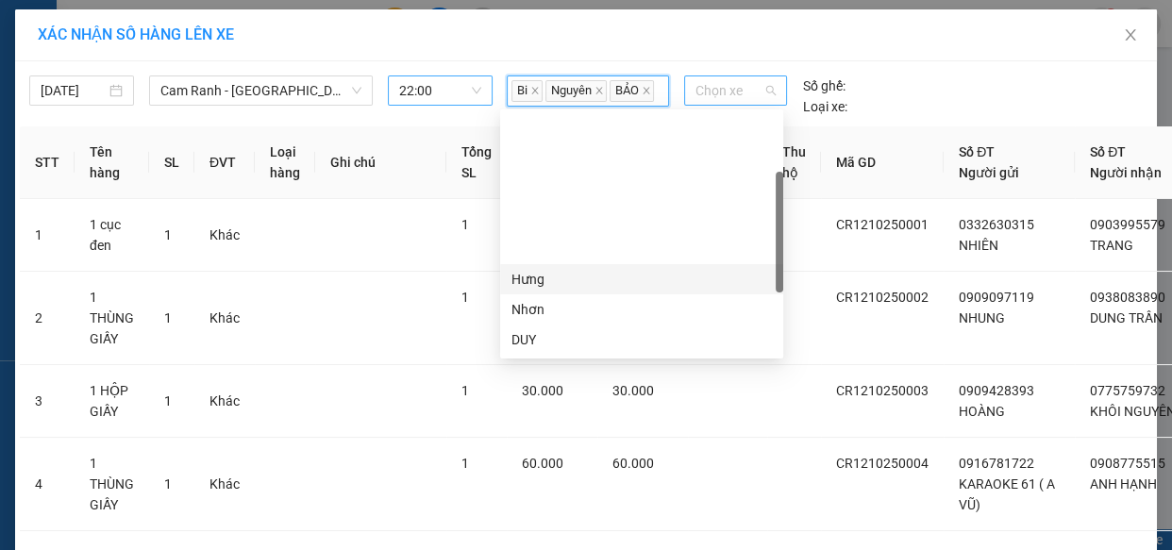
click at [742, 88] on span "Chọn xe" at bounding box center [735, 90] width 80 height 28
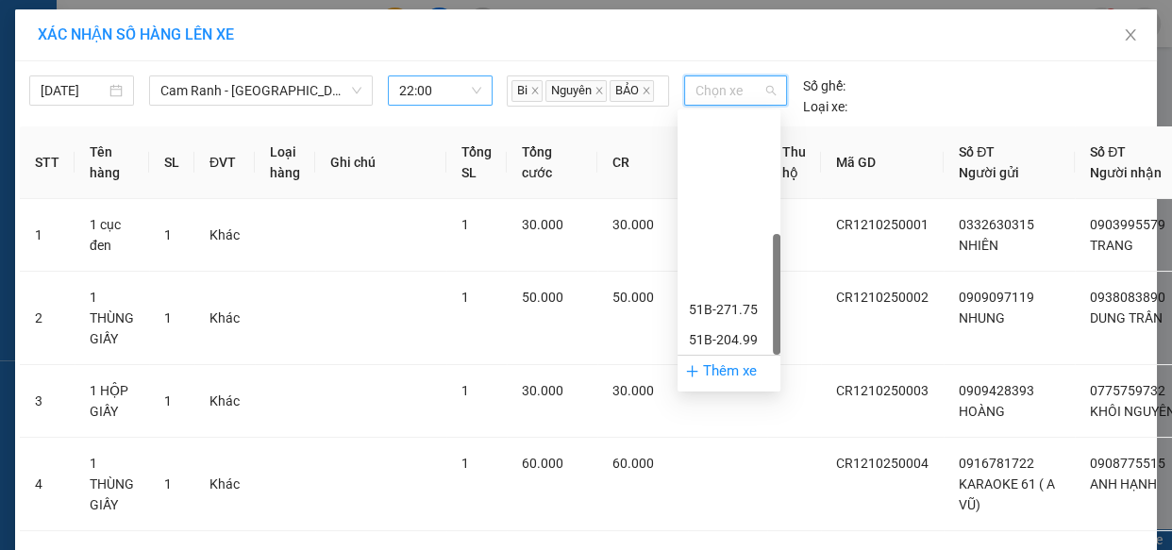
click at [727, 510] on div "50H-716.51" at bounding box center [729, 520] width 80 height 21
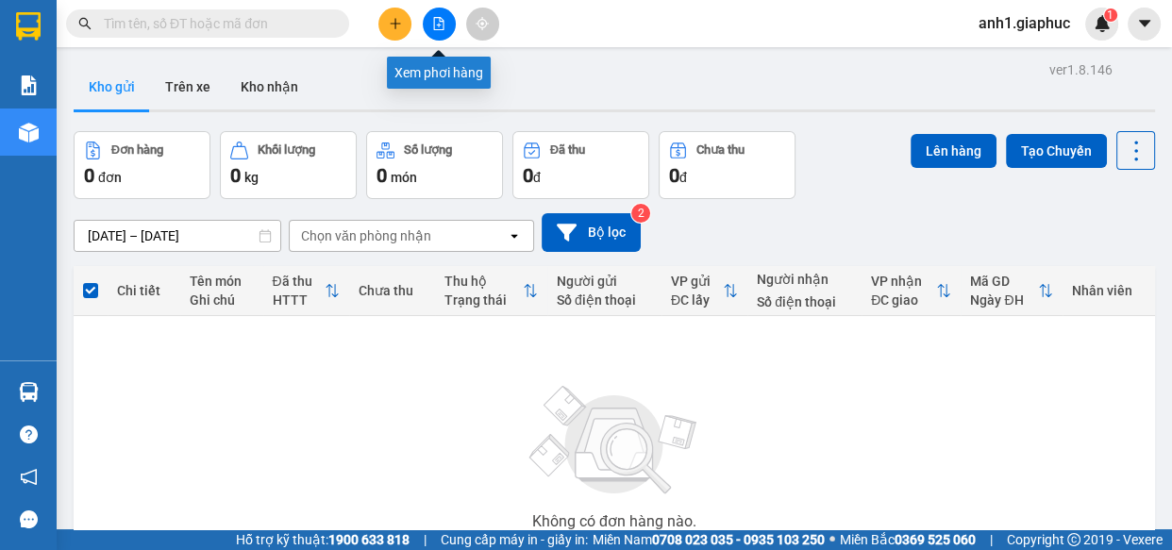
click at [430, 20] on button at bounding box center [439, 24] width 33 height 33
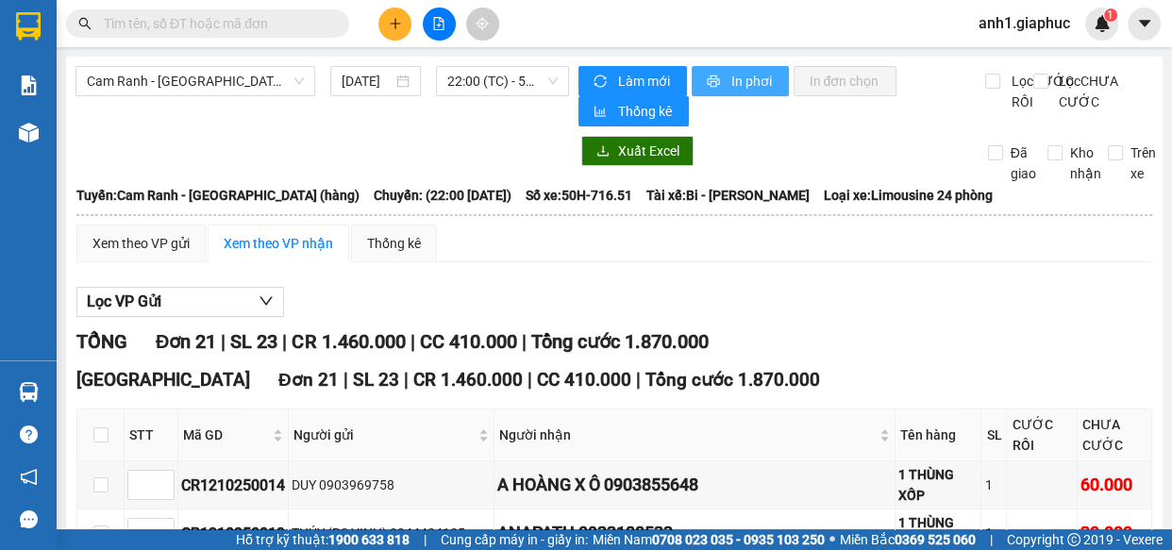
click at [743, 78] on span "In phơi" at bounding box center [751, 81] width 43 height 21
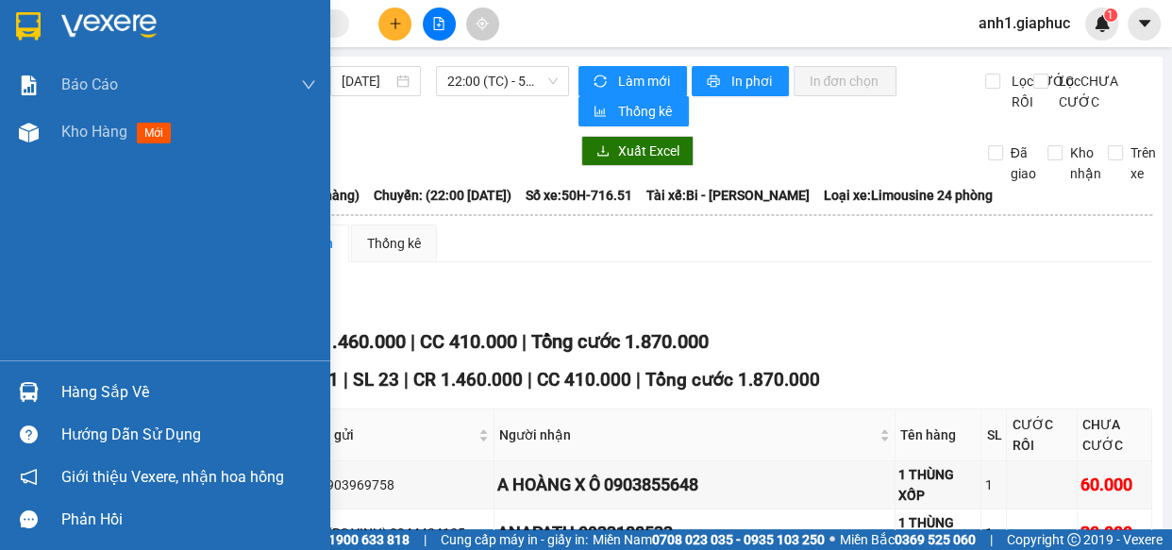
drag, startPoint x: 75, startPoint y: 142, endPoint x: 142, endPoint y: 248, distance: 125.9
click at [75, 141] on span "Kho hàng" at bounding box center [94, 132] width 66 height 18
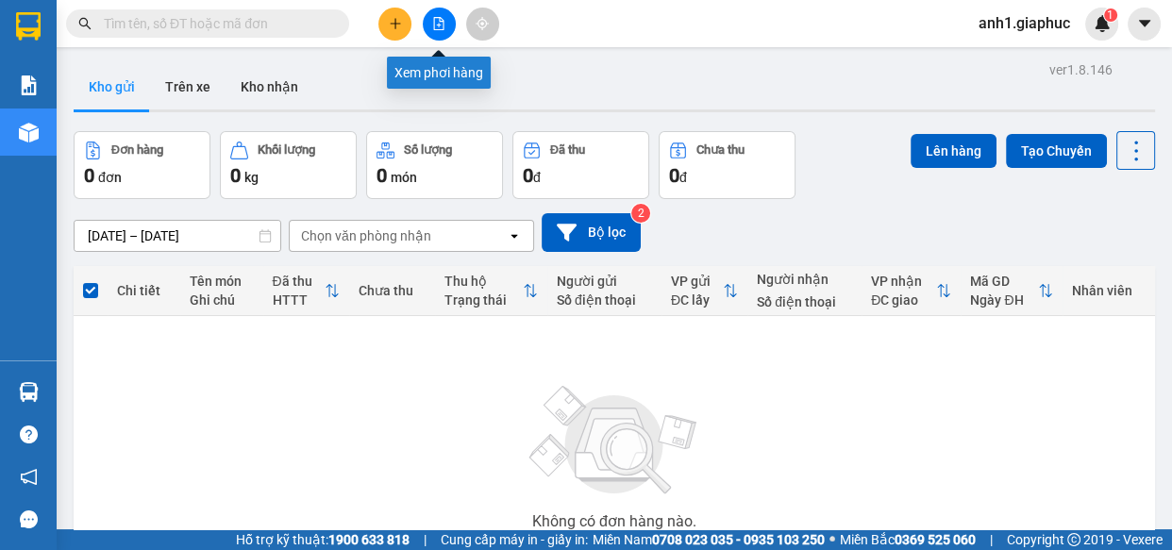
click at [434, 25] on icon "file-add" at bounding box center [438, 23] width 13 height 13
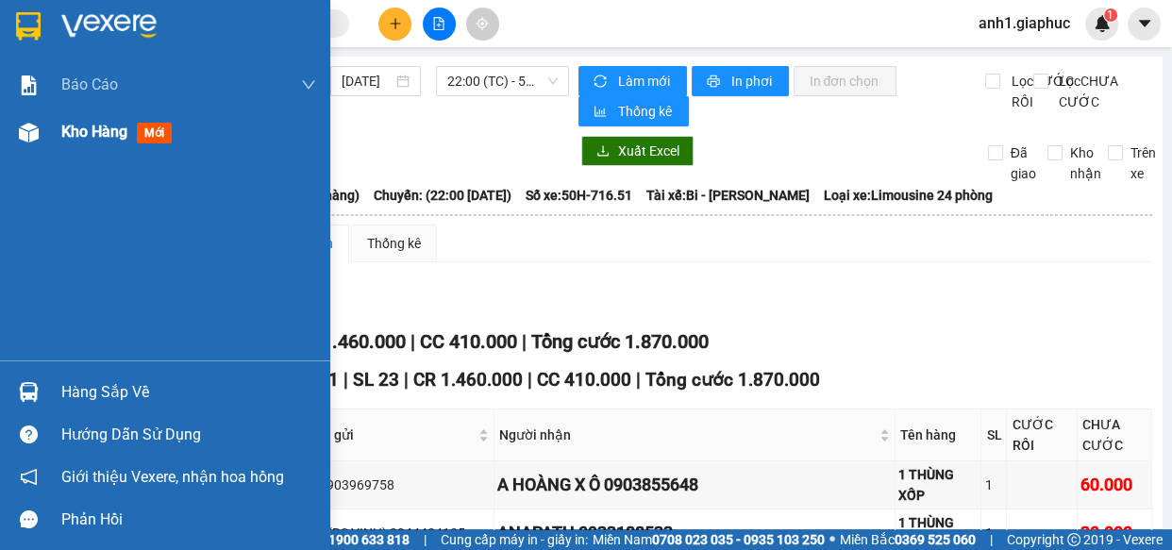
click at [61, 133] on span "Kho hàng" at bounding box center [94, 132] width 66 height 18
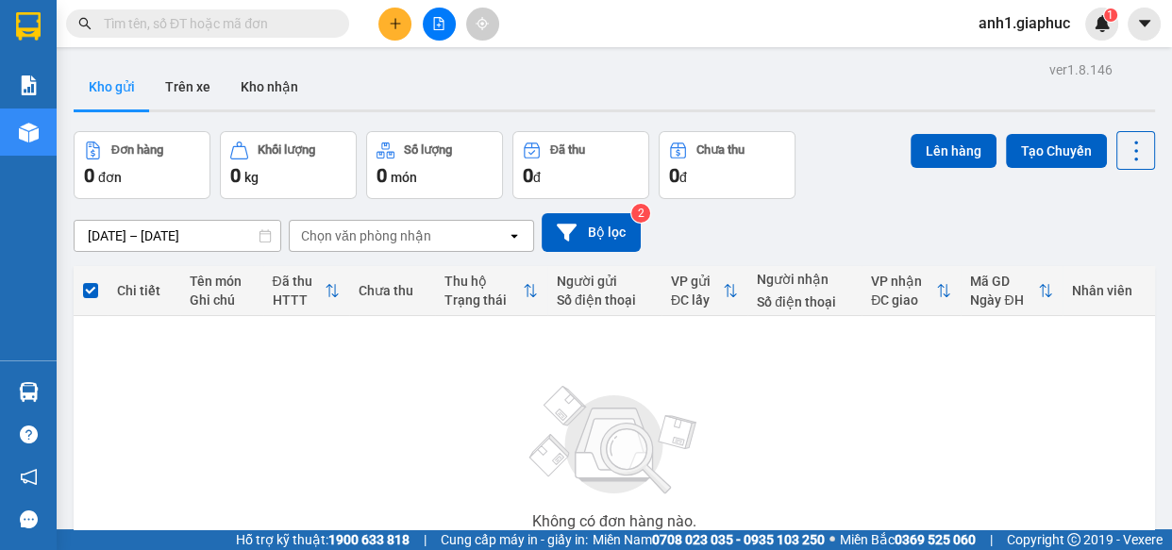
click at [154, 19] on input "text" at bounding box center [215, 23] width 223 height 21
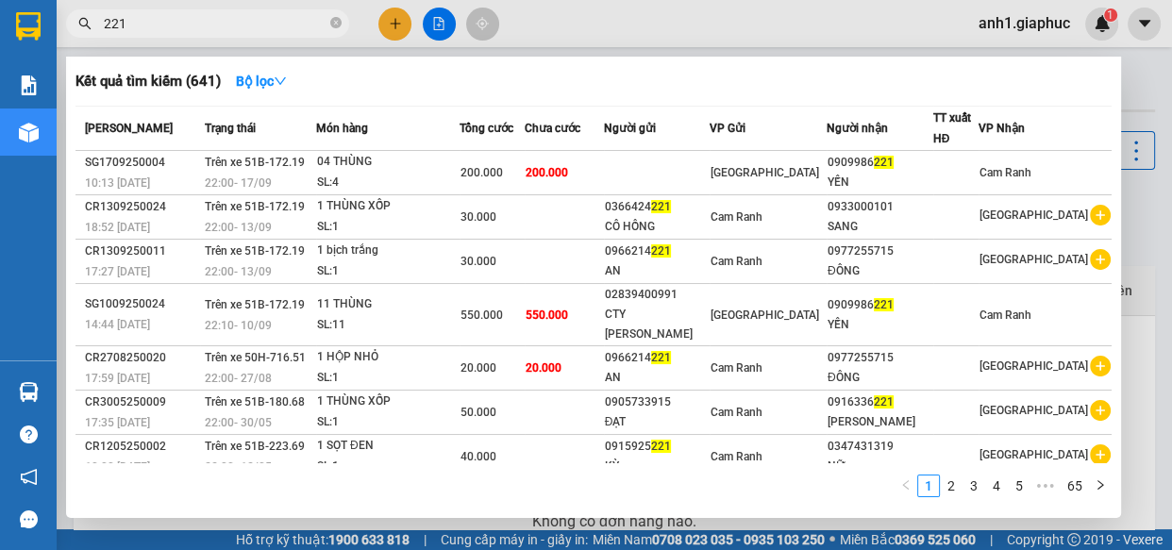
click at [104, 22] on input "221" at bounding box center [215, 23] width 223 height 21
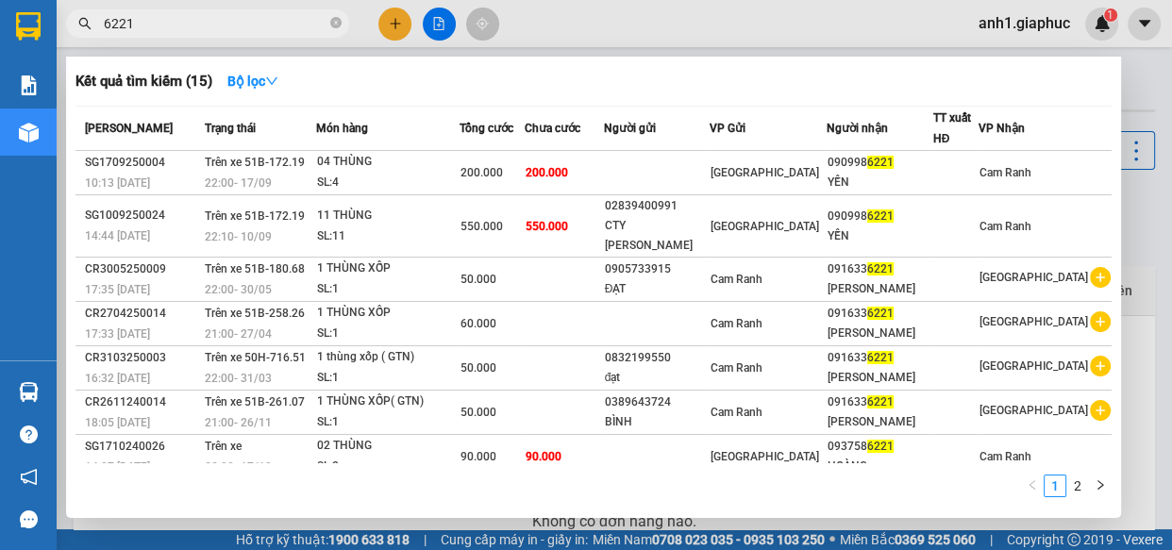
click at [433, 25] on div at bounding box center [586, 275] width 1172 height 550
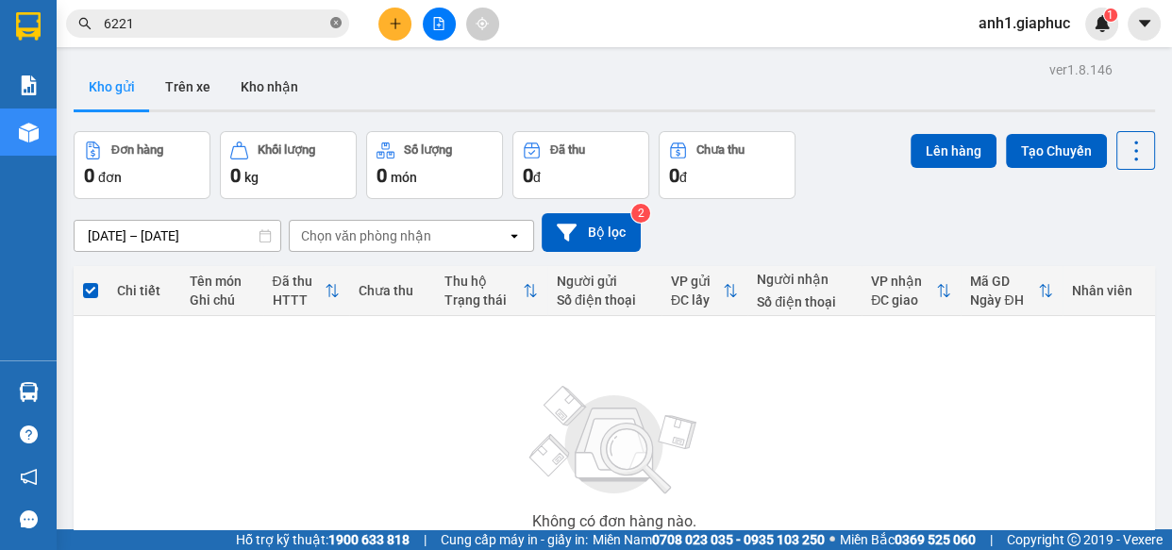
click at [331, 22] on icon "close-circle" at bounding box center [335, 22] width 11 height 11
click at [442, 27] on icon "file-add" at bounding box center [438, 23] width 13 height 13
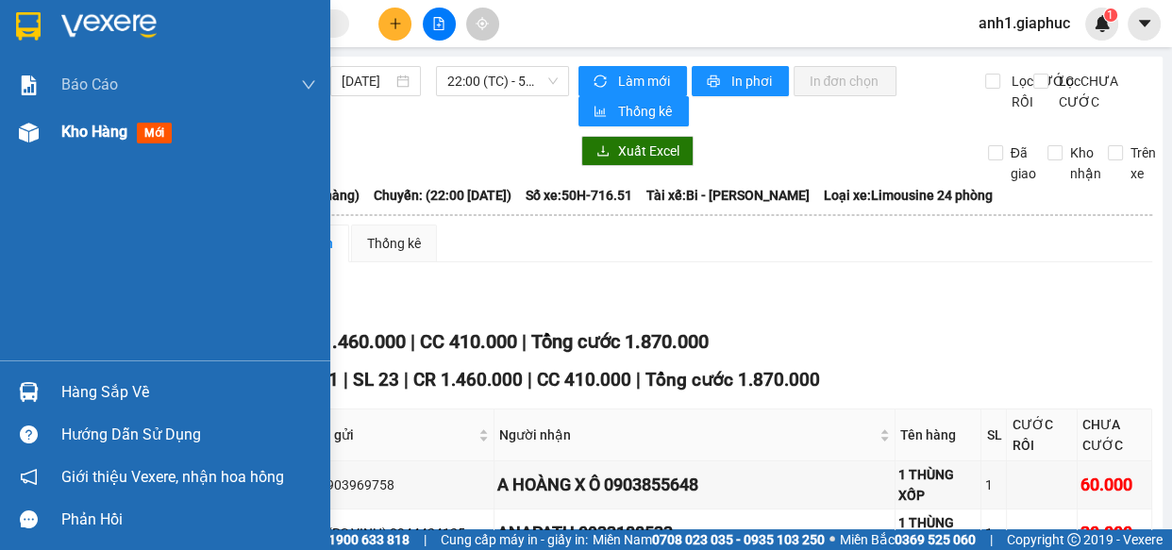
click at [70, 140] on span "Kho hàng" at bounding box center [94, 132] width 66 height 18
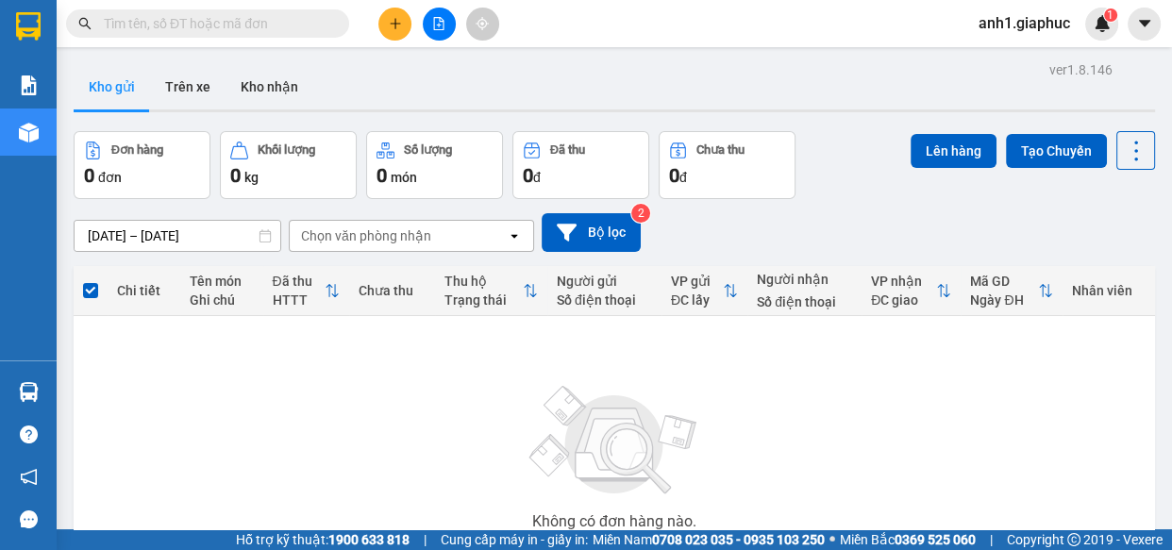
click at [1021, 27] on span "anh1.giaphuc" at bounding box center [1024, 23] width 122 height 24
click at [1022, 57] on span "Đăng xuất" at bounding box center [1032, 58] width 81 height 21
